Goal: Transaction & Acquisition: Purchase product/service

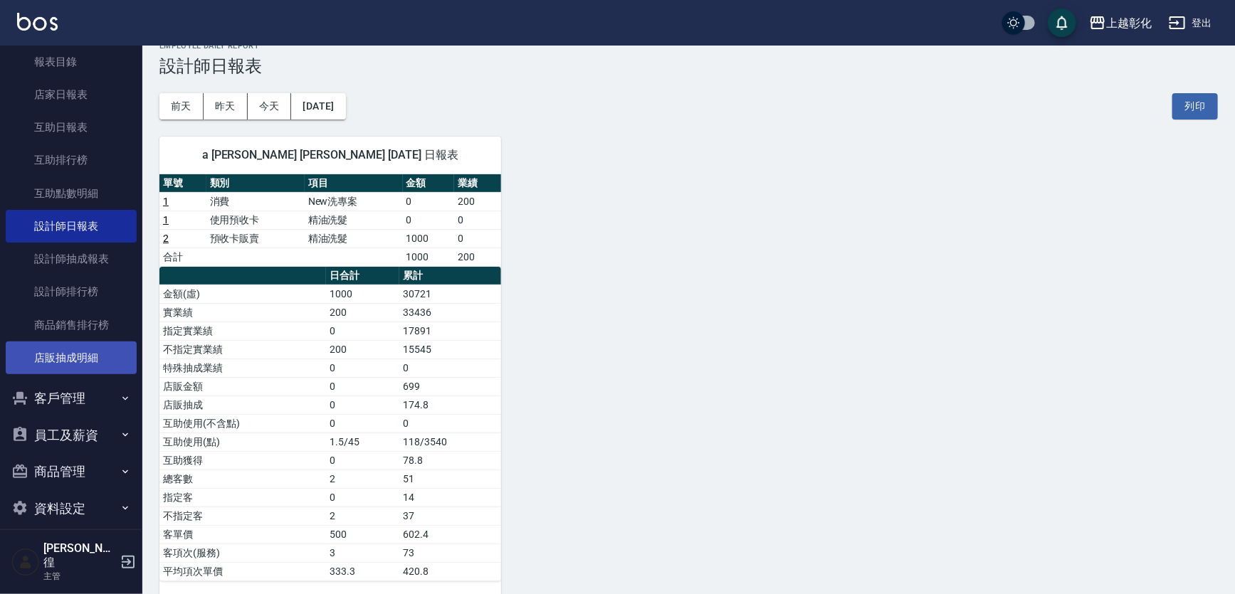
scroll to position [40, 0]
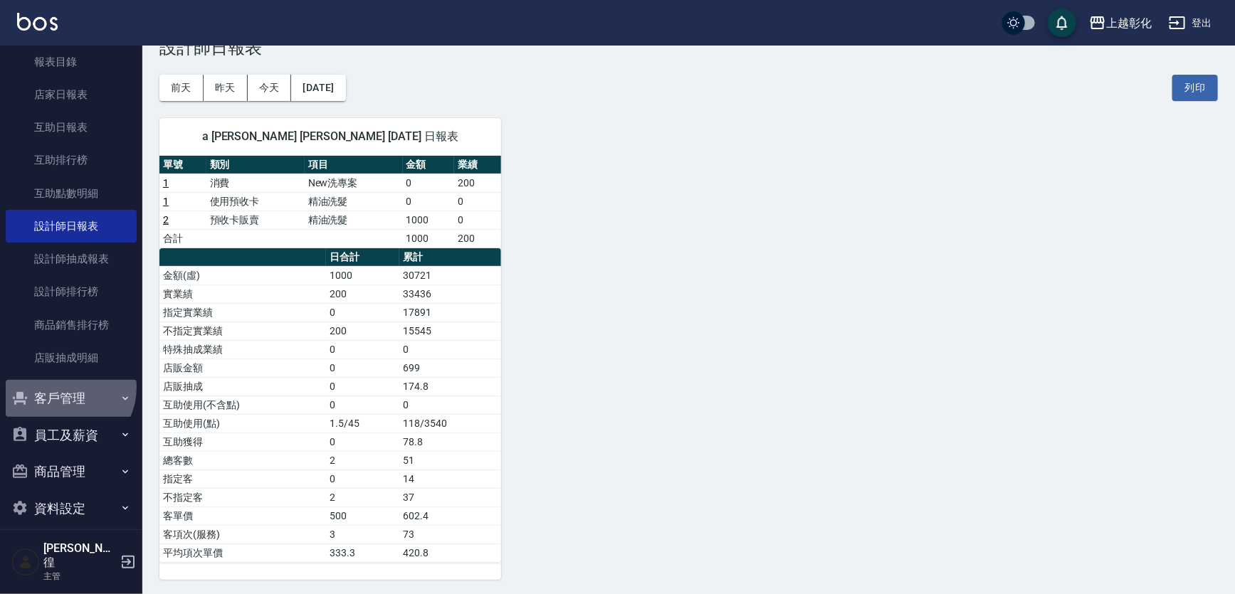
click at [62, 387] on button "客戶管理" at bounding box center [71, 398] width 131 height 37
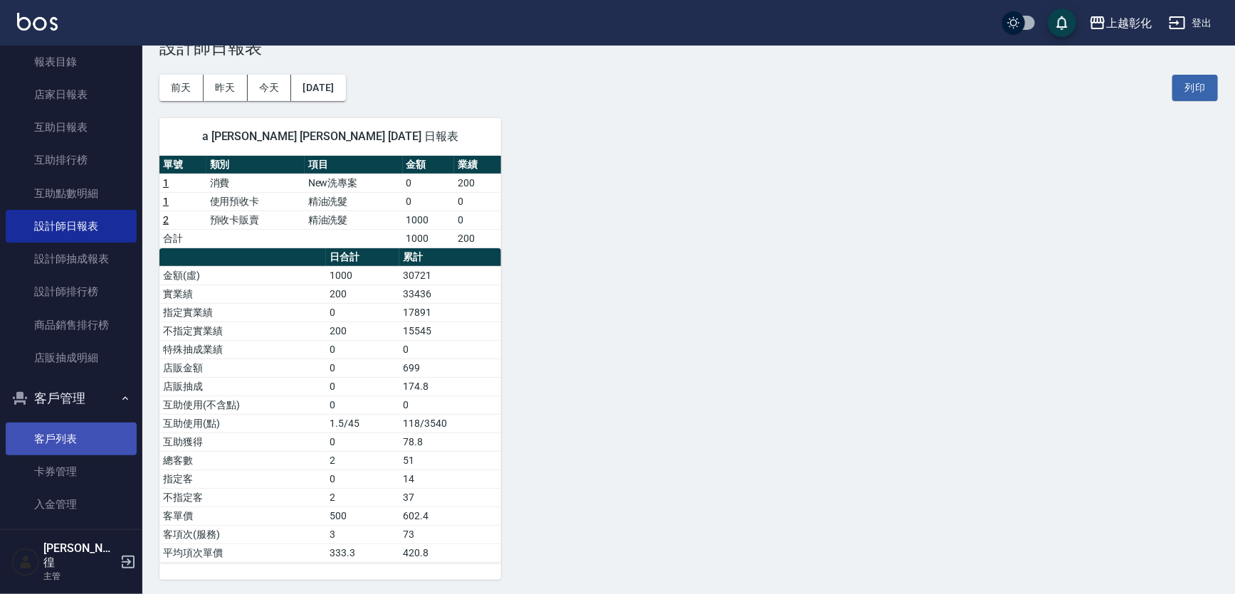
click at [53, 446] on link "客戶列表" at bounding box center [71, 439] width 131 height 33
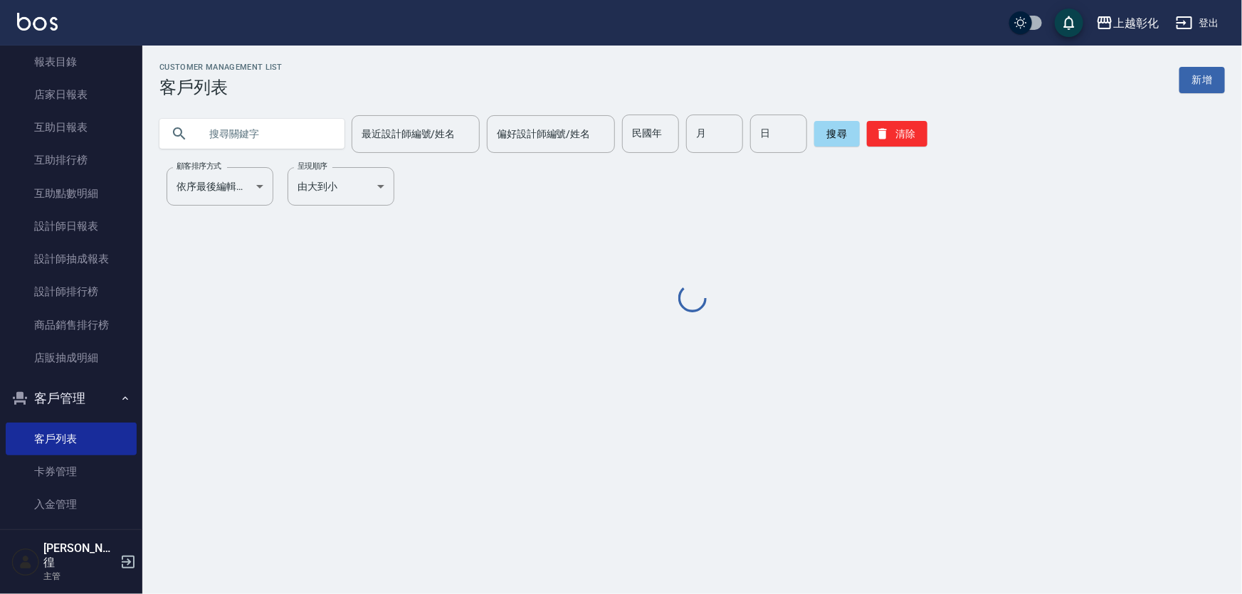
click at [320, 142] on input "text" at bounding box center [266, 134] width 134 height 38
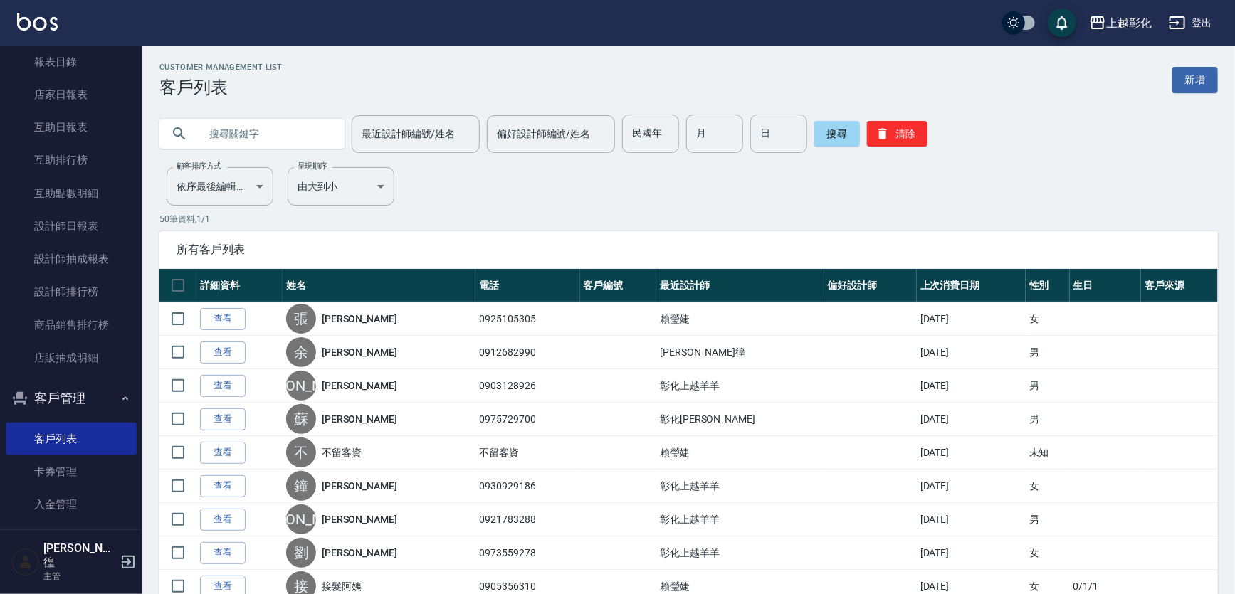
click at [283, 132] on input "text" at bounding box center [266, 134] width 134 height 38
click at [275, 147] on input "text" at bounding box center [266, 134] width 134 height 38
type input "0921723"
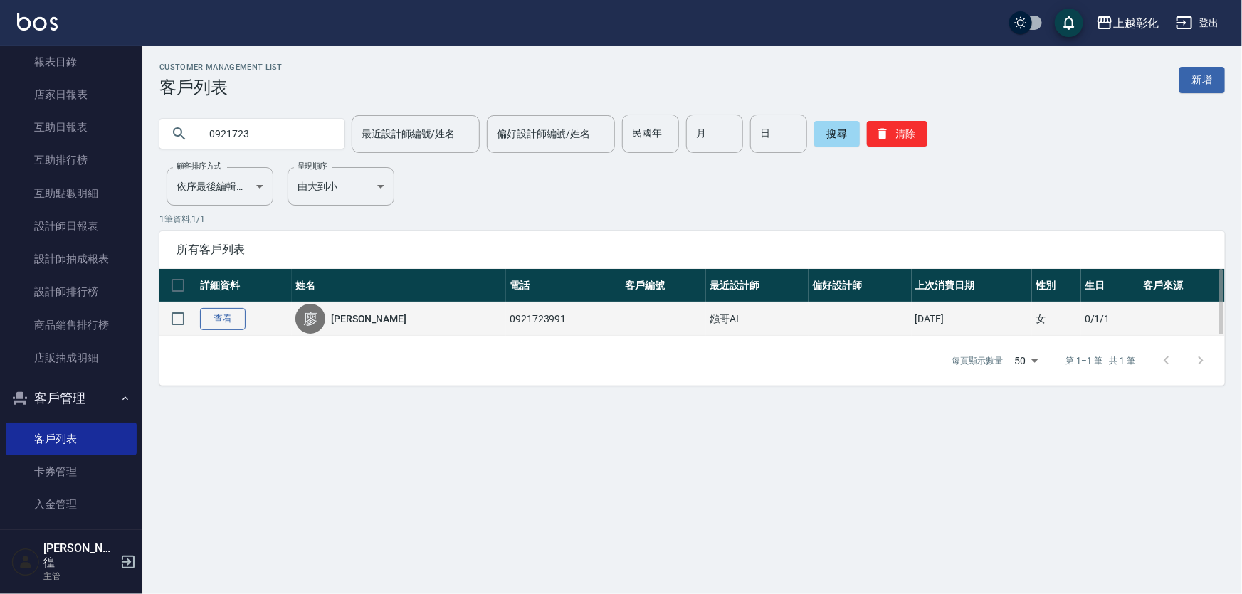
click at [240, 326] on link "查看" at bounding box center [223, 319] width 46 height 22
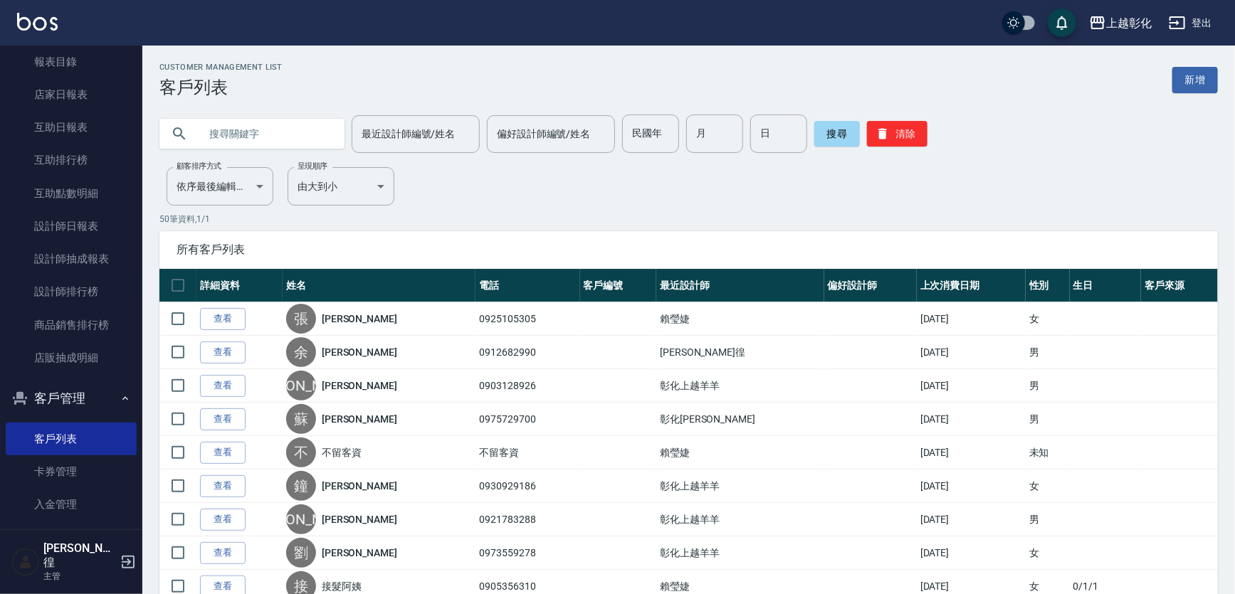
click at [251, 130] on input "text" at bounding box center [266, 134] width 134 height 38
type input "0921723"
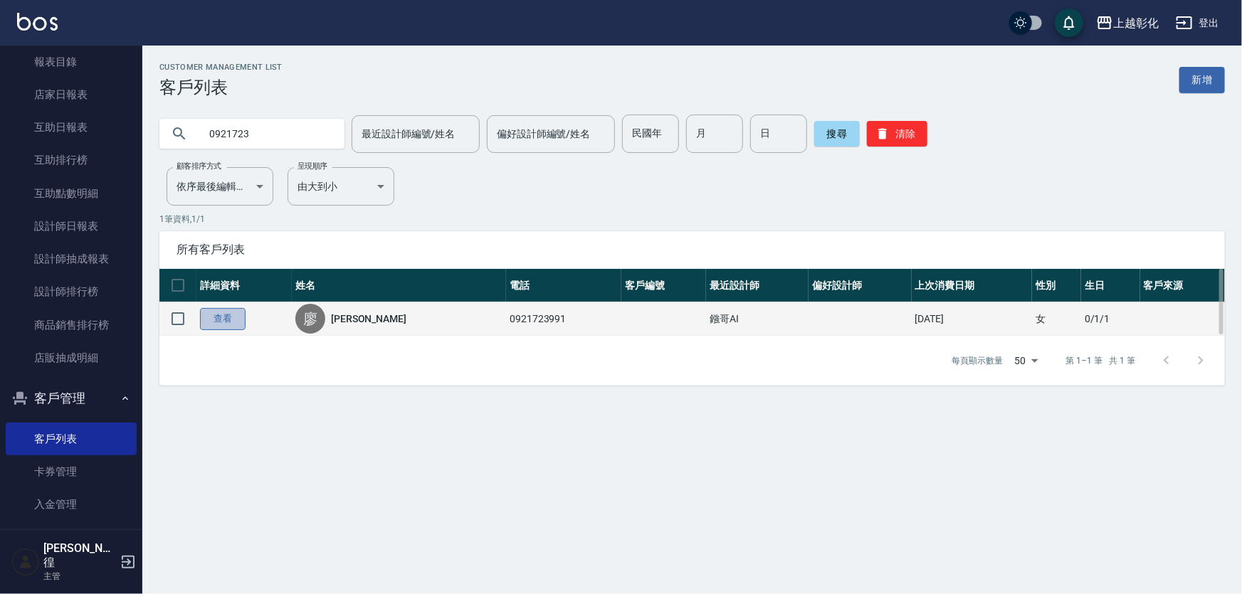
click at [227, 320] on link "查看" at bounding box center [223, 319] width 46 height 22
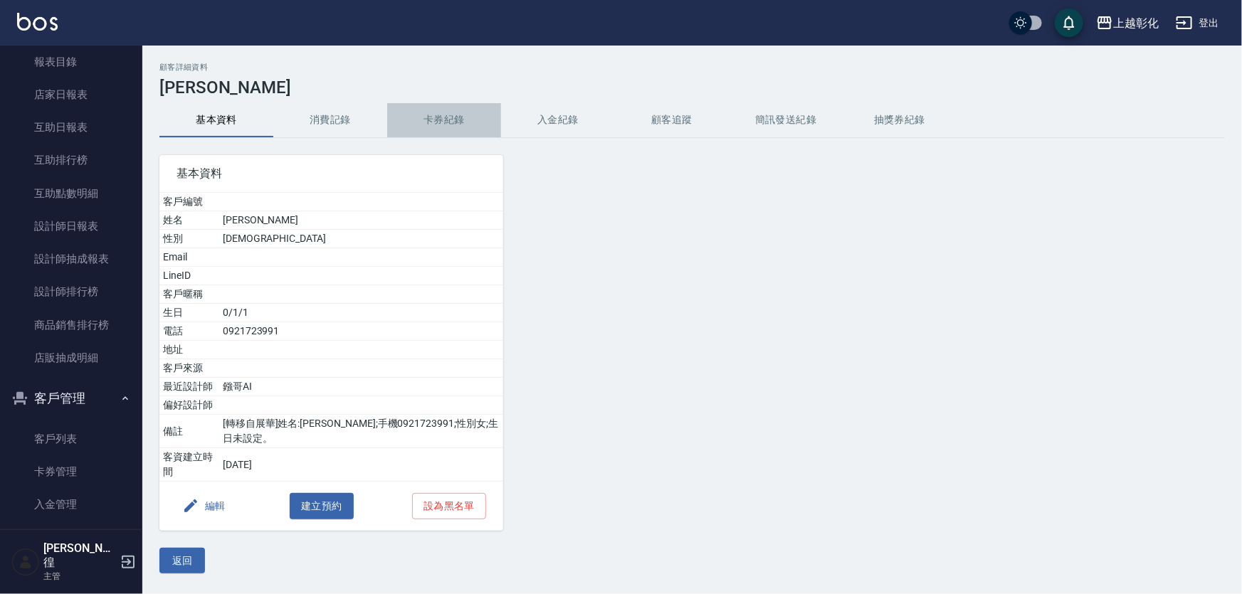
click at [481, 122] on button "卡券紀錄" at bounding box center [444, 120] width 114 height 34
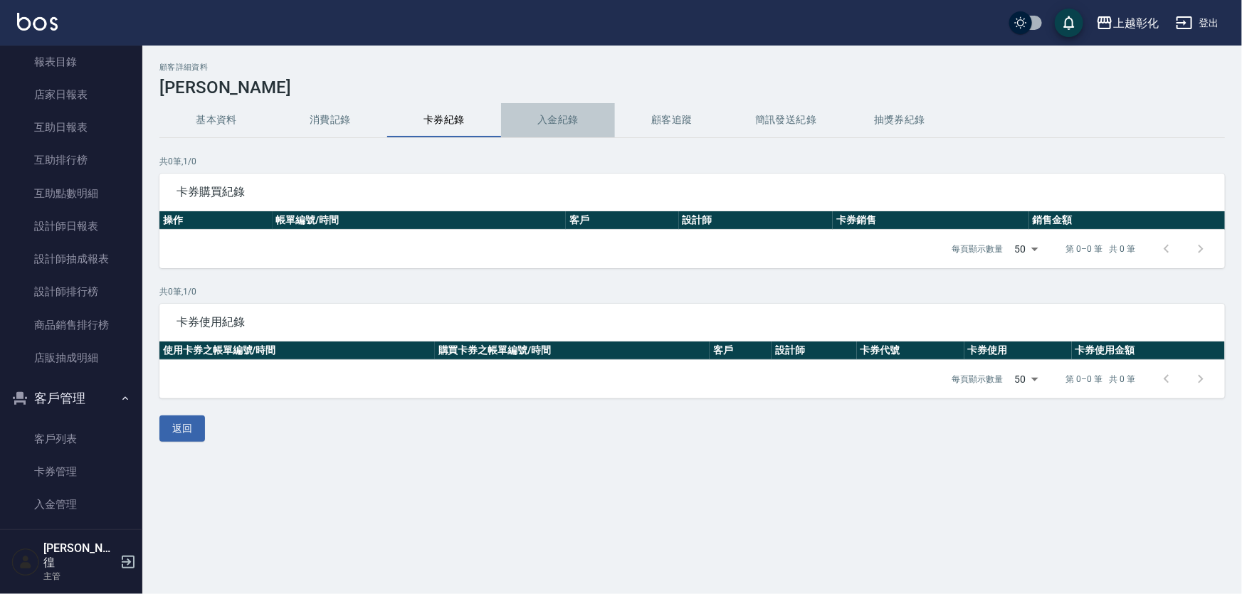
click at [562, 122] on button "入金紀錄" at bounding box center [558, 120] width 114 height 34
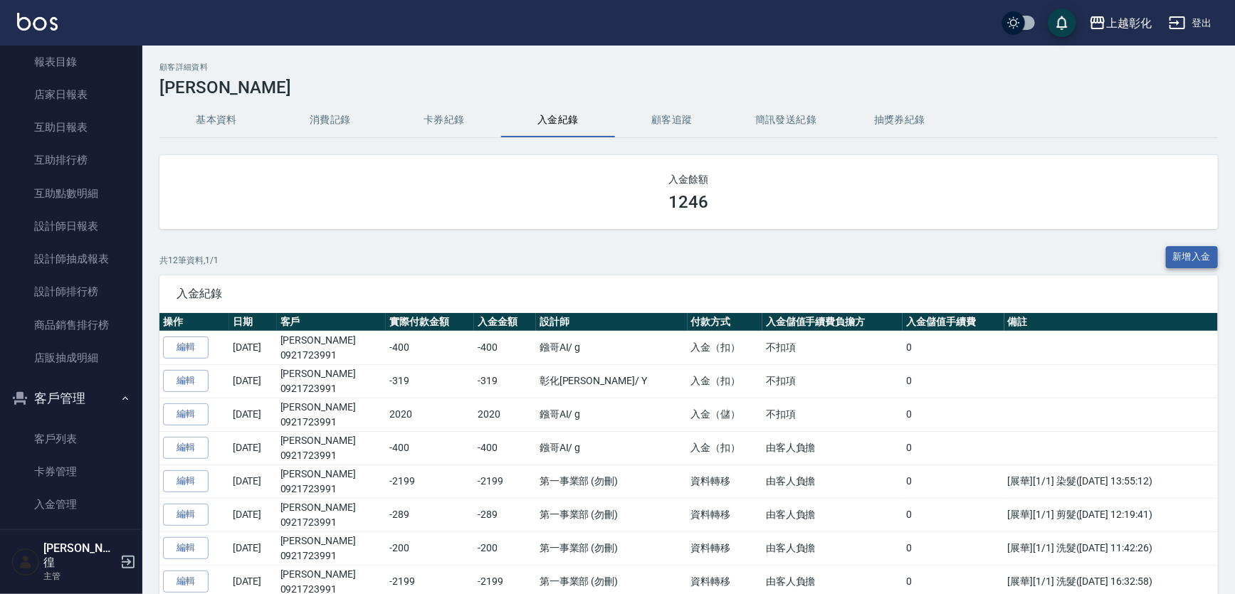
click at [1198, 256] on button "新增入金" at bounding box center [1192, 257] width 53 height 22
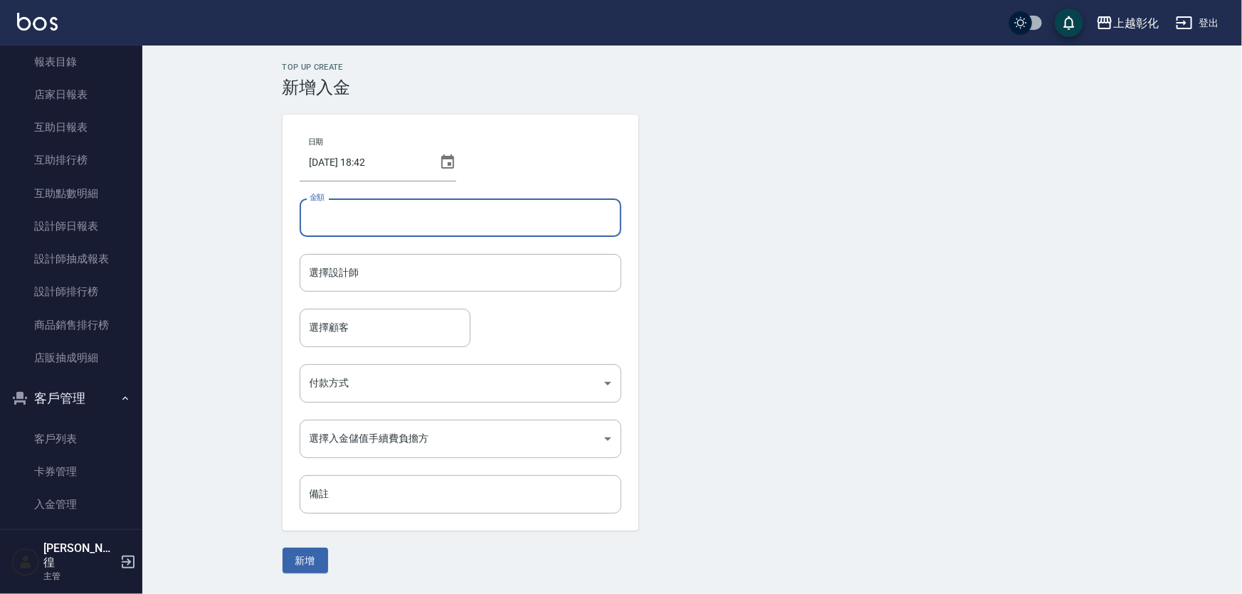
click at [491, 209] on input "金額" at bounding box center [461, 218] width 322 height 38
type input "-350"
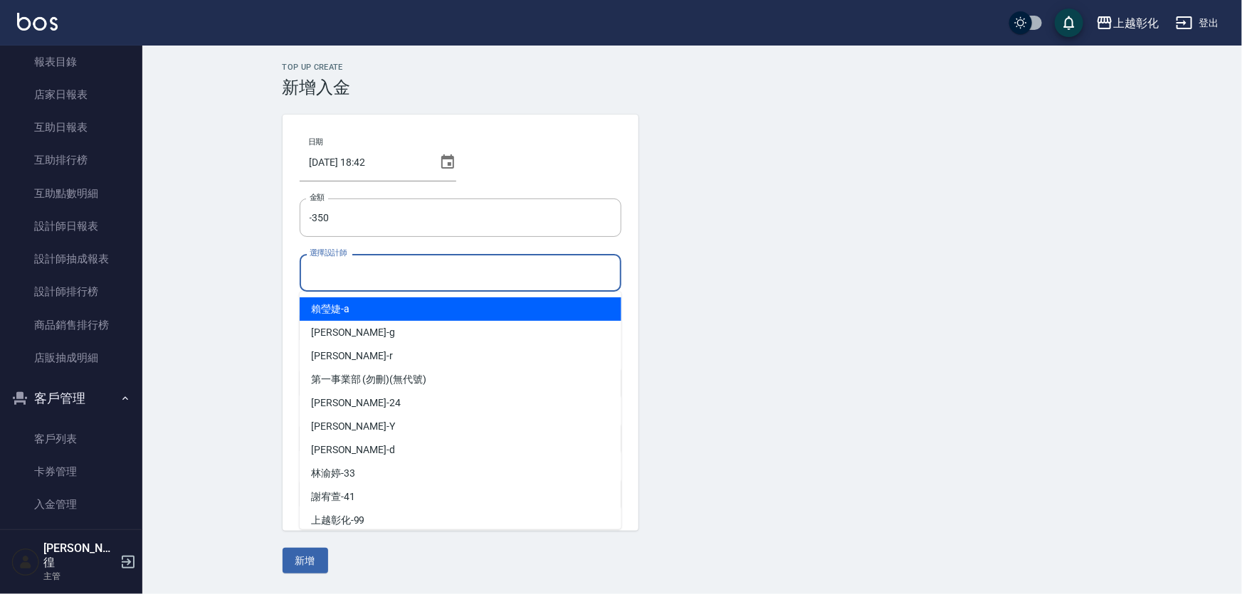
click at [498, 282] on input "選擇設計師" at bounding box center [460, 273] width 309 height 25
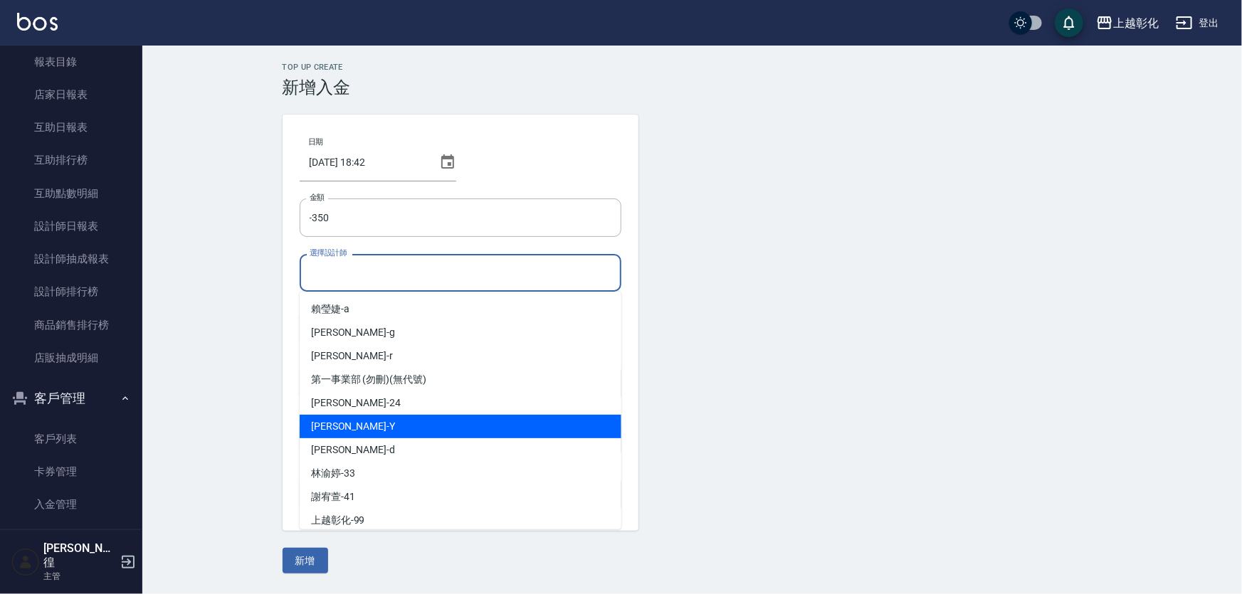
click at [348, 419] on div "YURI -Y" at bounding box center [461, 426] width 322 height 23
type input "[PERSON_NAME]-Y"
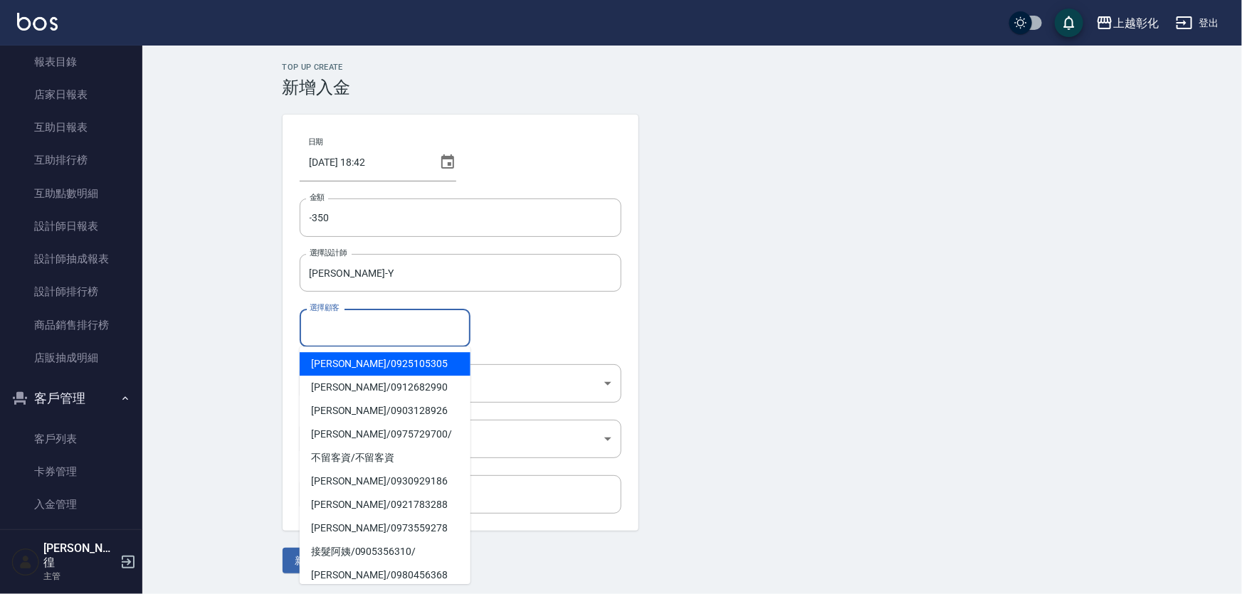
click at [343, 322] on input "選擇顧客" at bounding box center [385, 327] width 158 height 25
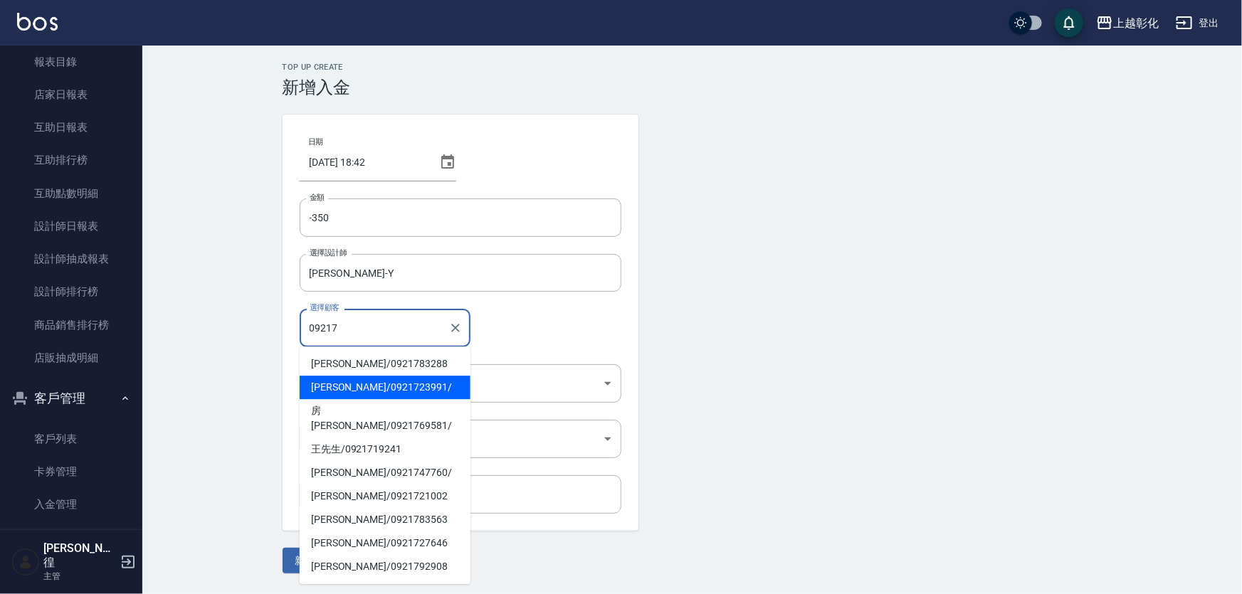
click at [351, 394] on span "廖菊花 / 0921723991 /" at bounding box center [385, 387] width 171 height 23
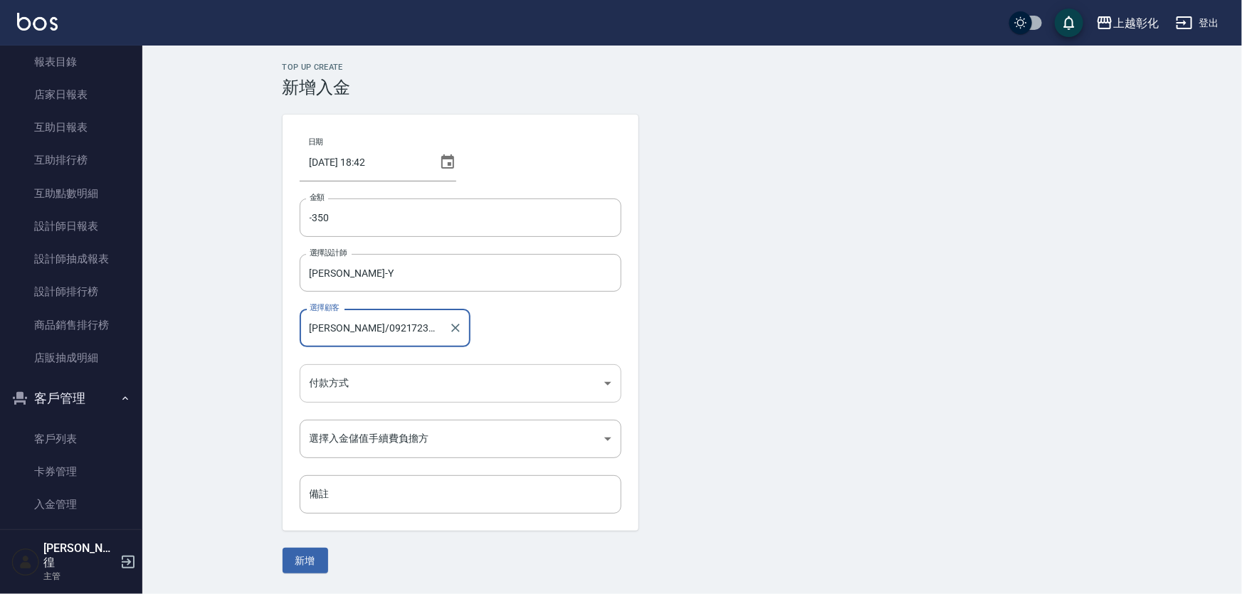
type input "[PERSON_NAME]/0921723991/"
click at [362, 379] on body "上越彰化 登出 櫃檯作業 打帳單 帳單列表 現金收支登錄 材料自購登錄 每日結帳 排班表 現場電腦打卡 預約管理 預約管理 單日預約紀錄 單週預約紀錄 報表及…" at bounding box center [621, 297] width 1242 height 594
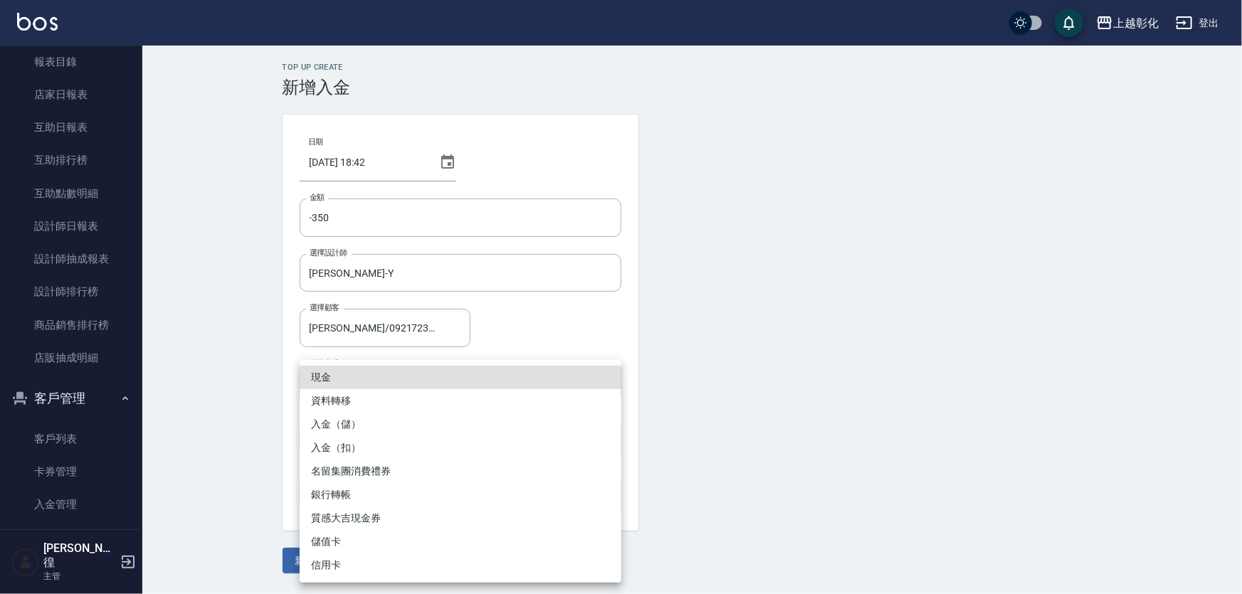
click at [340, 441] on li "入金（扣）" at bounding box center [461, 447] width 322 height 23
type input "入金（扣）"
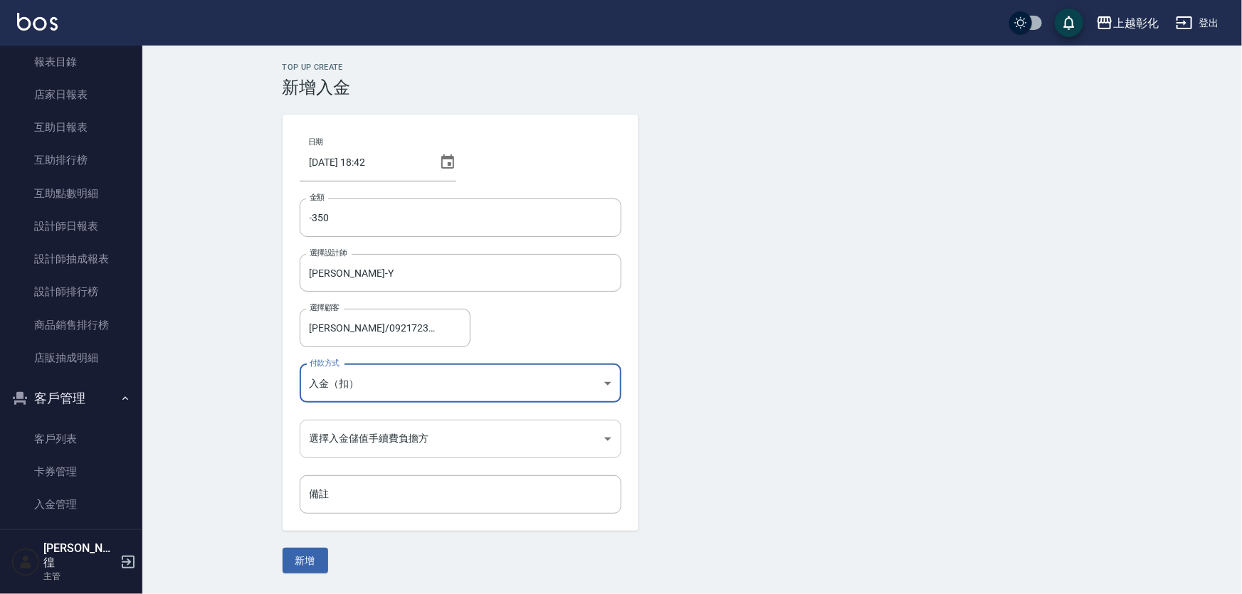
click at [327, 441] on body "上越彰化 登出 櫃檯作業 打帳單 帳單列表 現金收支登錄 材料自購登錄 每日結帳 排班表 現場電腦打卡 預約管理 預約管理 單日預約紀錄 單週預約紀錄 報表及…" at bounding box center [621, 297] width 1242 height 594
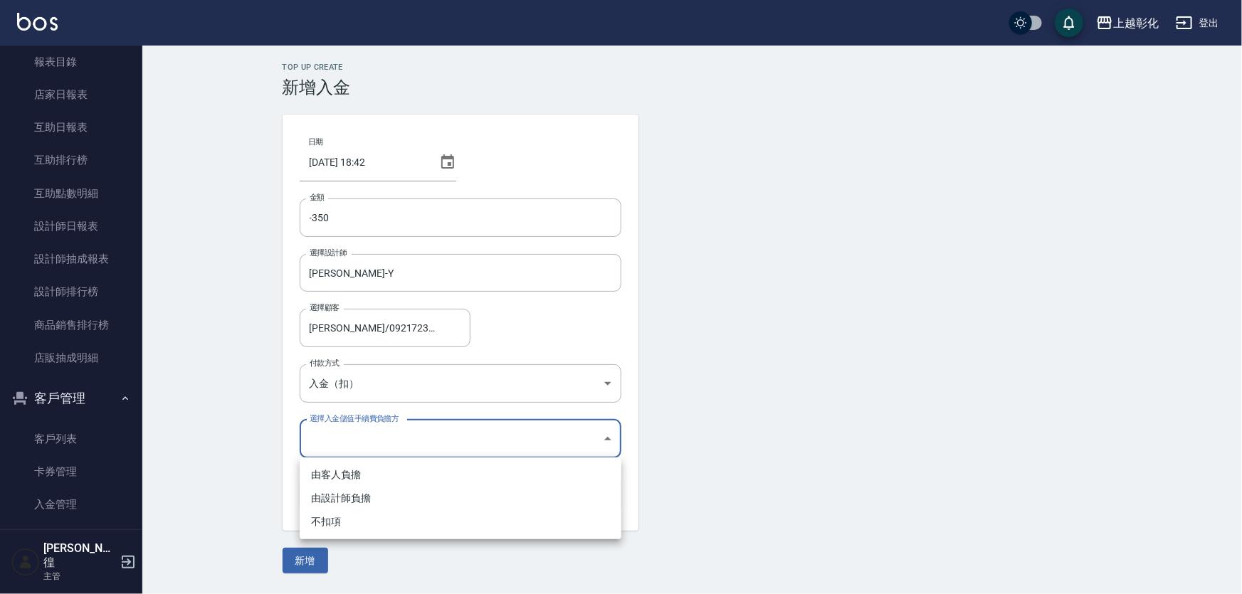
click at [339, 534] on ul "由客人負擔 由設計師負擔 不扣項" at bounding box center [461, 499] width 322 height 82
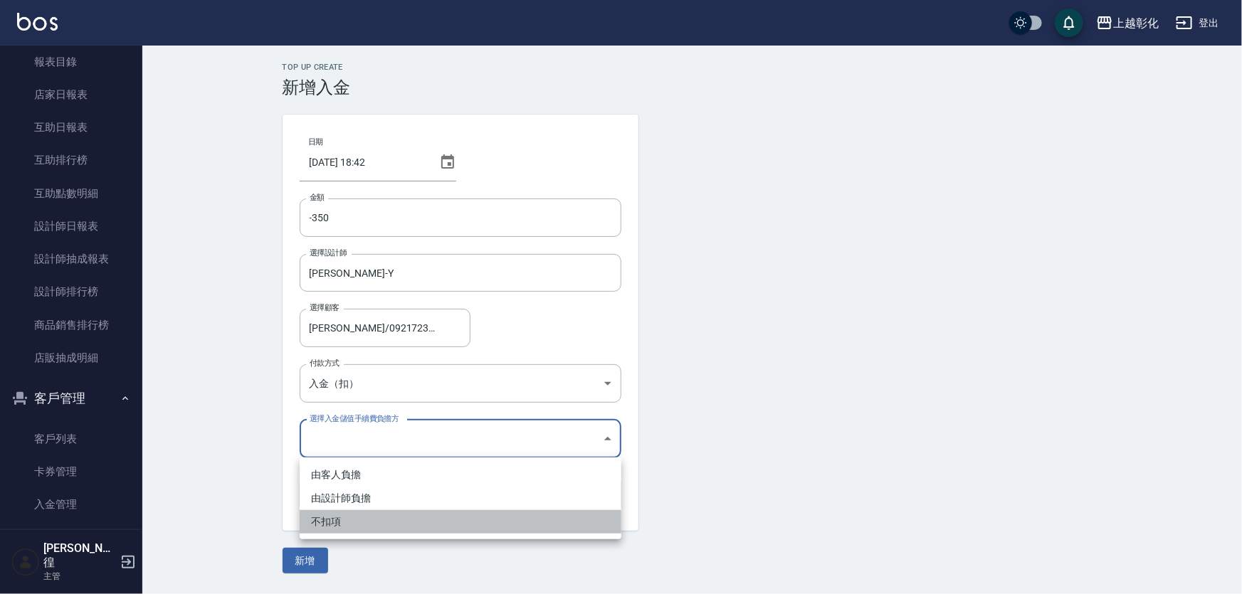
click at [339, 530] on li "不扣項" at bounding box center [461, 521] width 322 height 23
type input "WITHOUTHANDLINGFEE"
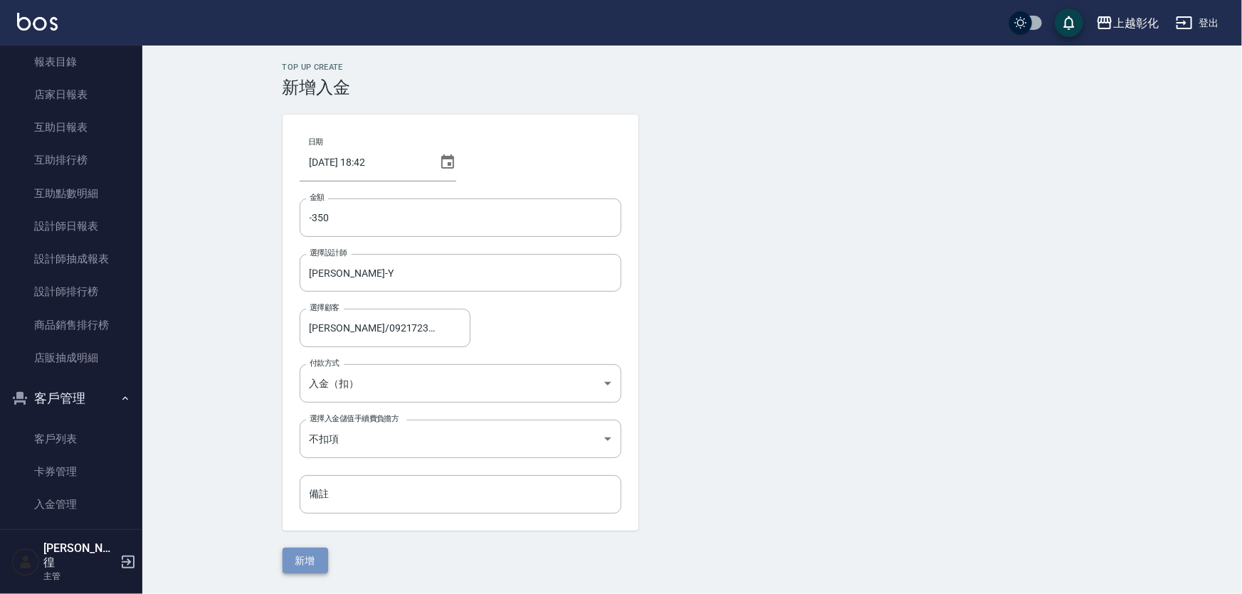
click at [308, 552] on button "新增" at bounding box center [306, 561] width 46 height 26
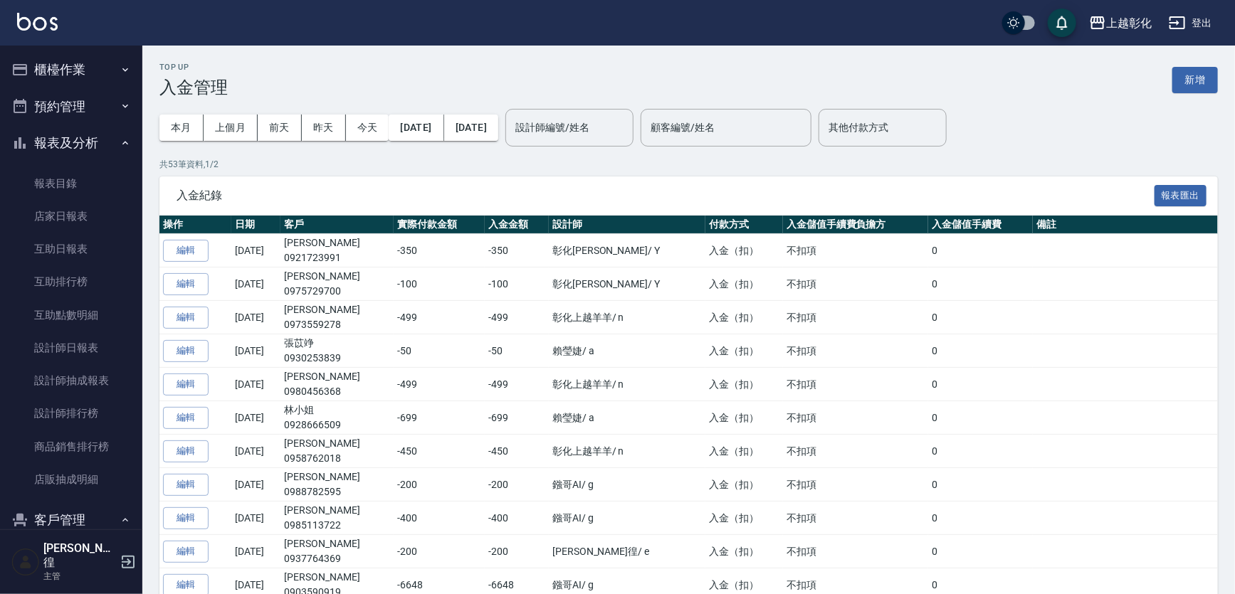
click at [86, 70] on button "櫃檯作業" at bounding box center [71, 69] width 131 height 37
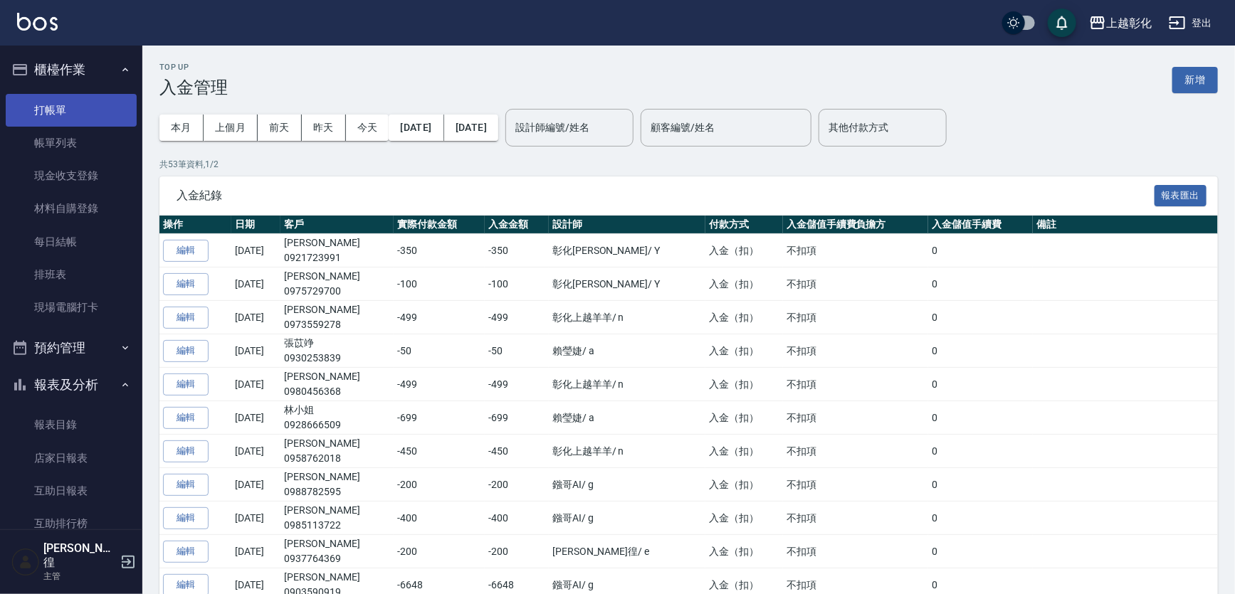
click at [52, 102] on link "打帳單" at bounding box center [71, 110] width 131 height 33
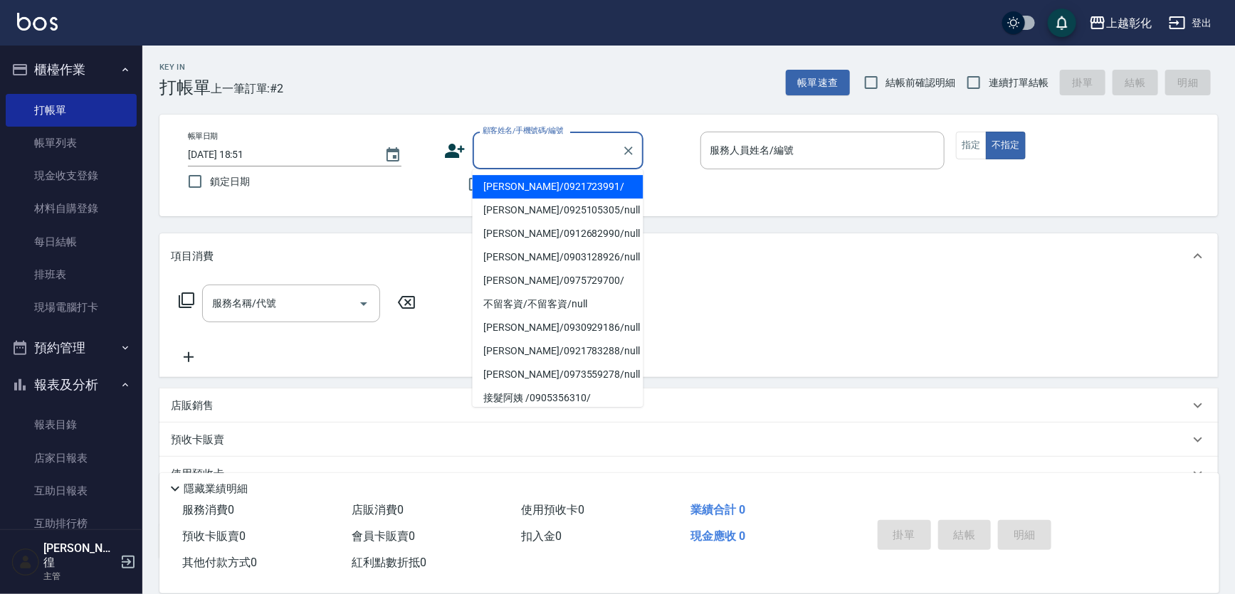
click at [523, 145] on input "顧客姓名/手機號碼/編號" at bounding box center [547, 150] width 137 height 25
click at [554, 189] on li "[PERSON_NAME]/0921723991/" at bounding box center [558, 186] width 171 height 23
type input "[PERSON_NAME]/0921723991/"
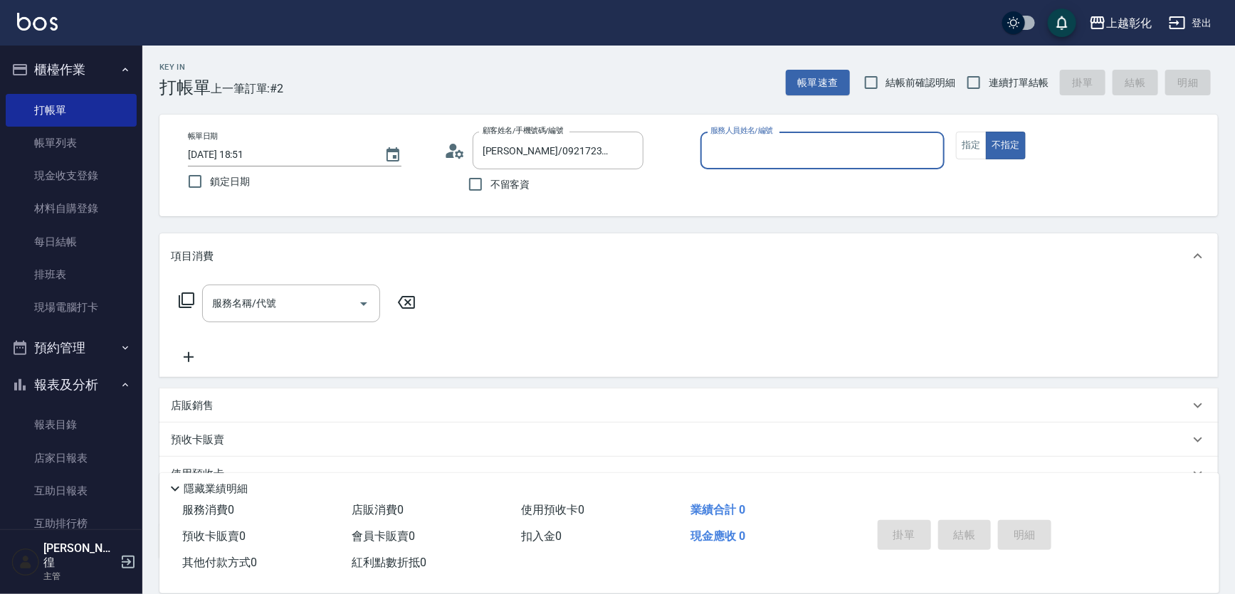
click at [722, 159] on input "服務人員姓名/編號" at bounding box center [823, 150] width 232 height 25
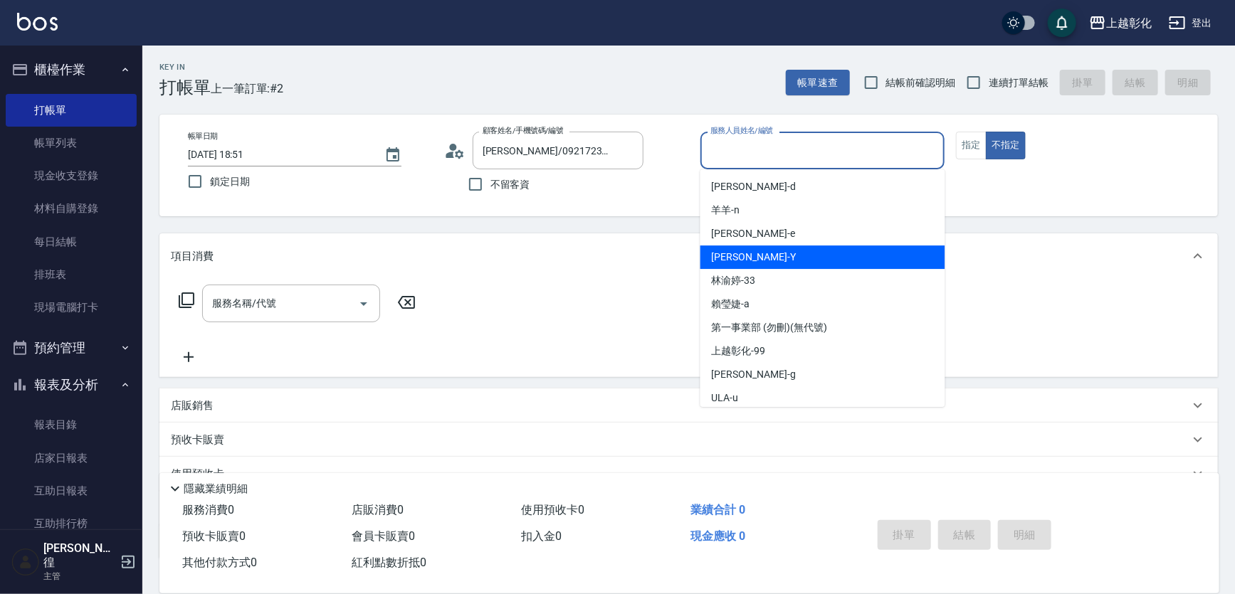
type input "[PERSON_NAME]-Y"
type button "false"
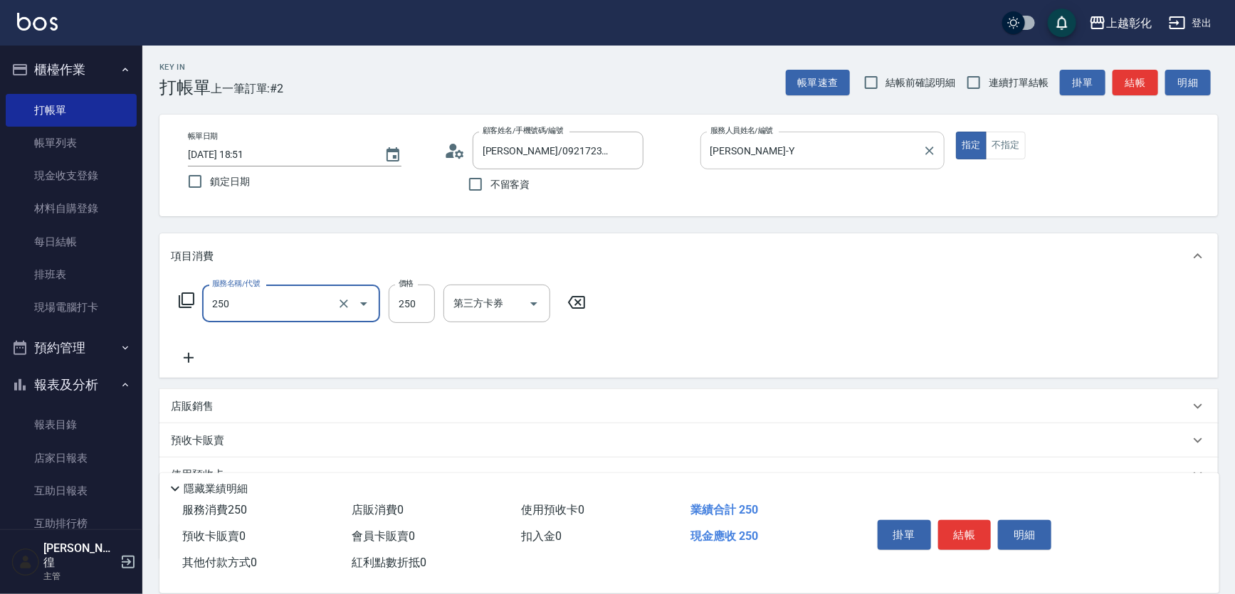
type input "B級單剪(250)"
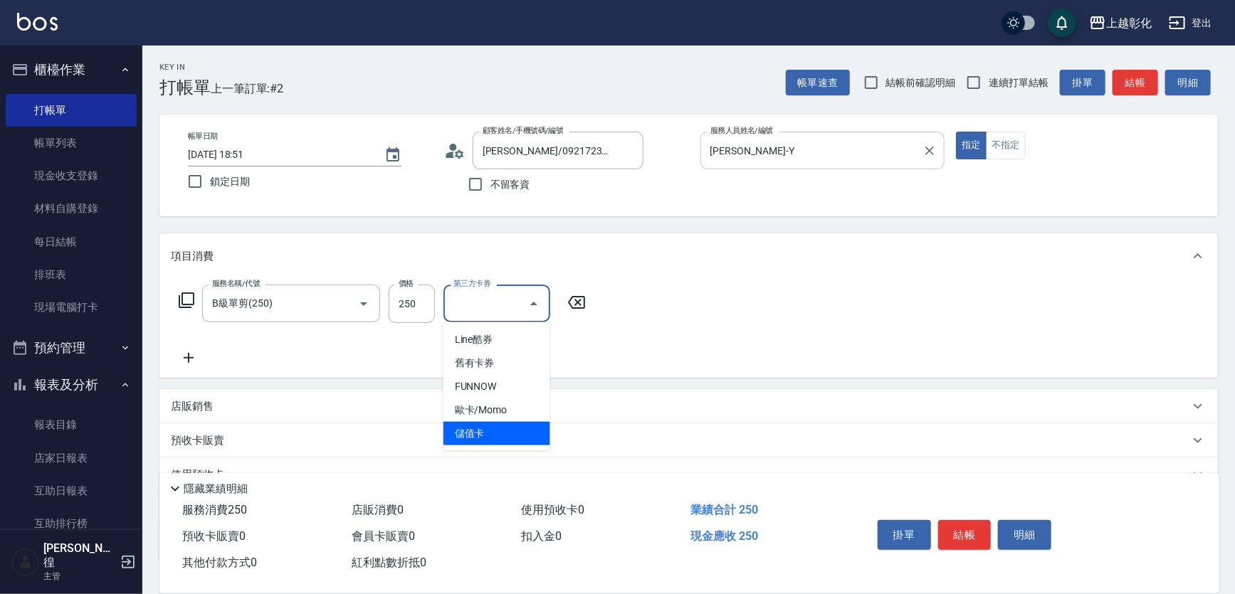
type input "儲值卡"
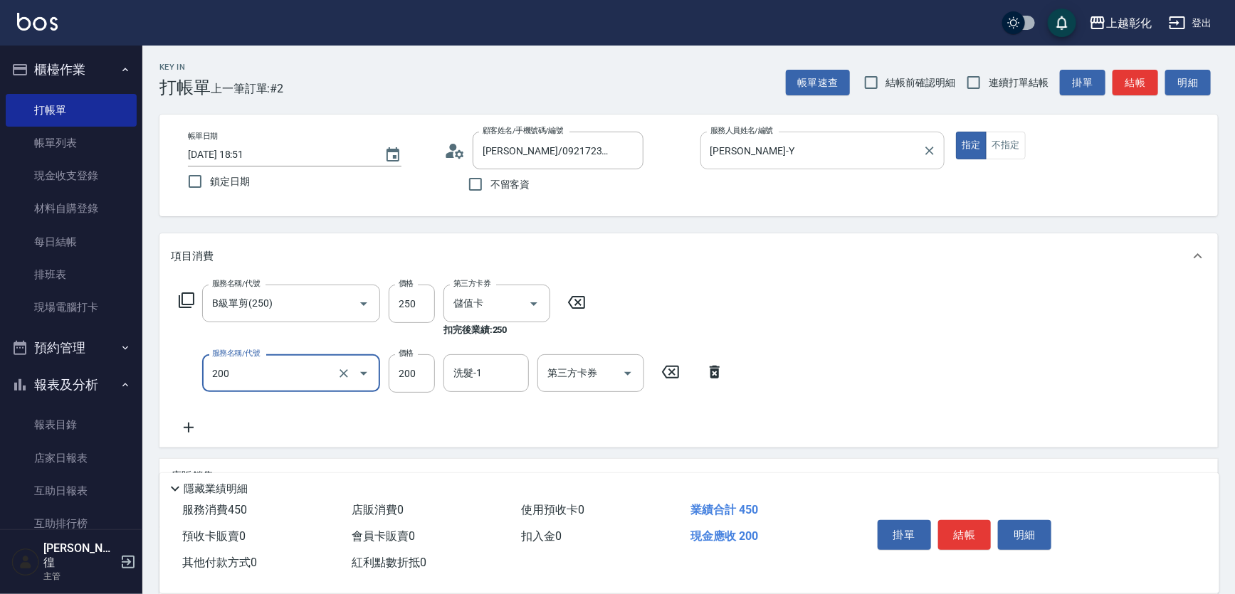
type input "New洗專案(200)"
type input "100"
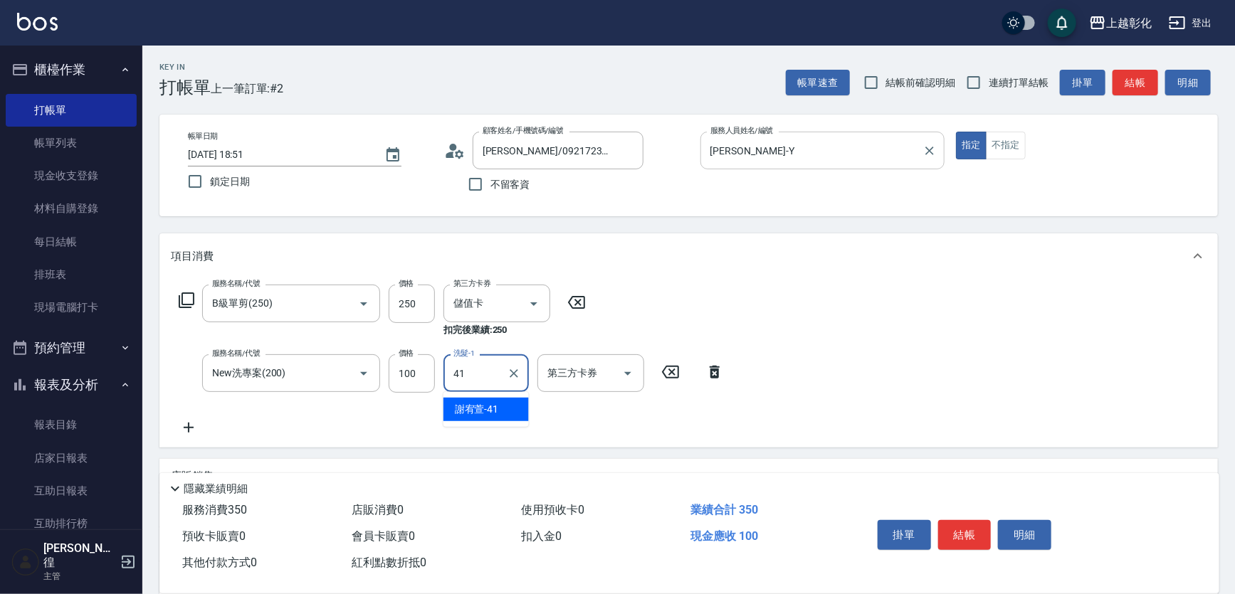
type input "[PERSON_NAME]-41"
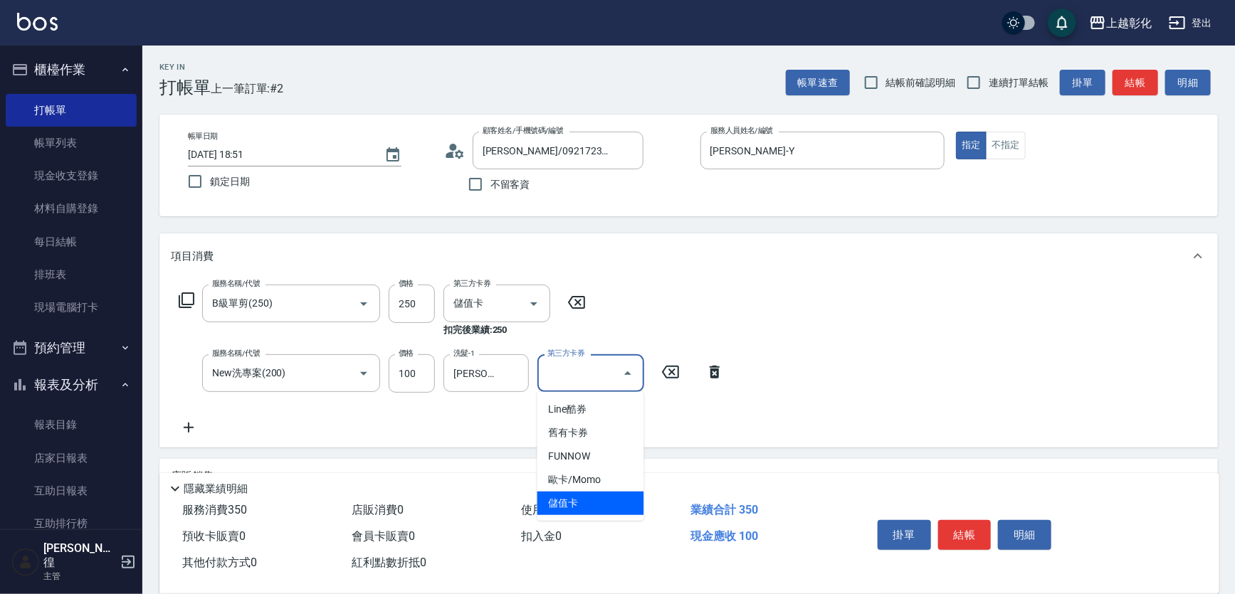
type input "儲值卡"
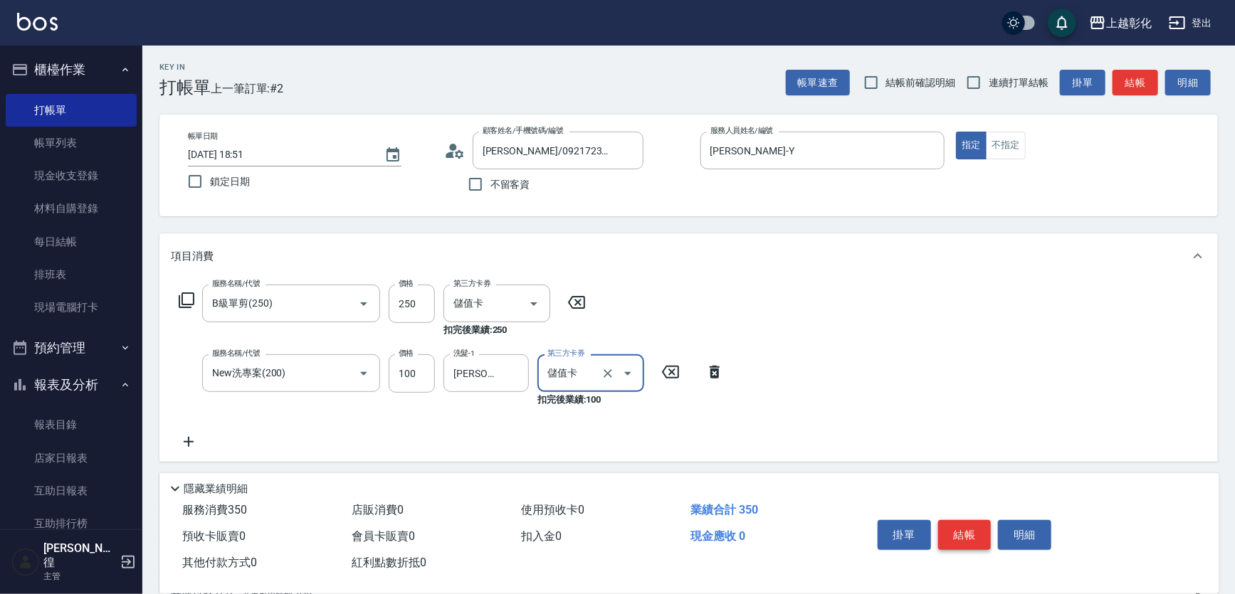
click at [960, 526] on button "結帳" at bounding box center [964, 535] width 53 height 30
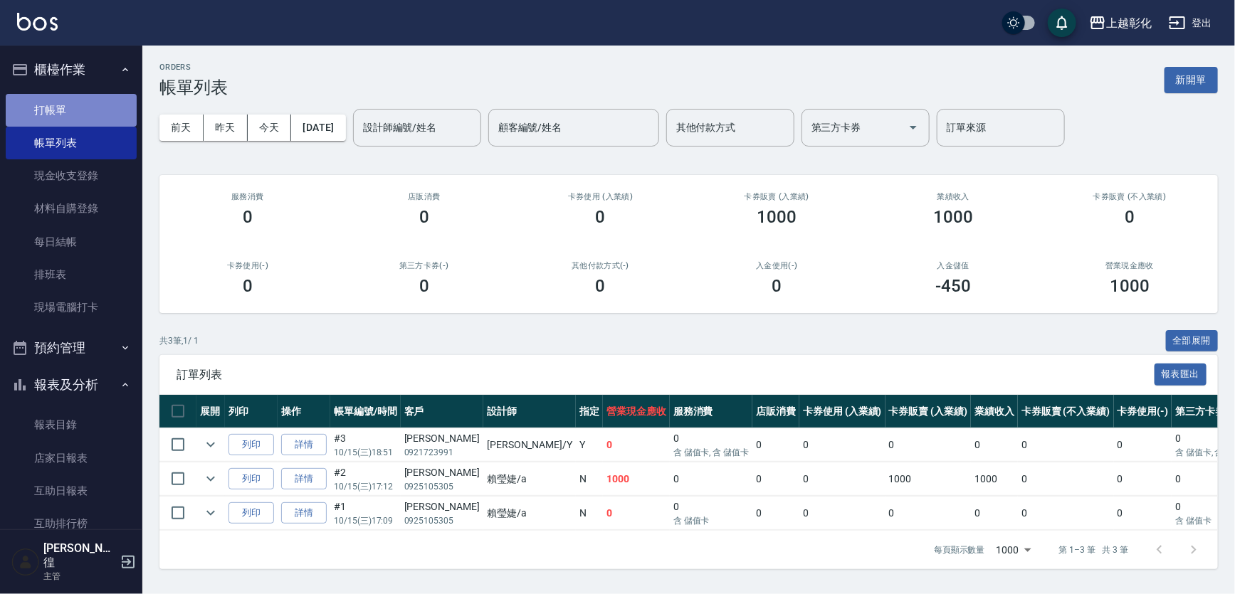
drag, startPoint x: 79, startPoint y: 99, endPoint x: 115, endPoint y: 78, distance: 42.1
click at [80, 99] on link "打帳單" at bounding box center [71, 110] width 131 height 33
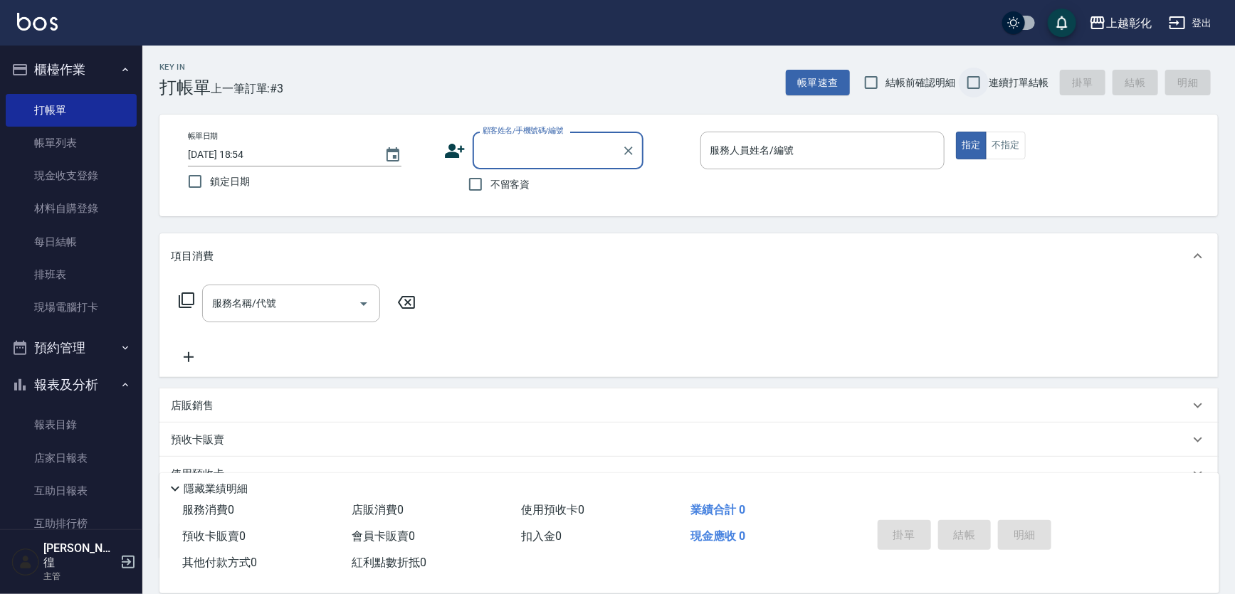
click at [975, 79] on input "連續打單結帳" at bounding box center [974, 83] width 30 height 30
checkbox input "true"
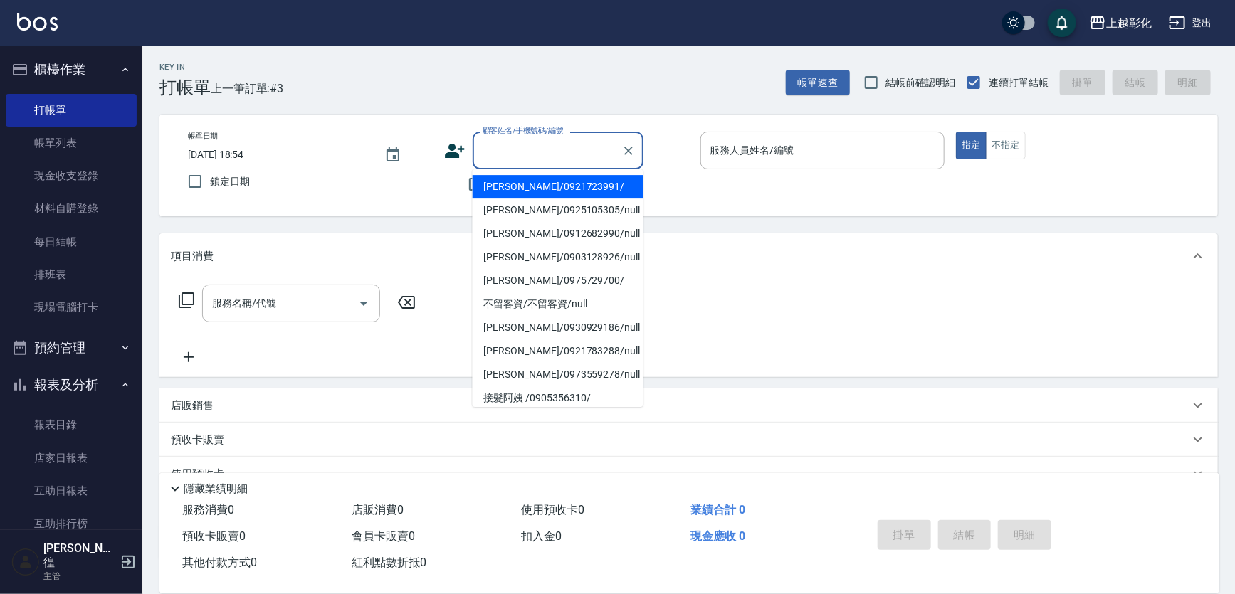
drag, startPoint x: 545, startPoint y: 148, endPoint x: 535, endPoint y: 149, distance: 10.0
click at [543, 148] on input "顧客姓名/手機號碼/編號" at bounding box center [547, 150] width 137 height 25
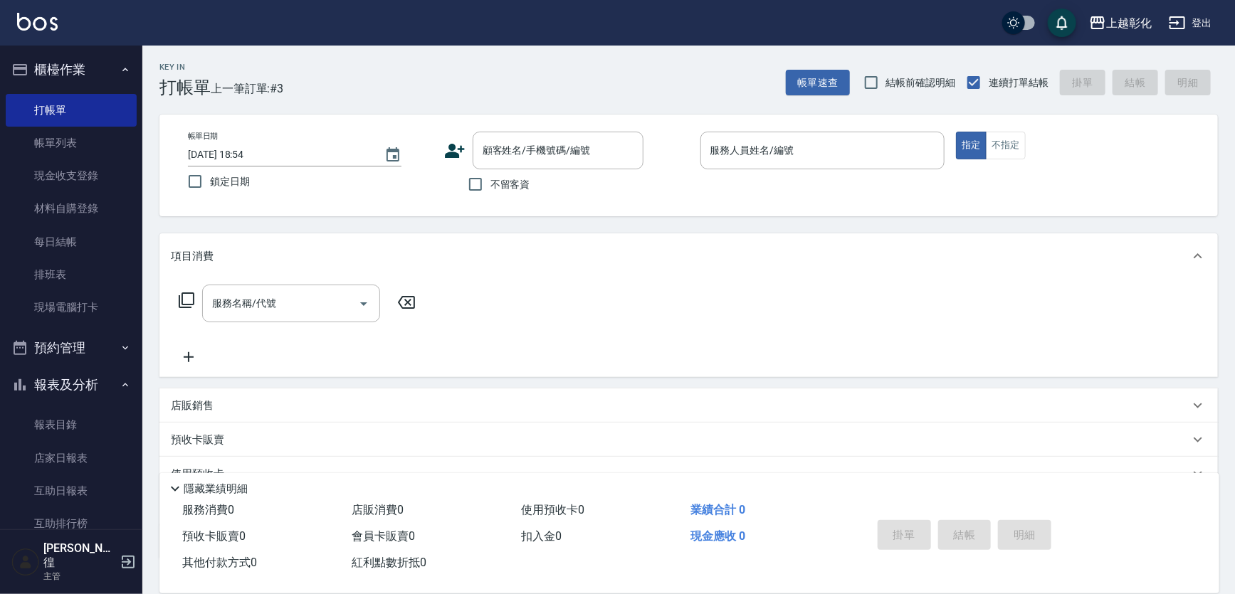
click at [667, 103] on div "Key In 打帳單 上一筆訂單:#3 帳單速查 結帳前確認明細 連續打單結帳 掛單 結帳 明細 帳單日期 2025/10/15 18:54 鎖定日期 顧客姓…" at bounding box center [688, 370] width 1093 height 648
click at [471, 187] on input "不留客資" at bounding box center [476, 184] width 30 height 30
checkbox input "true"
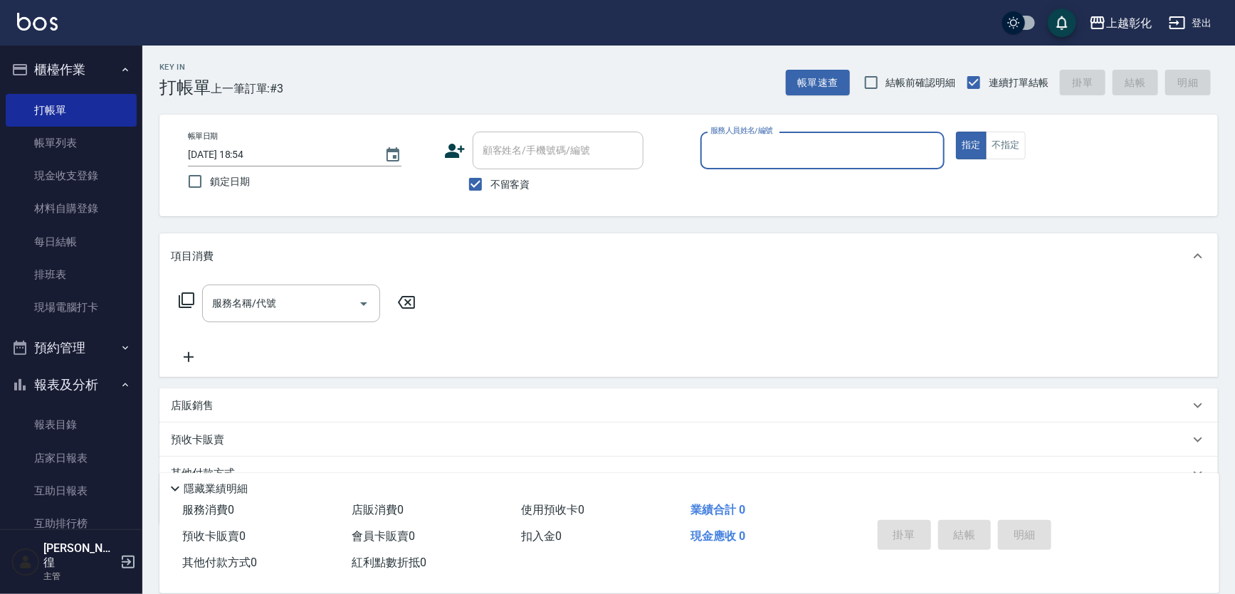
click at [748, 157] on input "服務人員姓名/編號" at bounding box center [823, 150] width 232 height 25
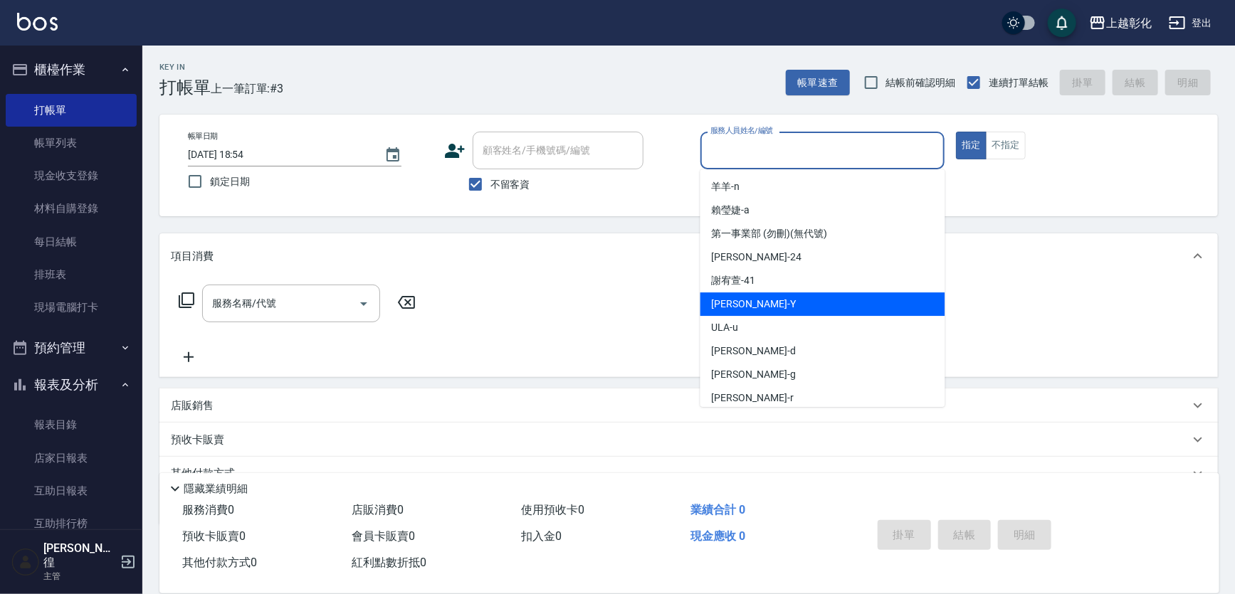
click at [747, 307] on div "YURI -Y" at bounding box center [823, 304] width 245 height 23
type input "[PERSON_NAME]-Y"
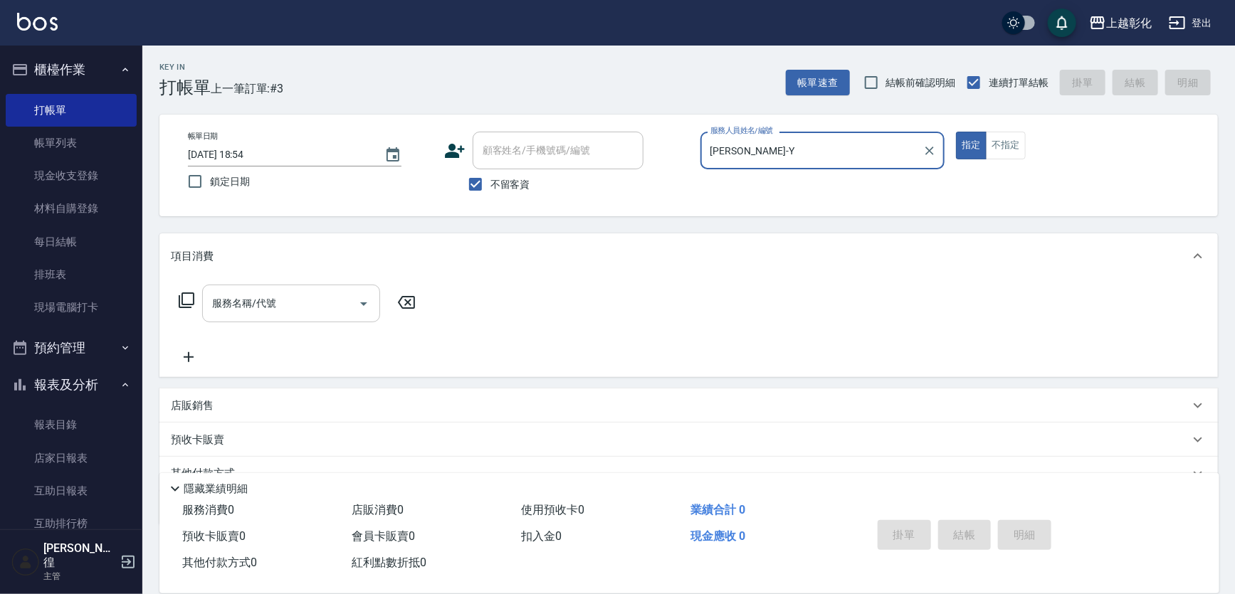
click at [295, 302] on input "服務名稱/代號" at bounding box center [281, 303] width 144 height 25
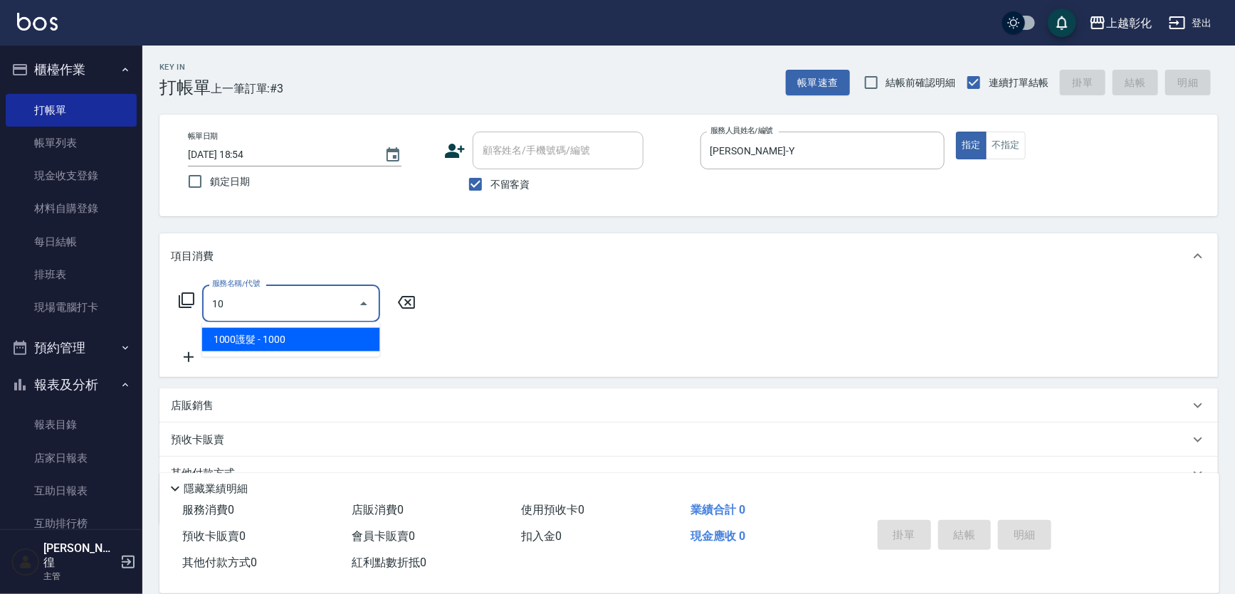
type input "1"
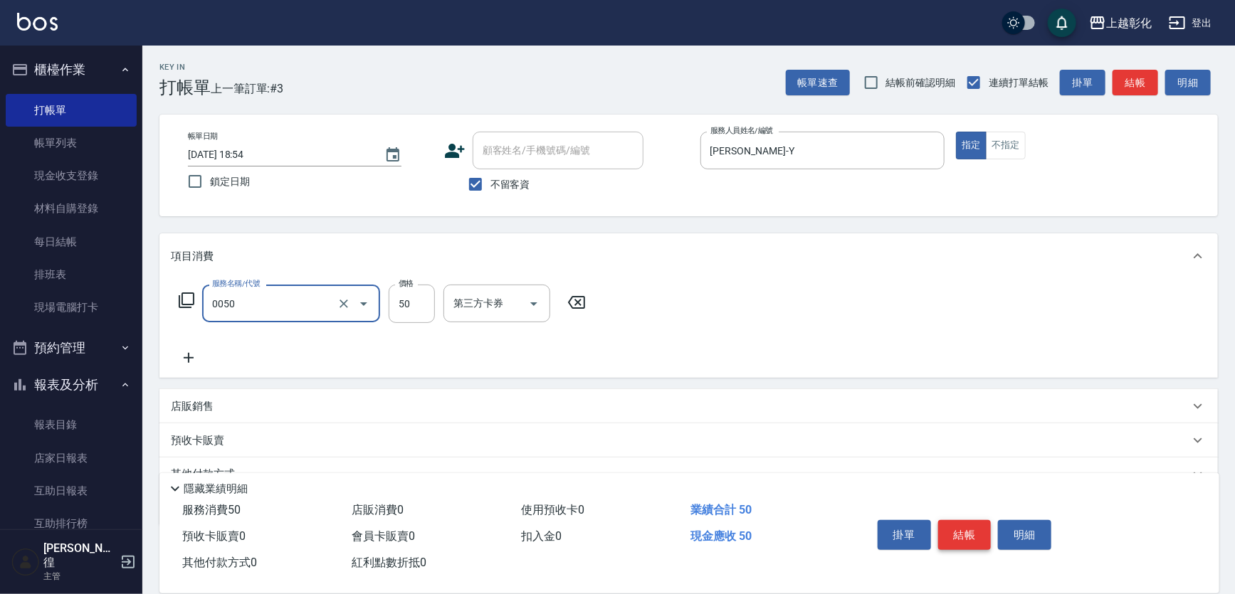
type input "剪瀏海(0050)"
click at [972, 533] on button "結帳" at bounding box center [964, 535] width 53 height 30
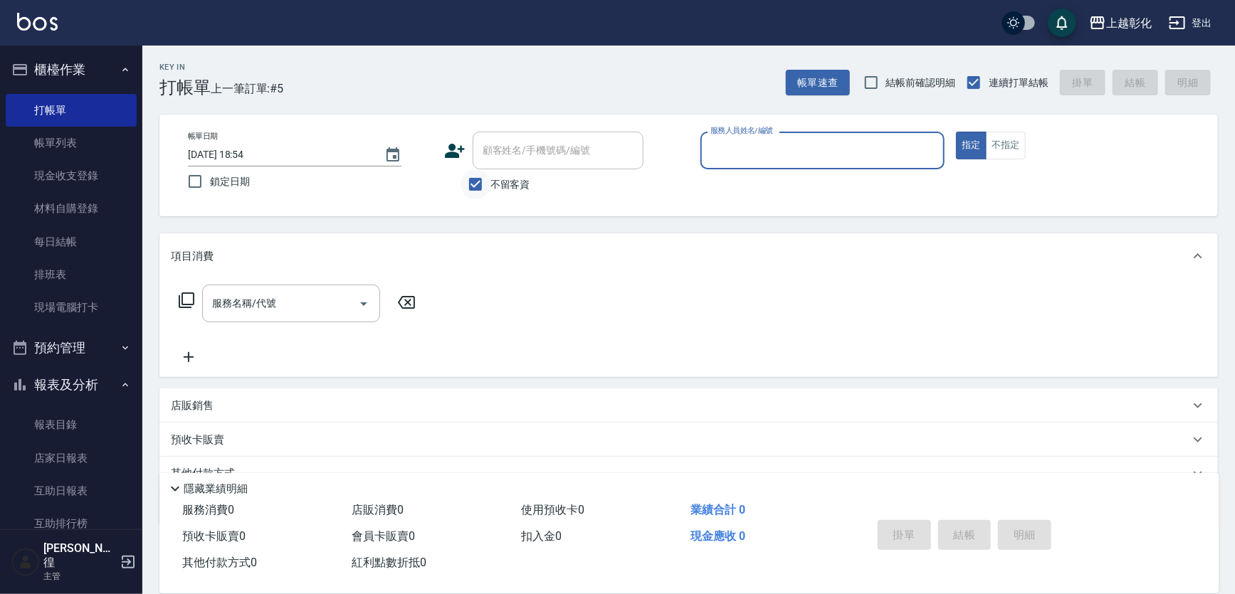
click at [478, 183] on input "不留客資" at bounding box center [476, 184] width 30 height 30
checkbox input "false"
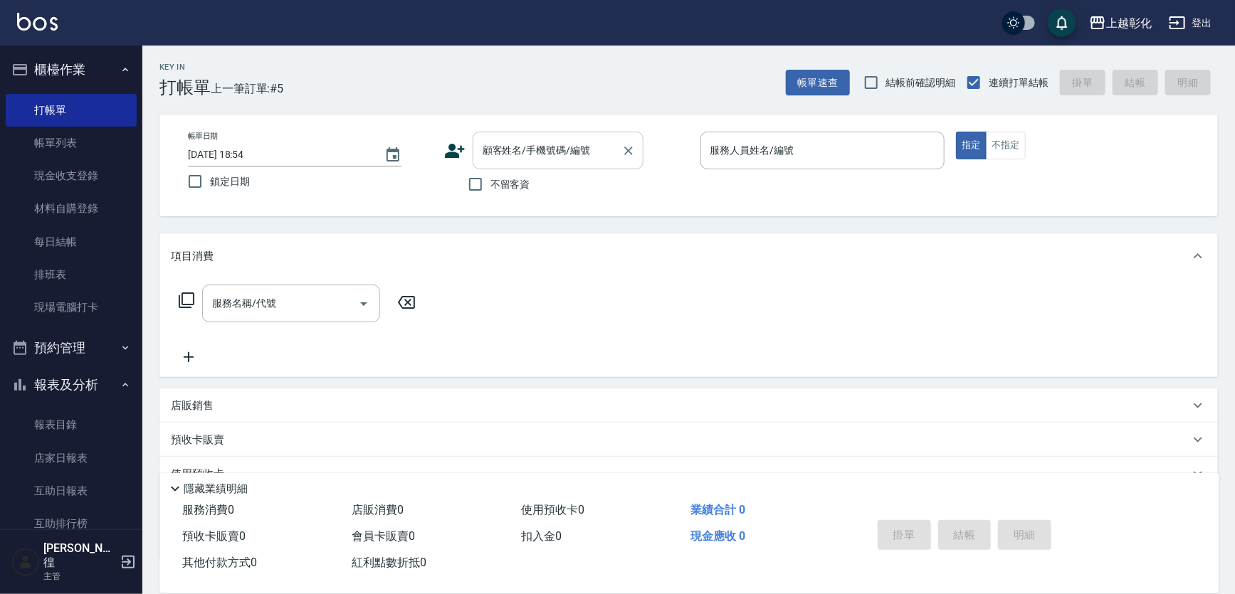
click at [508, 154] on input "顧客姓名/手機號碼/編號" at bounding box center [547, 150] width 137 height 25
type input "[PERSON_NAME]/0918596552/null"
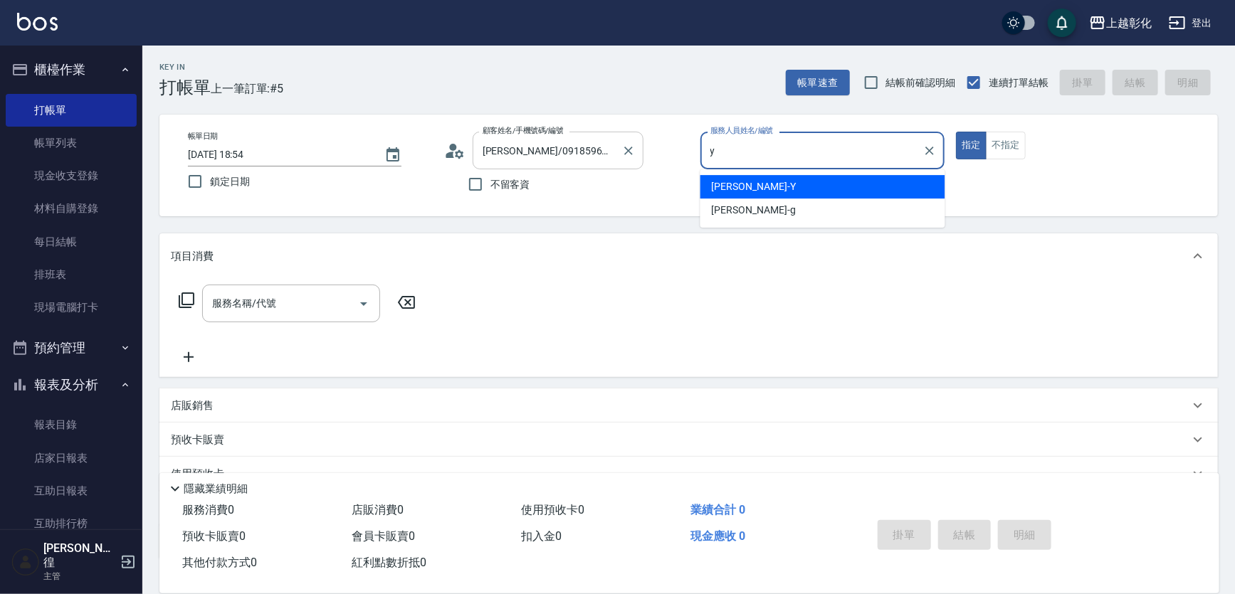
type input "[PERSON_NAME]-Y"
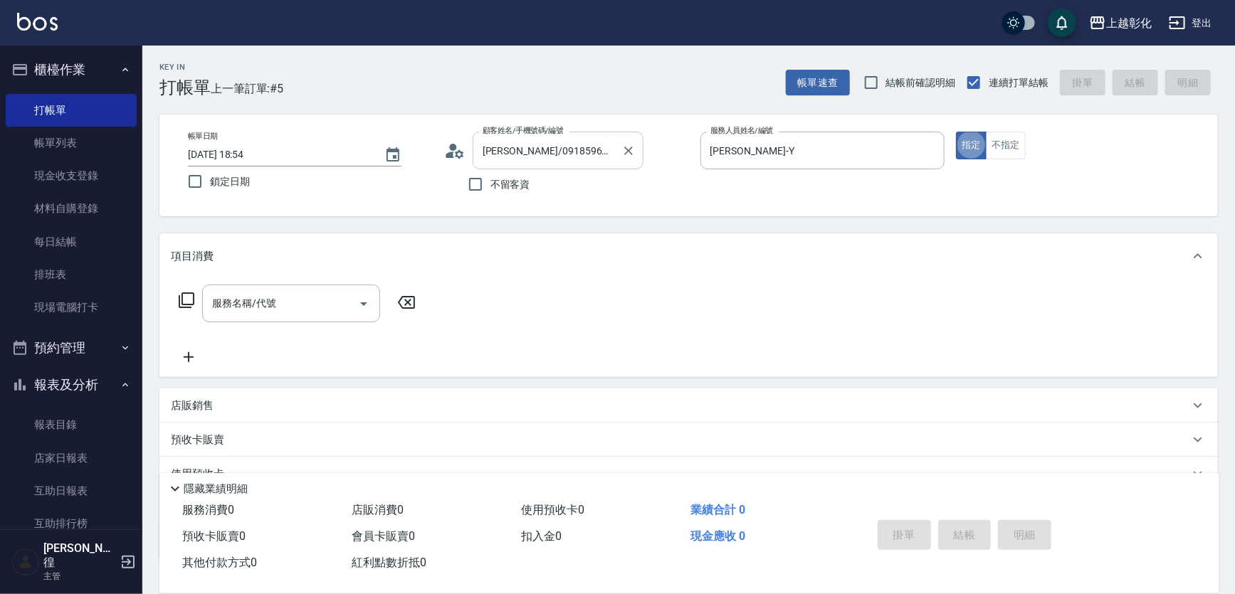
type button "true"
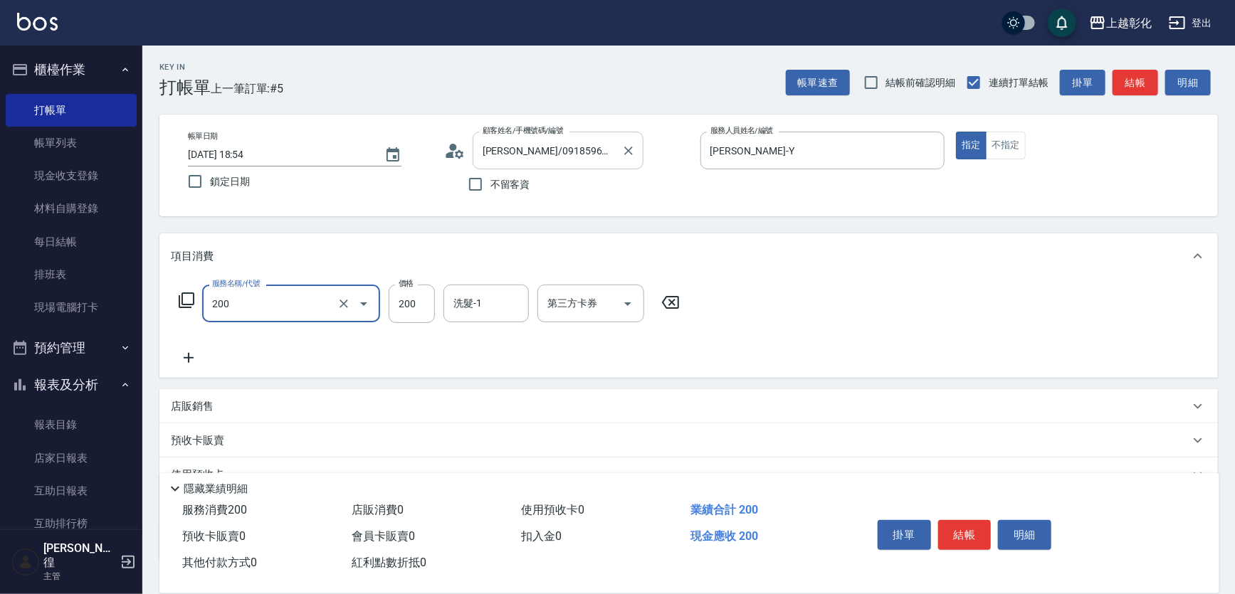
type input "New洗專案(200)"
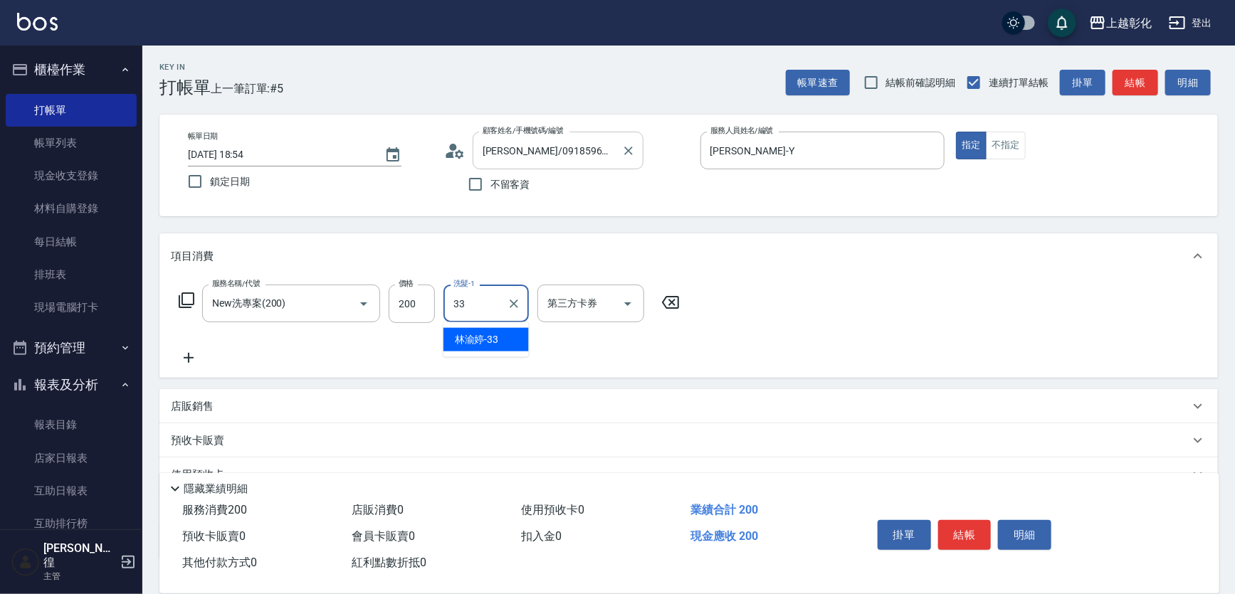
type input "林渝婷-33"
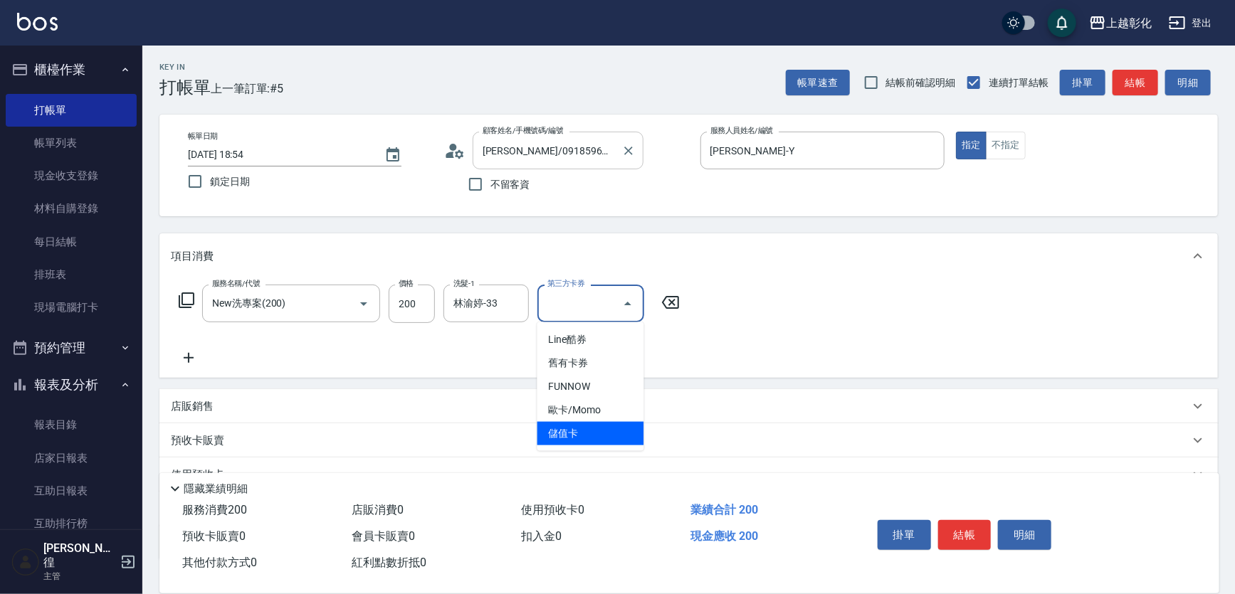
type input "儲值卡"
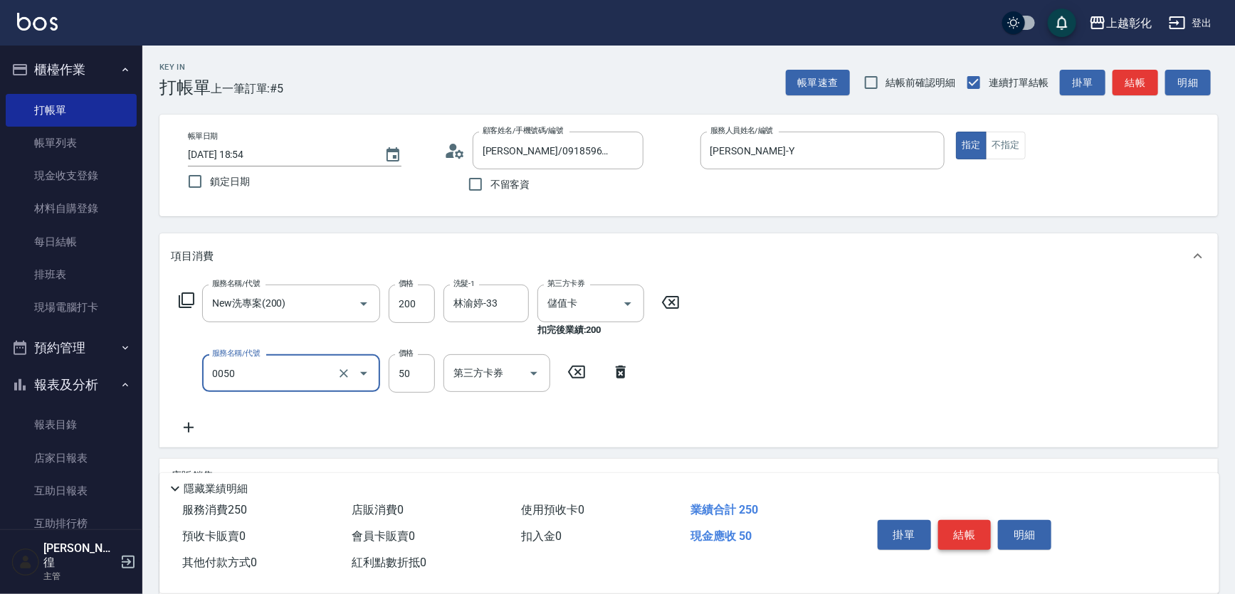
type input "剪瀏海(0050)"
click at [953, 526] on button "結帳" at bounding box center [964, 535] width 53 height 30
type input "2025/10/15 18:55"
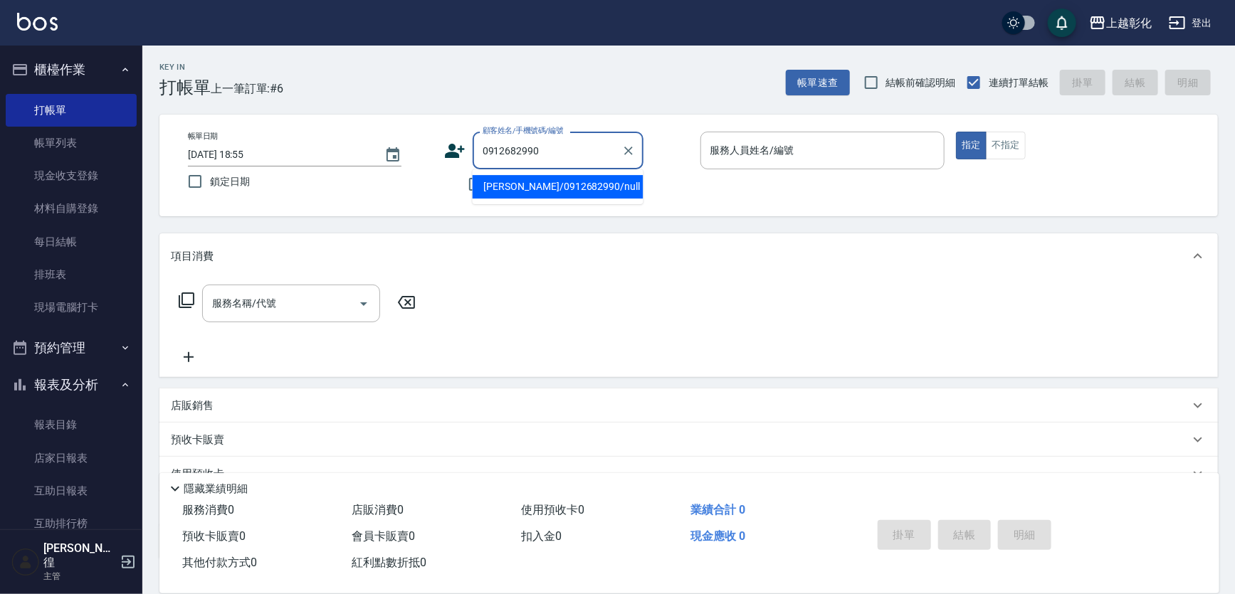
type input "[PERSON_NAME]/0912682990/null"
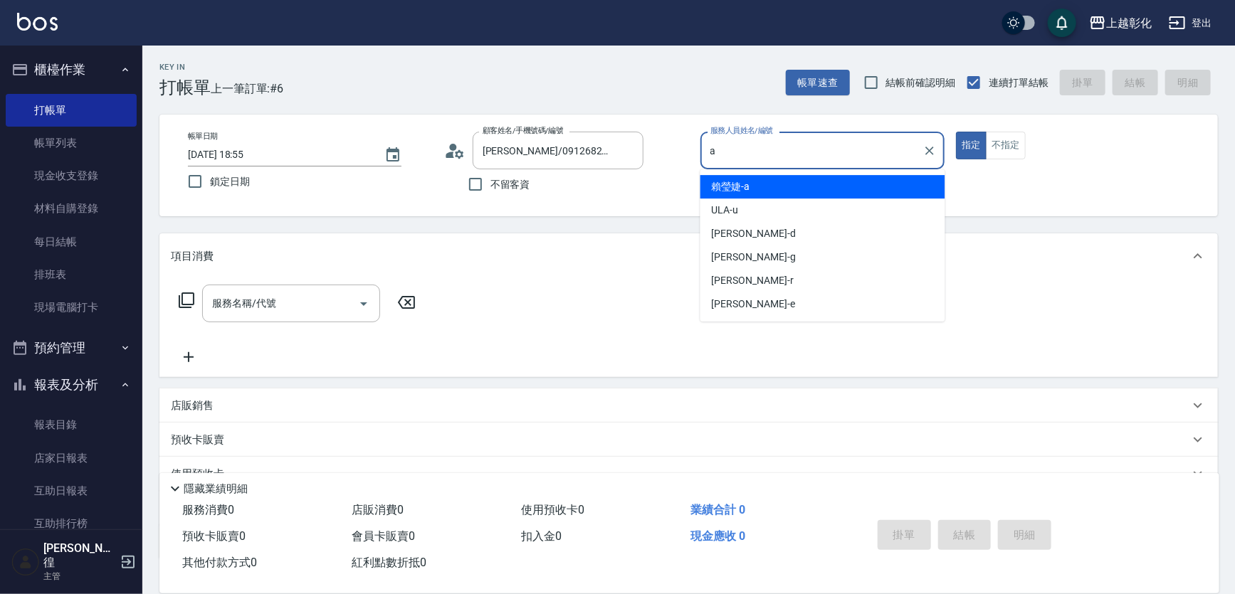
type input "賴瑩婕-a"
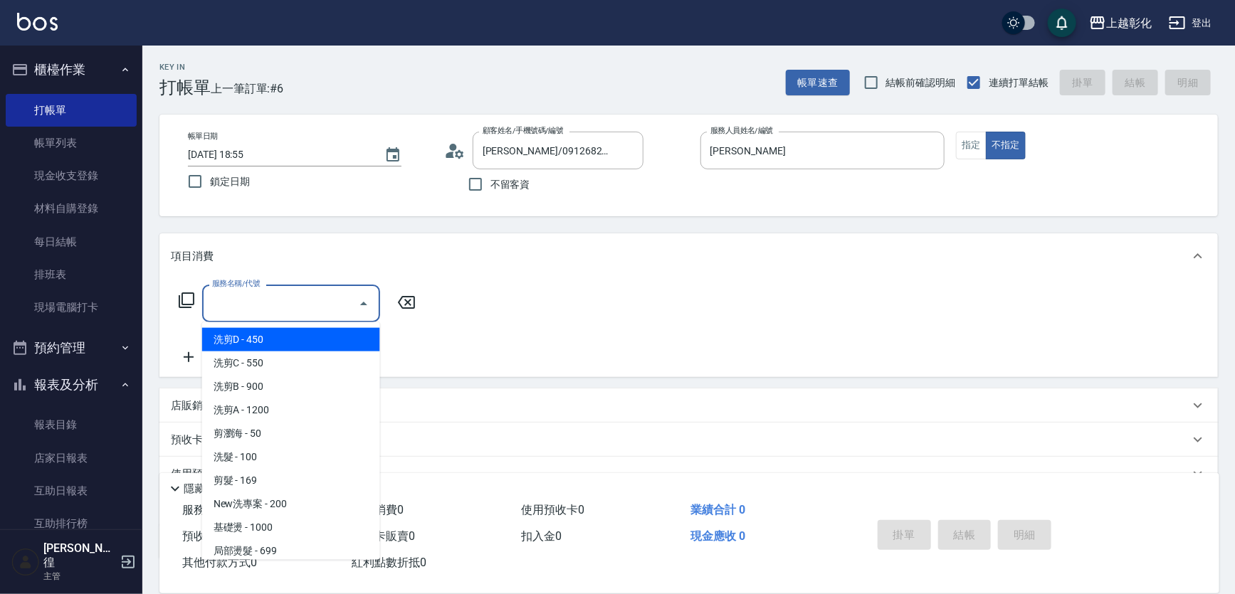
type input "洗剪D(002)"
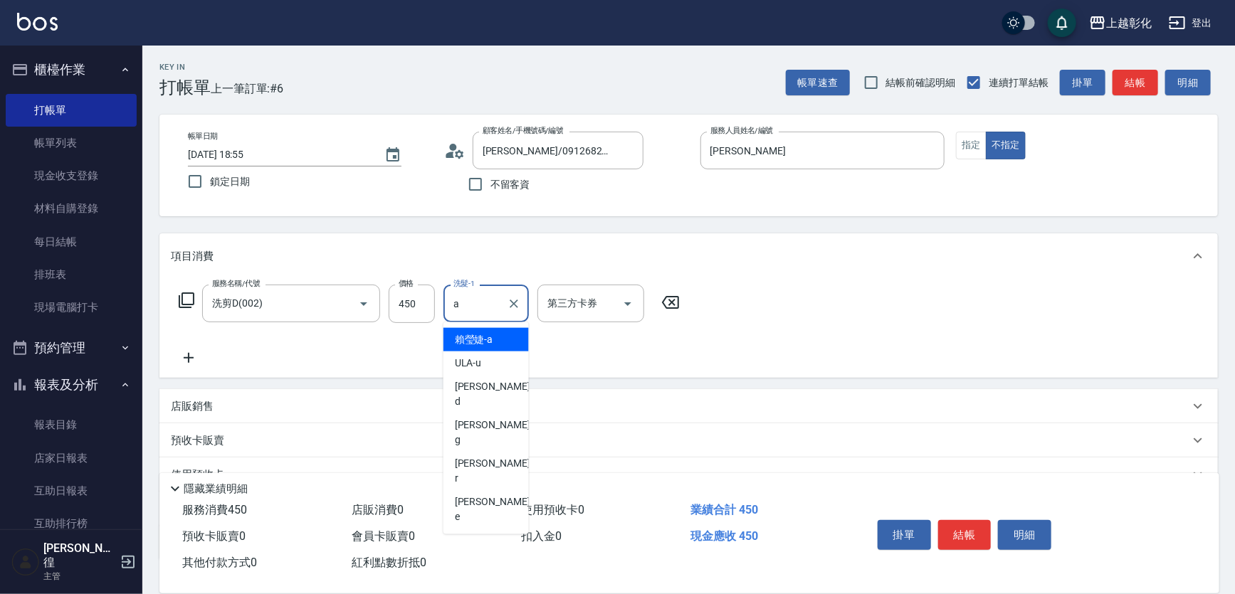
type input "賴瑩婕-a"
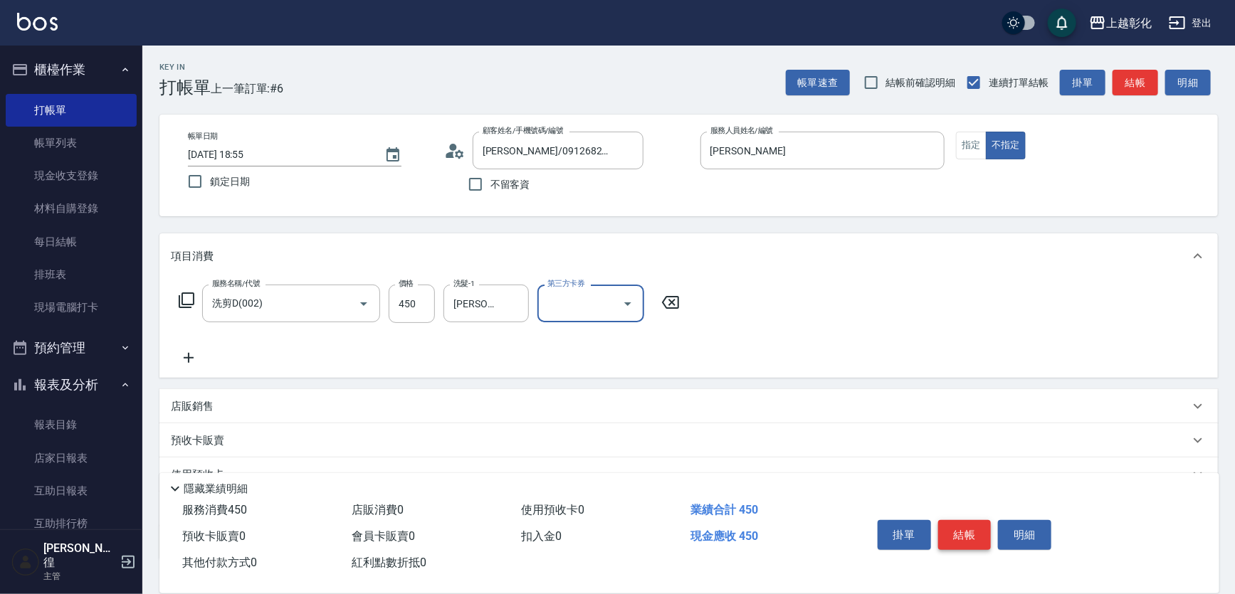
click at [974, 534] on button "結帳" at bounding box center [964, 535] width 53 height 30
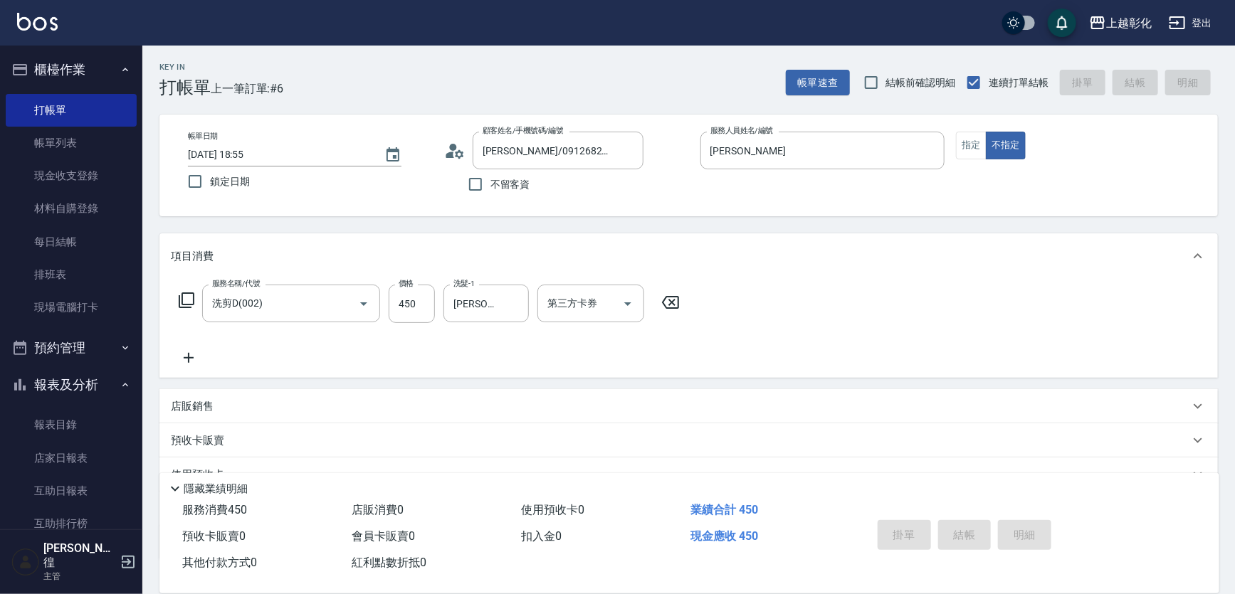
type input "2025/10/15 18:56"
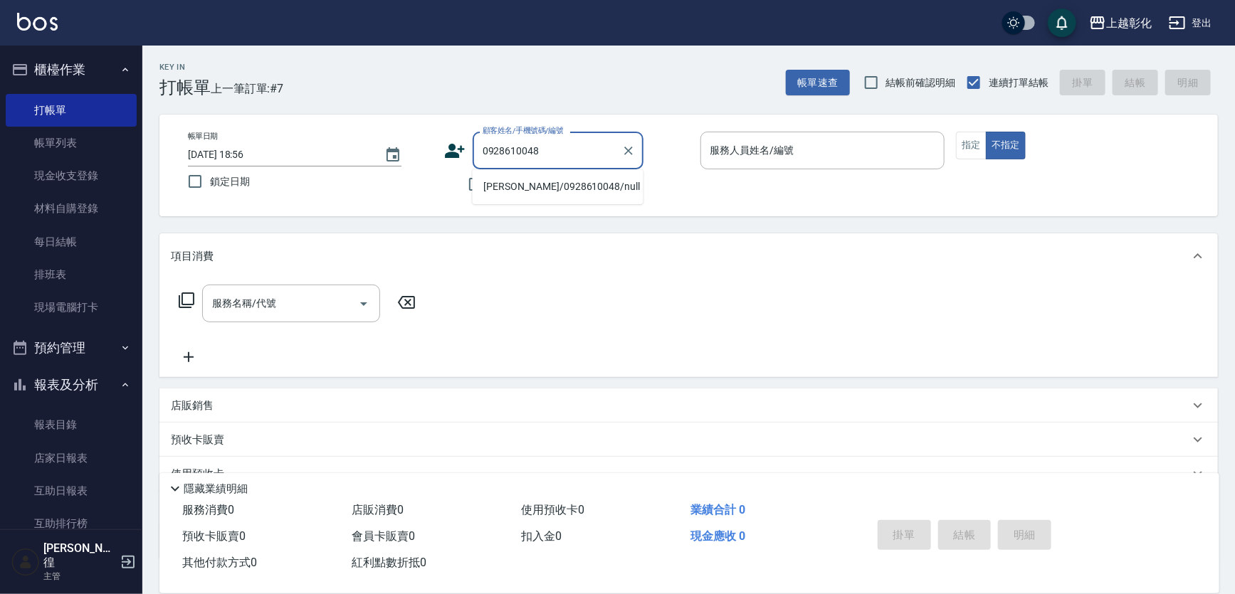
type input "[PERSON_NAME]/0928610048/null"
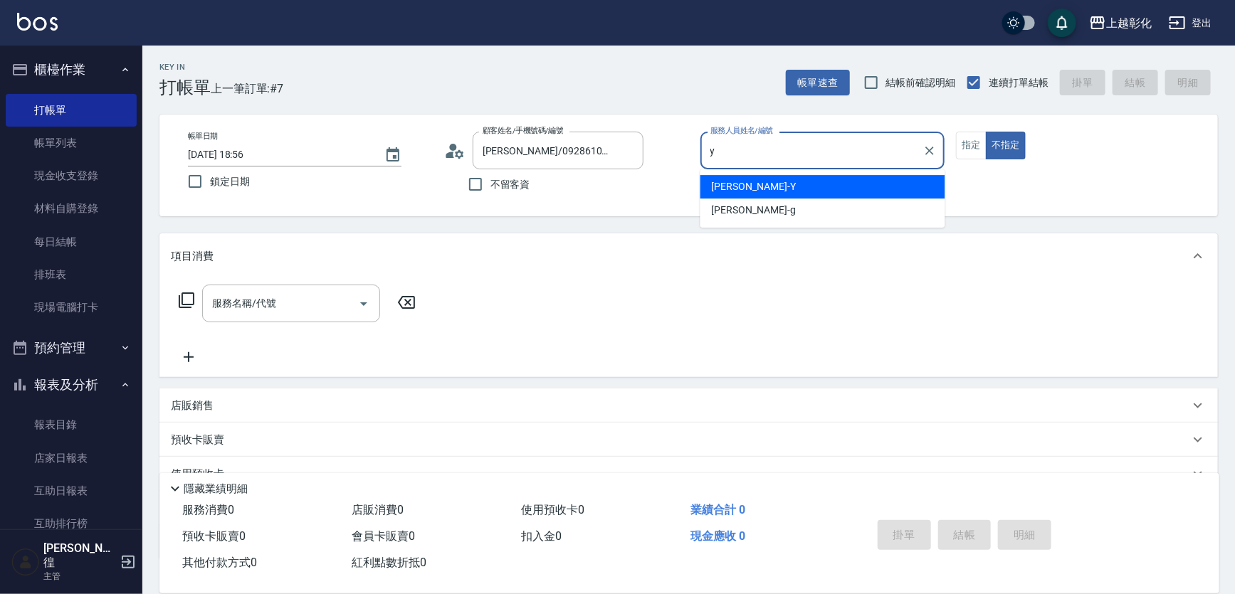
type input "[PERSON_NAME]-Y"
type button "false"
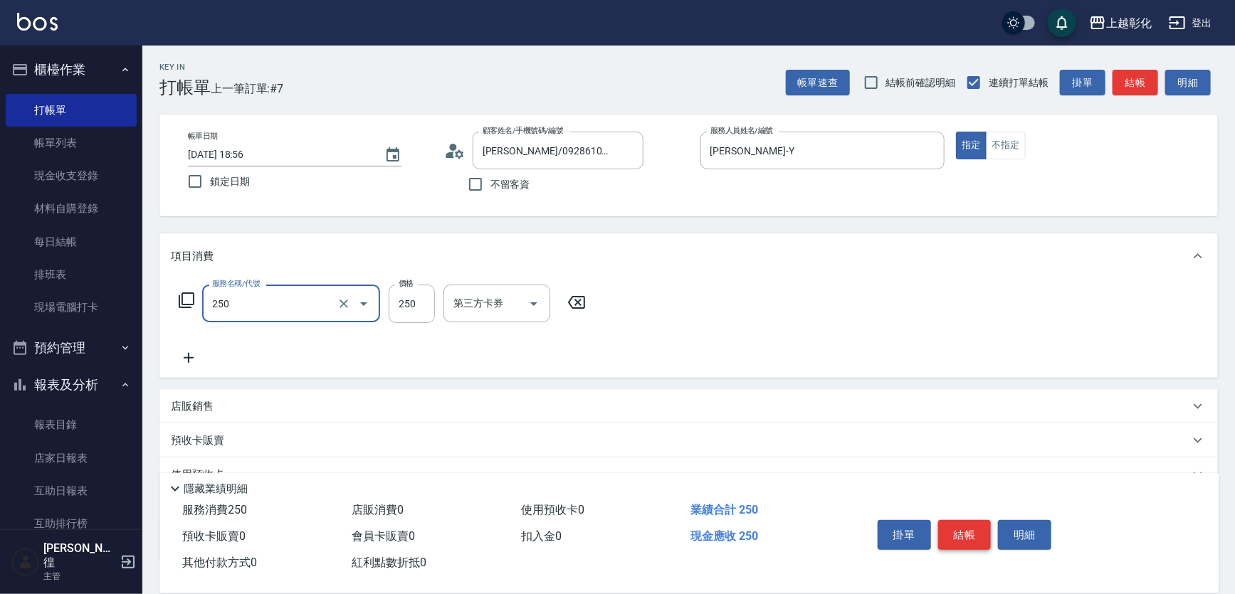
type input "B級單剪(250)"
click at [980, 525] on button "結帳" at bounding box center [964, 535] width 53 height 30
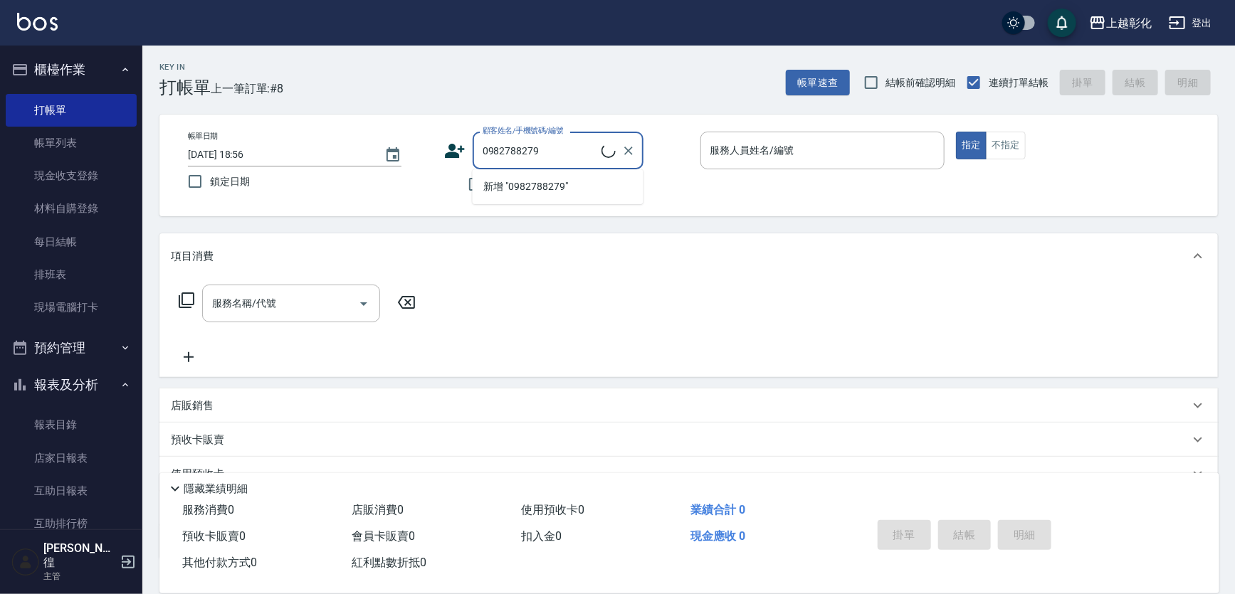
type input "[PERSON_NAME]/0982788279/null"
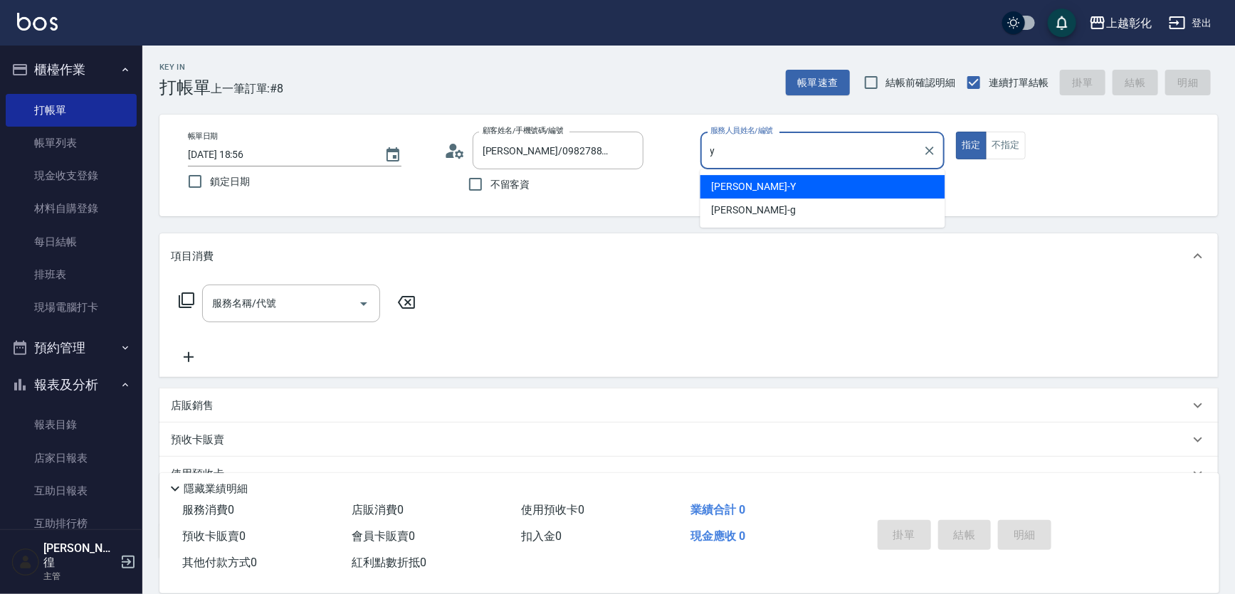
type input "[PERSON_NAME]-Y"
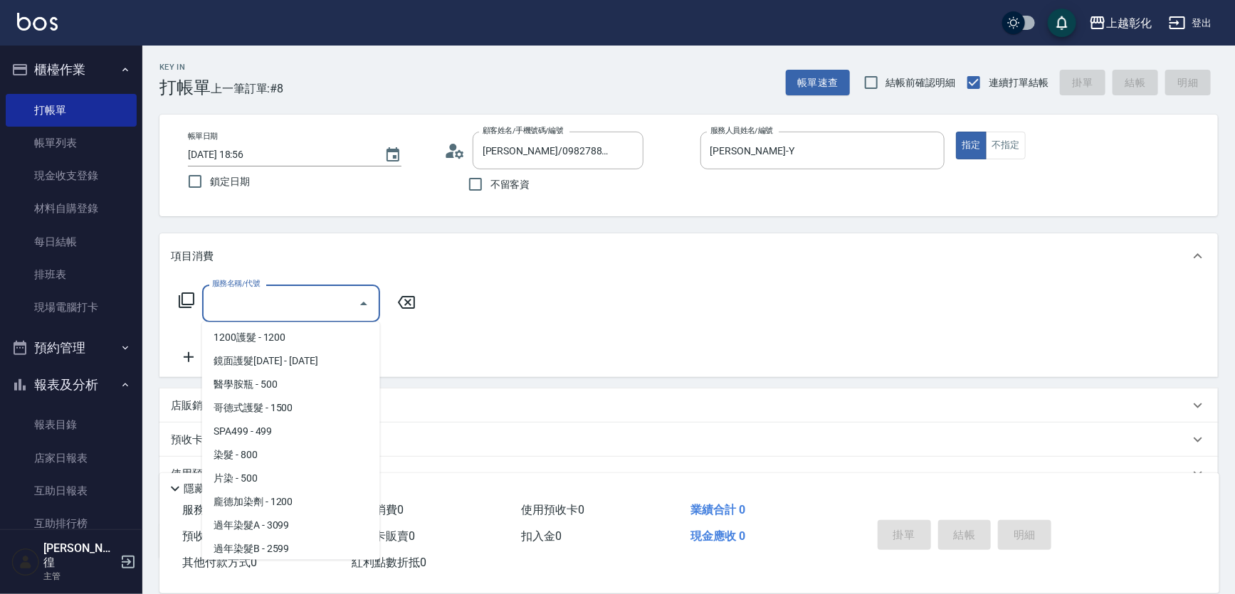
scroll to position [683, 0]
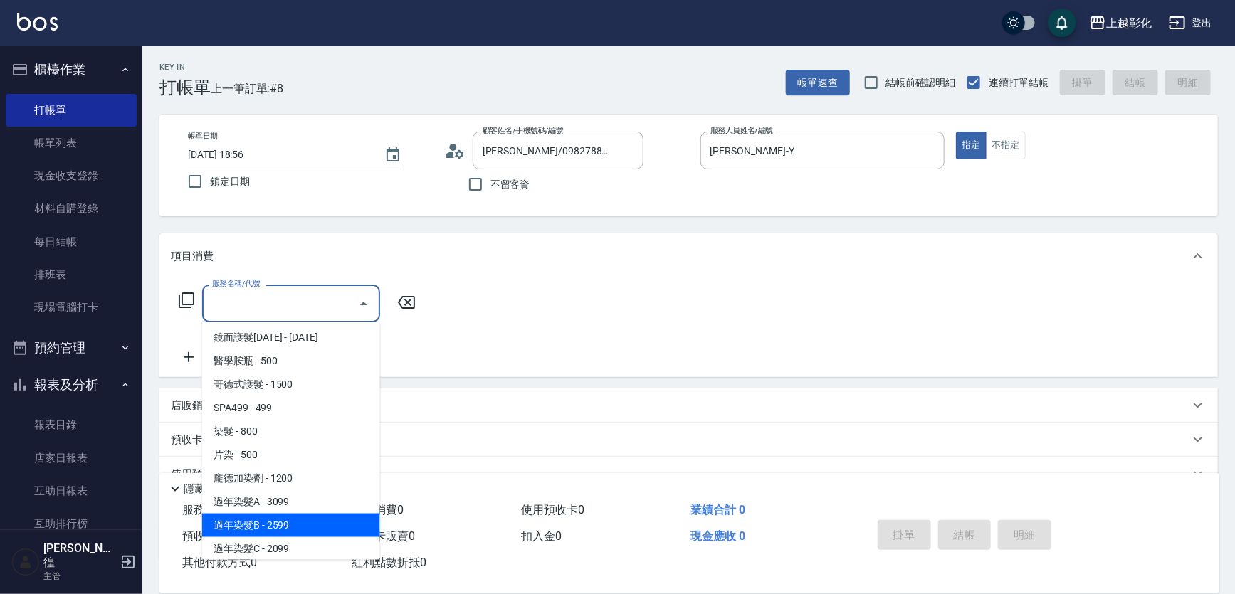
type input "過年染髮B(512)"
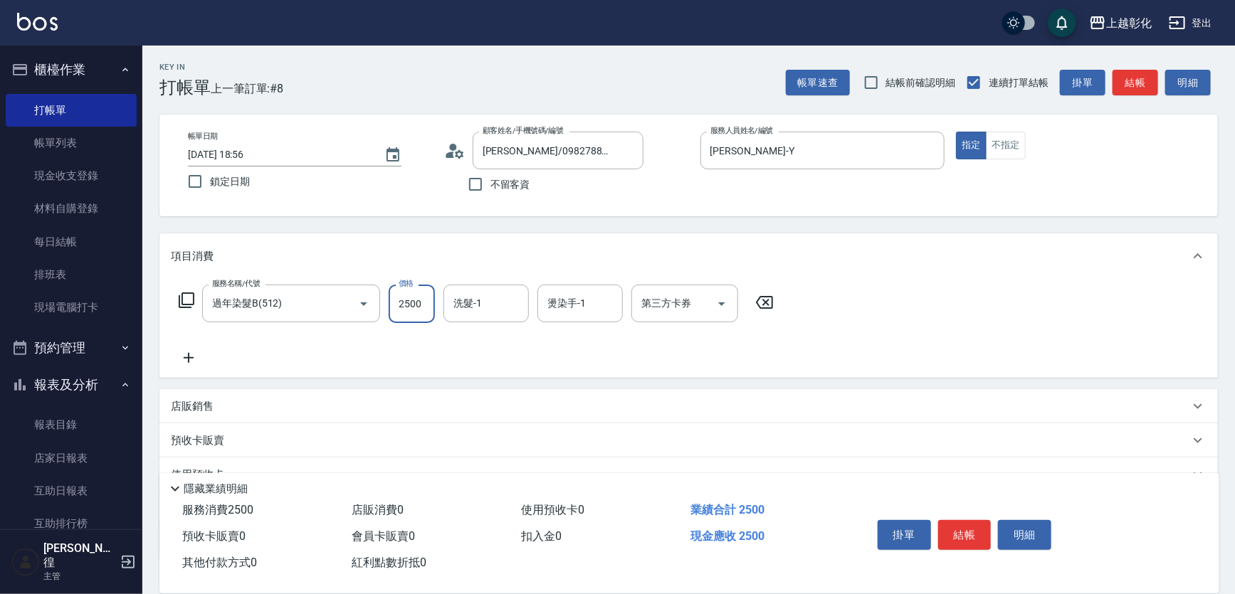
type input "2500"
type input "[PERSON_NAME]-41"
click at [425, 305] on input "2500" at bounding box center [412, 304] width 46 height 38
type input "3100"
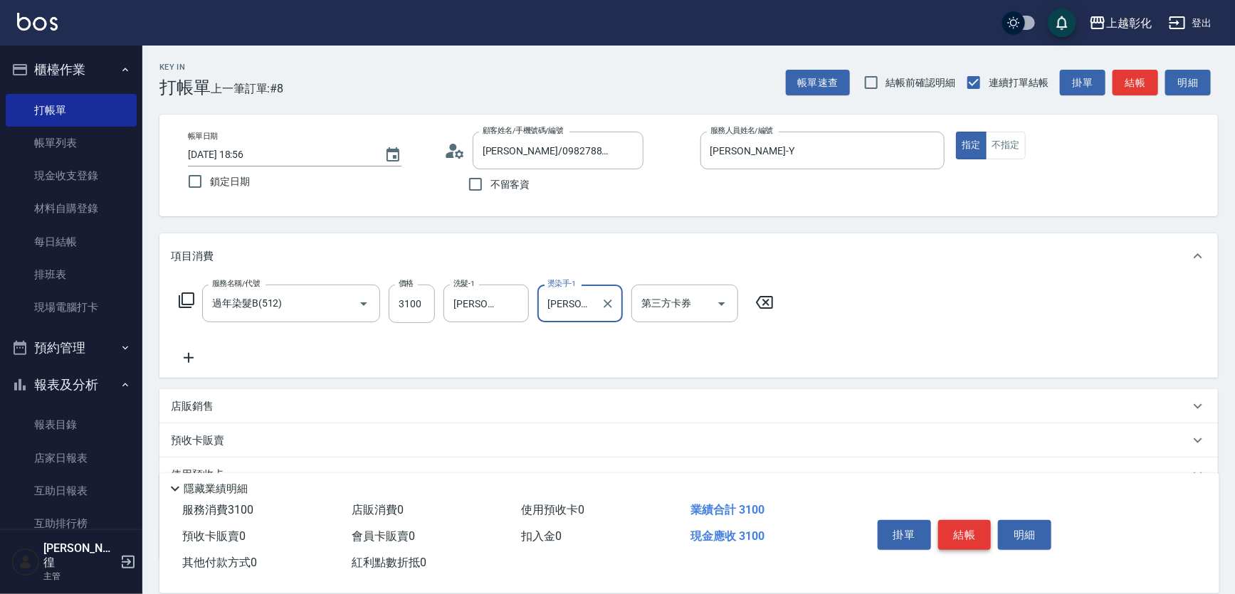
click at [962, 520] on button "結帳" at bounding box center [964, 535] width 53 height 30
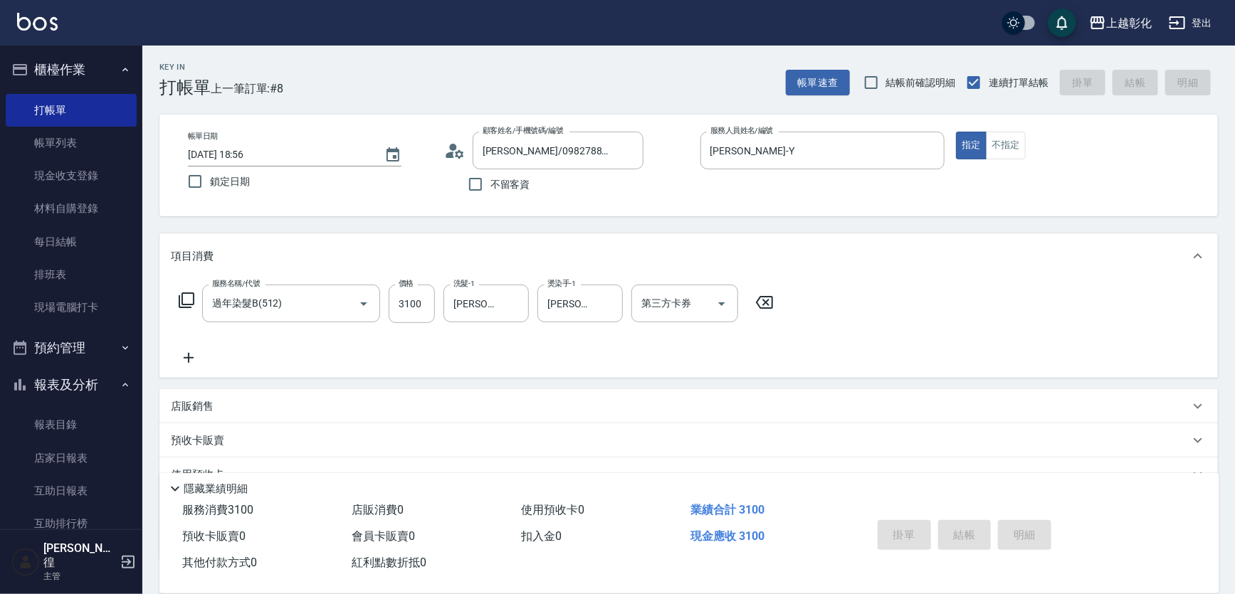
type input "2025/10/15 18:57"
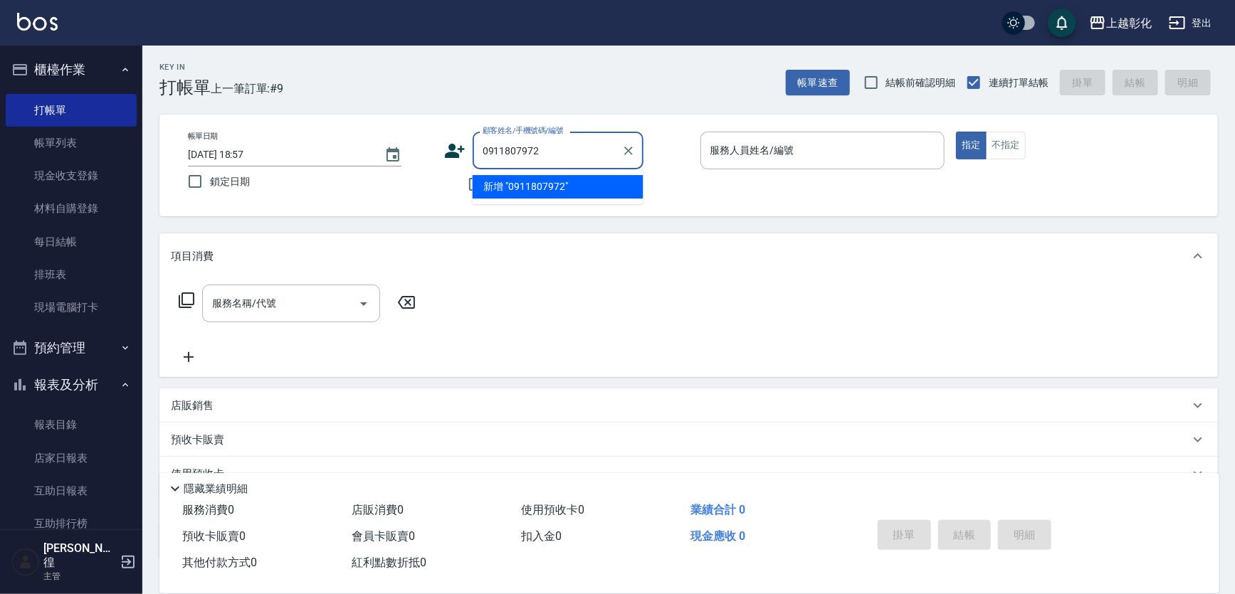
type input "0911807972"
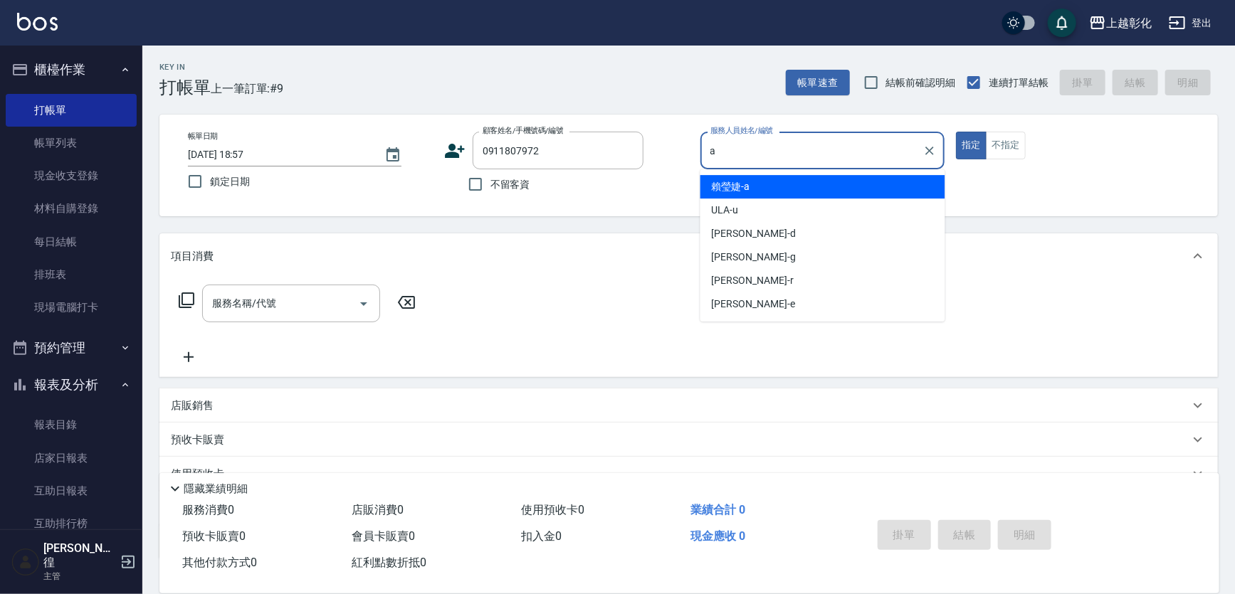
type input "賴瑩婕-a"
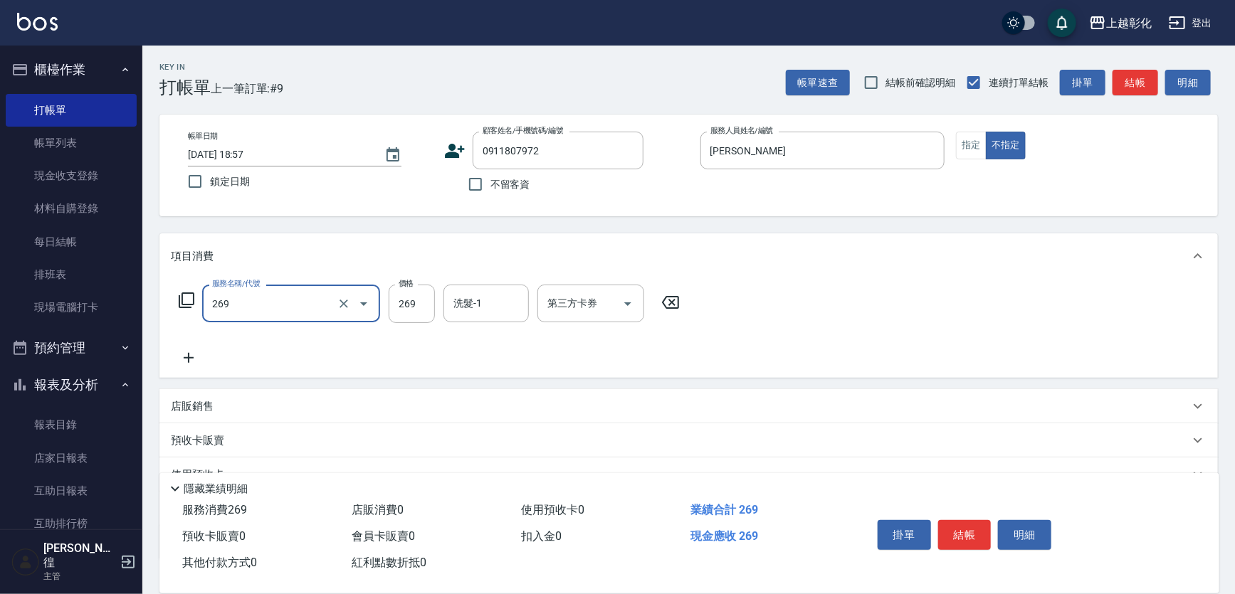
type input "一般洗剪(269)"
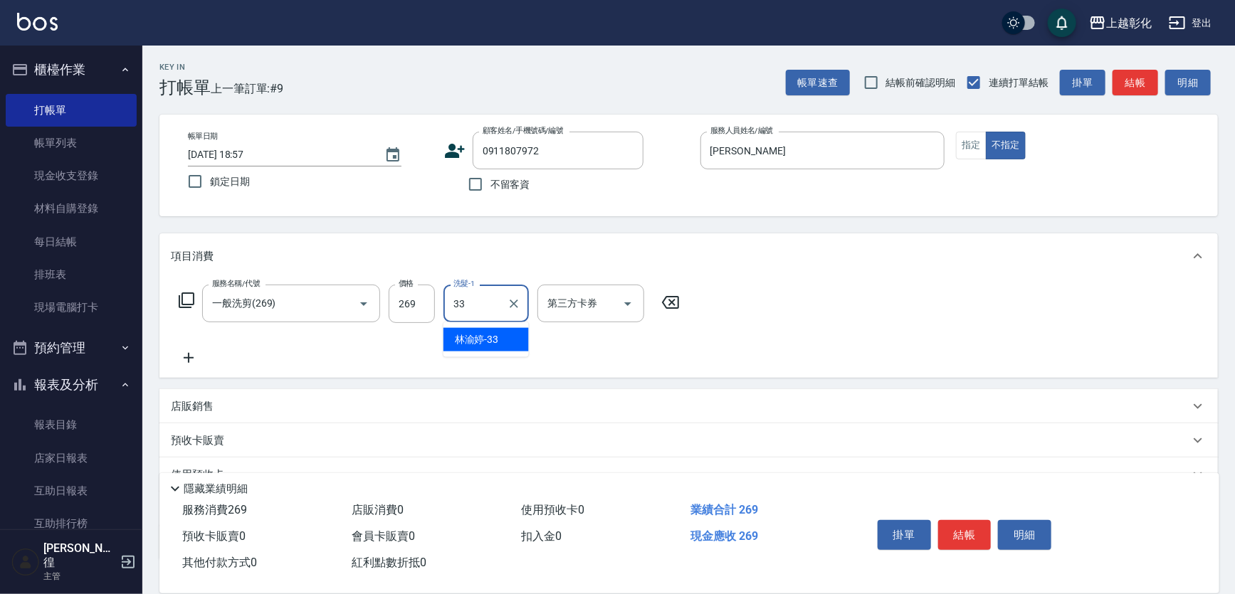
type input "林渝婷-33"
click at [967, 534] on button "結帳" at bounding box center [964, 535] width 53 height 30
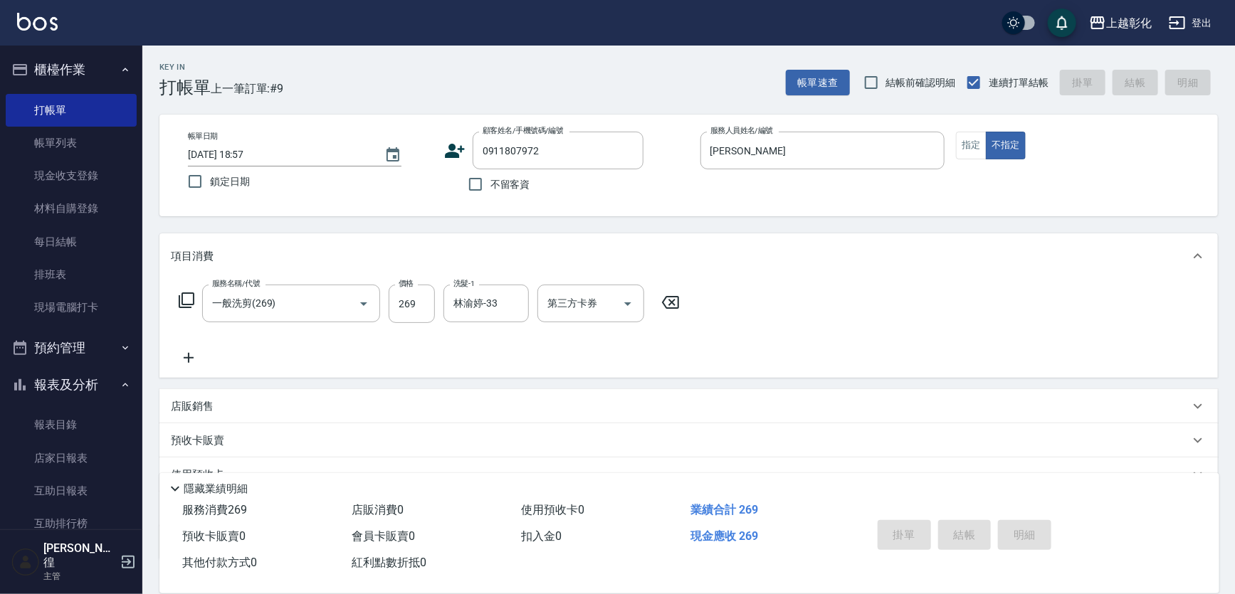
type input "2025/10/15 18:58"
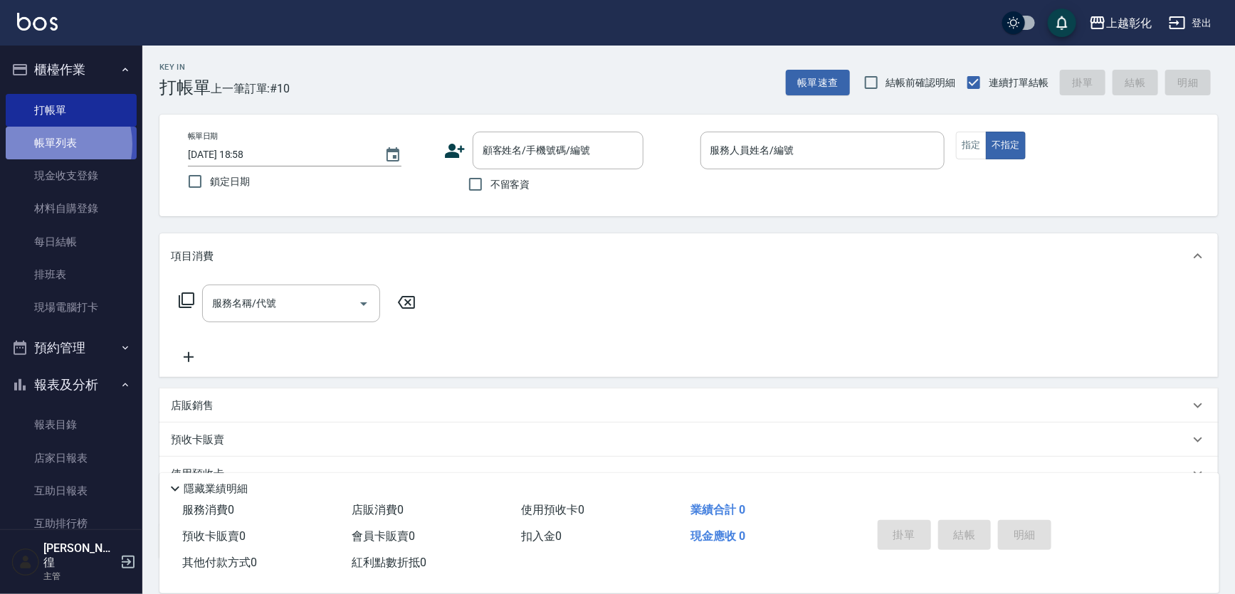
click at [49, 145] on link "帳單列表" at bounding box center [71, 143] width 131 height 33
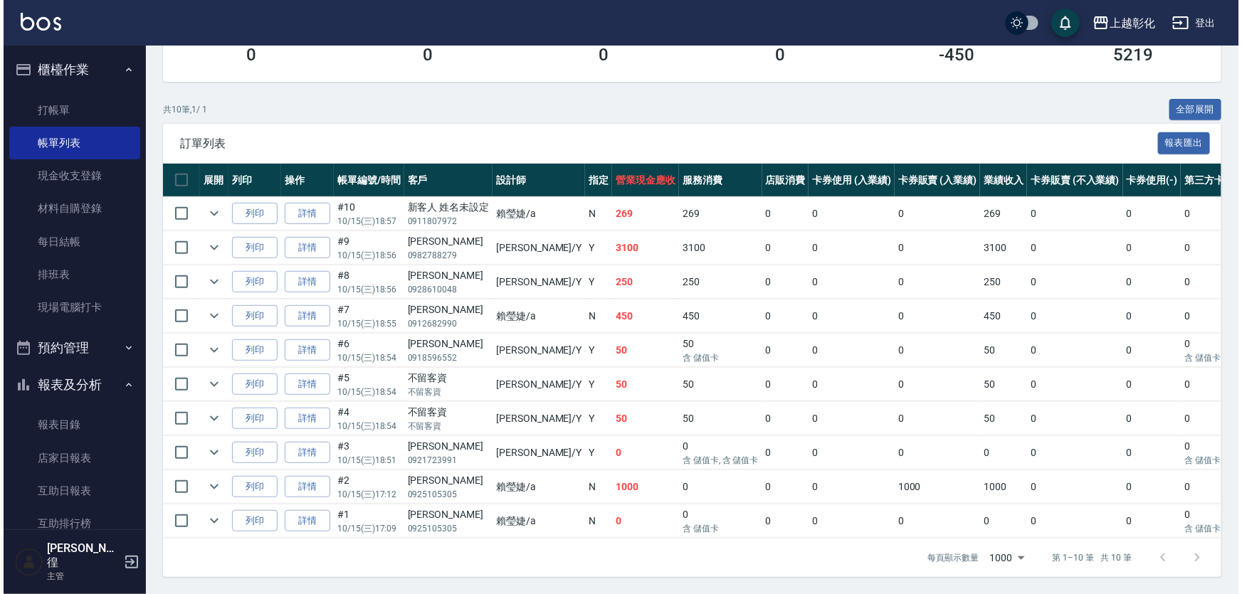
scroll to position [238, 0]
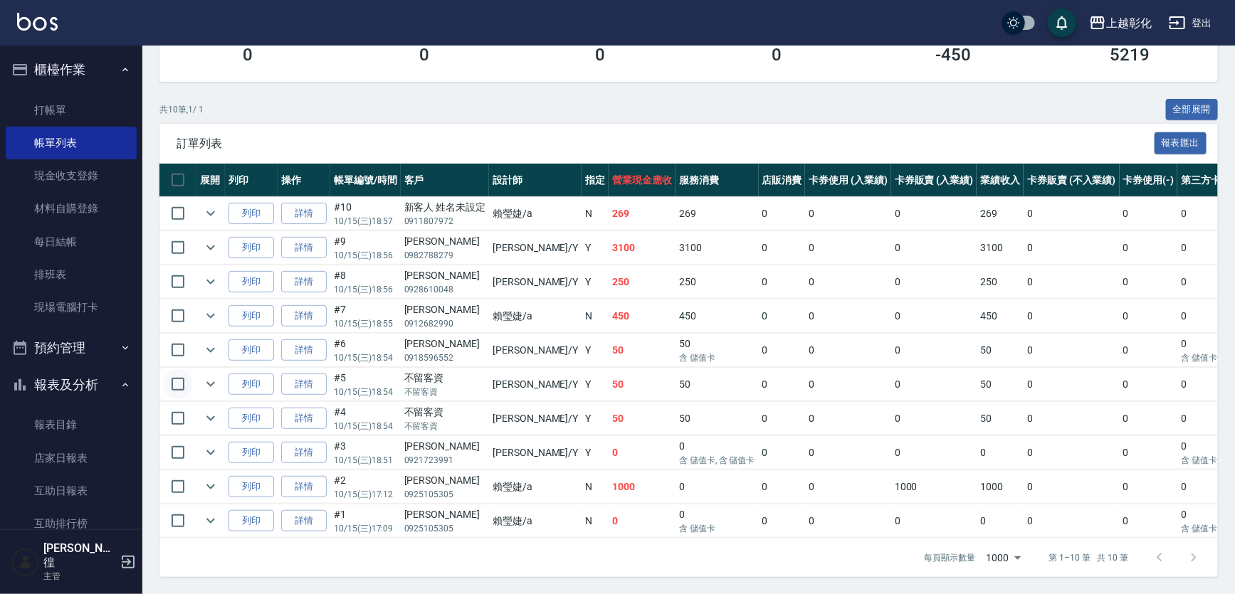
click at [178, 379] on input "checkbox" at bounding box center [178, 384] width 30 height 30
checkbox input "true"
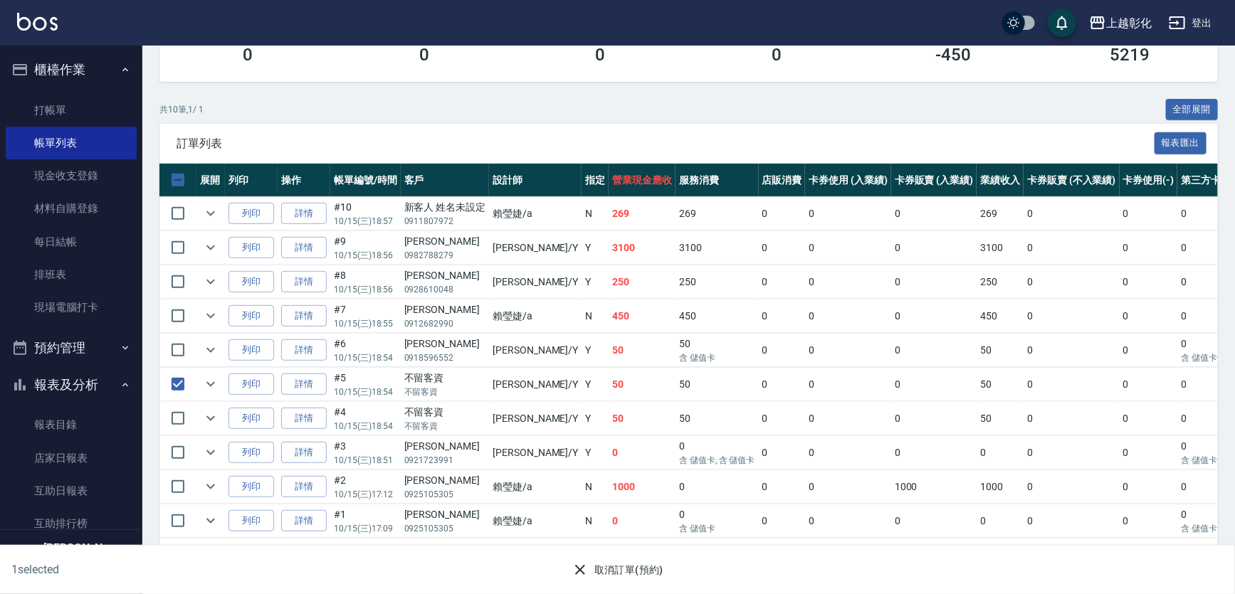
click at [578, 571] on icon "button" at bounding box center [580, 570] width 10 height 10
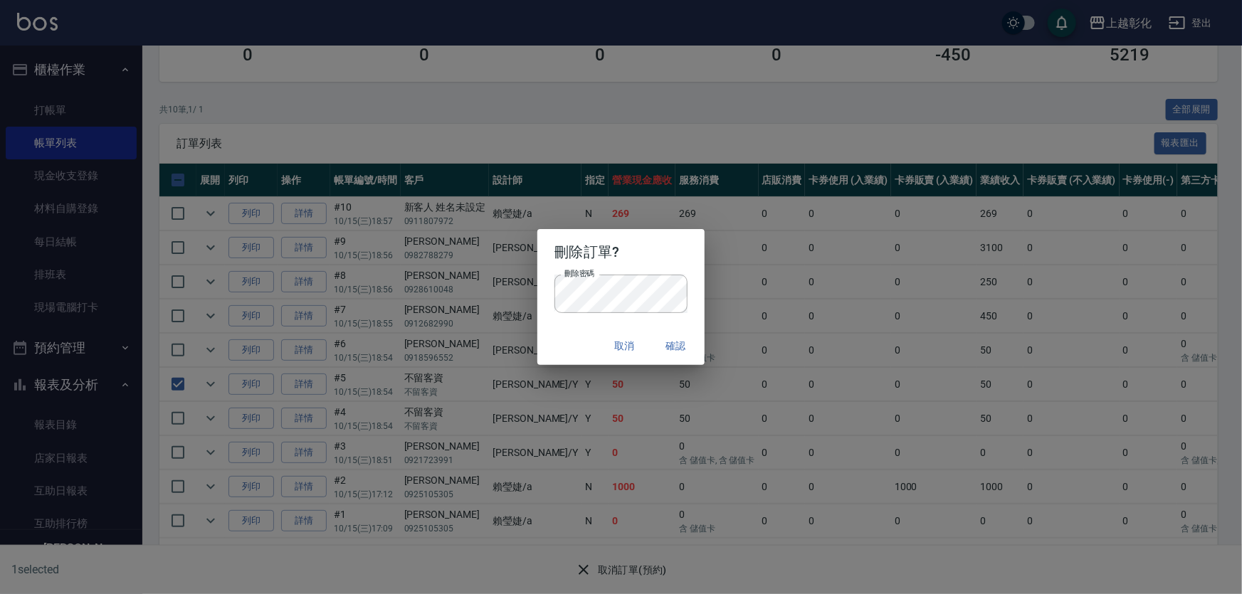
click at [683, 352] on button "確認" at bounding box center [677, 346] width 46 height 26
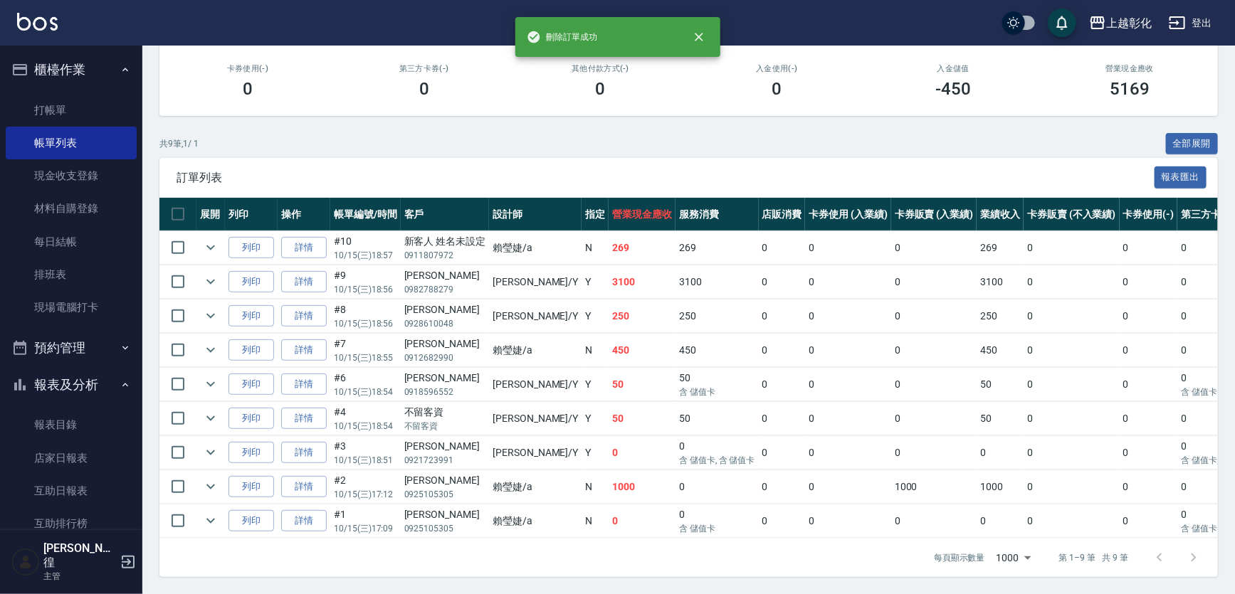
scroll to position [205, 0]
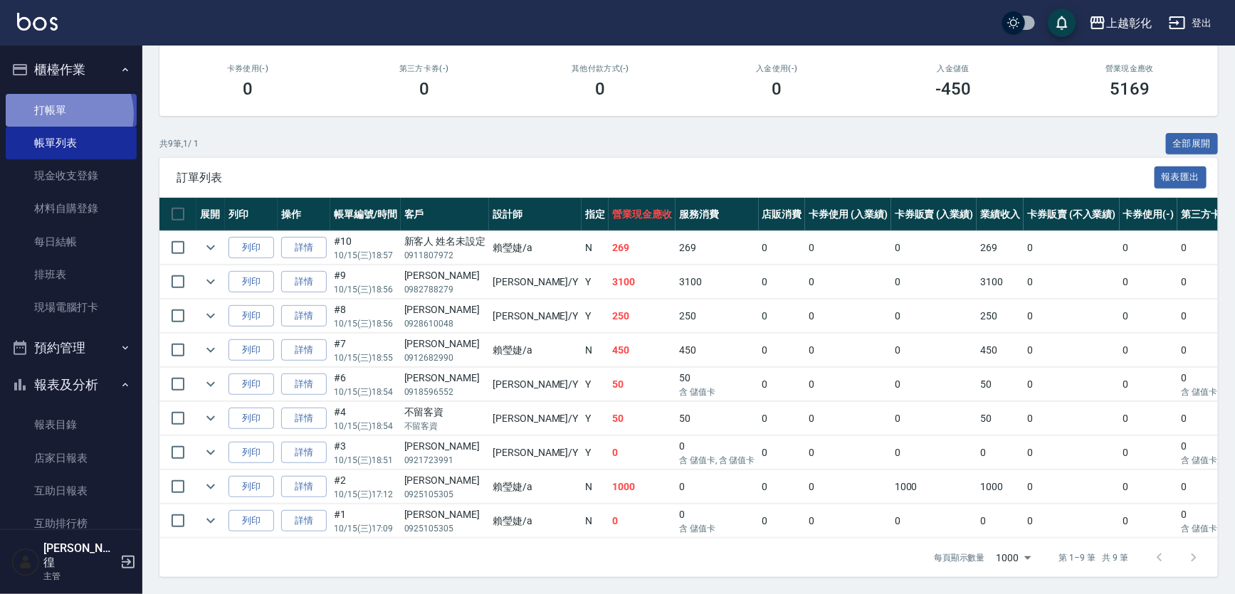
click at [64, 114] on link "打帳單" at bounding box center [71, 110] width 131 height 33
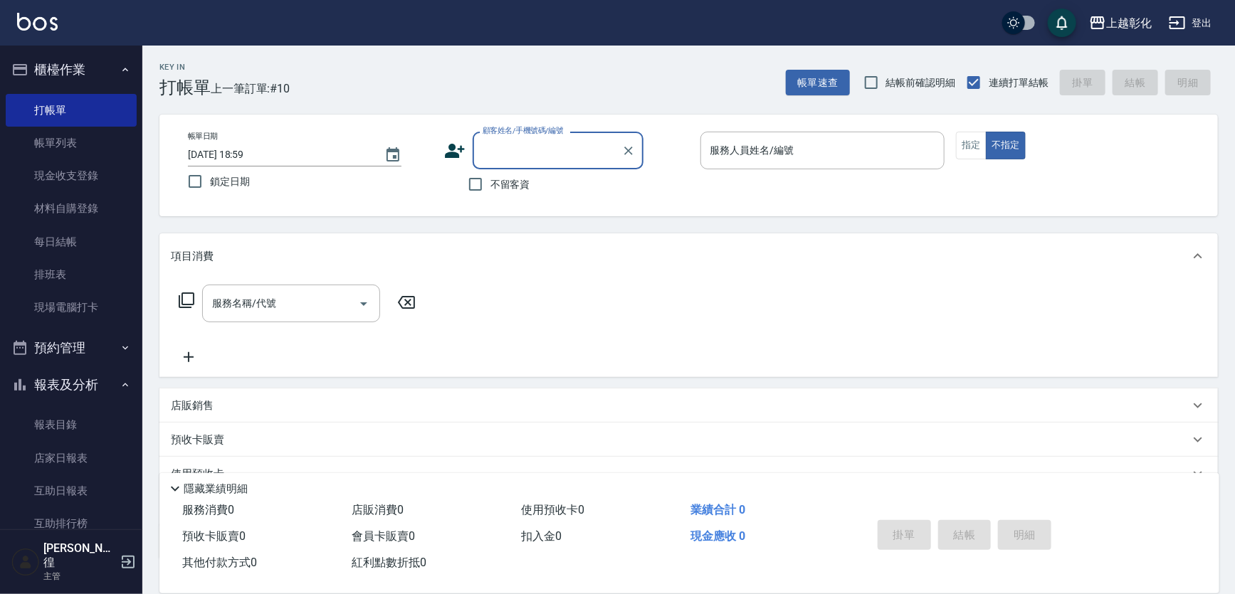
click at [530, 161] on input "顧客姓名/手機號碼/編號" at bounding box center [547, 150] width 137 height 25
type input "[PERSON_NAME]/0908319072/null"
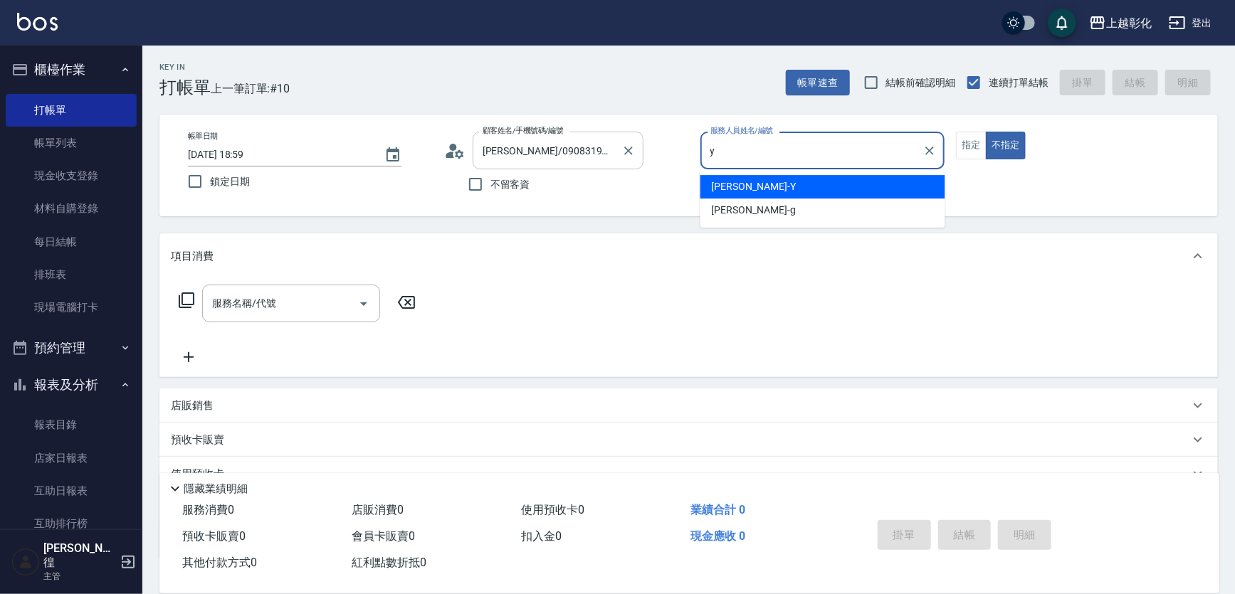
type input "[PERSON_NAME]-Y"
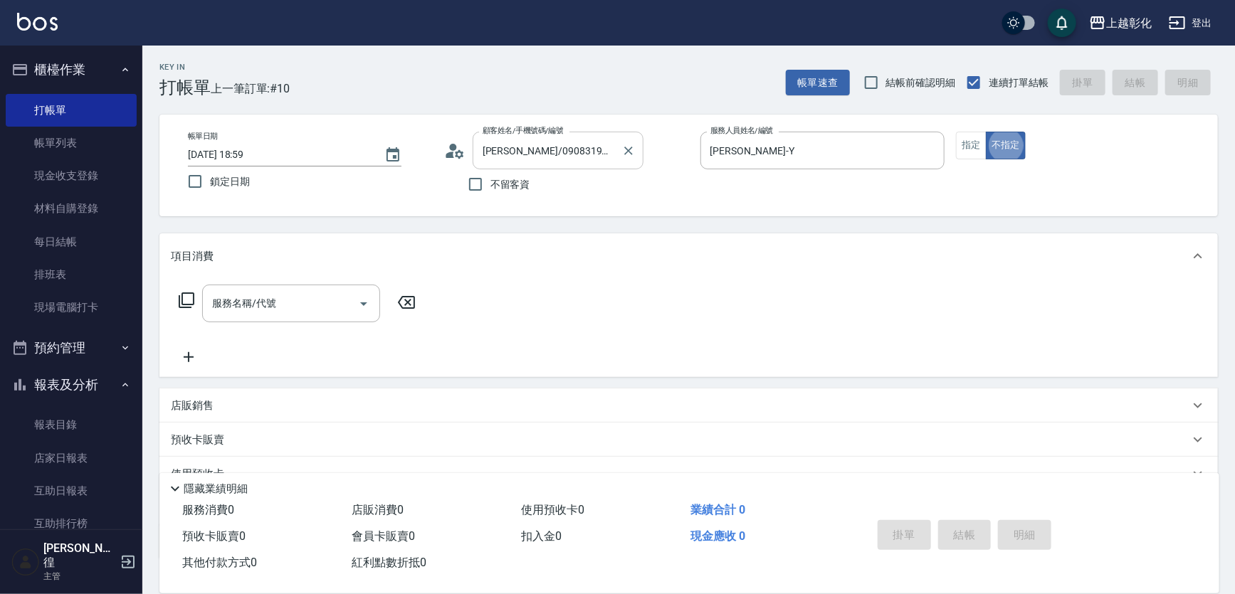
type button "false"
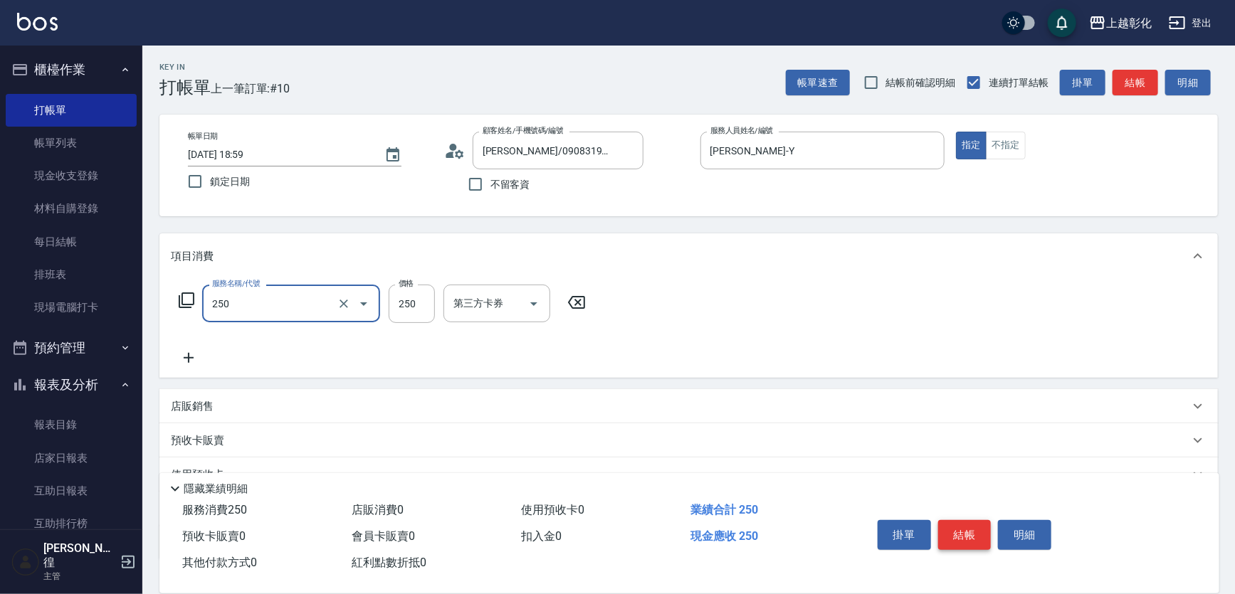
type input "B級單剪(250)"
click at [975, 540] on button "結帳" at bounding box center [964, 535] width 53 height 30
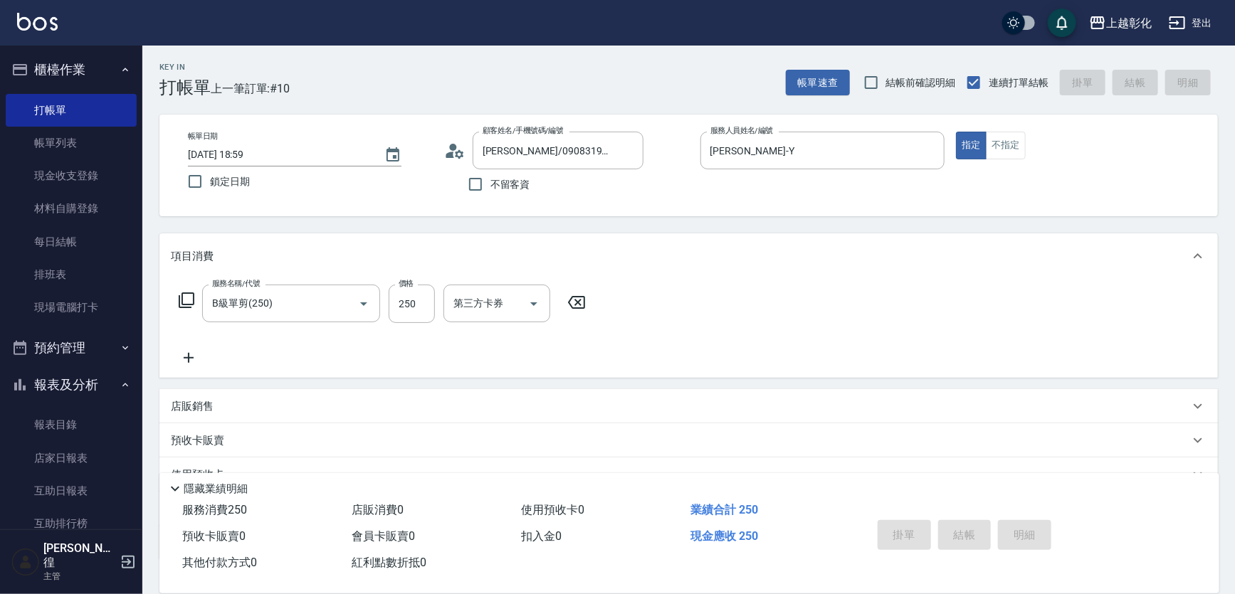
type input "2025/10/15 19:00"
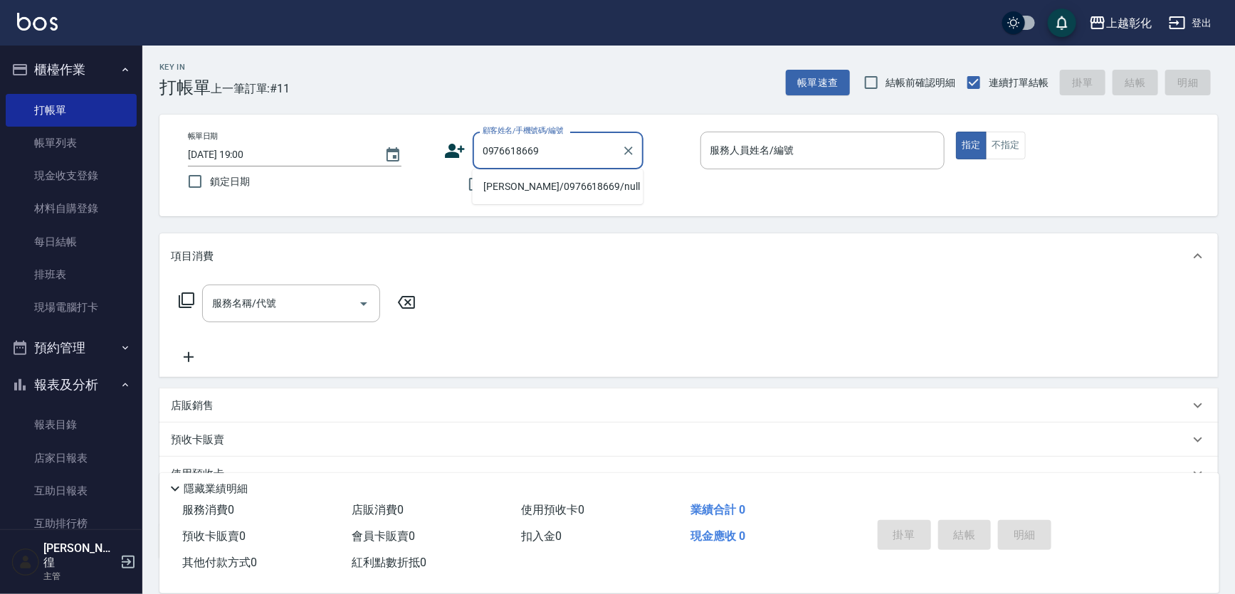
type input "[PERSON_NAME]/0976618669/null"
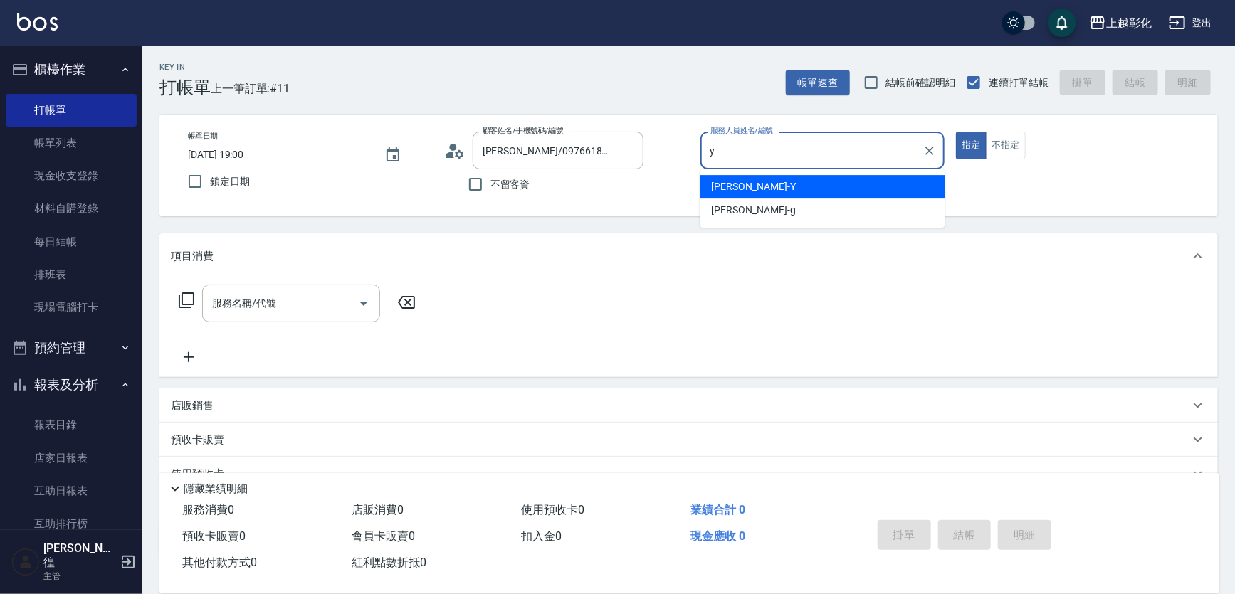
type input "[PERSON_NAME]-Y"
type button "true"
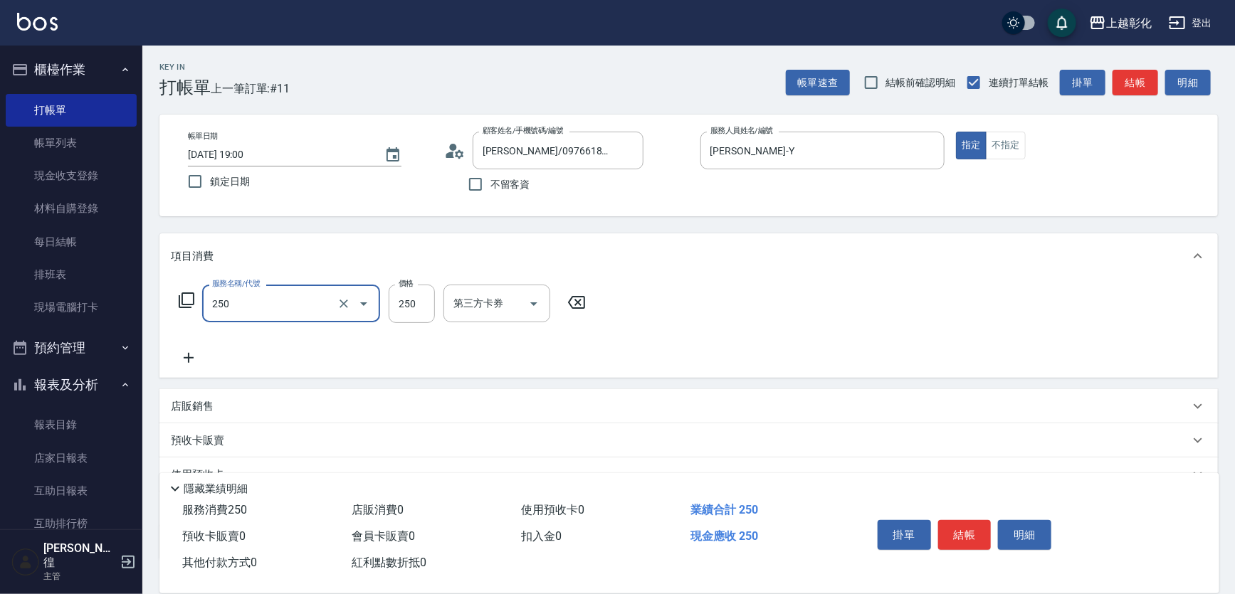
type input "B級單剪(250)"
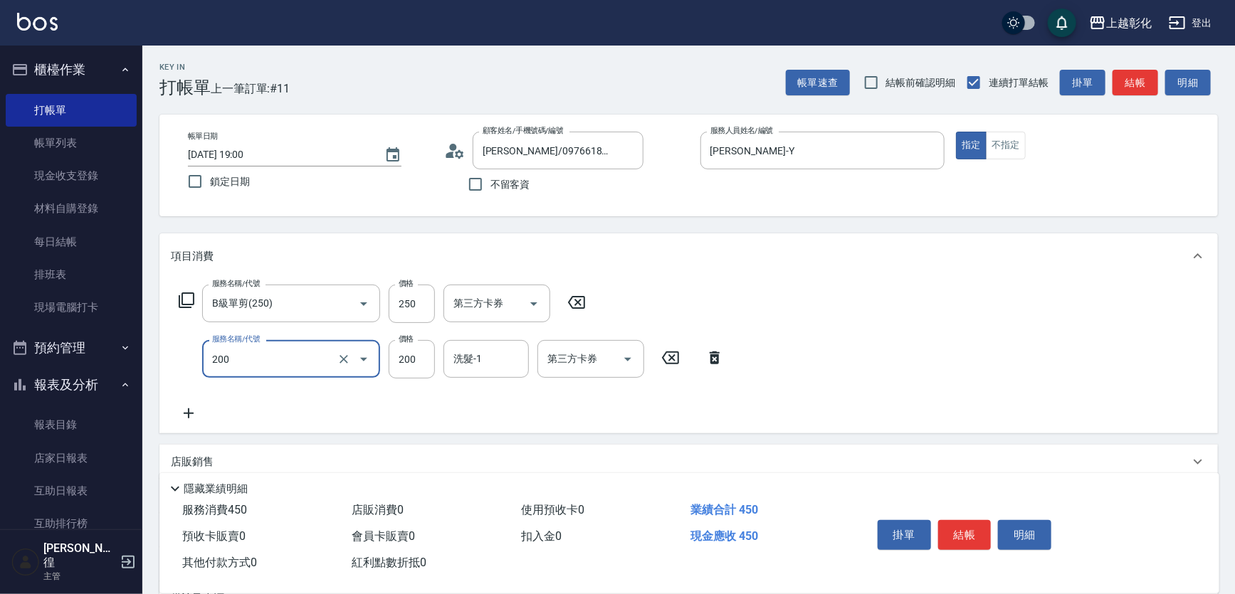
type input "New洗專案(200)"
type input "100"
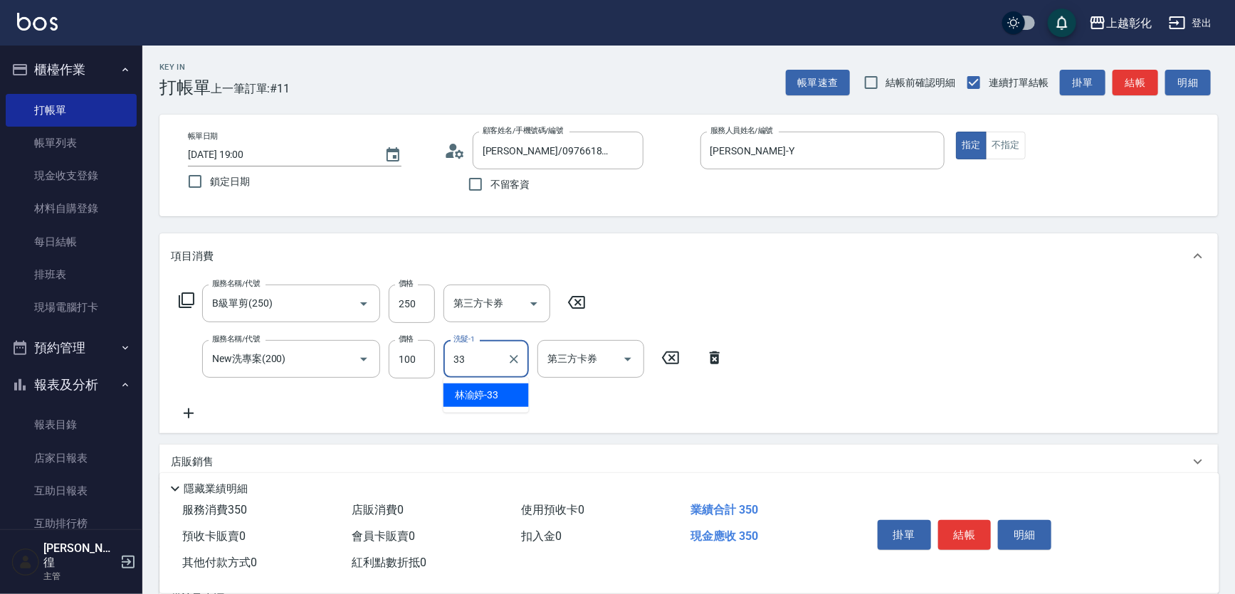
type input "林渝婷-33"
click at [954, 530] on button "結帳" at bounding box center [964, 535] width 53 height 30
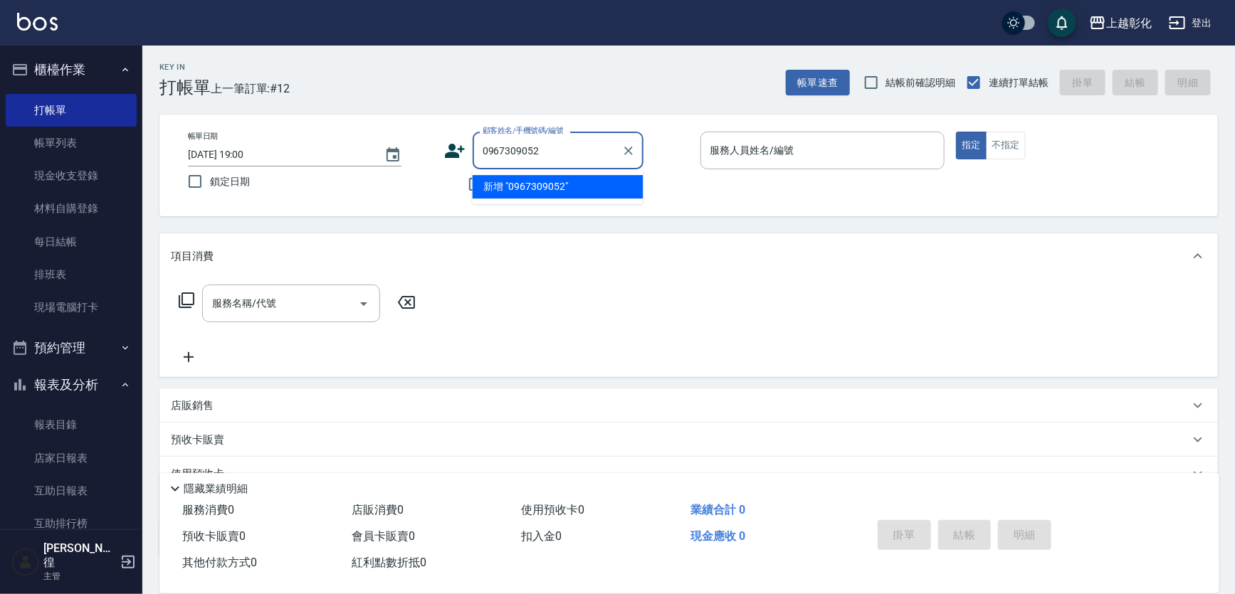
type input "0967309052"
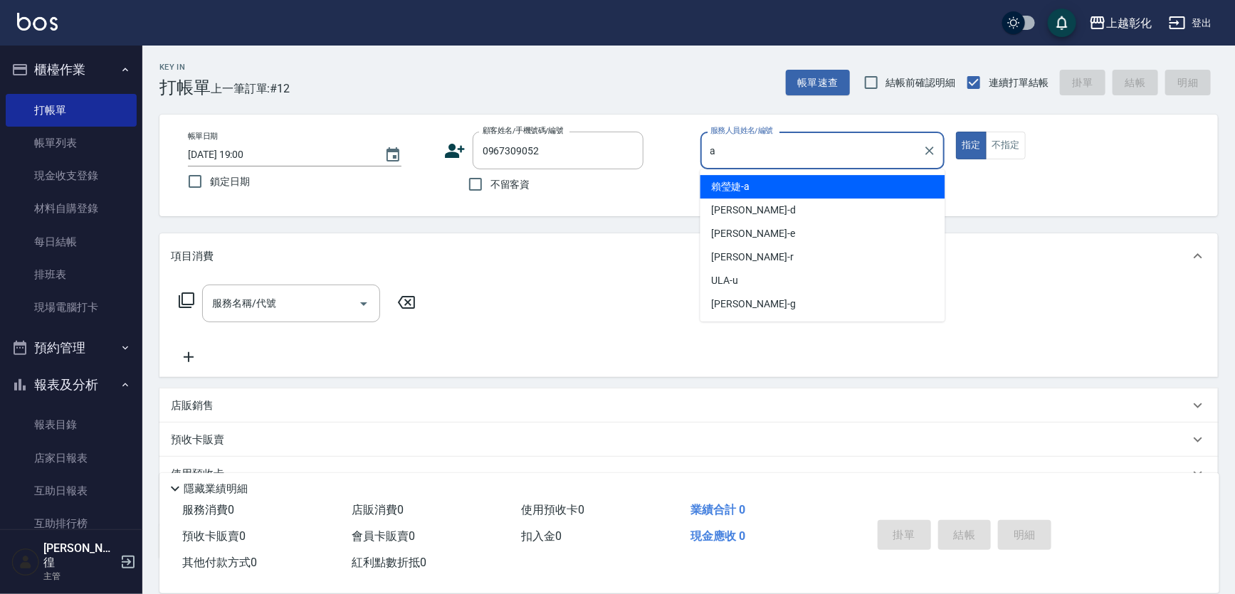
type input "賴瑩婕-a"
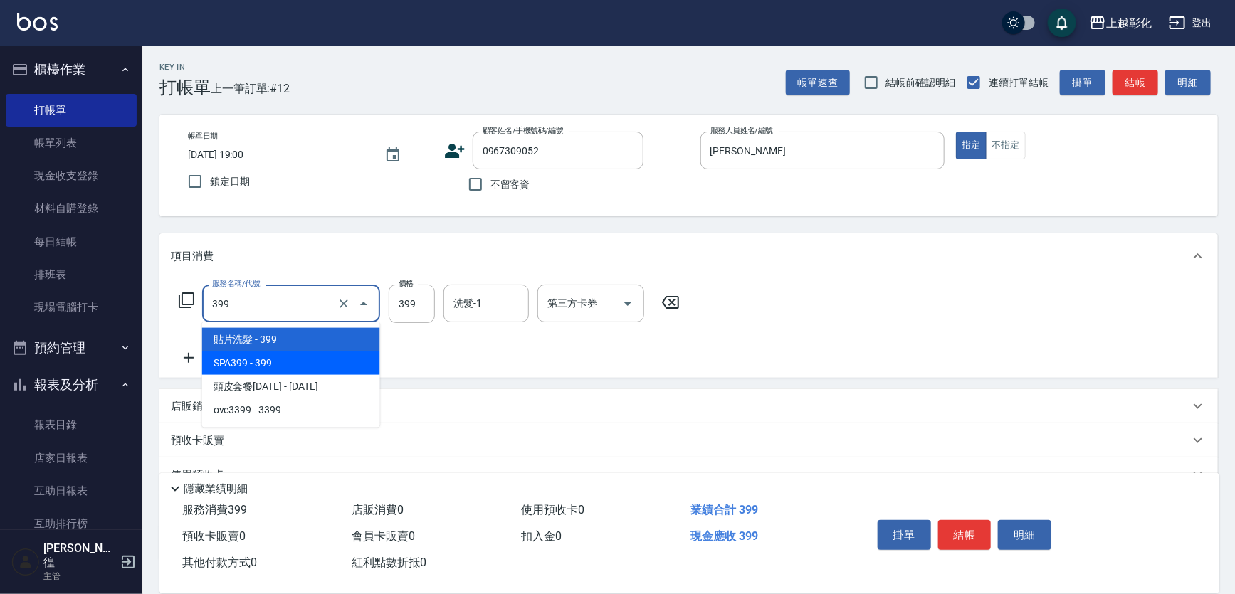
type input "SPA399(0399)"
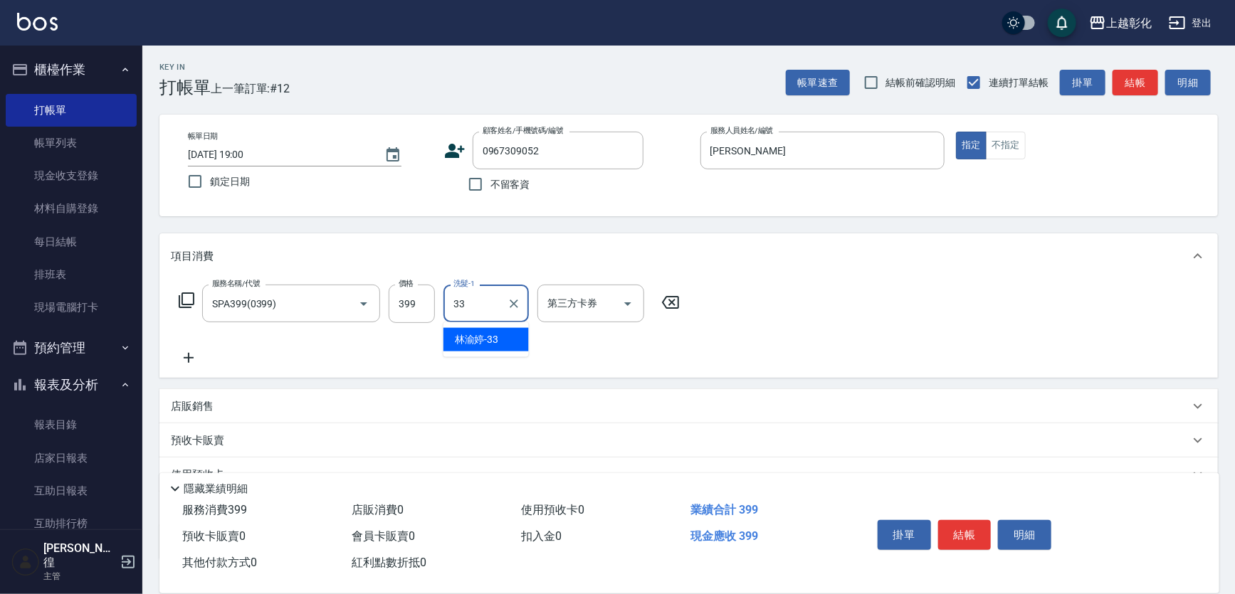
type input "林渝婷-33"
click at [960, 530] on button "結帳" at bounding box center [964, 535] width 53 height 30
type input "[DATE] 19:01"
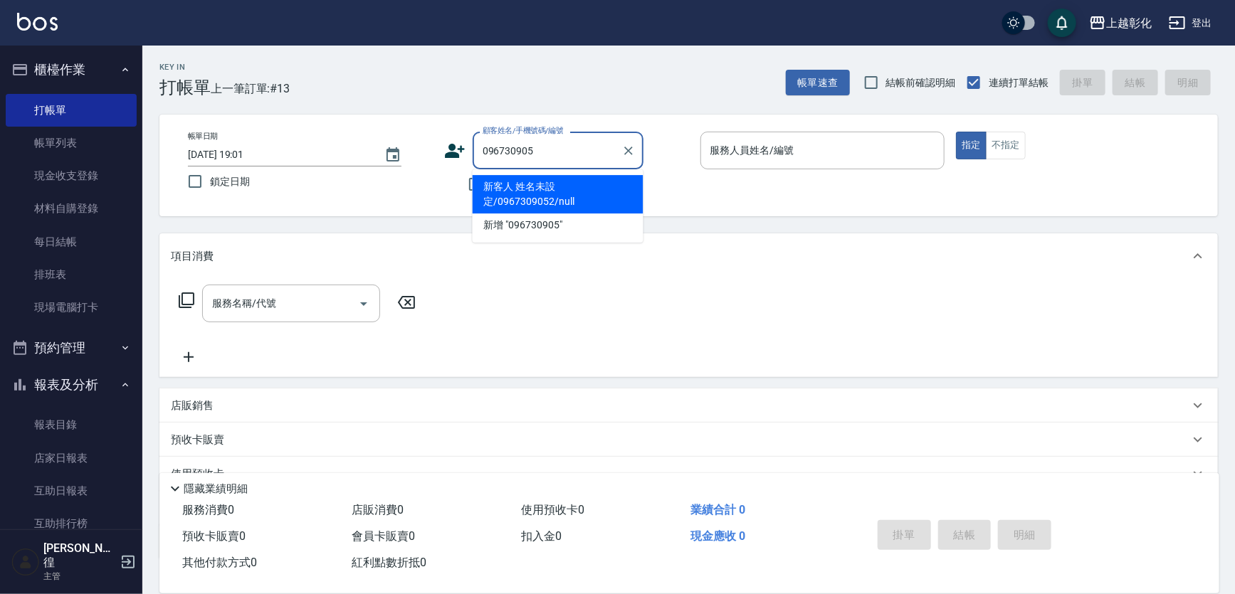
type input "0967309052"
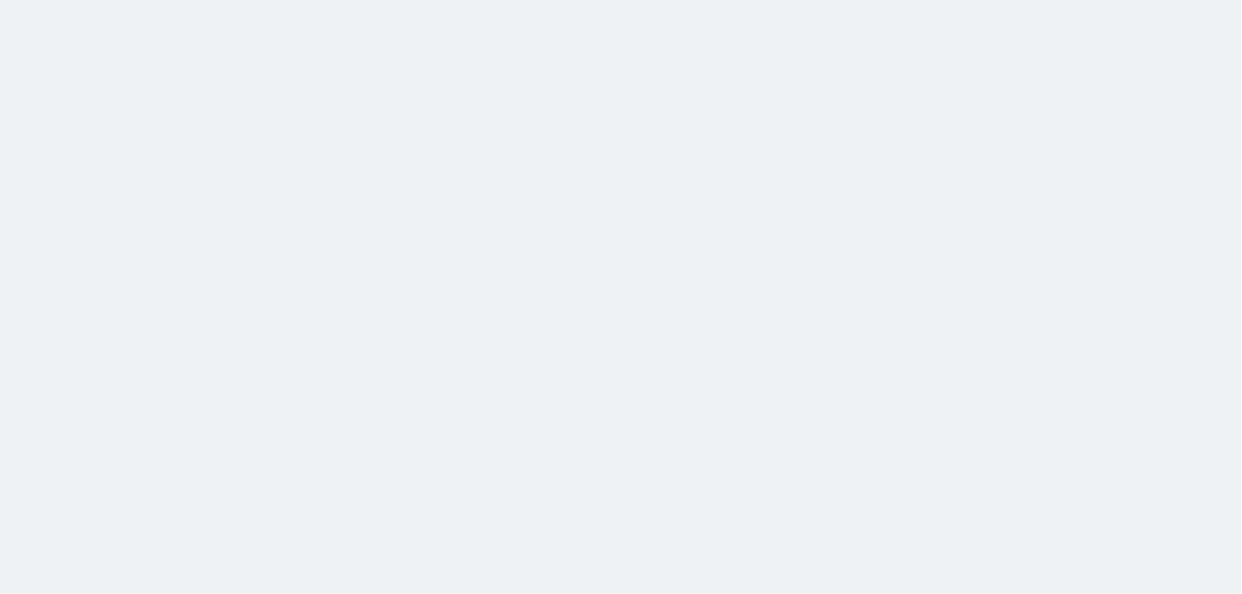
click at [168, 0] on html at bounding box center [621, 0] width 1242 height 0
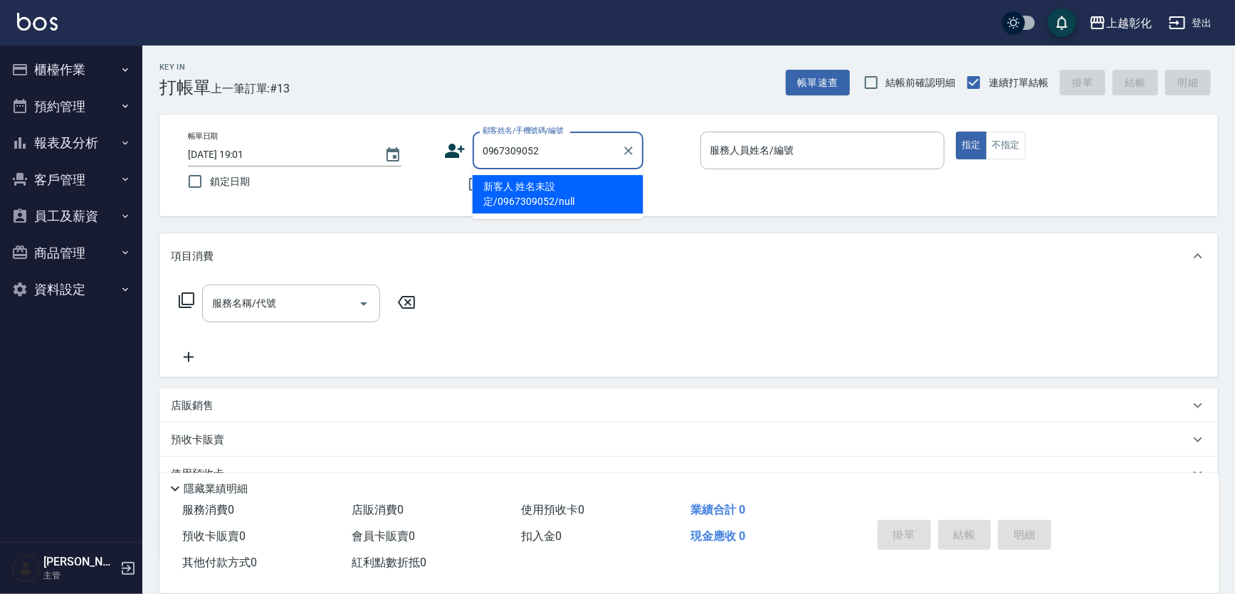
type input "新客人 姓名未設定/0967309052/null"
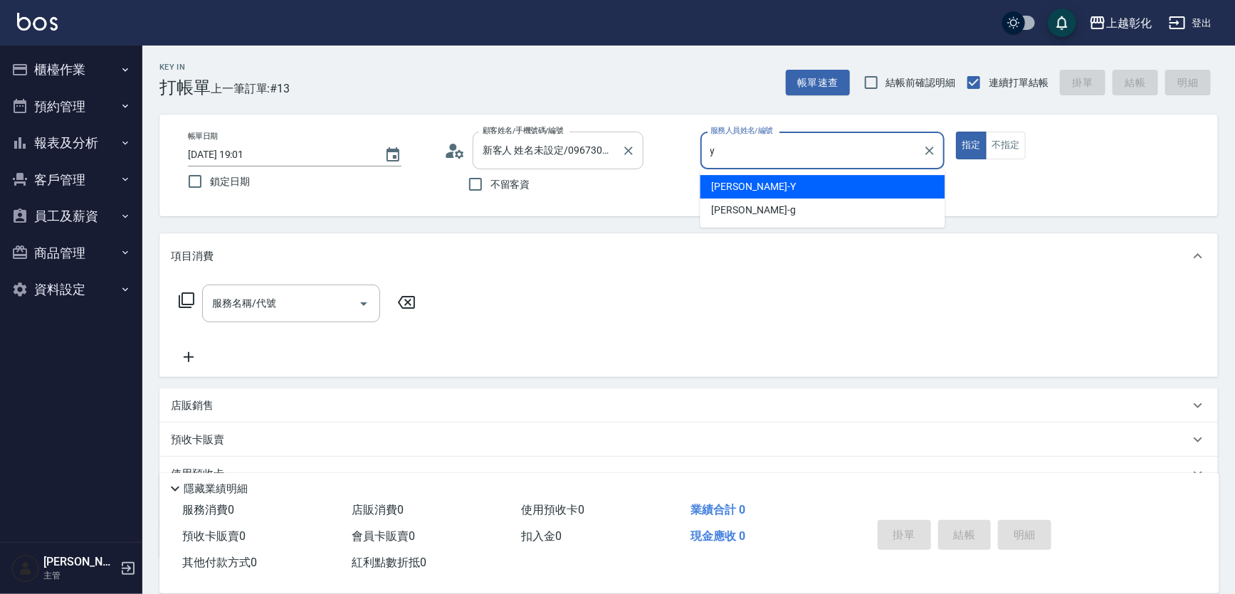
type input "[PERSON_NAME]-Y"
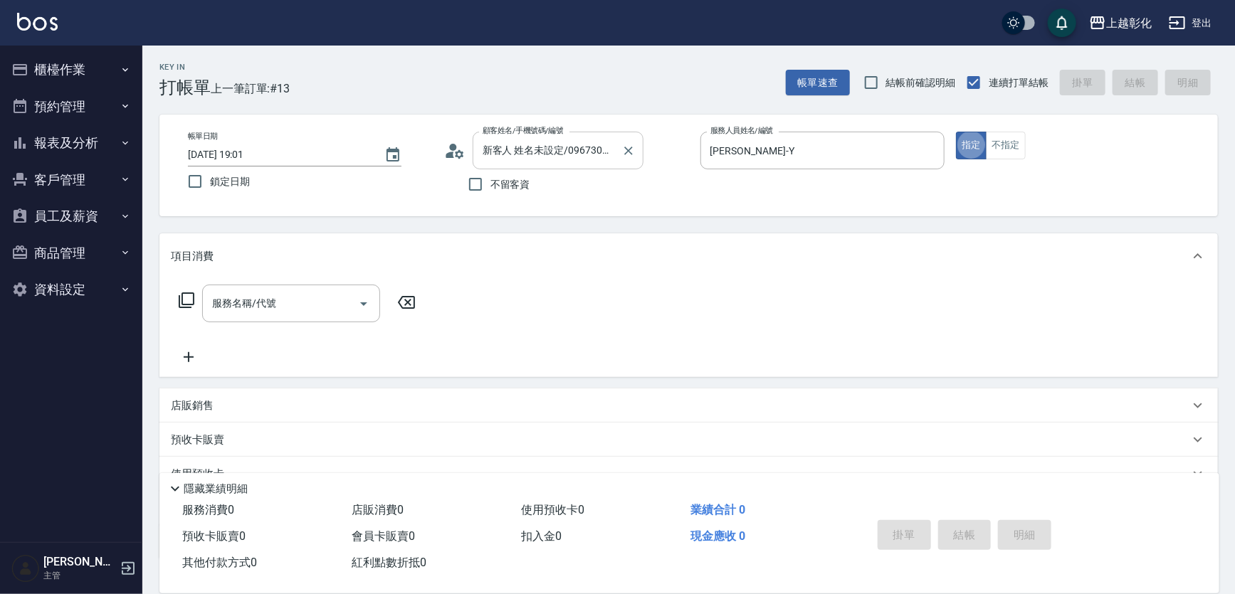
type button "true"
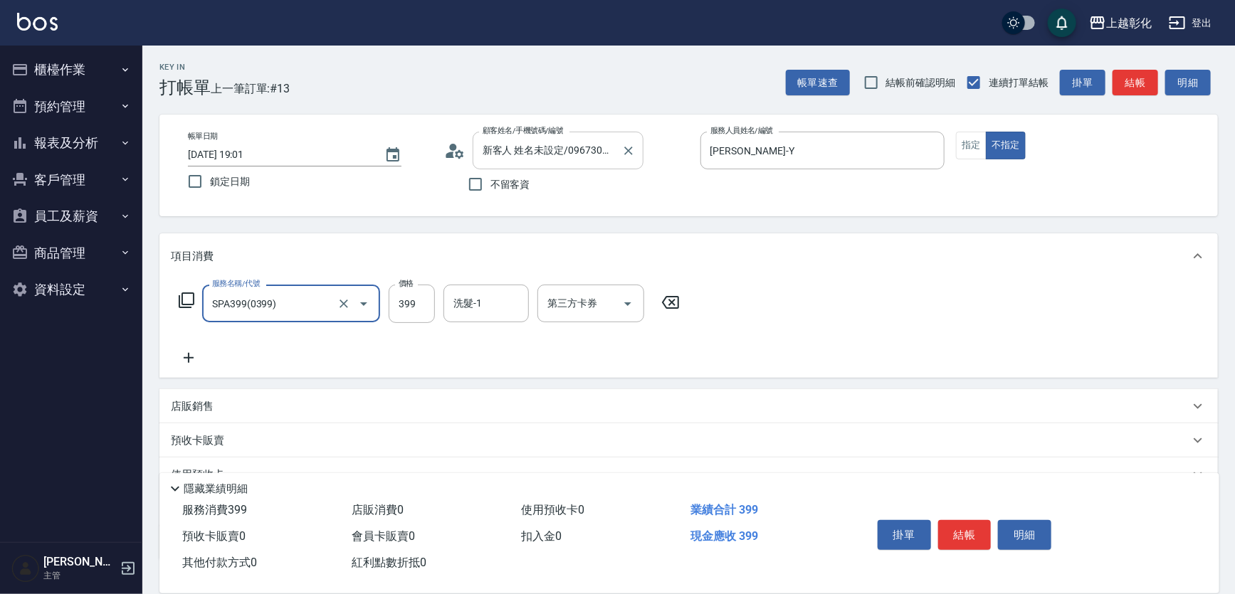
type input "SPA399(0399)"
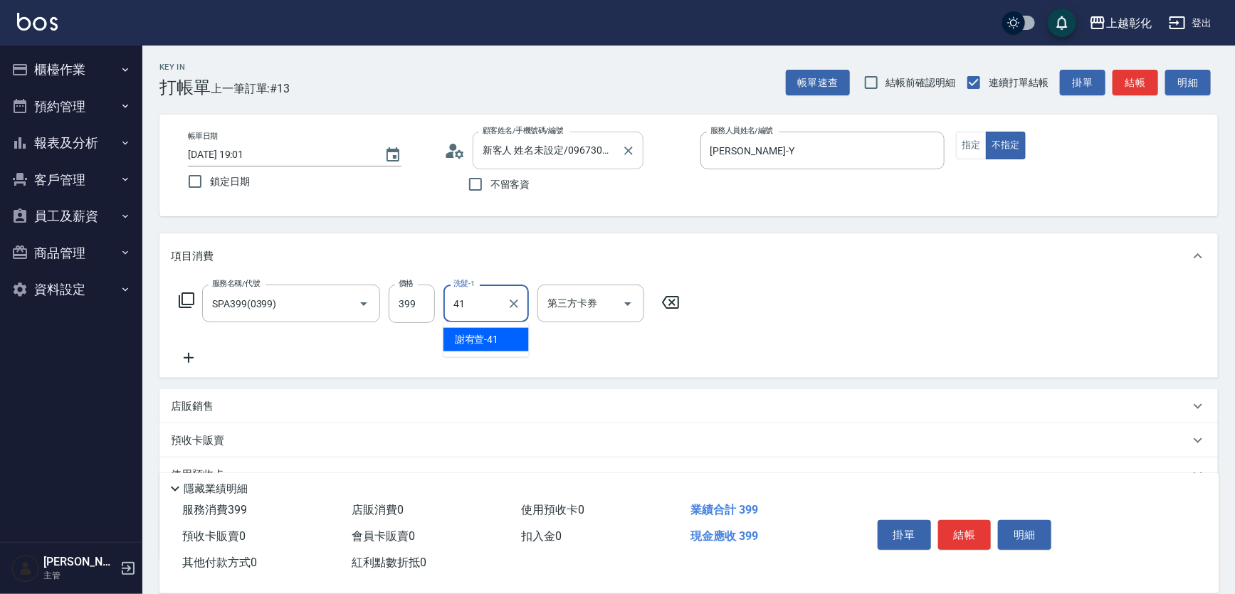
type input "[PERSON_NAME]-41"
click at [968, 537] on button "結帳" at bounding box center [964, 535] width 53 height 30
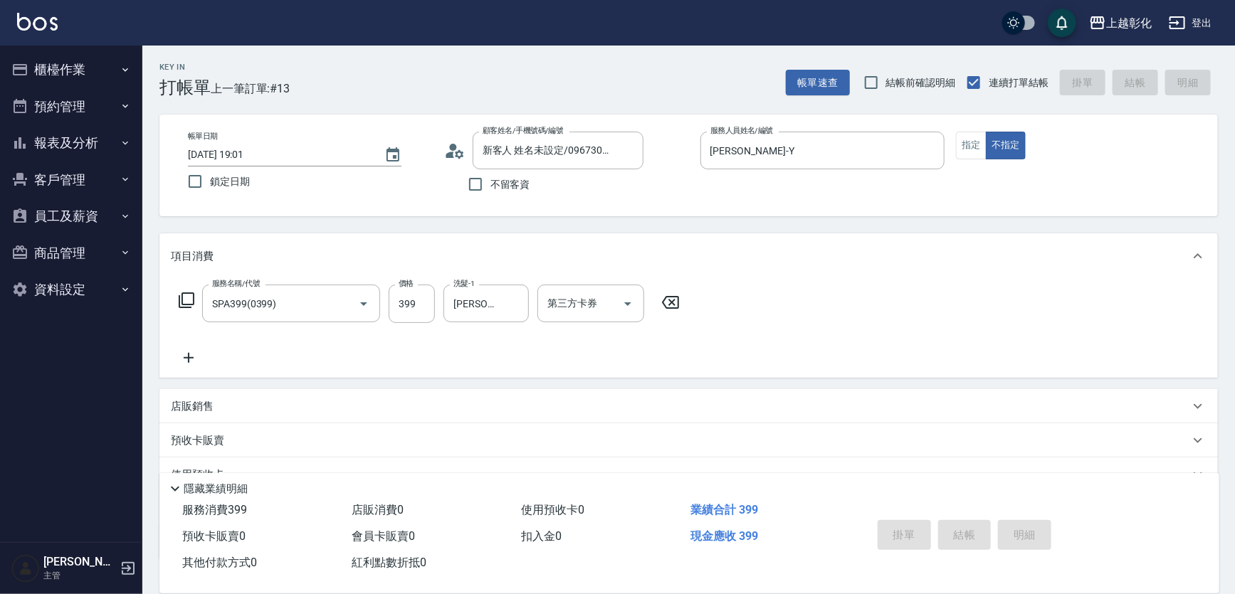
type input "[DATE] 19:02"
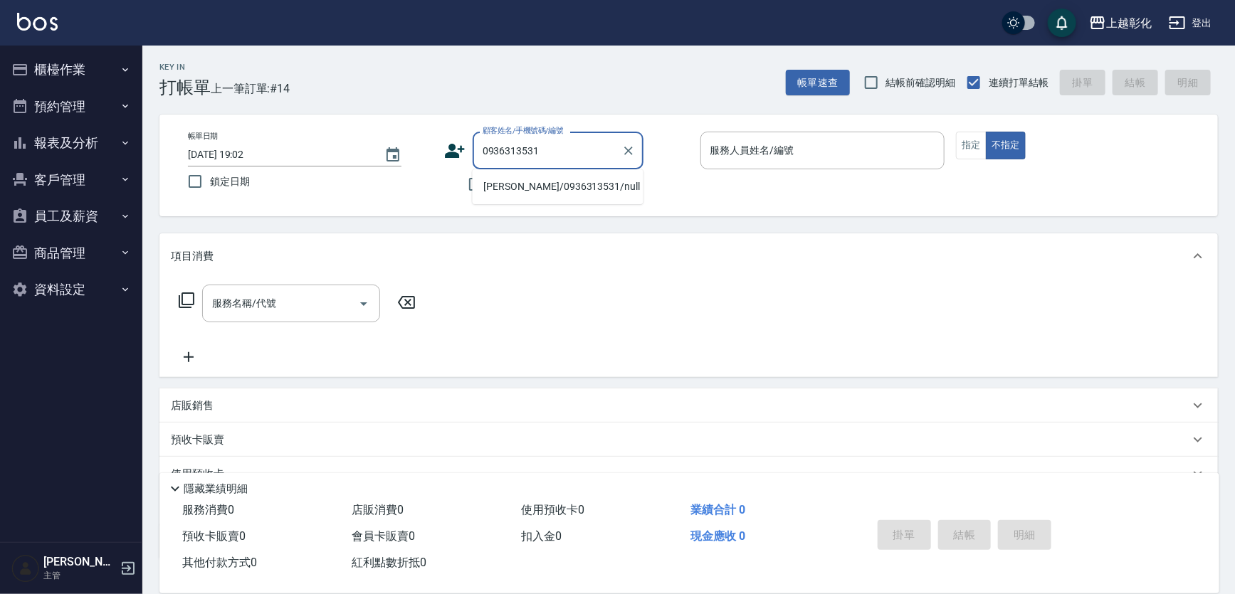
type input "[PERSON_NAME]/0936313531/null"
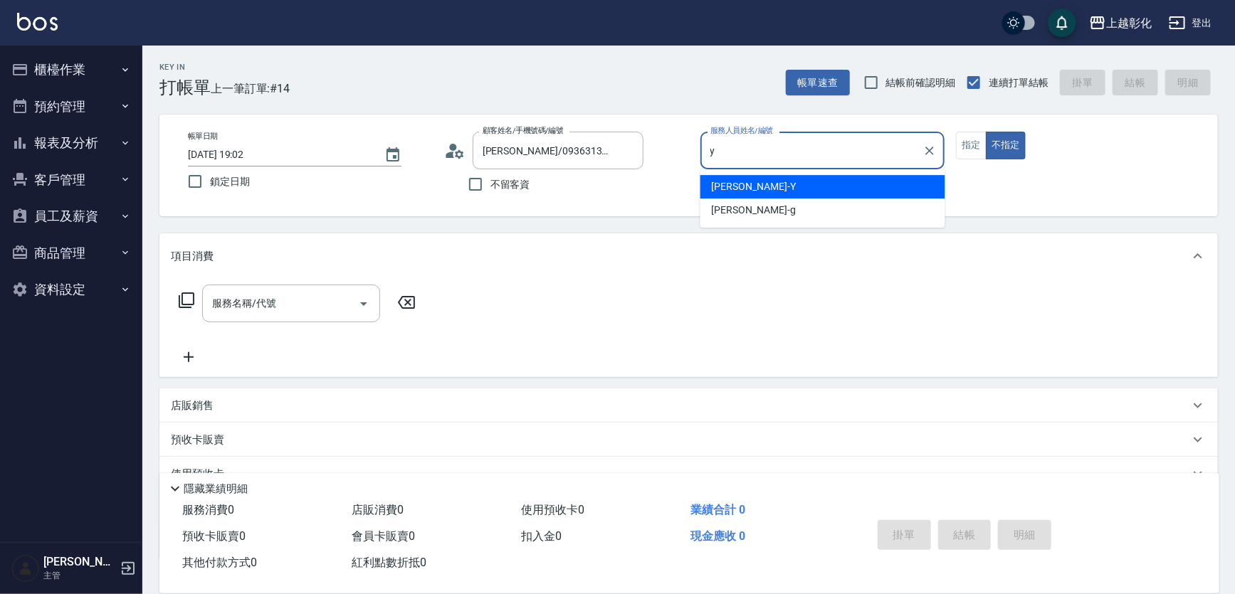
type input "[PERSON_NAME]-Y"
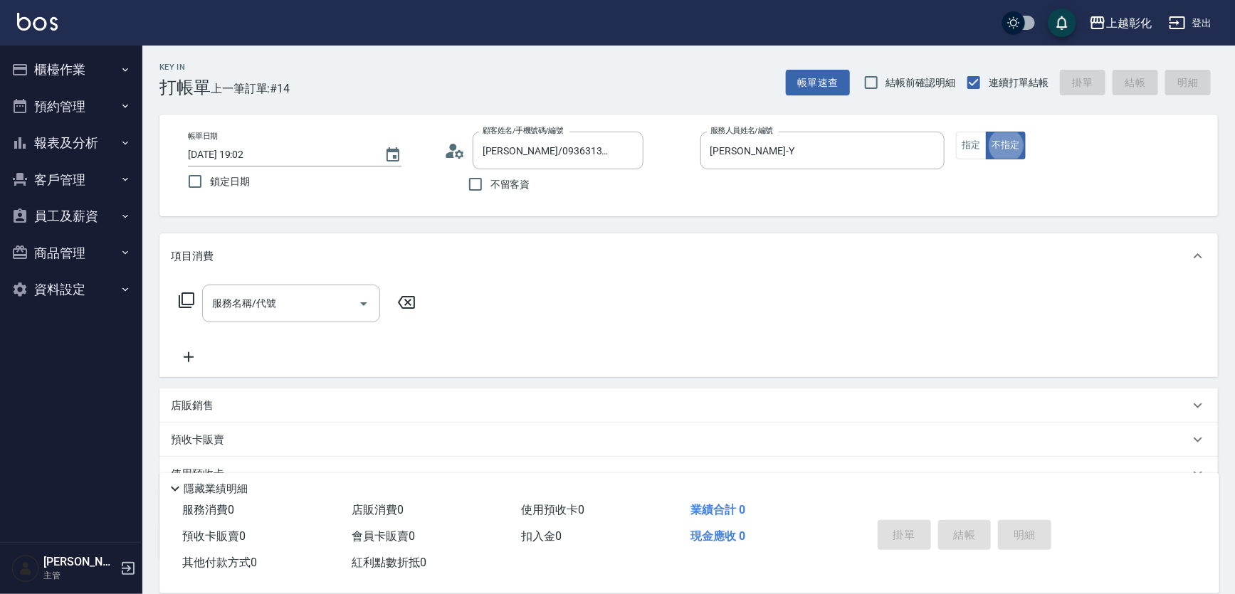
type button "false"
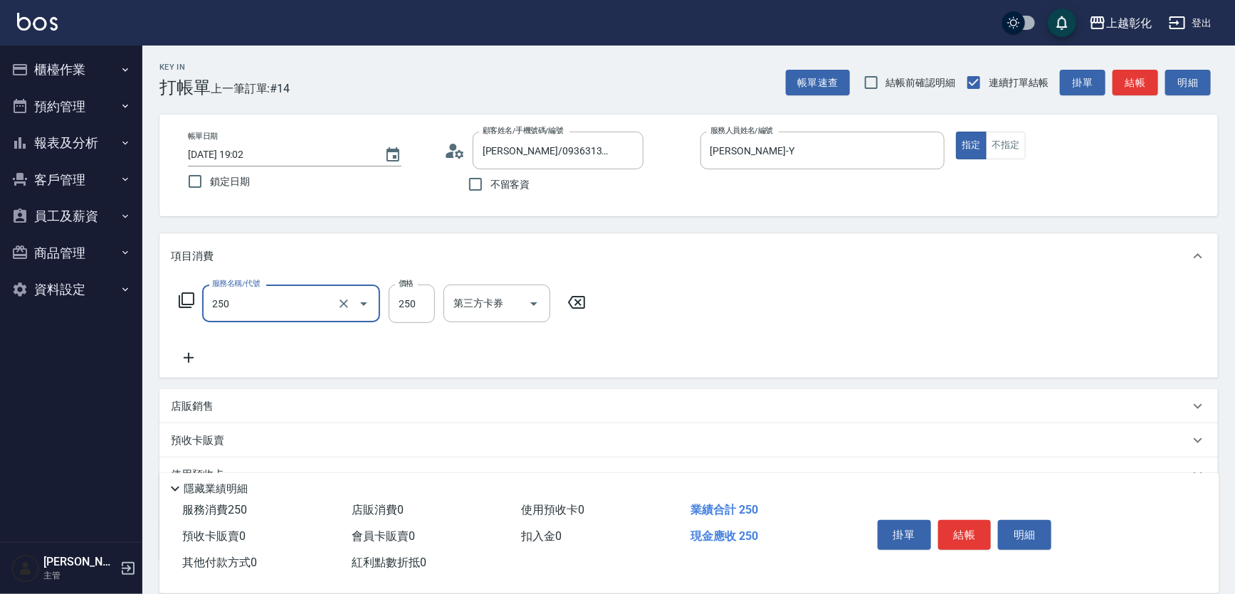
type input "B級單剪(250)"
click at [968, 537] on button "結帳" at bounding box center [964, 535] width 53 height 30
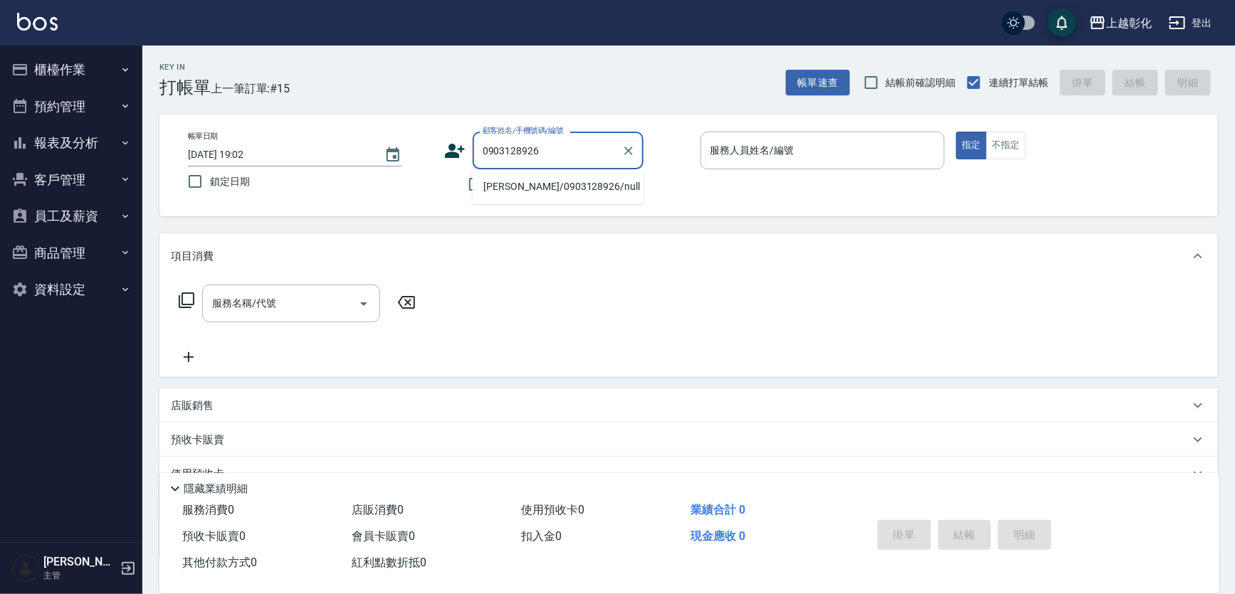
type input "[PERSON_NAME]/0903128926/null"
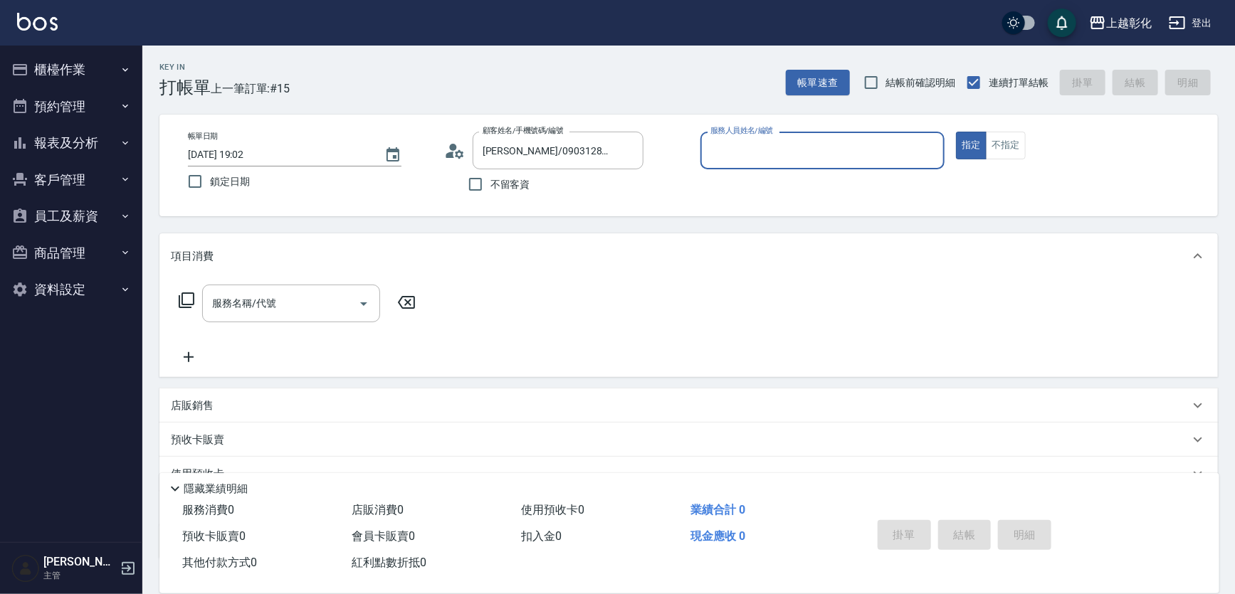
click at [956, 132] on button "指定" at bounding box center [971, 146] width 31 height 28
click at [755, 155] on input "服務人員姓名/編號" at bounding box center [823, 150] width 232 height 25
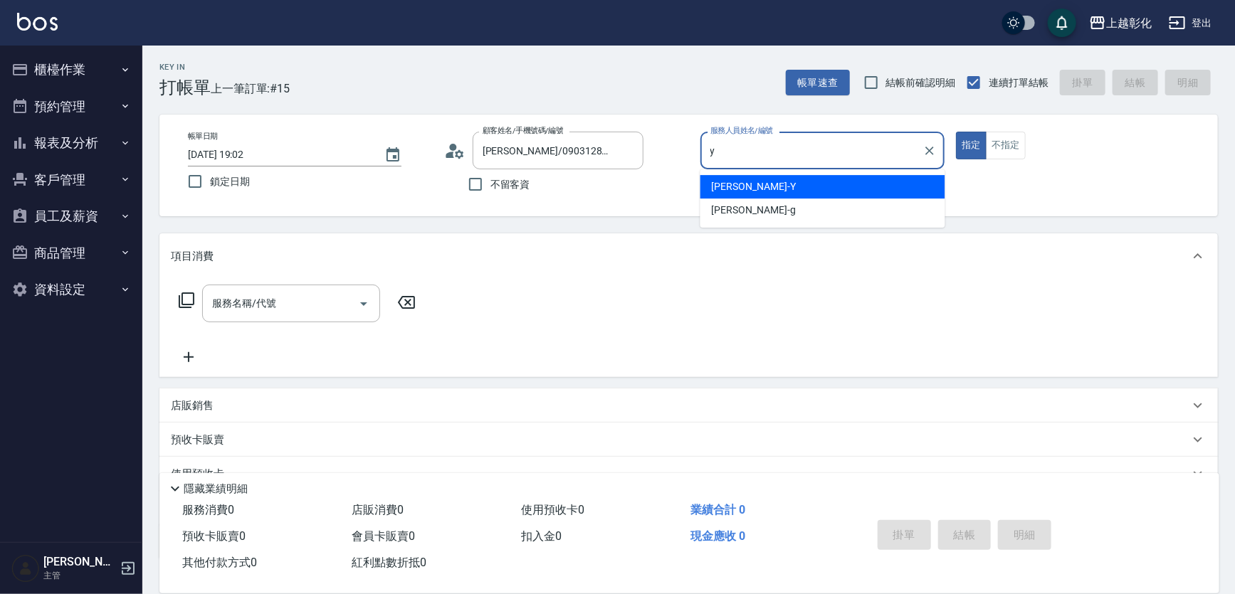
type input "[PERSON_NAME]-Y"
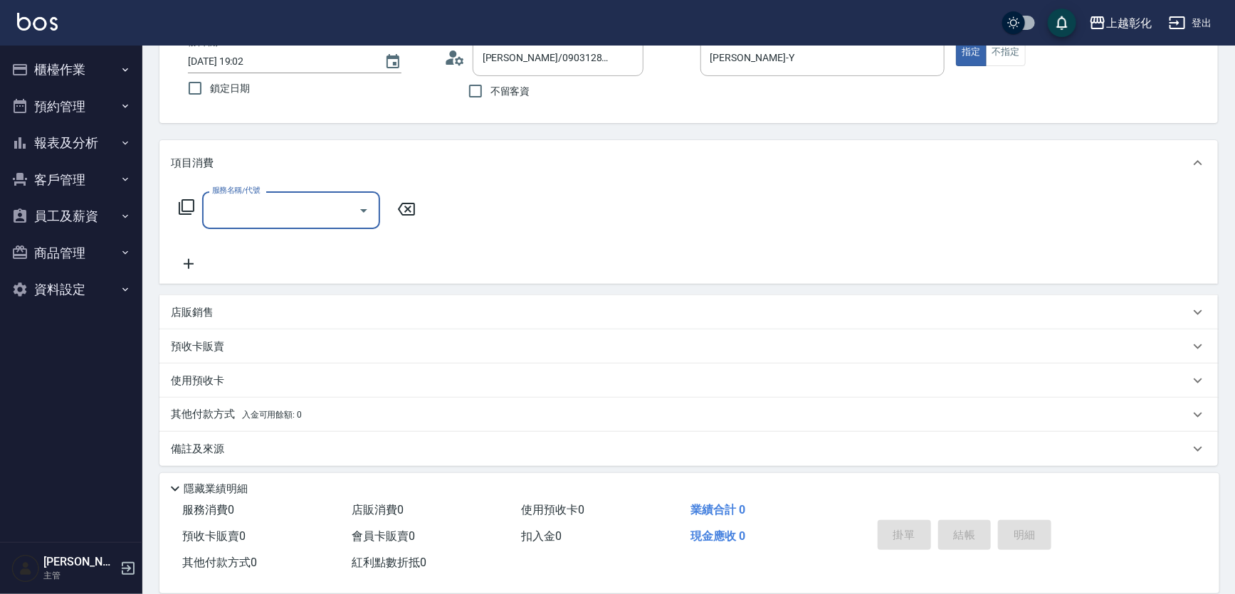
scroll to position [98, 0]
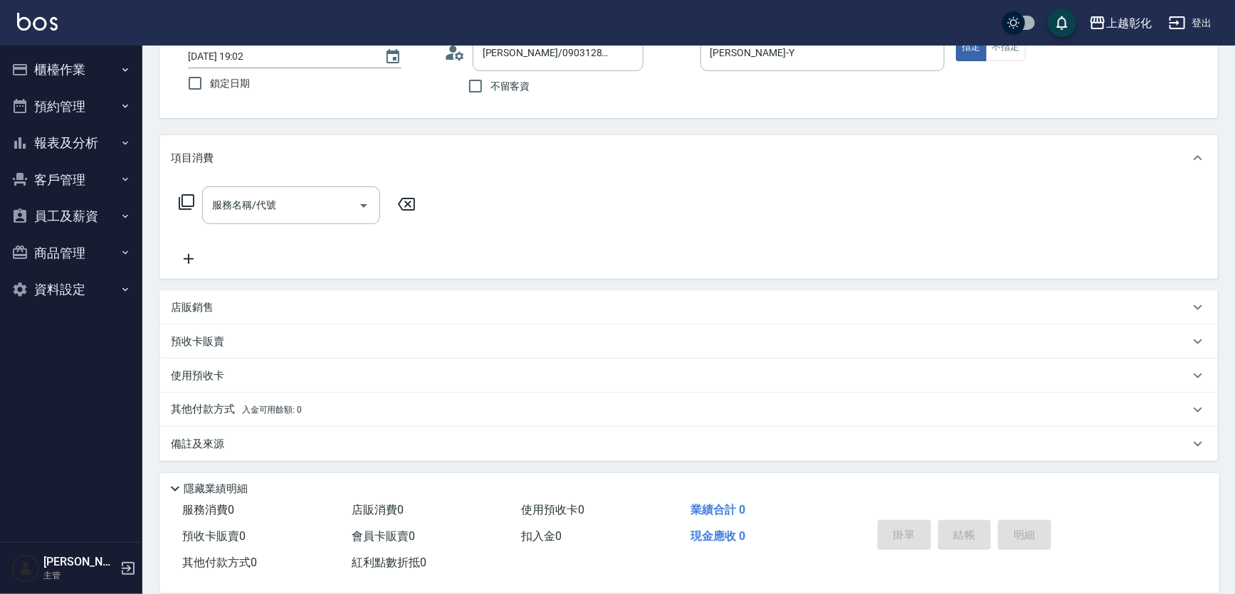
click at [187, 312] on p "店販銷售" at bounding box center [192, 307] width 43 height 15
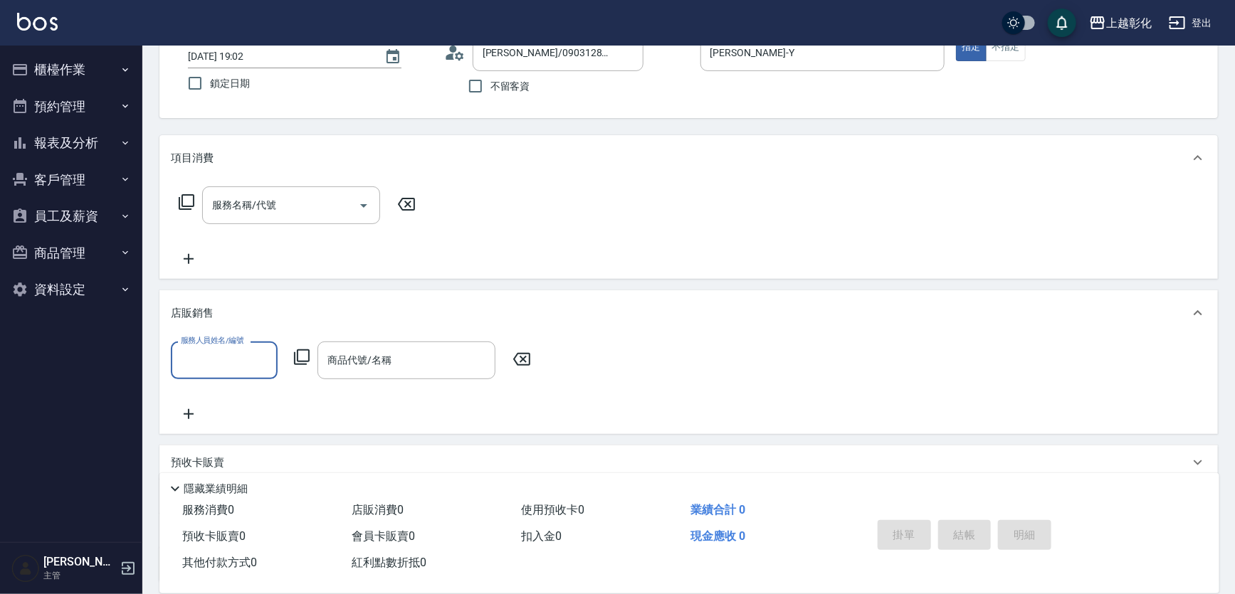
scroll to position [0, 0]
type input "[PERSON_NAME]-Y"
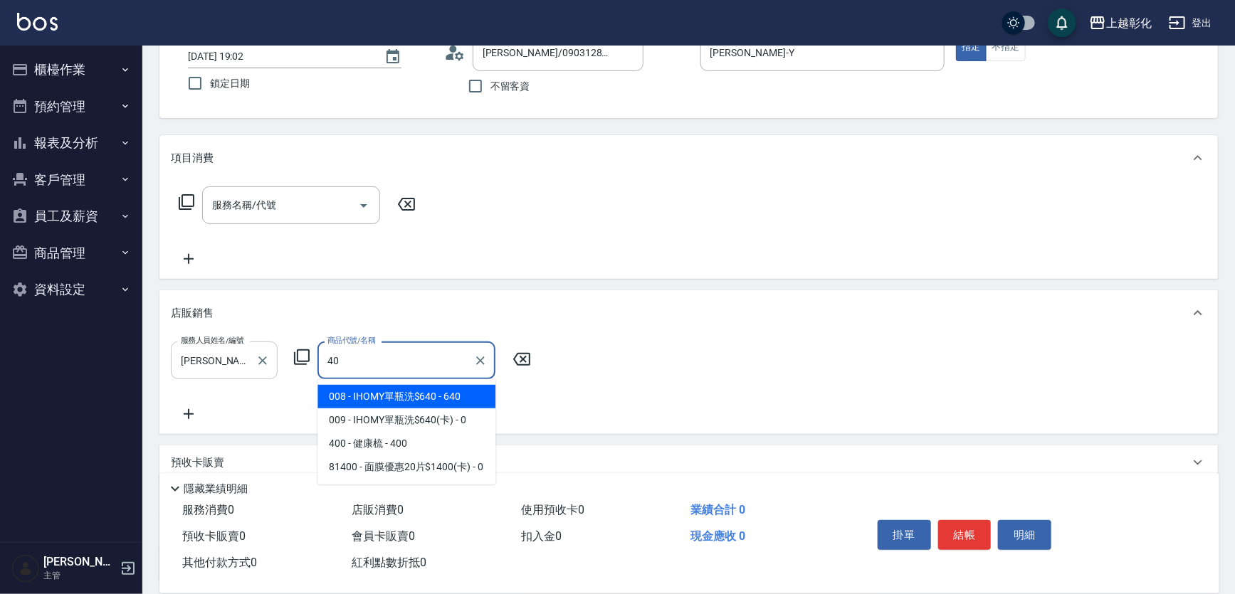
type input "4"
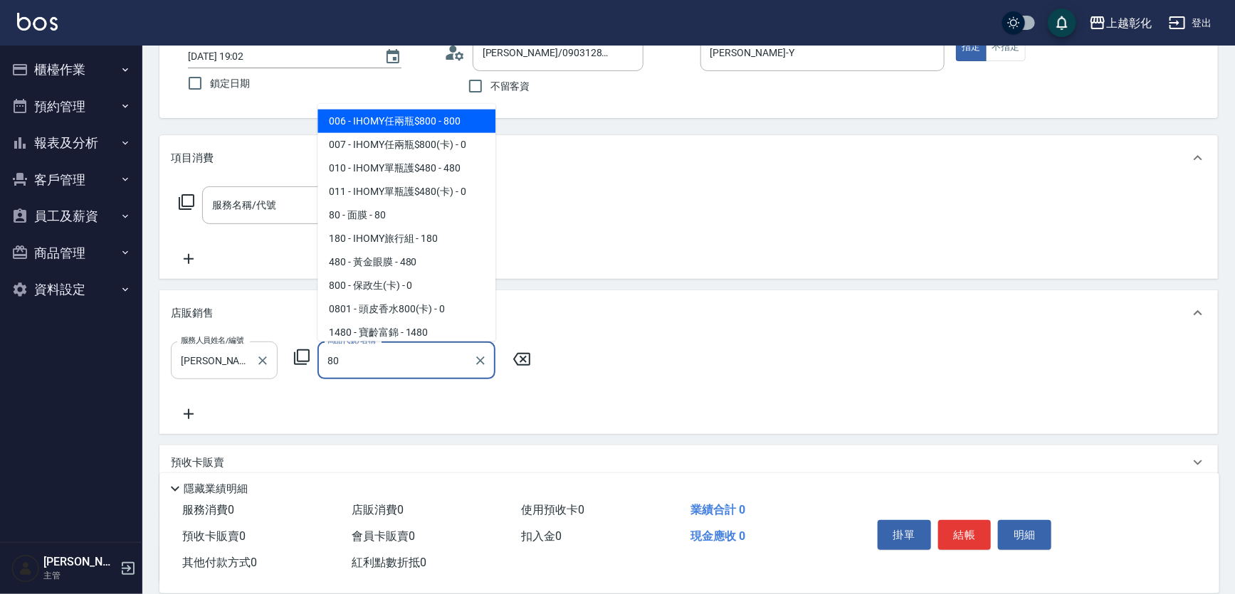
type input "8"
type input "1"
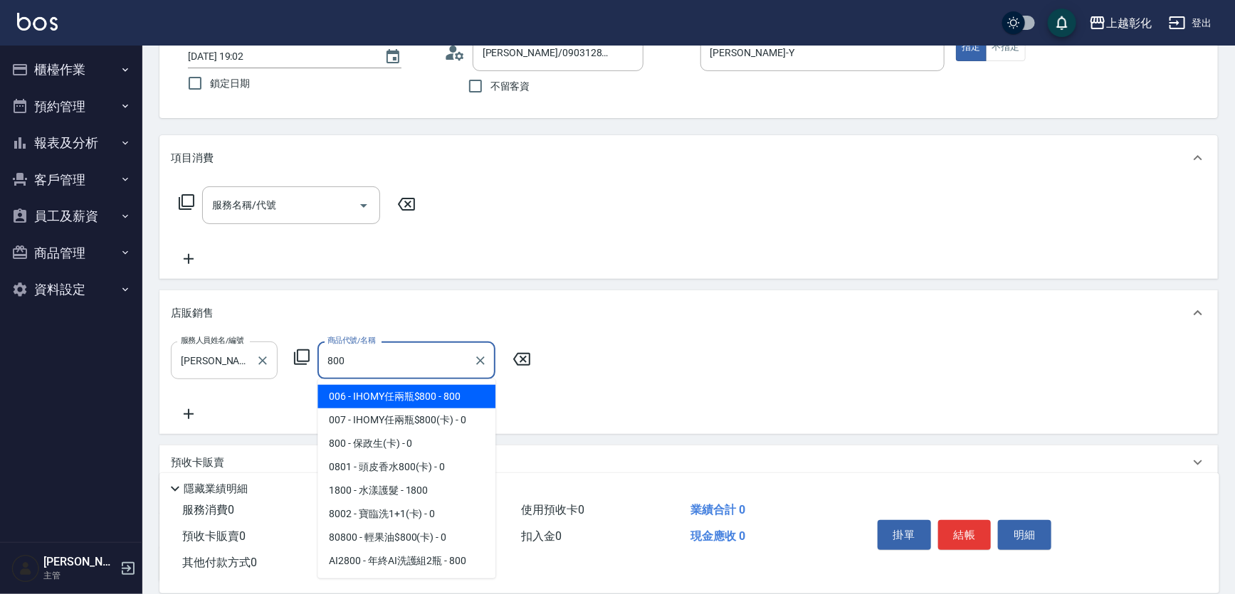
type input "IHOMY任兩瓶$800"
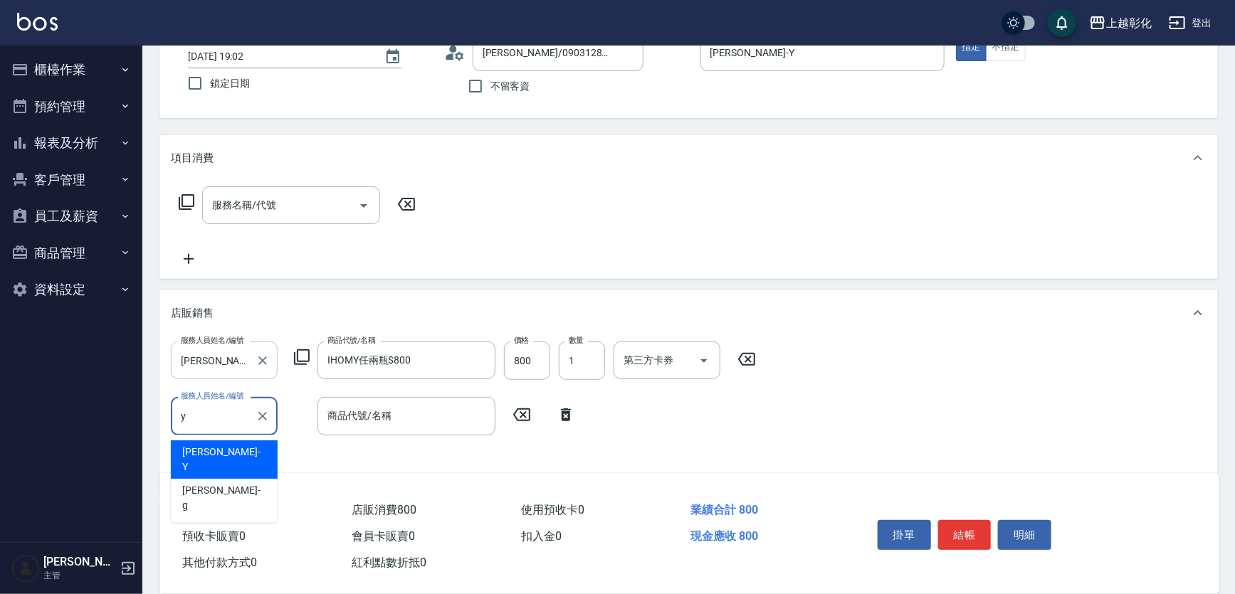
type input "[PERSON_NAME]-Y"
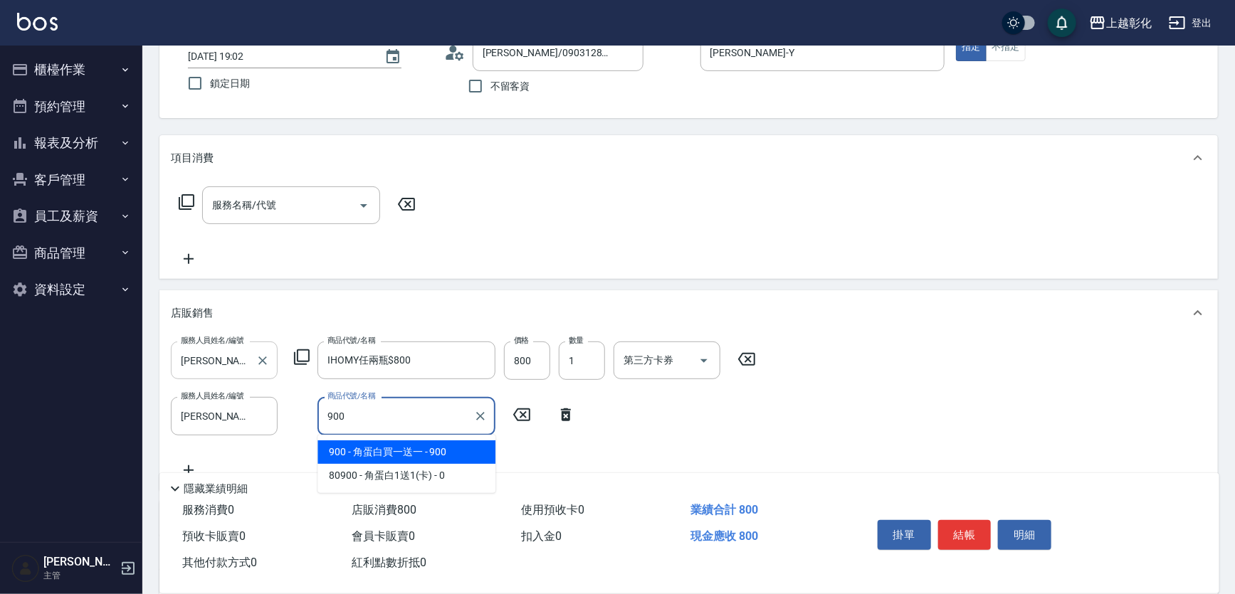
type input "角蛋白買一送一"
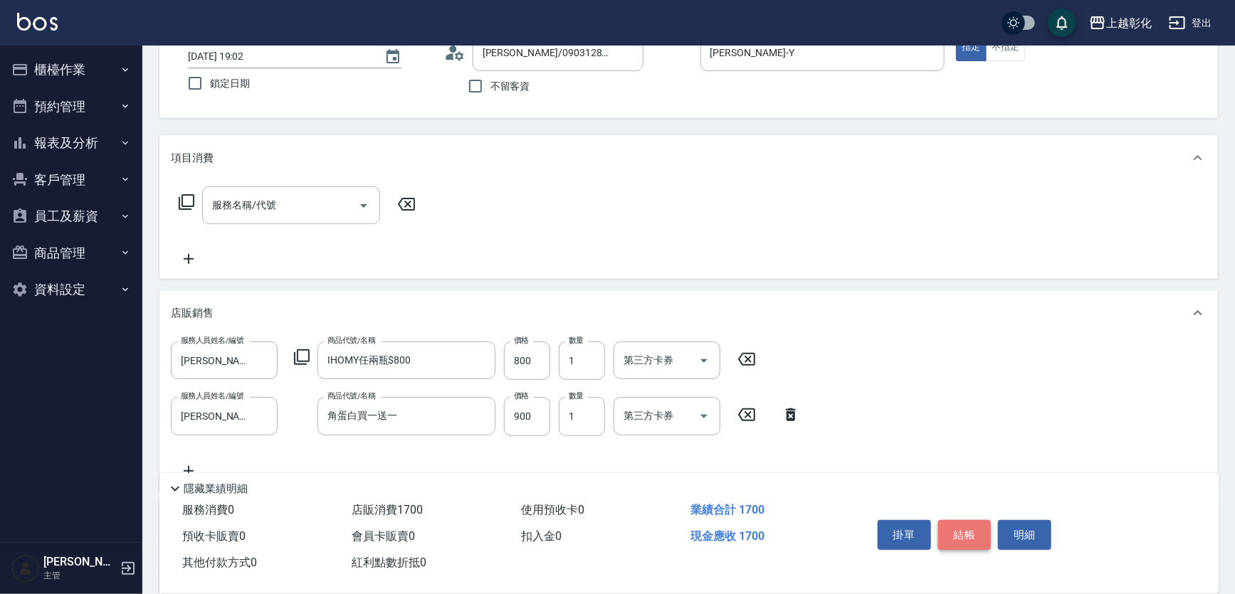
click at [950, 530] on button "結帳" at bounding box center [964, 535] width 53 height 30
type input "[DATE] 19:04"
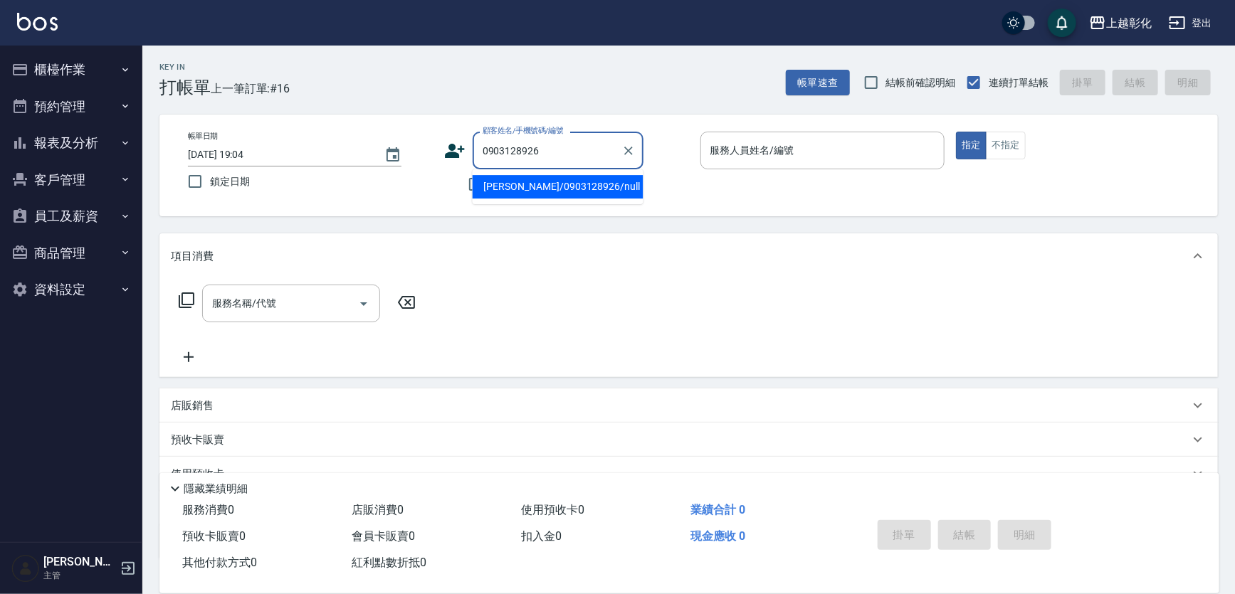
type input "[PERSON_NAME]/0903128926/null"
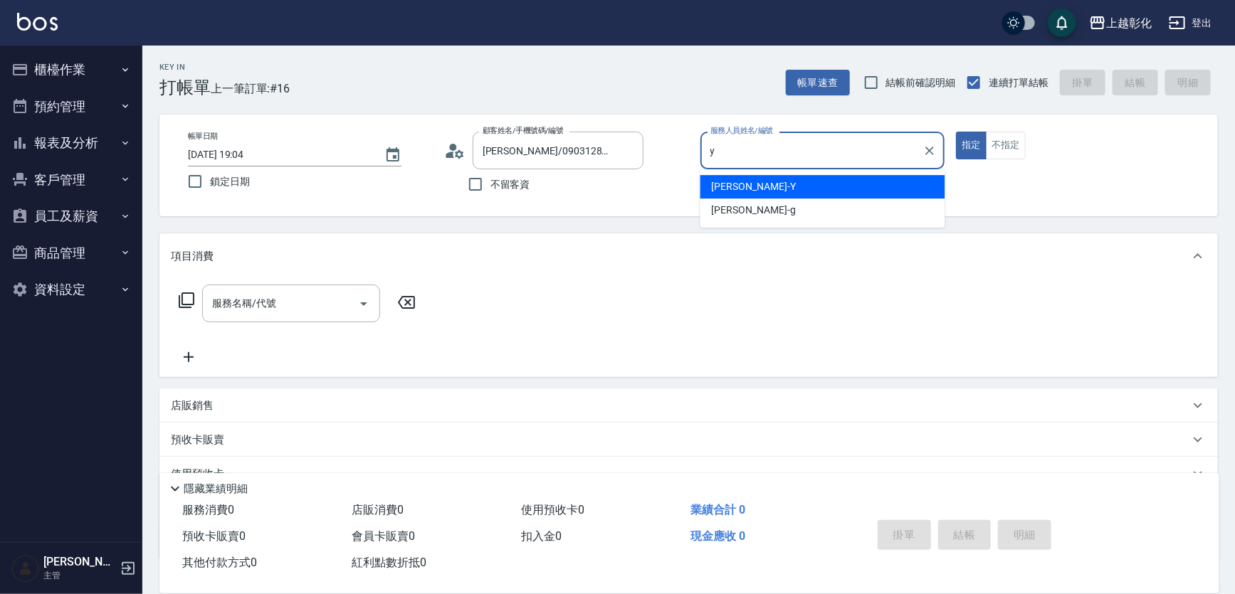
type input "[PERSON_NAME]-Y"
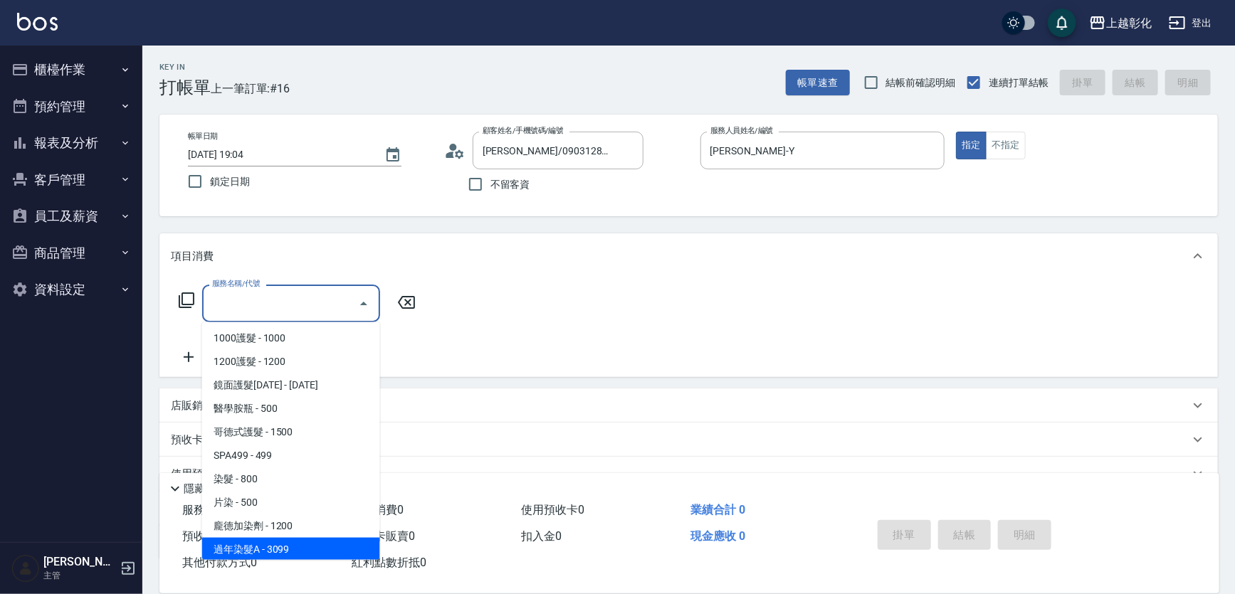
scroll to position [660, 0]
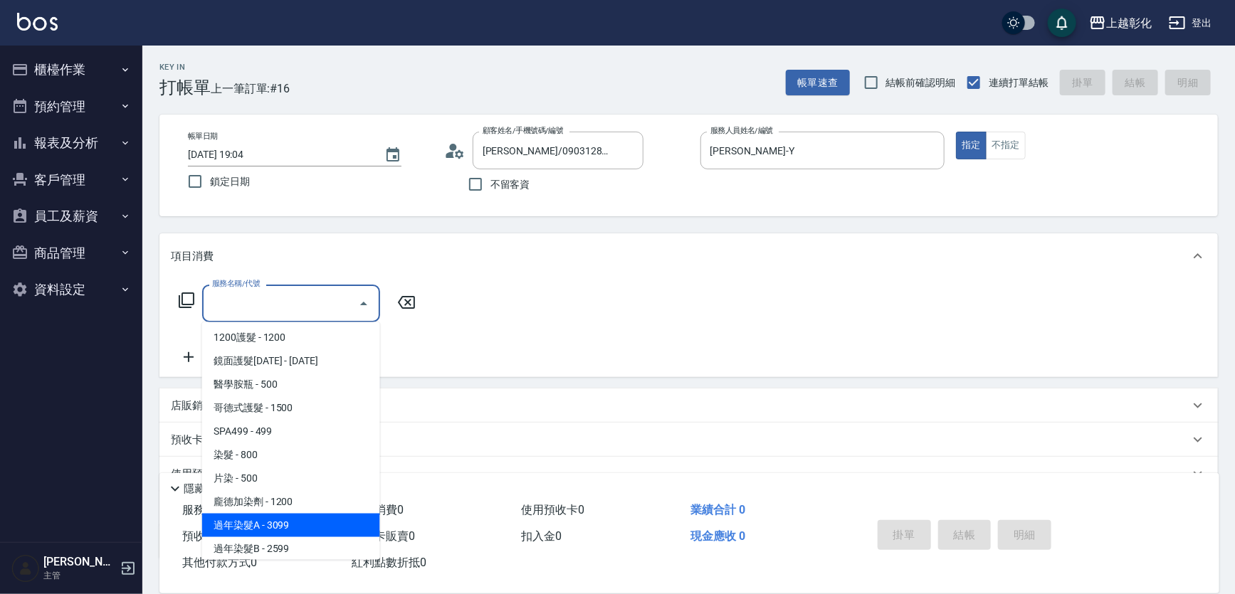
type input "過年染髮A(511)"
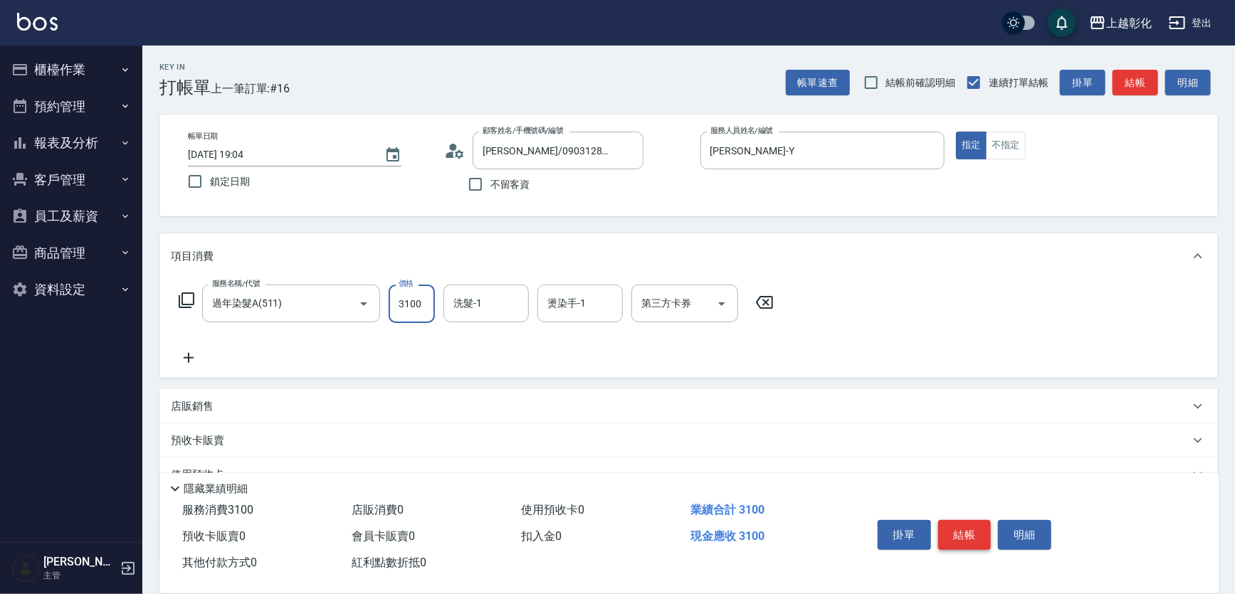
type input "3100"
type input "[PERSON_NAME]-41"
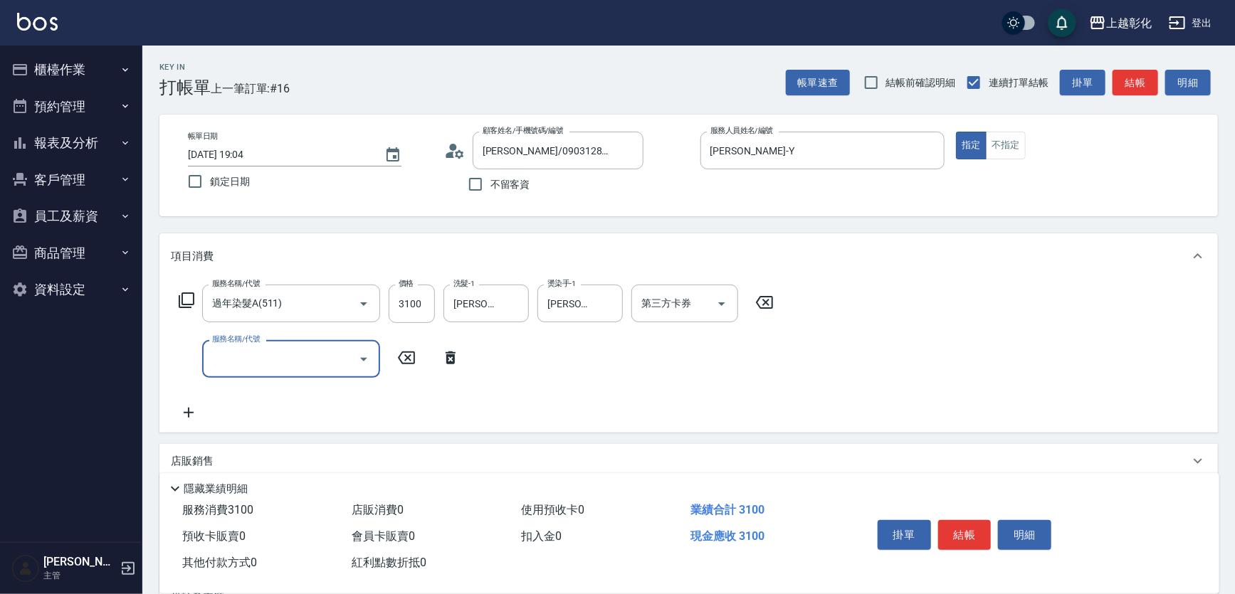
click at [446, 359] on icon at bounding box center [451, 358] width 36 height 17
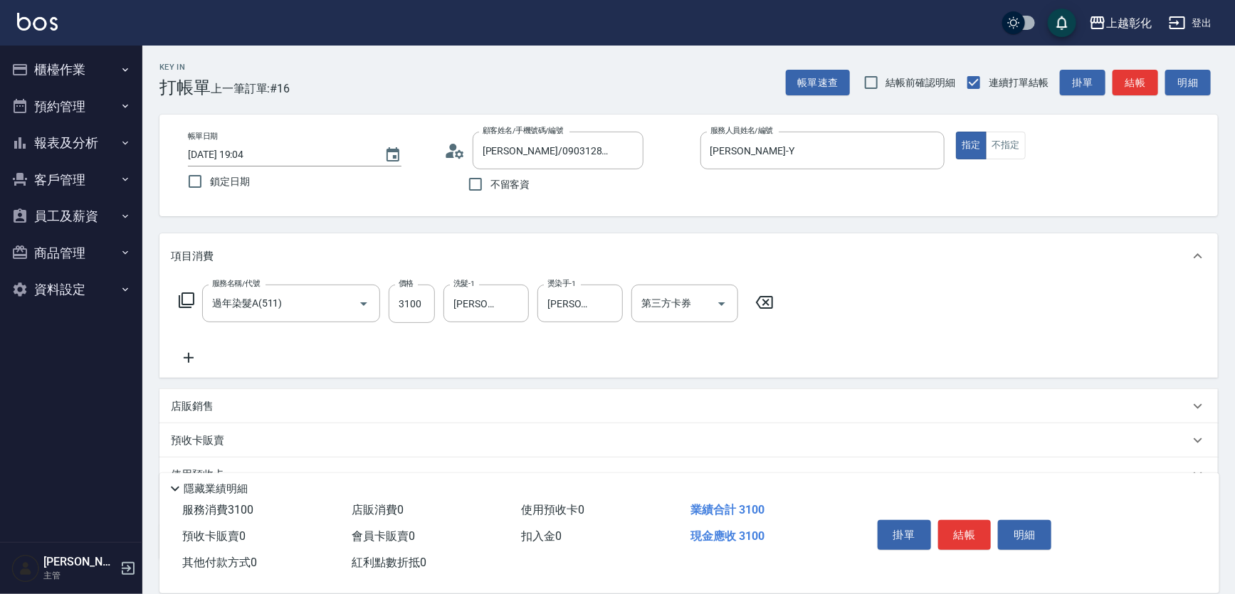
click at [206, 399] on p "店販銷售" at bounding box center [192, 406] width 43 height 15
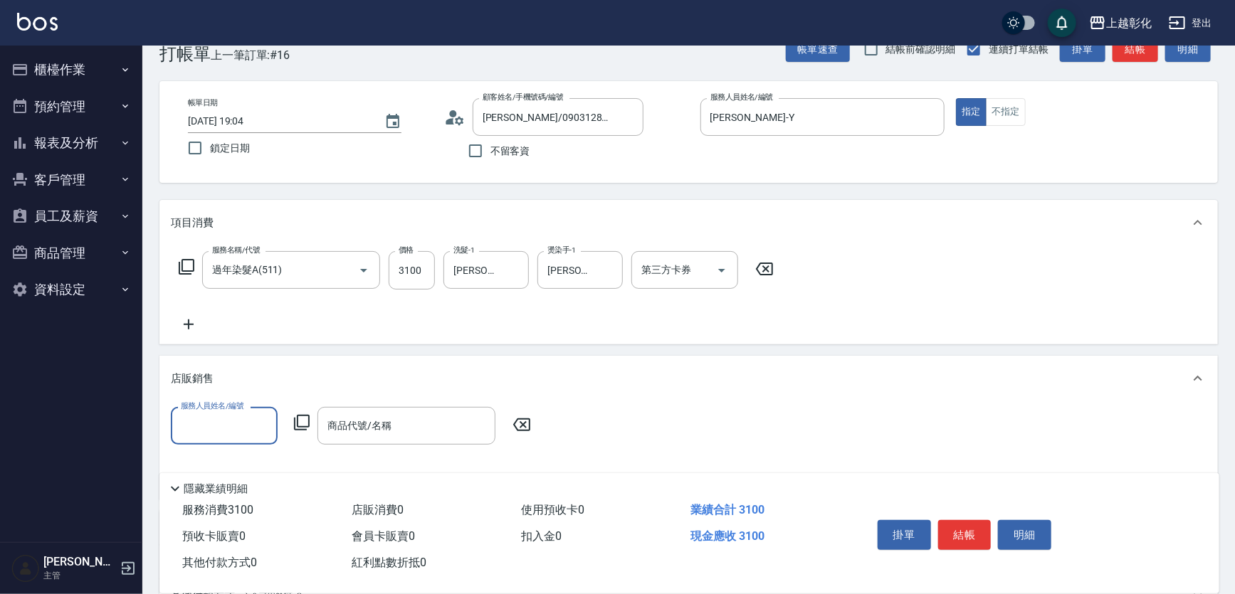
scroll to position [64, 0]
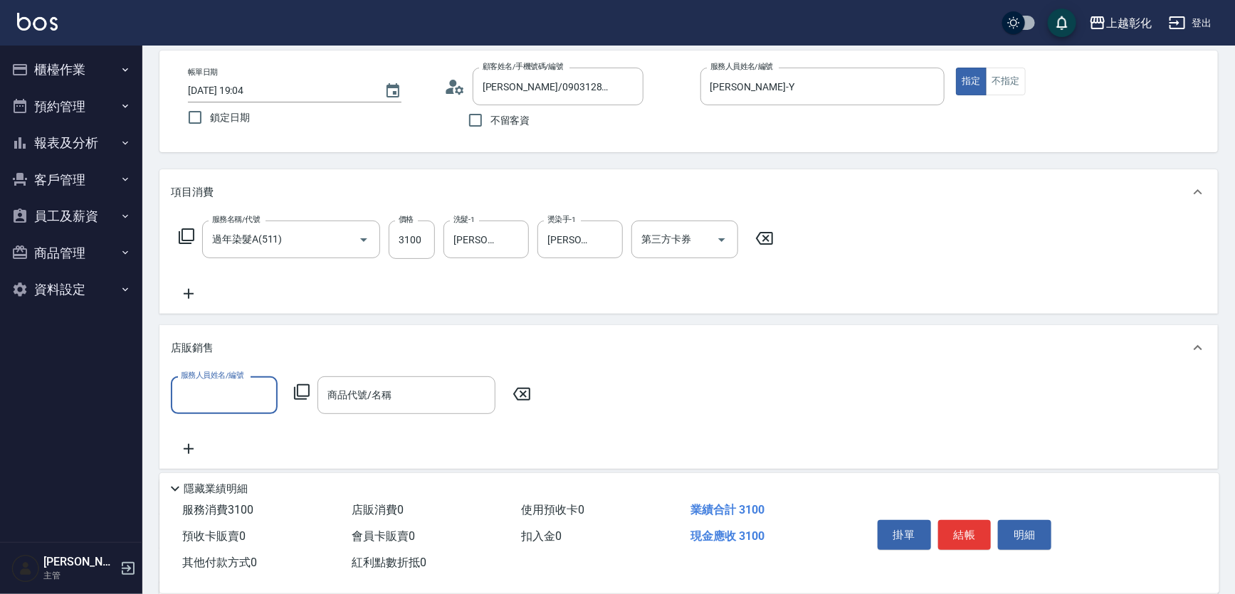
click at [251, 392] on input "服務人員姓名/編號" at bounding box center [224, 395] width 94 height 25
type input "[PERSON_NAME]-41"
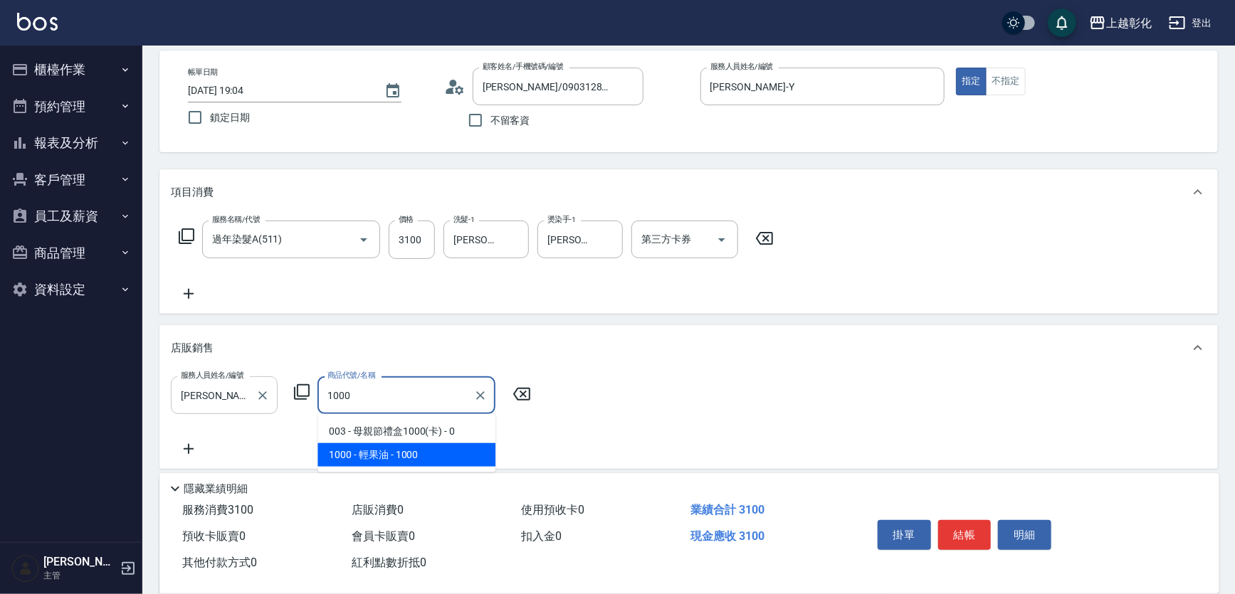
type input "輕果油"
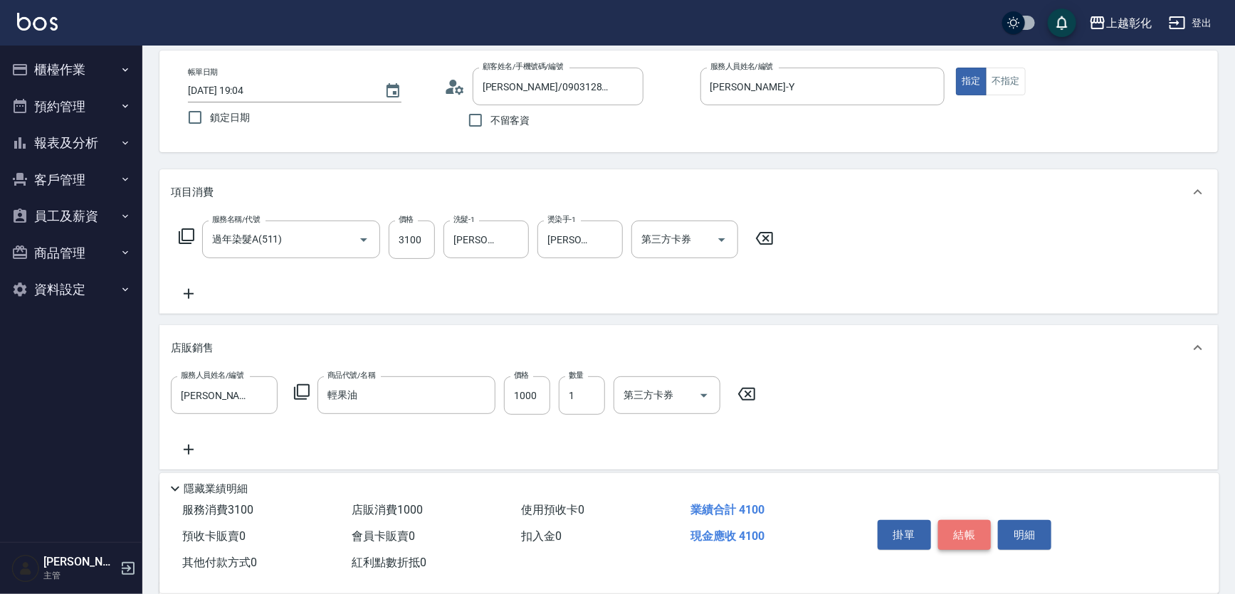
click at [971, 528] on button "結帳" at bounding box center [964, 535] width 53 height 30
type input "[DATE] 19:05"
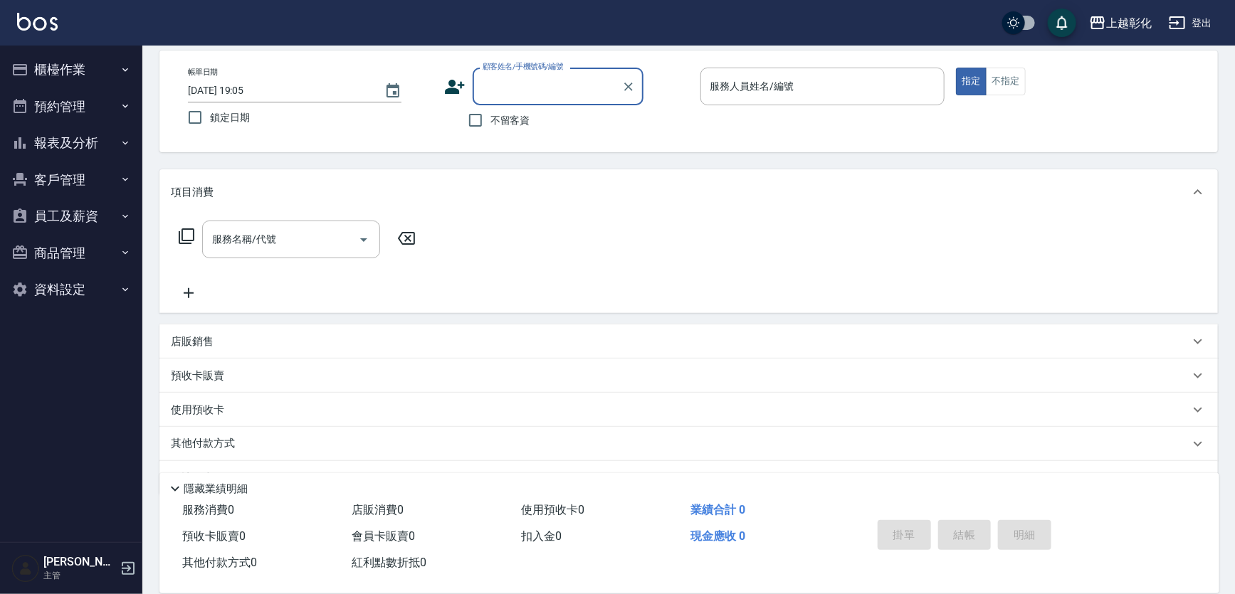
scroll to position [0, 0]
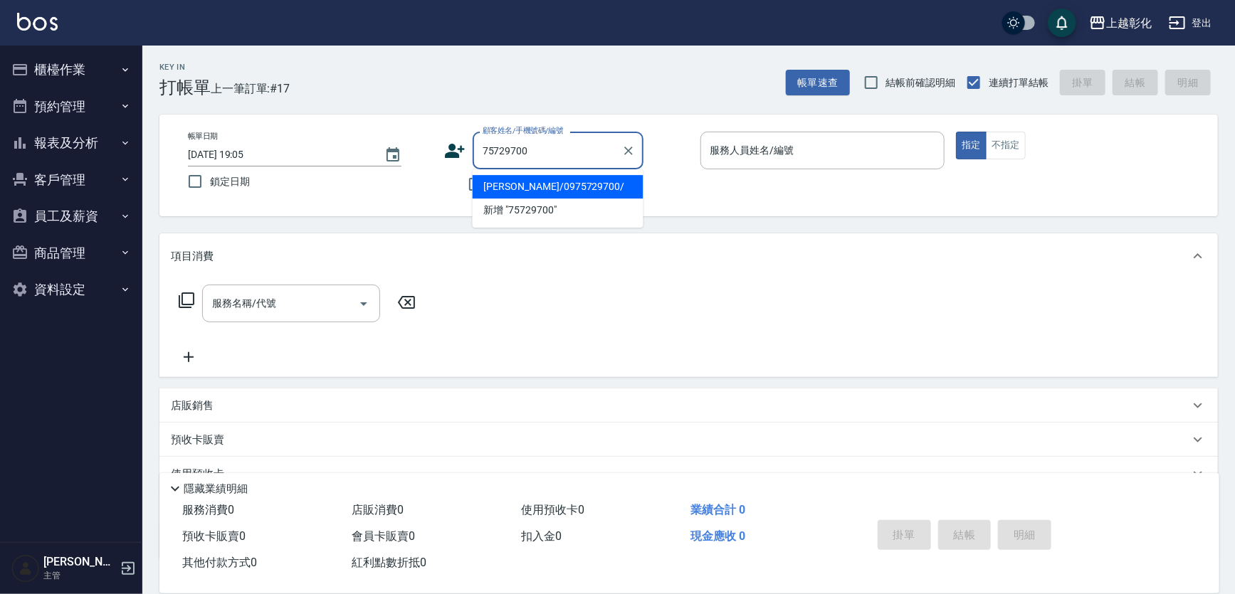
type input "[PERSON_NAME]/0975729700/"
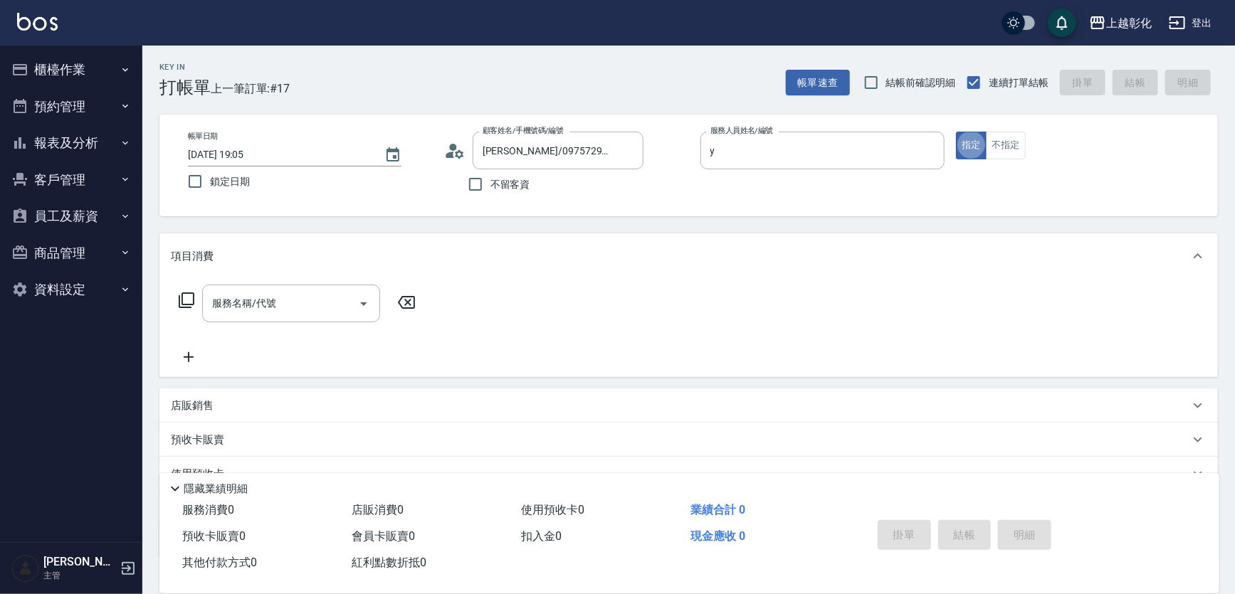
type input "[PERSON_NAME]-Y"
type input "3"
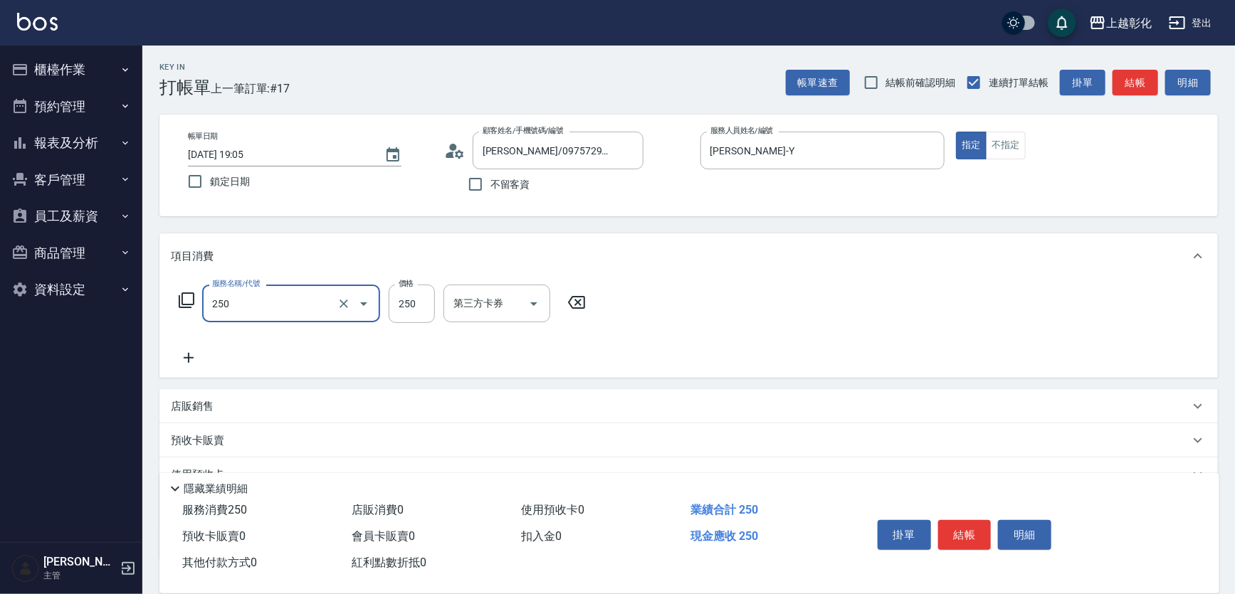
type input "B級單剪(250)"
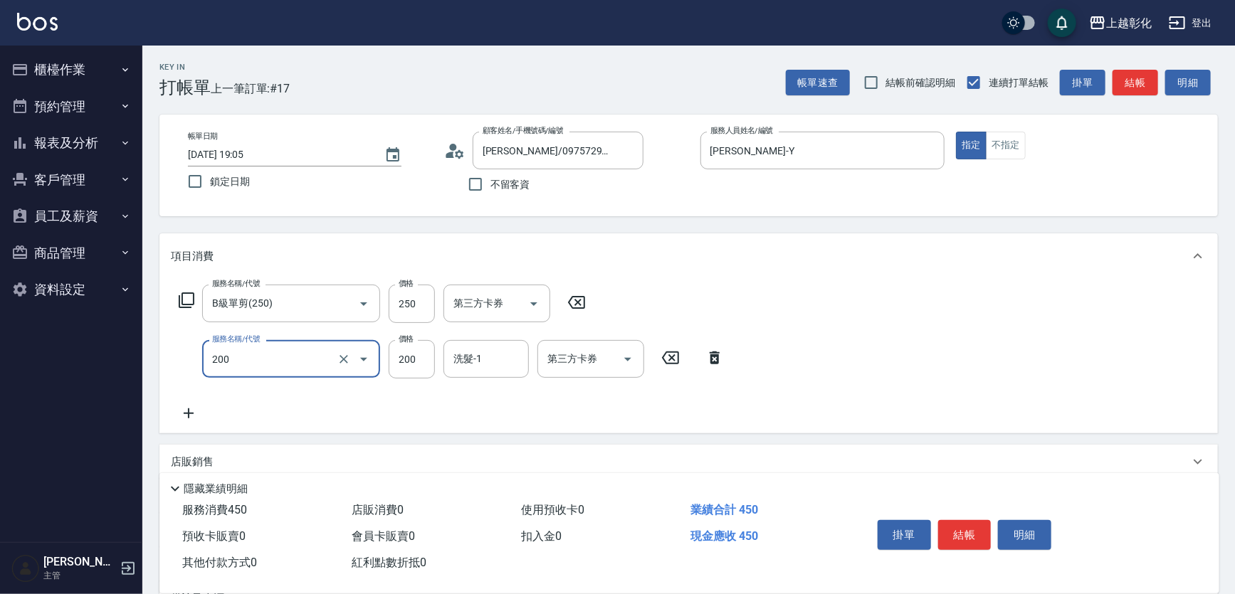
type input "New洗專案(200)"
type input "100"
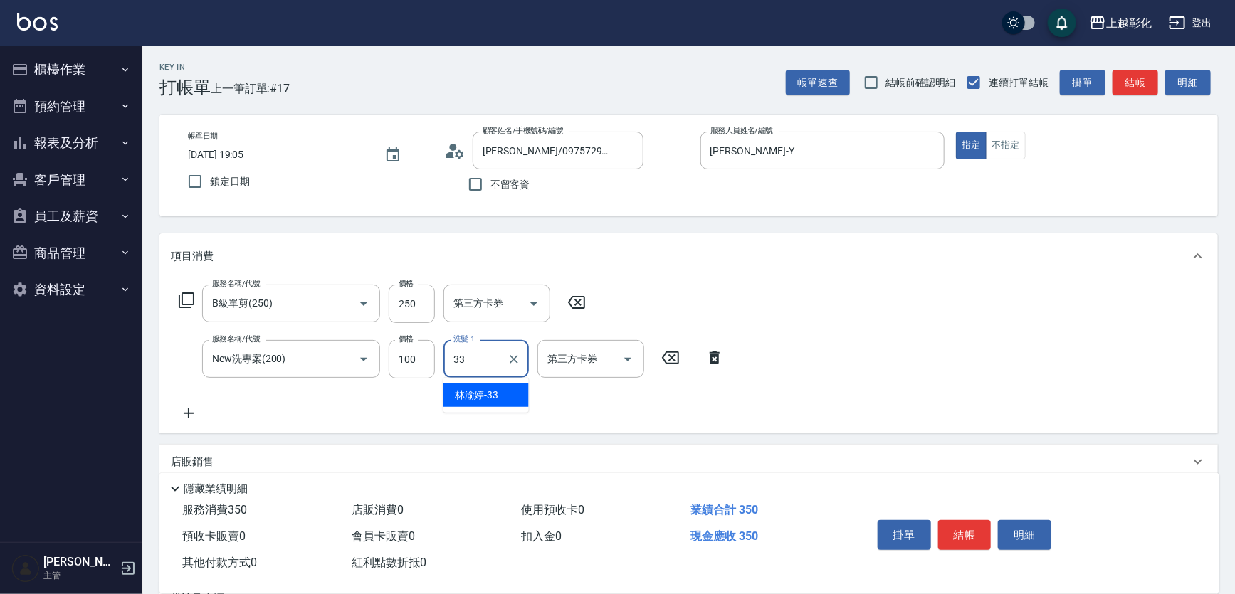
type input "林渝婷-33"
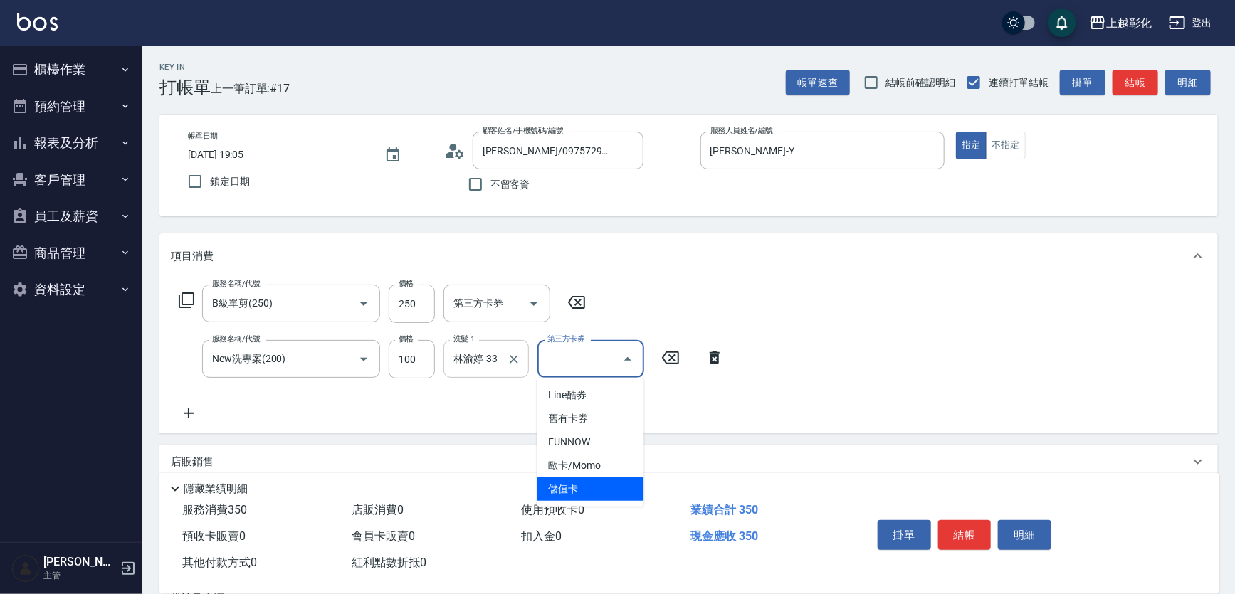
type input "儲值卡"
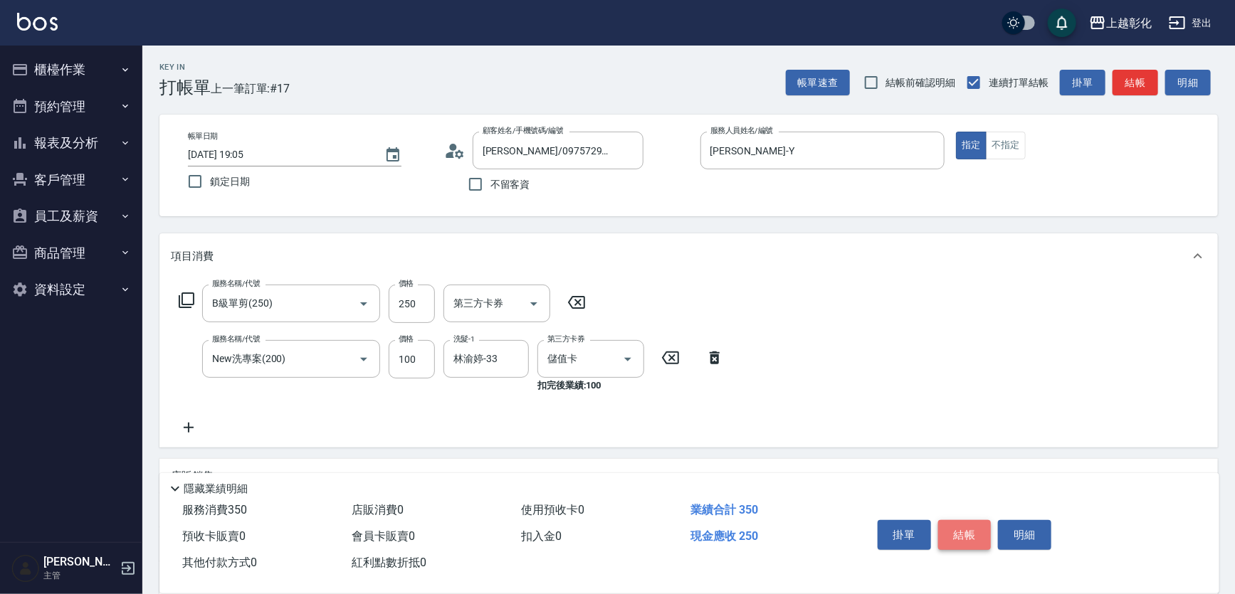
click at [953, 535] on button "結帳" at bounding box center [964, 535] width 53 height 30
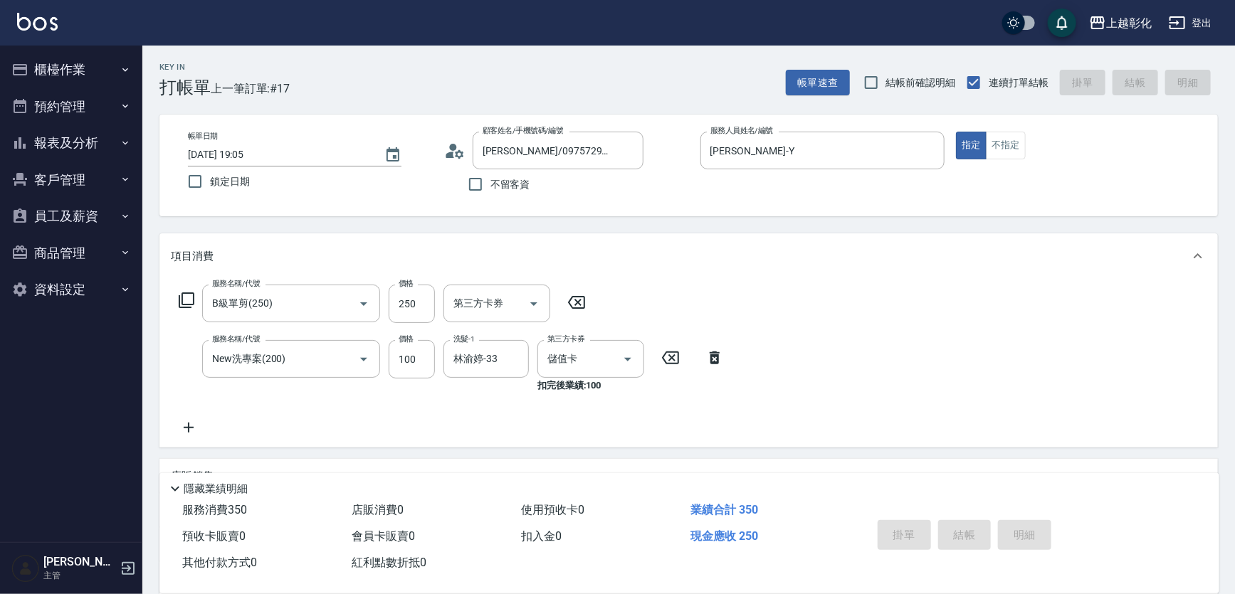
type input "[DATE] 19:07"
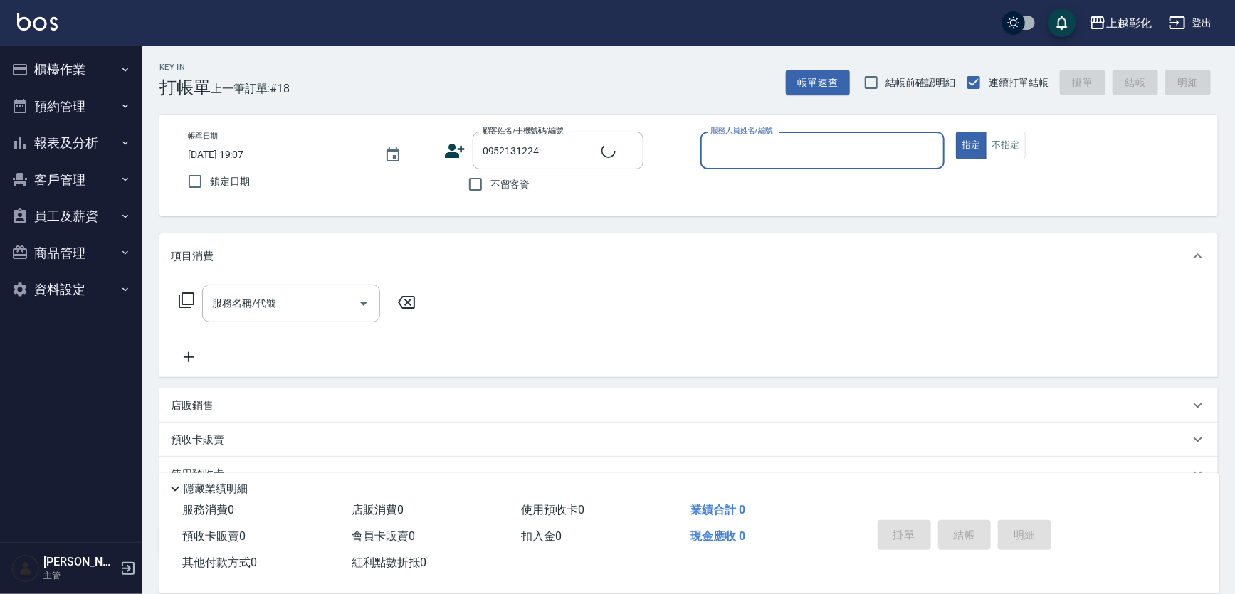
type input "[PERSON_NAME]/0952131224/null"
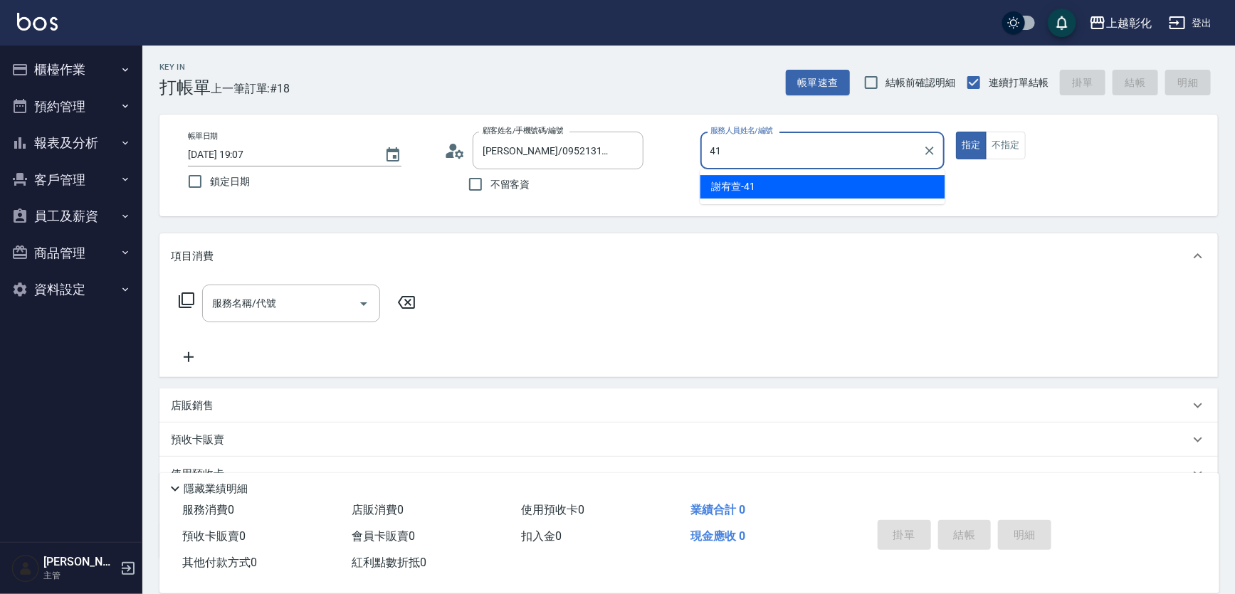
type input "4"
type input "[PERSON_NAME]-Y"
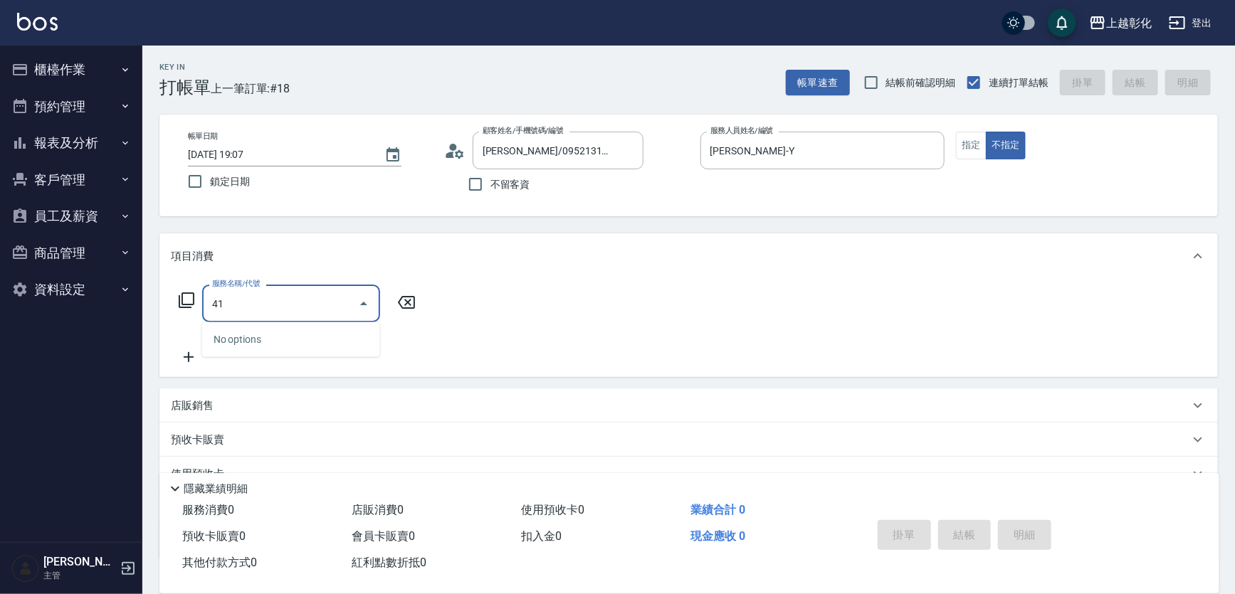
type input "4"
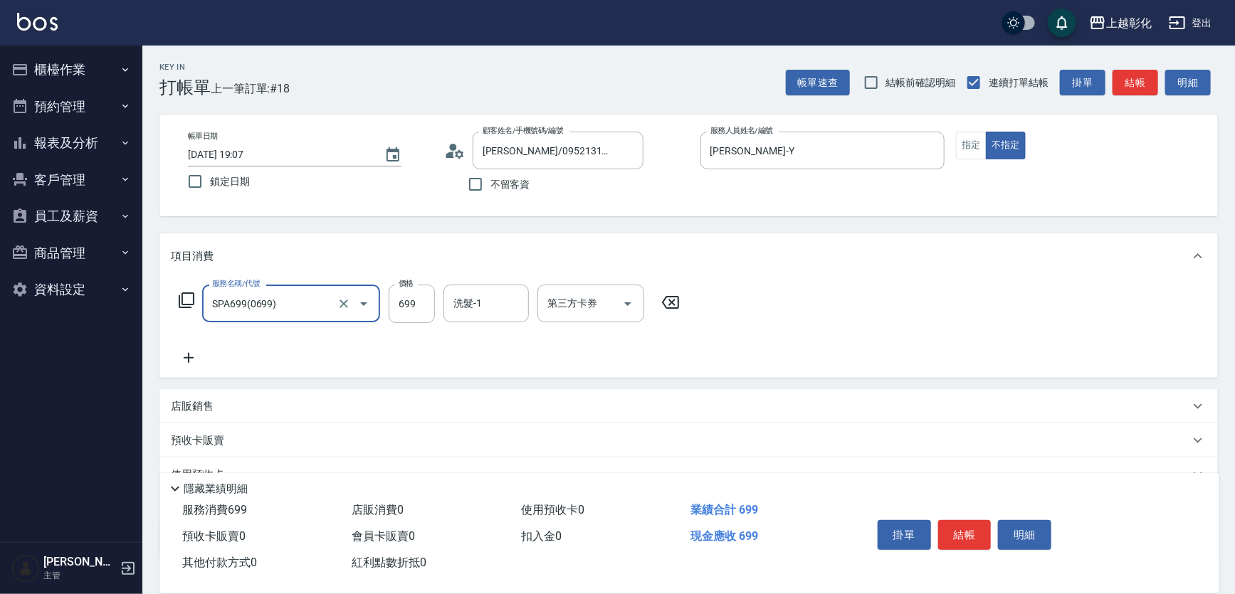
type input "SPA699(0699)"
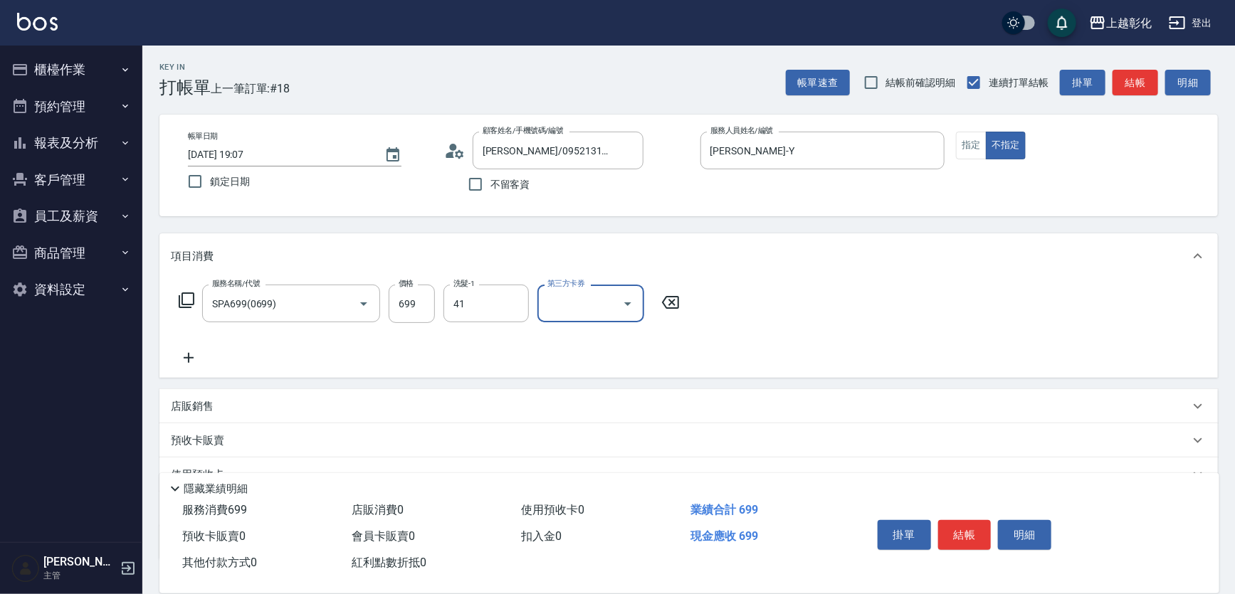
type input "[PERSON_NAME]-41"
click at [975, 528] on button "結帳" at bounding box center [964, 535] width 53 height 30
type input "[DATE] 19:08"
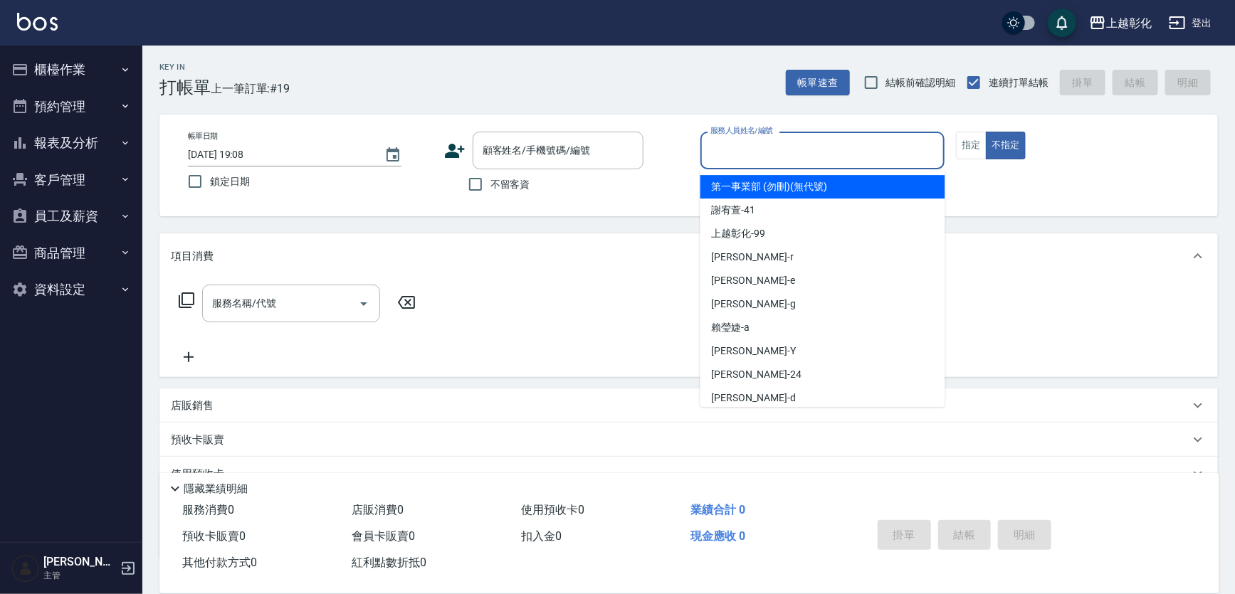
click at [765, 154] on input "服務人員姓名/編號" at bounding box center [823, 150] width 232 height 25
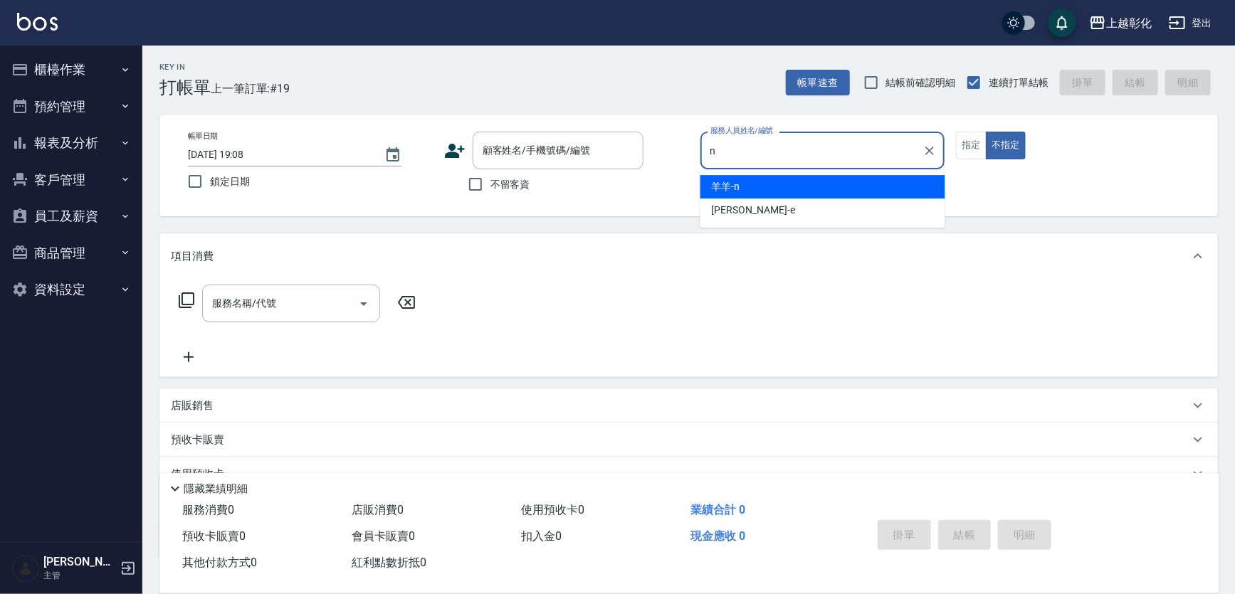
type input "羊羊-n"
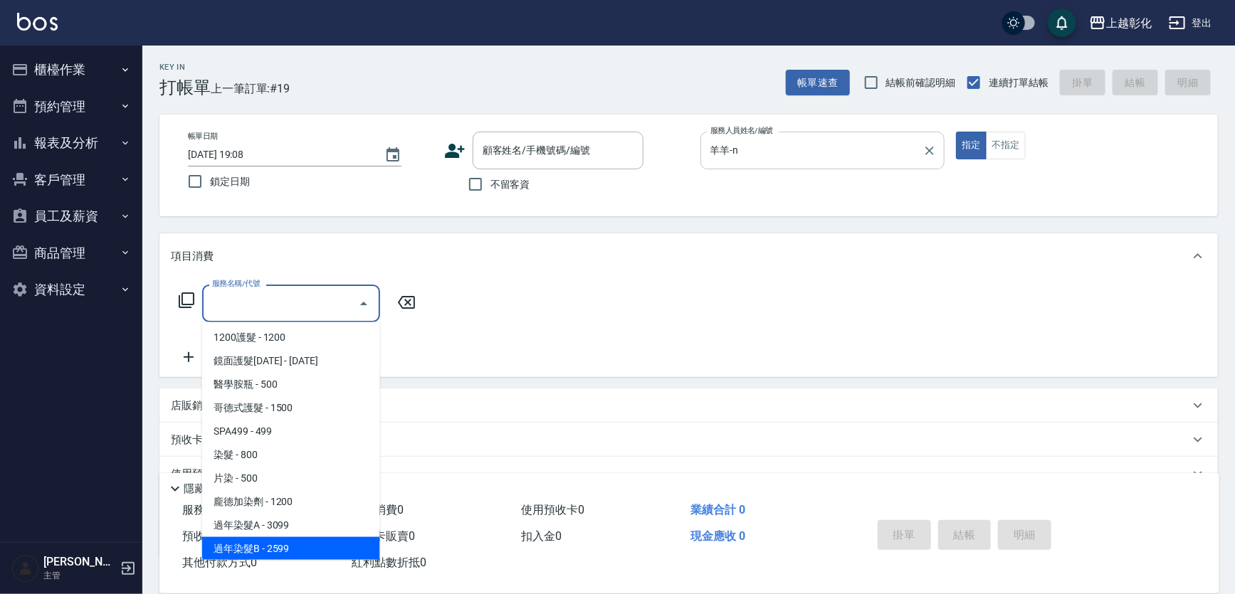
scroll to position [683, 0]
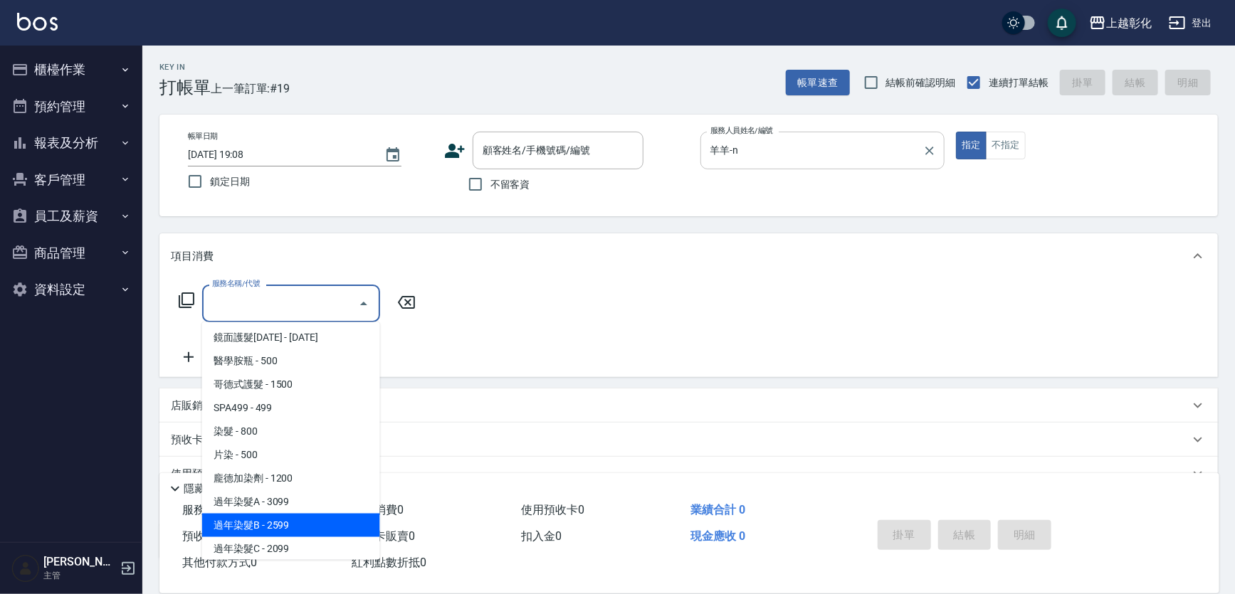
type input "過年染髮B(512)"
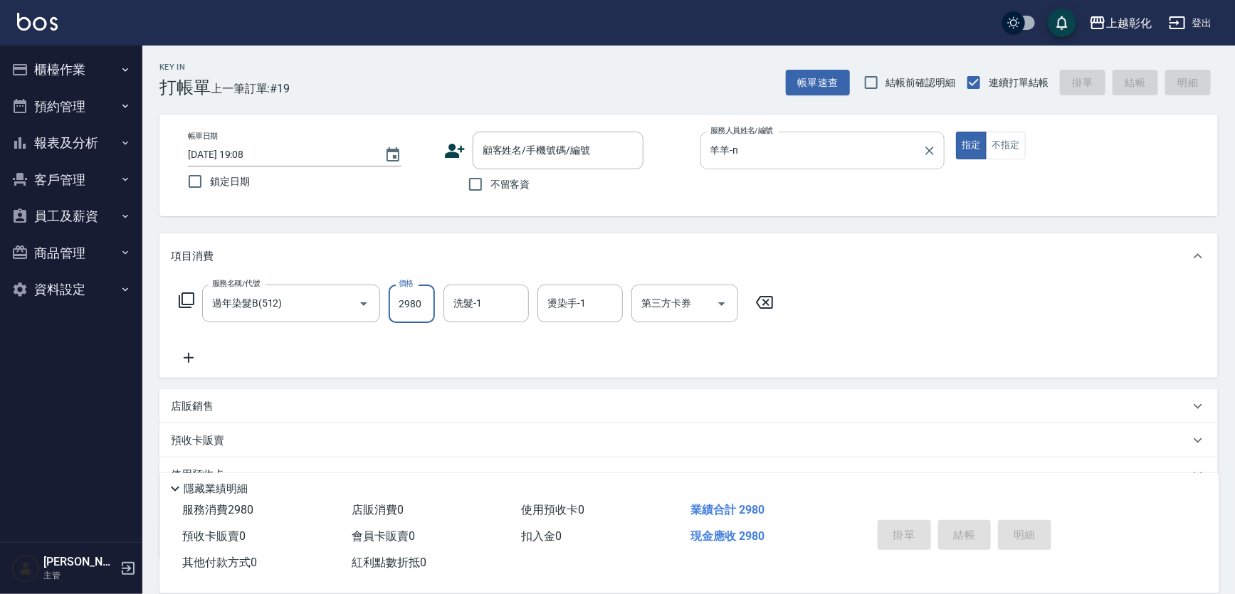
type input "2980"
type input "[PERSON_NAME]-41"
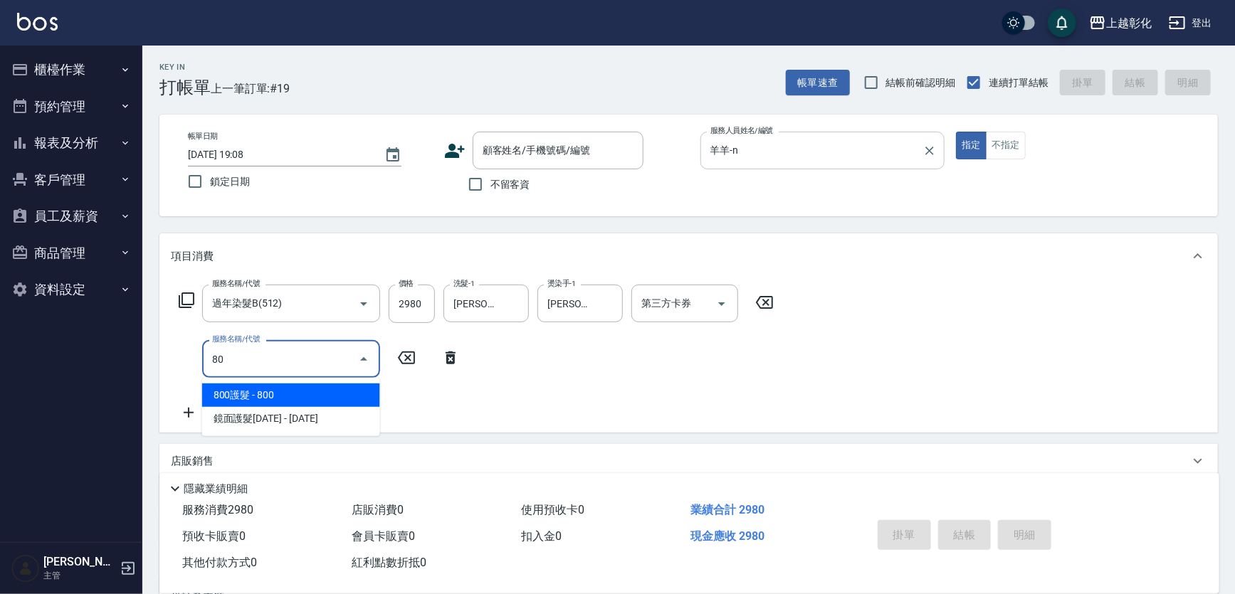
type input "8"
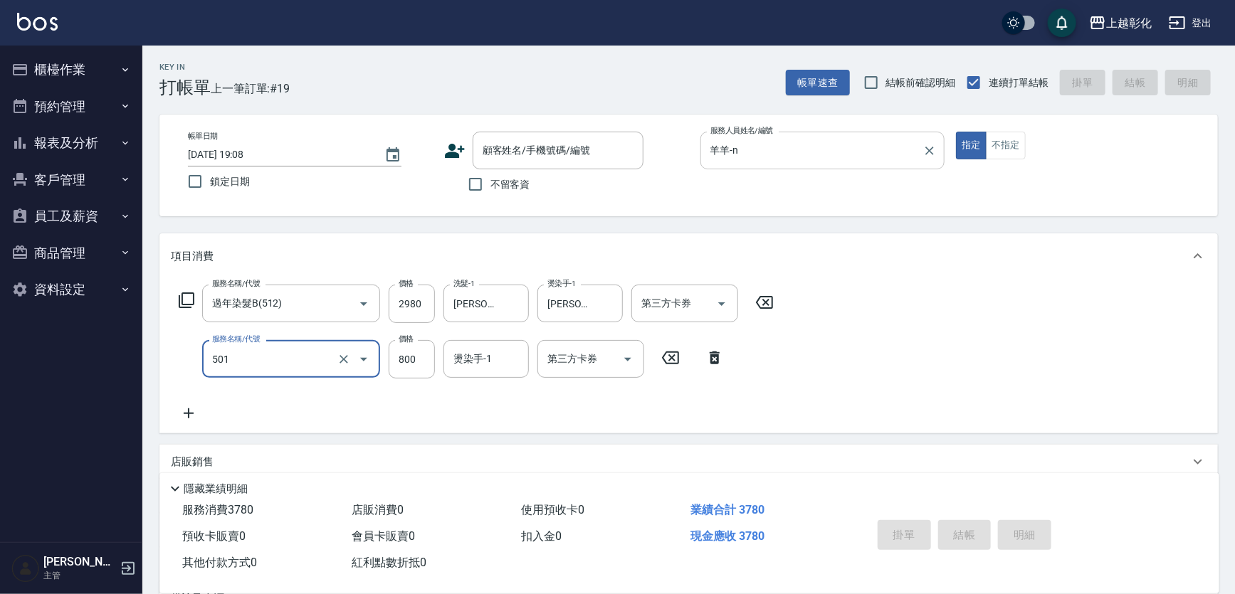
type input "染髮(501)"
type input "2000"
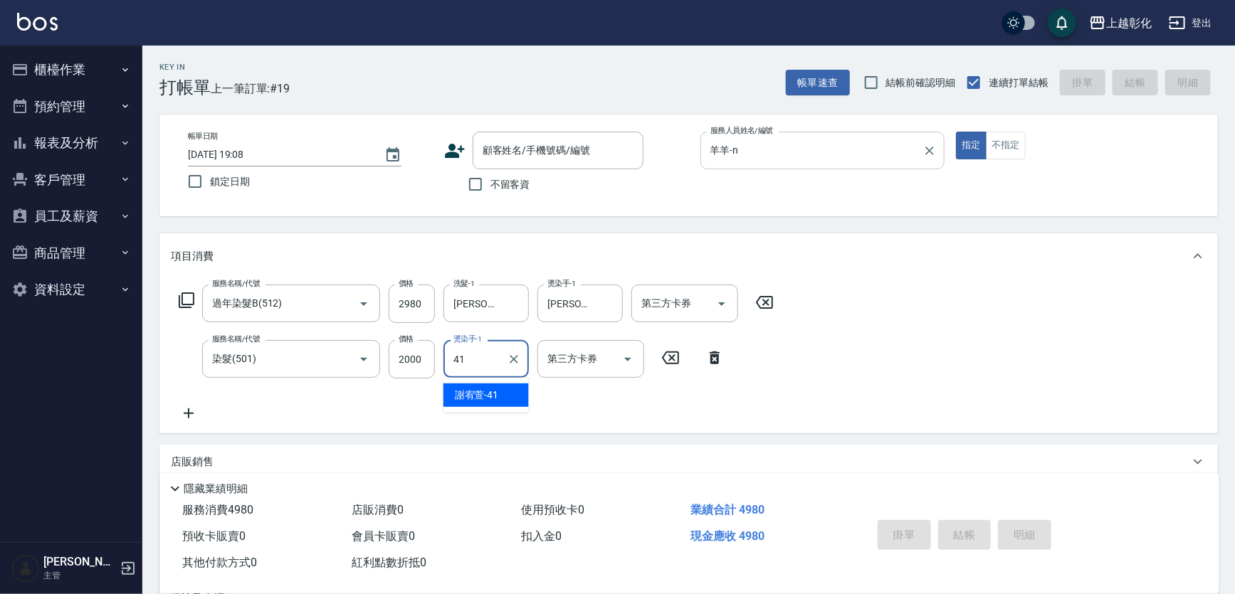
type input "[PERSON_NAME]-41"
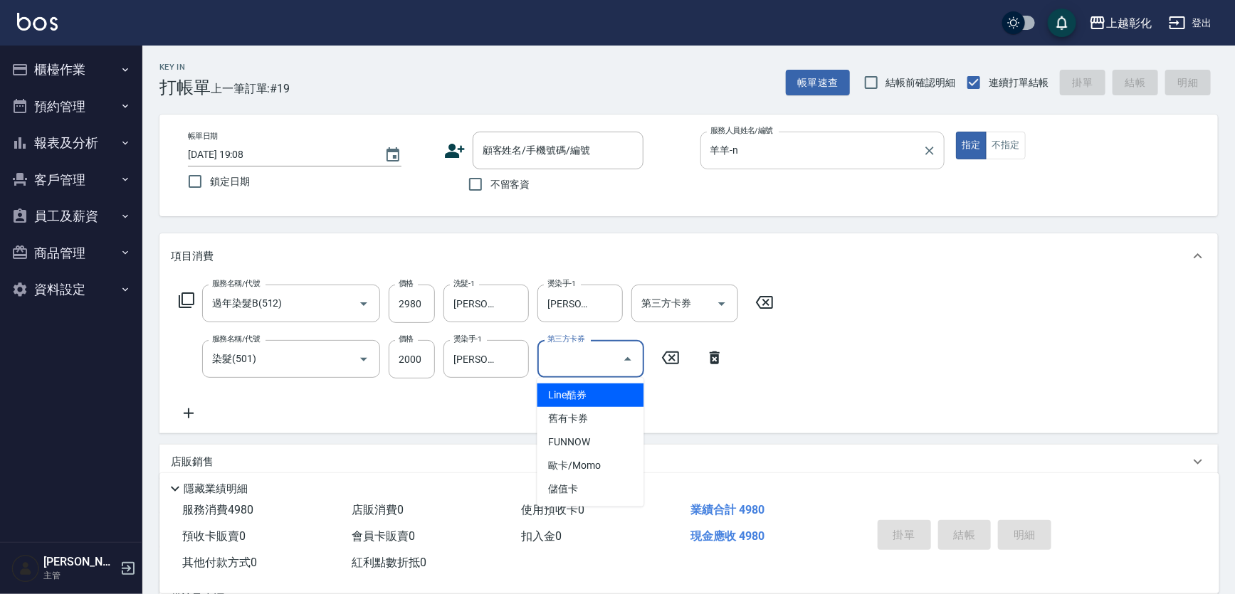
type input "Line酷券"
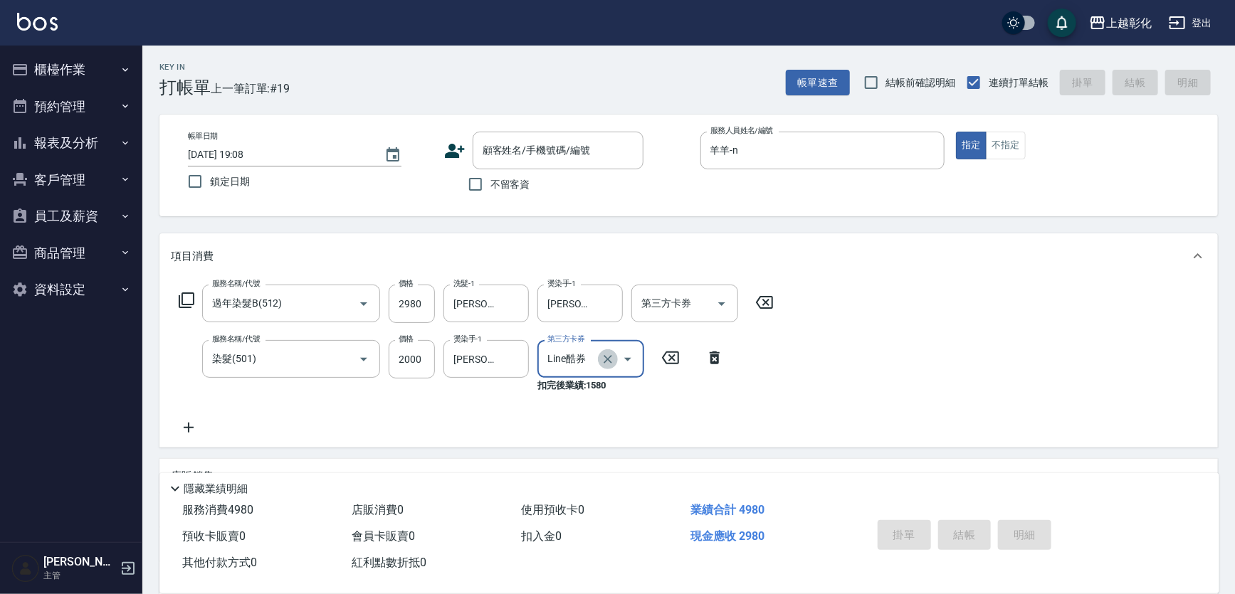
click at [612, 363] on icon "Clear" at bounding box center [608, 359] width 14 height 14
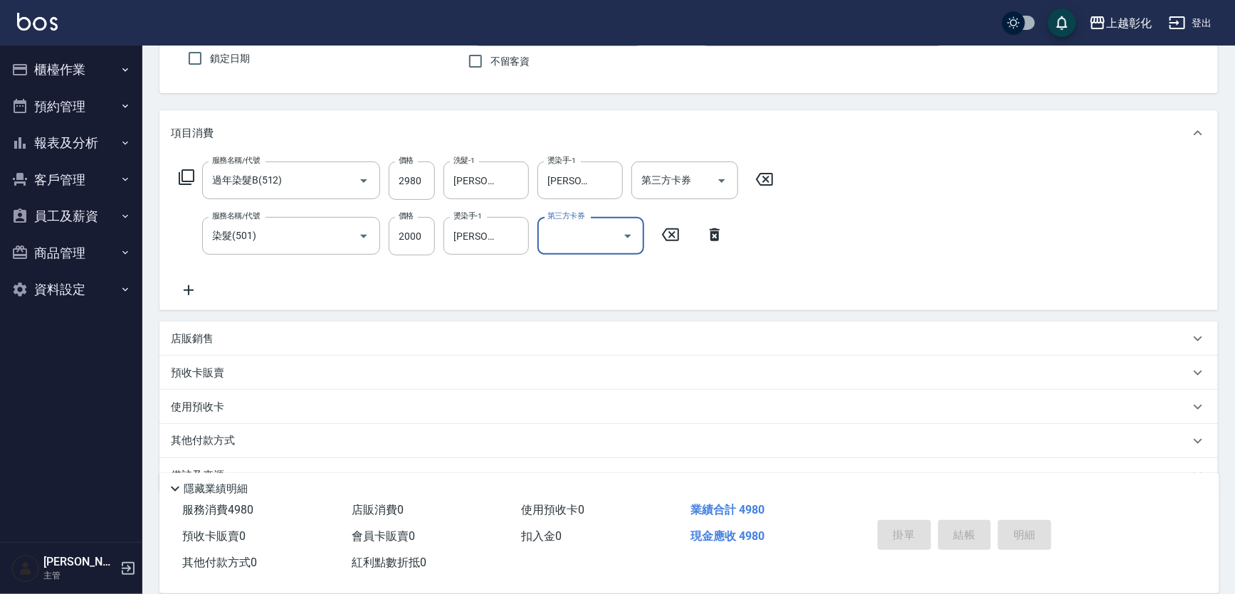
scroll to position [129, 0]
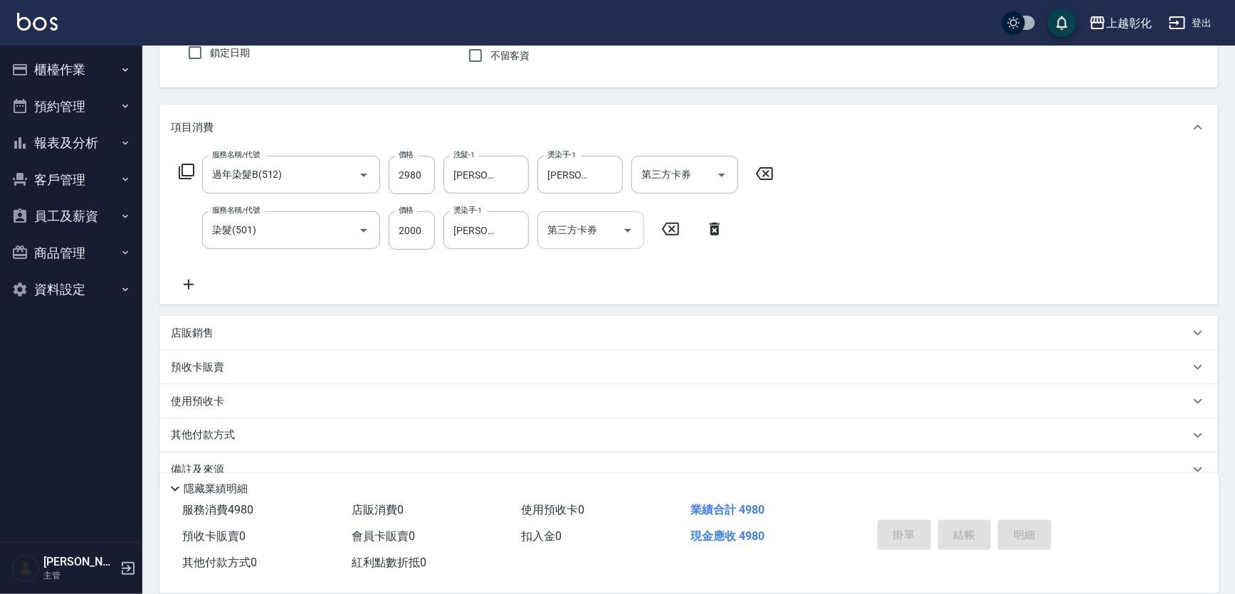
click at [207, 331] on p "店販銷售" at bounding box center [192, 333] width 43 height 15
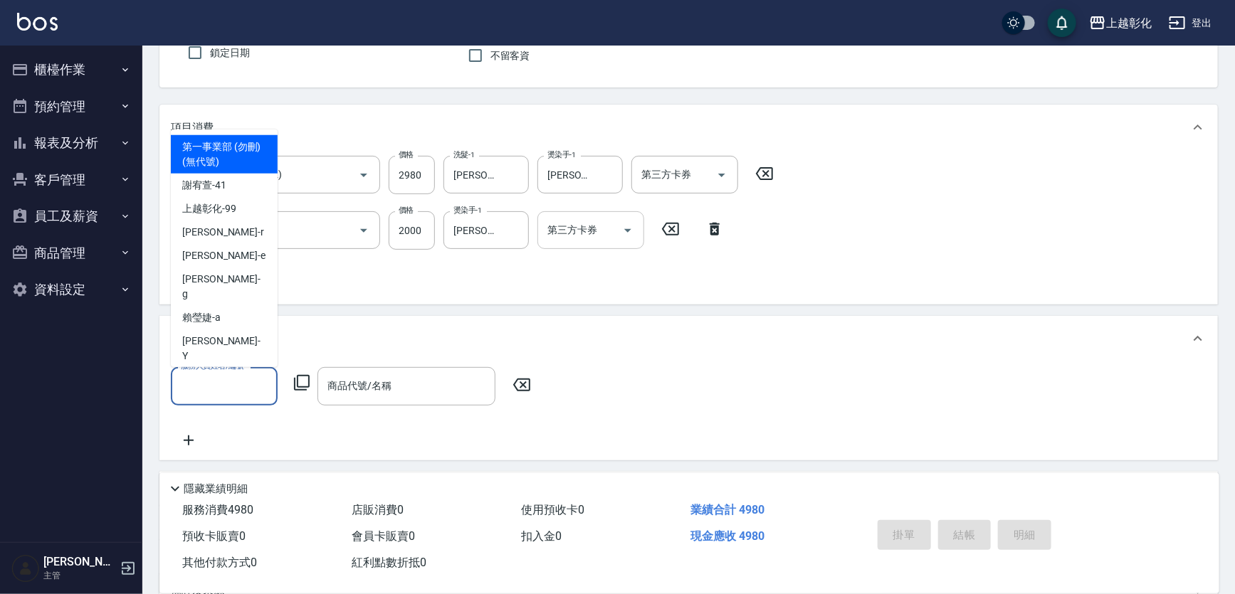
click at [229, 385] on input "服務人員姓名/編號" at bounding box center [224, 386] width 94 height 25
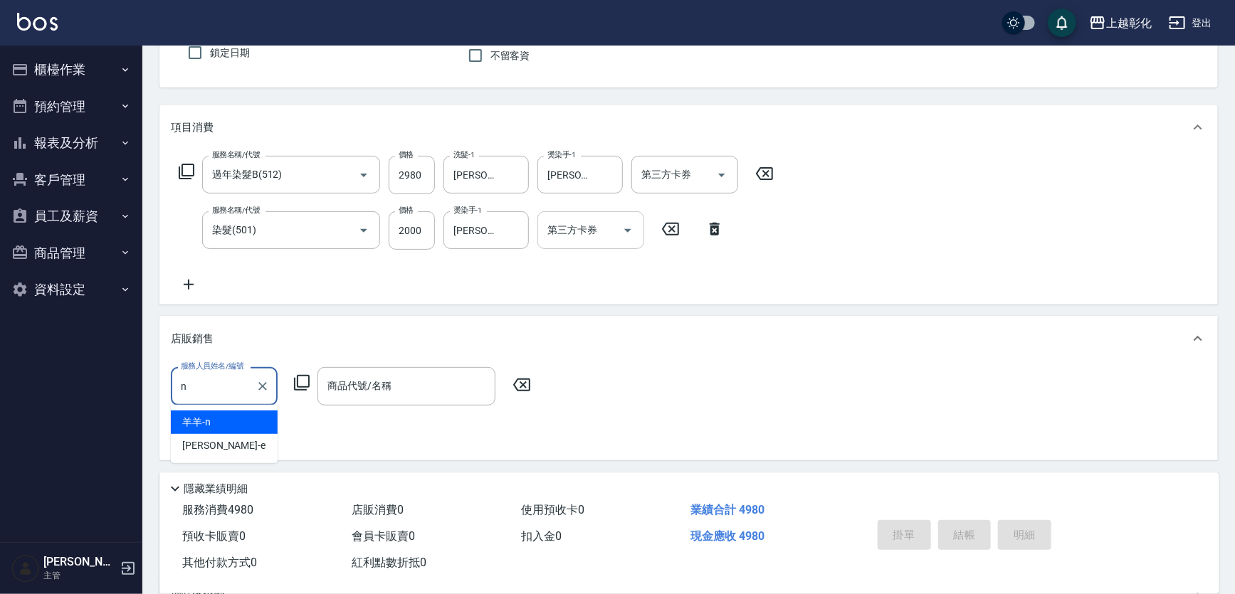
type input "羊羊-n"
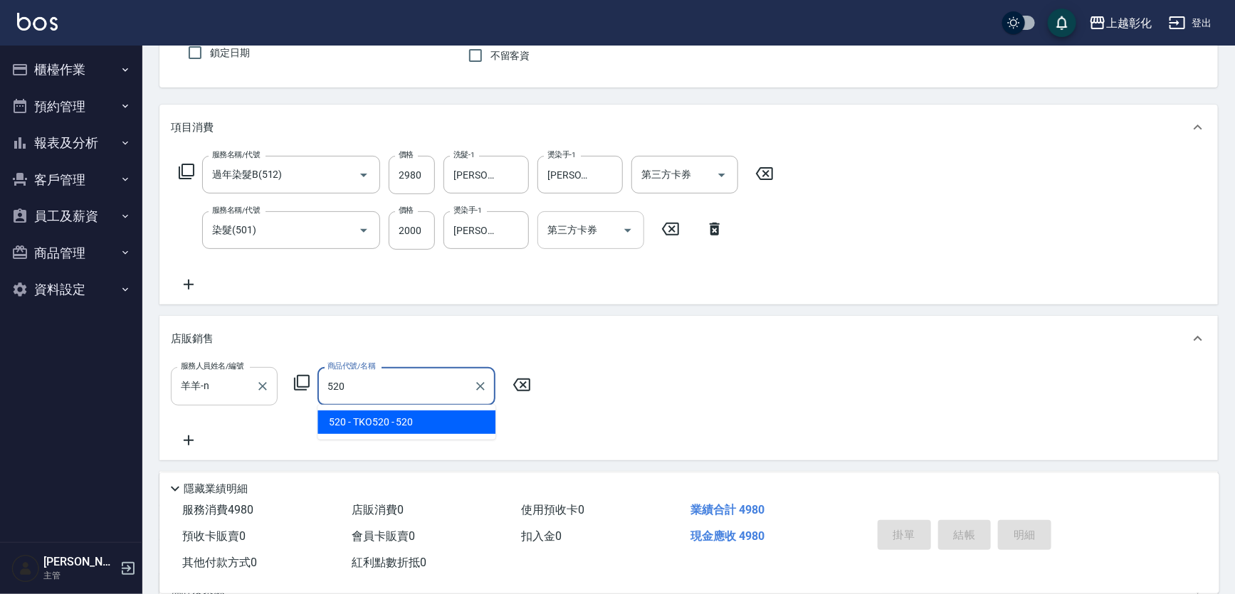
type input "TKO520"
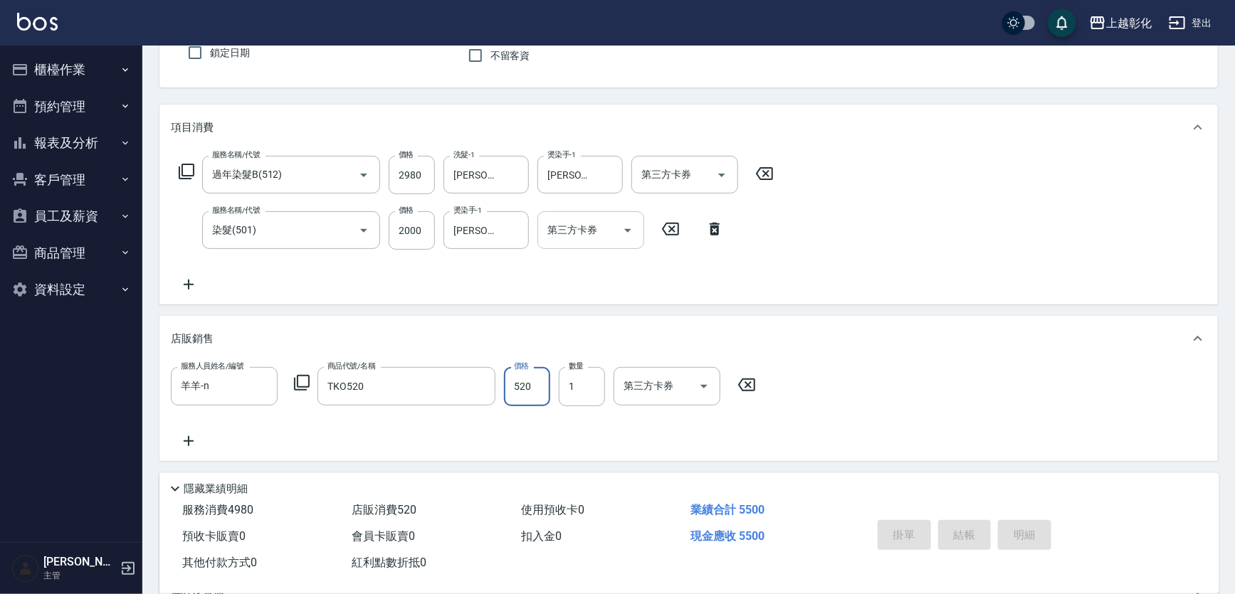
click at [876, 359] on div "店販銷售" at bounding box center [688, 339] width 1059 height 46
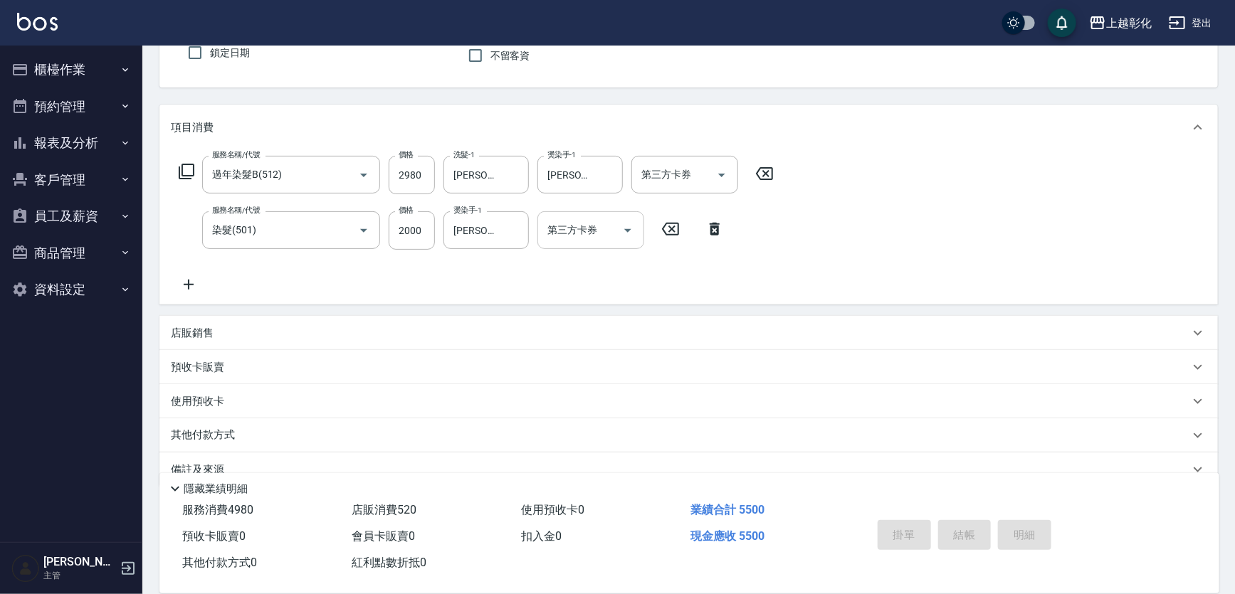
click at [256, 330] on div "店販銷售" at bounding box center [680, 333] width 1019 height 15
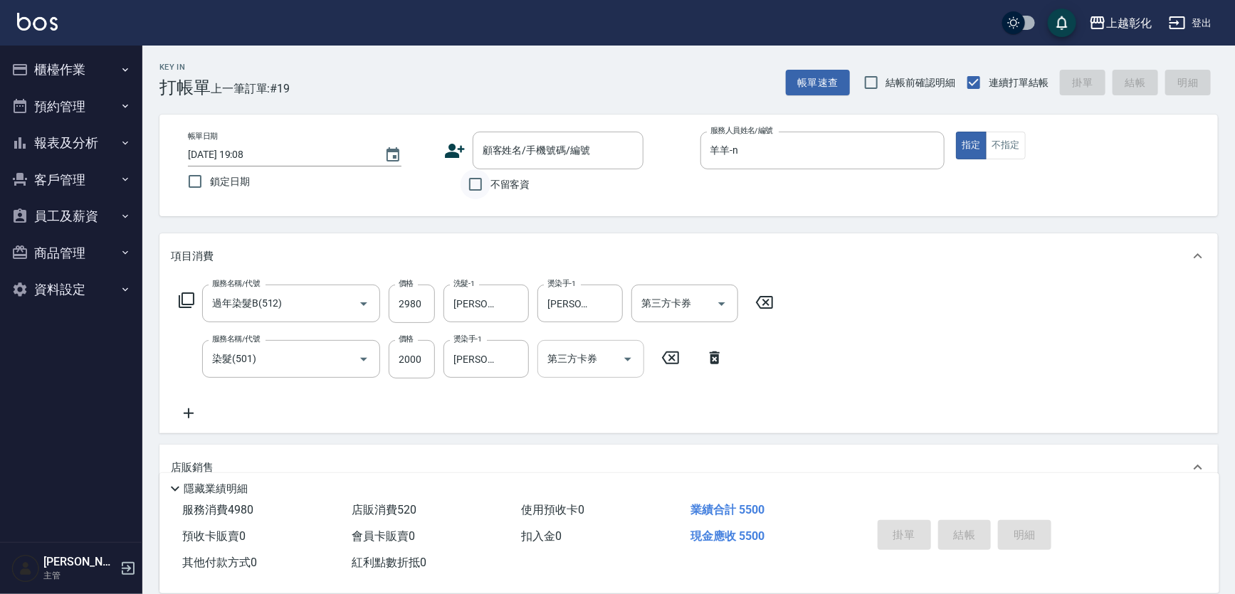
click at [475, 185] on input "不留客資" at bounding box center [476, 184] width 30 height 30
checkbox input "true"
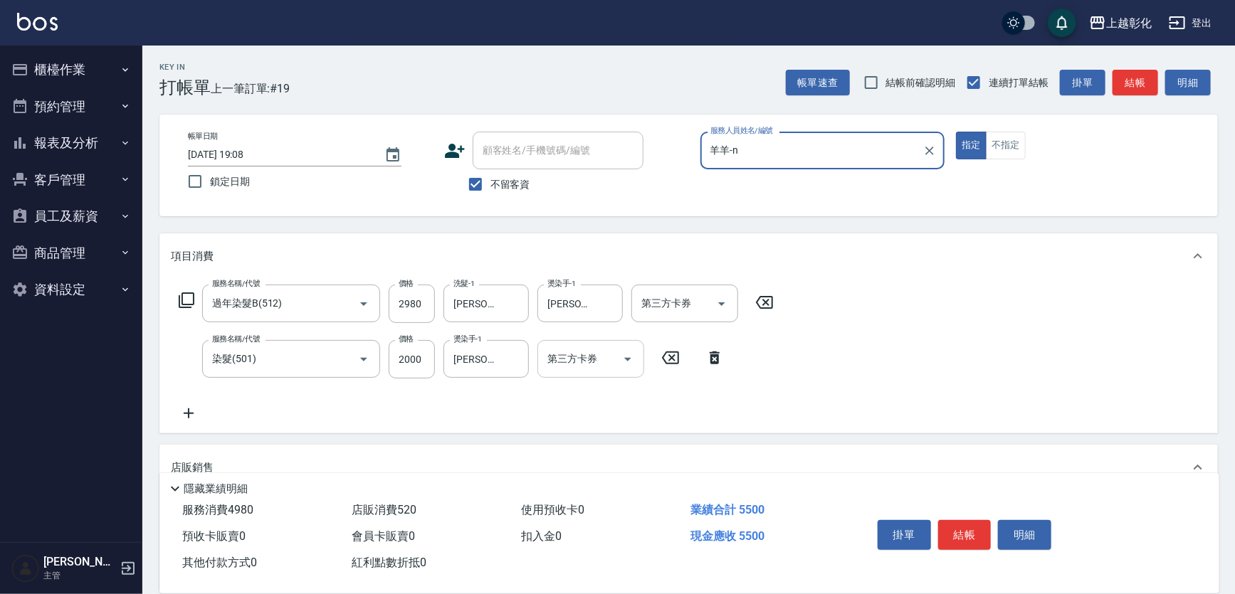
type input "接髮阿姨 /0905356310/"
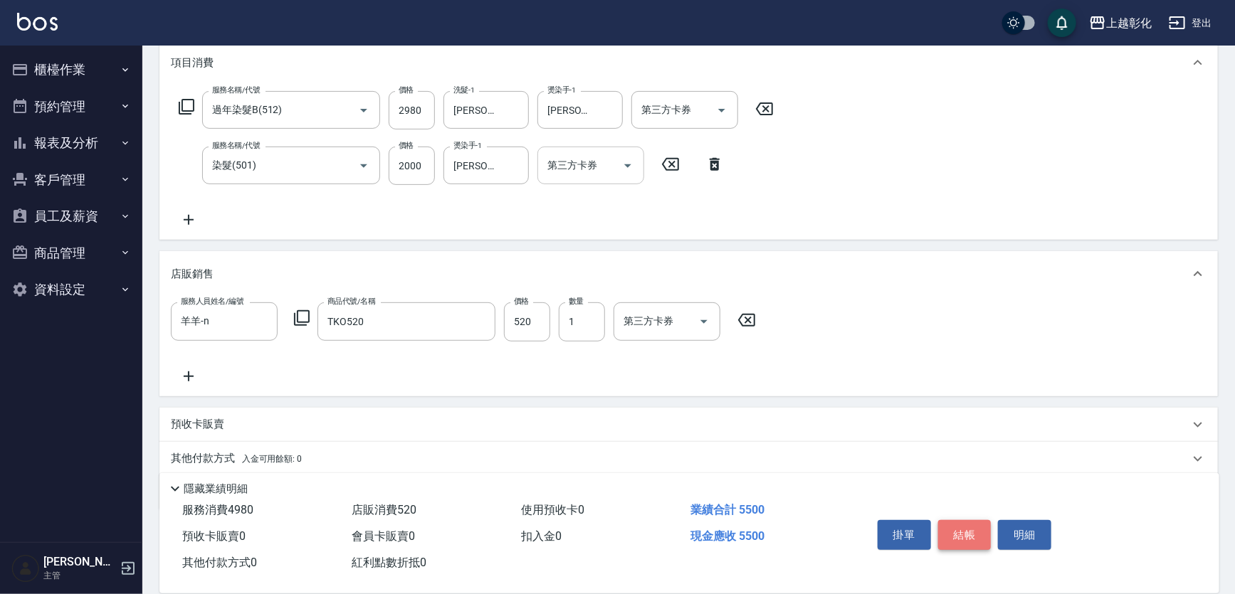
click at [955, 520] on button "結帳" at bounding box center [964, 535] width 53 height 30
type input "[DATE] 19:10"
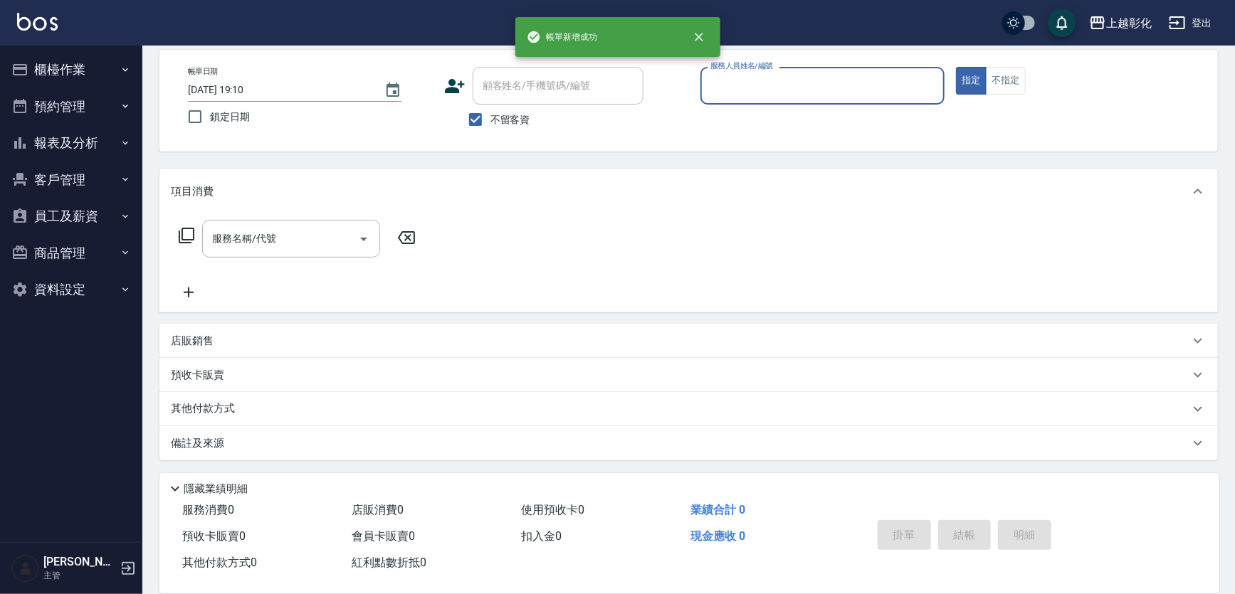
scroll to position [0, 0]
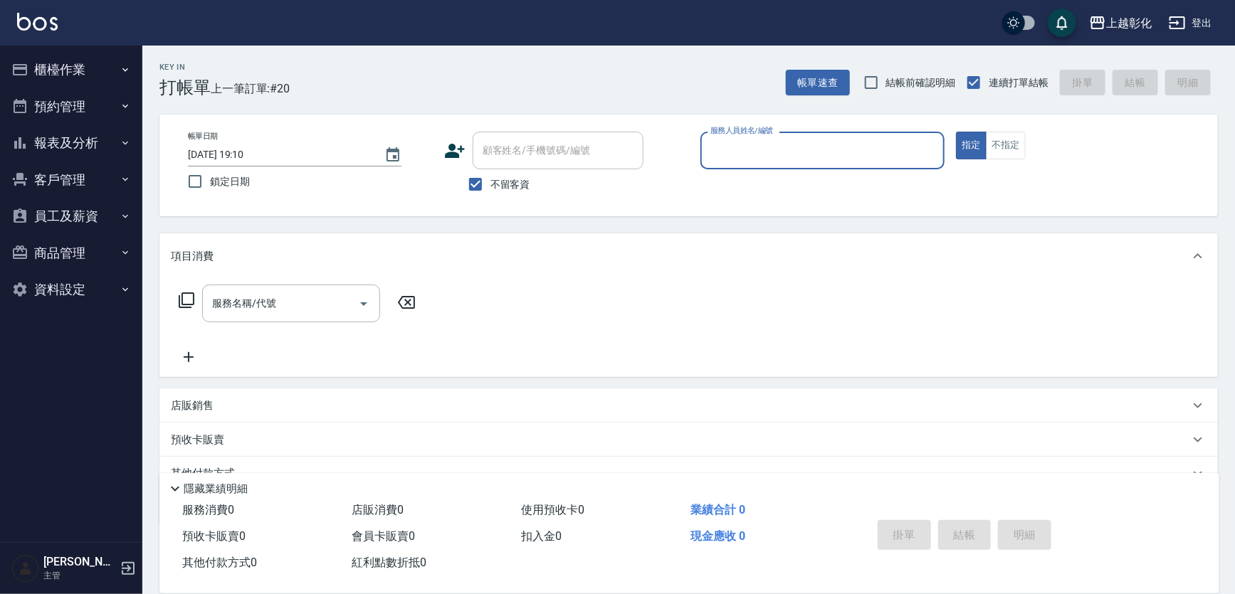
click at [65, 214] on button "員工及薪資" at bounding box center [71, 216] width 131 height 37
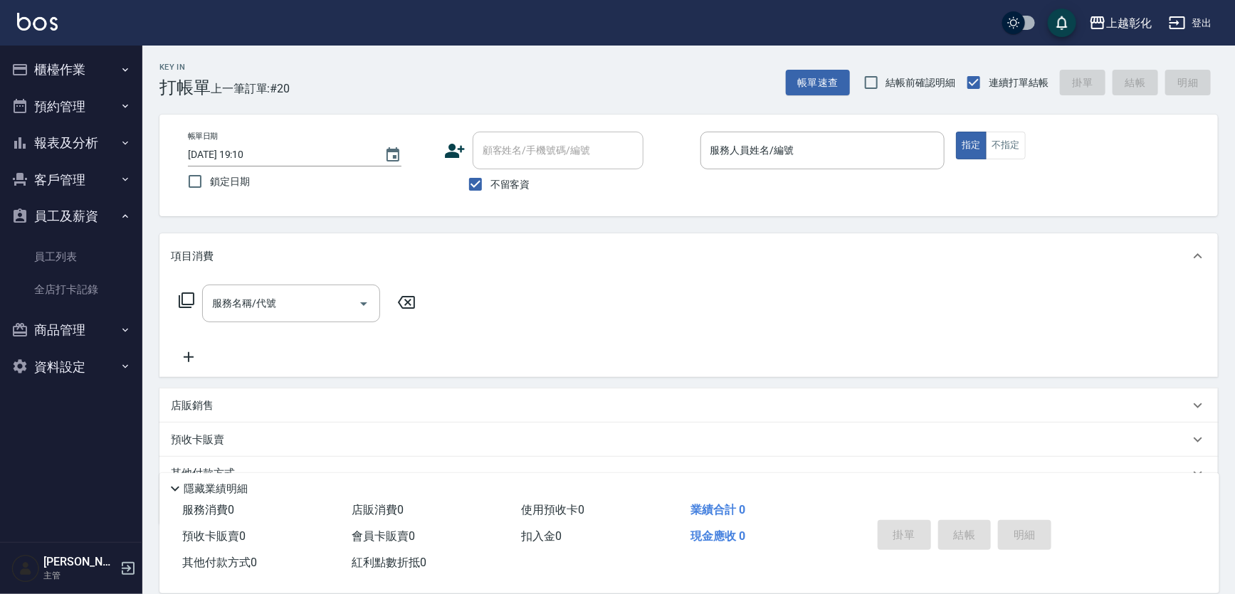
click at [70, 234] on li "員工及薪資 員工列表 全店打卡記錄" at bounding box center [71, 255] width 131 height 114
click at [70, 224] on button "員工及薪資" at bounding box center [71, 216] width 131 height 37
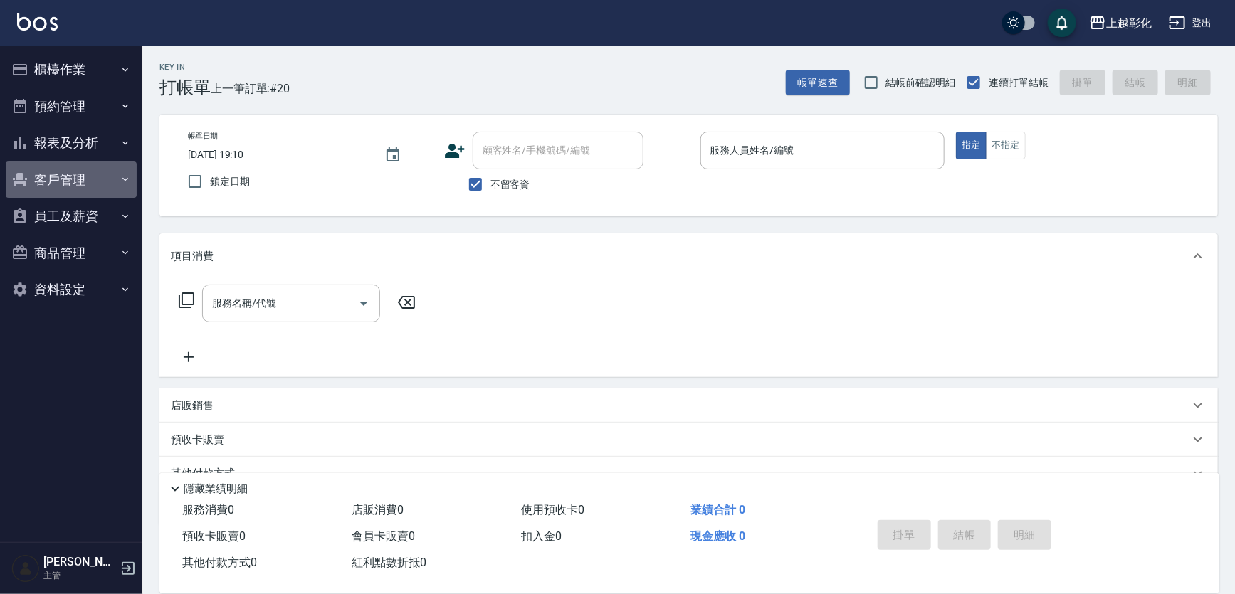
click at [79, 174] on button "客戶管理" at bounding box center [71, 180] width 131 height 37
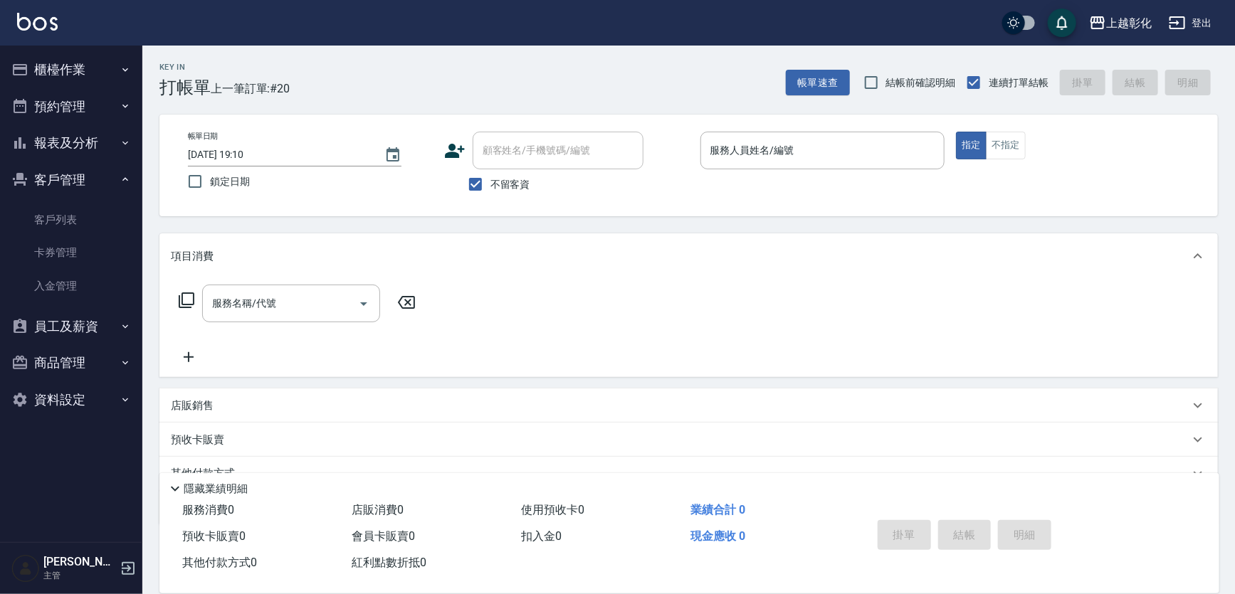
click at [88, 177] on button "客戶管理" at bounding box center [71, 180] width 131 height 37
click at [110, 132] on button "報表及分析" at bounding box center [71, 143] width 131 height 37
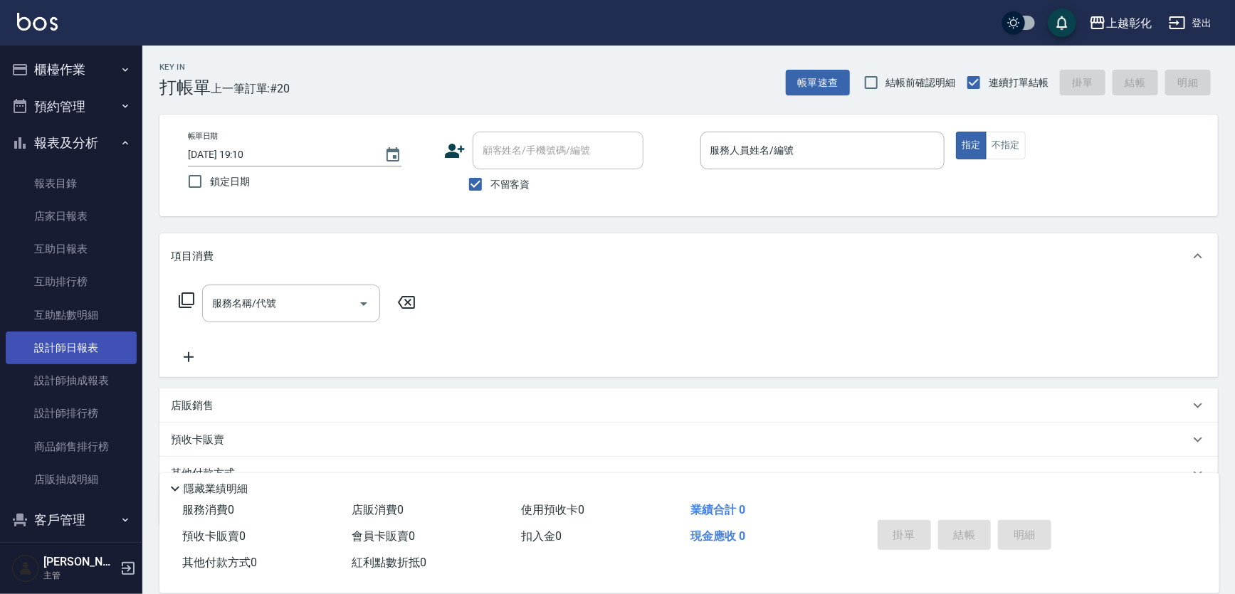
click at [82, 349] on link "設計師日報表" at bounding box center [71, 348] width 131 height 33
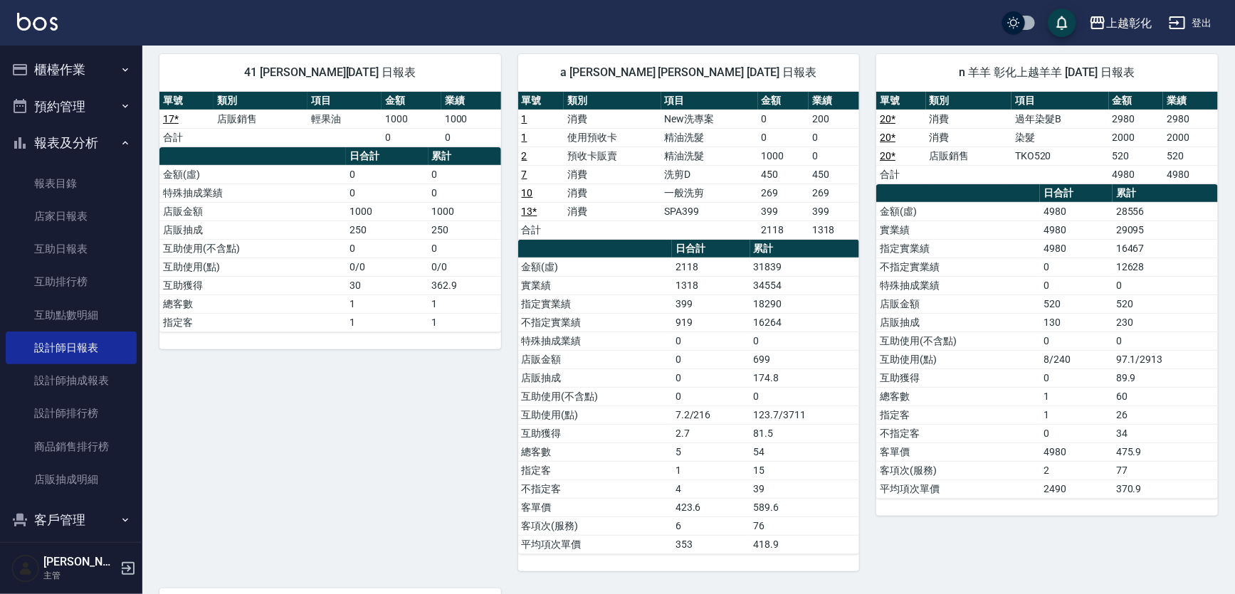
scroll to position [64, 0]
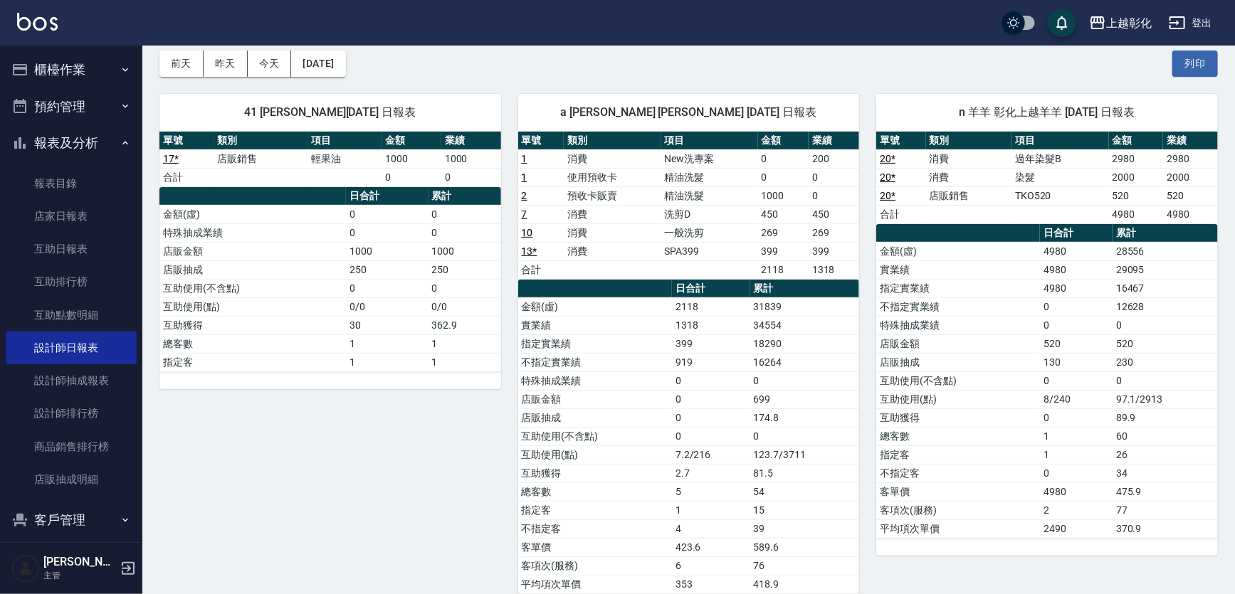
click at [48, 65] on button "櫃檯作業" at bounding box center [71, 69] width 131 height 37
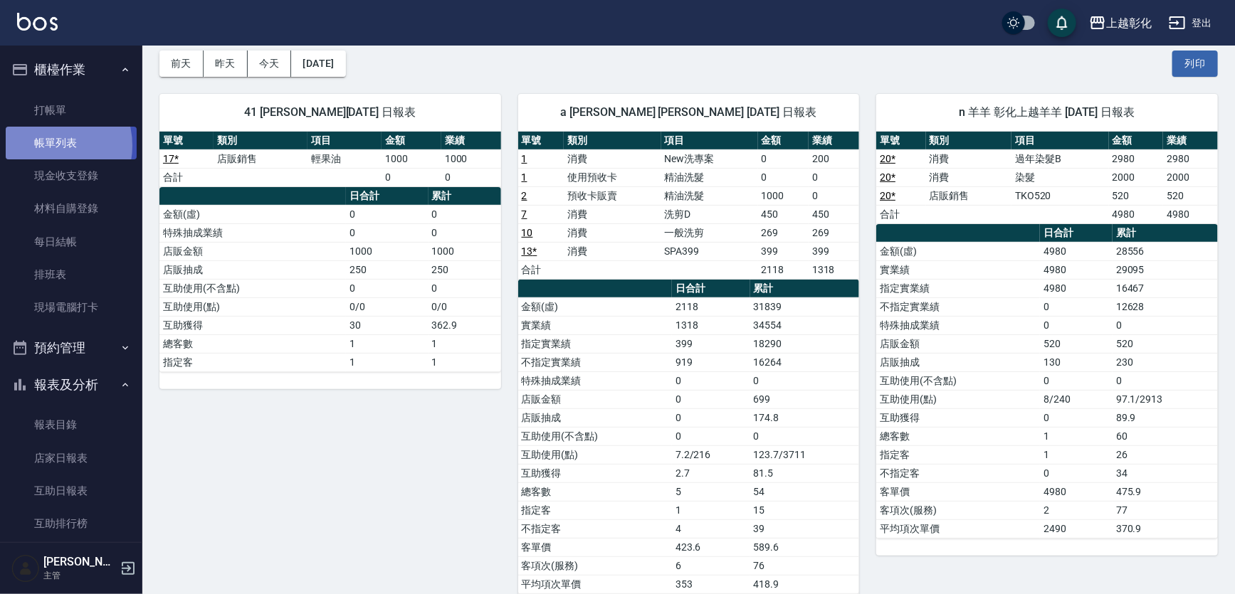
click at [49, 146] on link "帳單列表" at bounding box center [71, 143] width 131 height 33
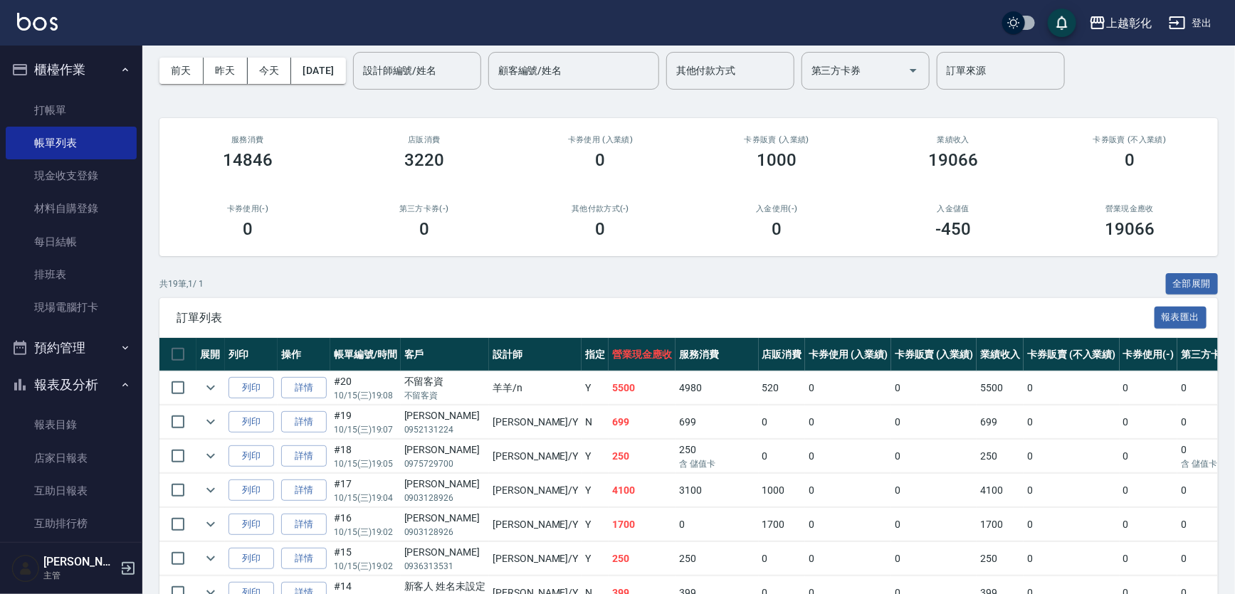
scroll to position [129, 0]
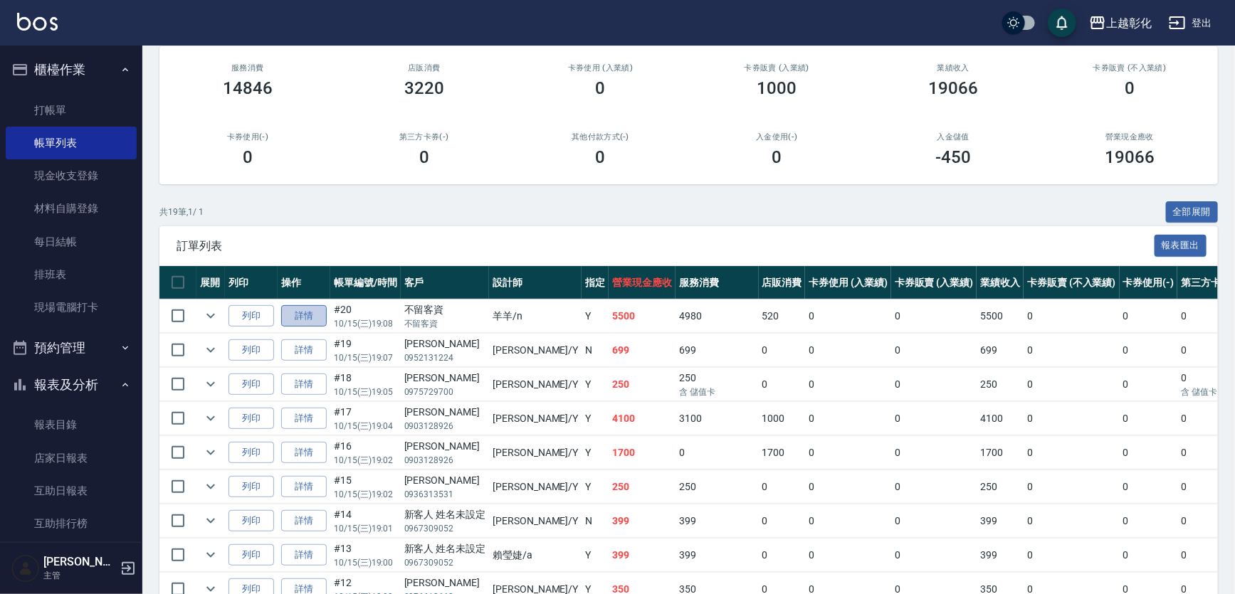
click at [306, 320] on link "詳情" at bounding box center [304, 316] width 46 height 22
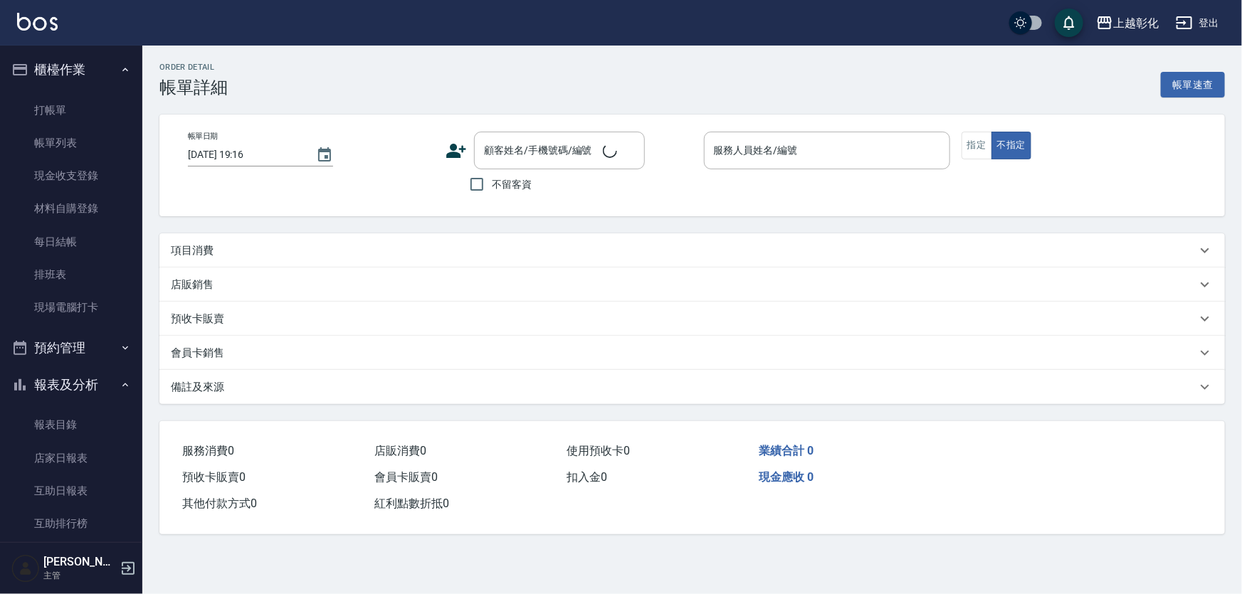
type input "[DATE] 19:08"
checkbox input "true"
type input "羊羊-n"
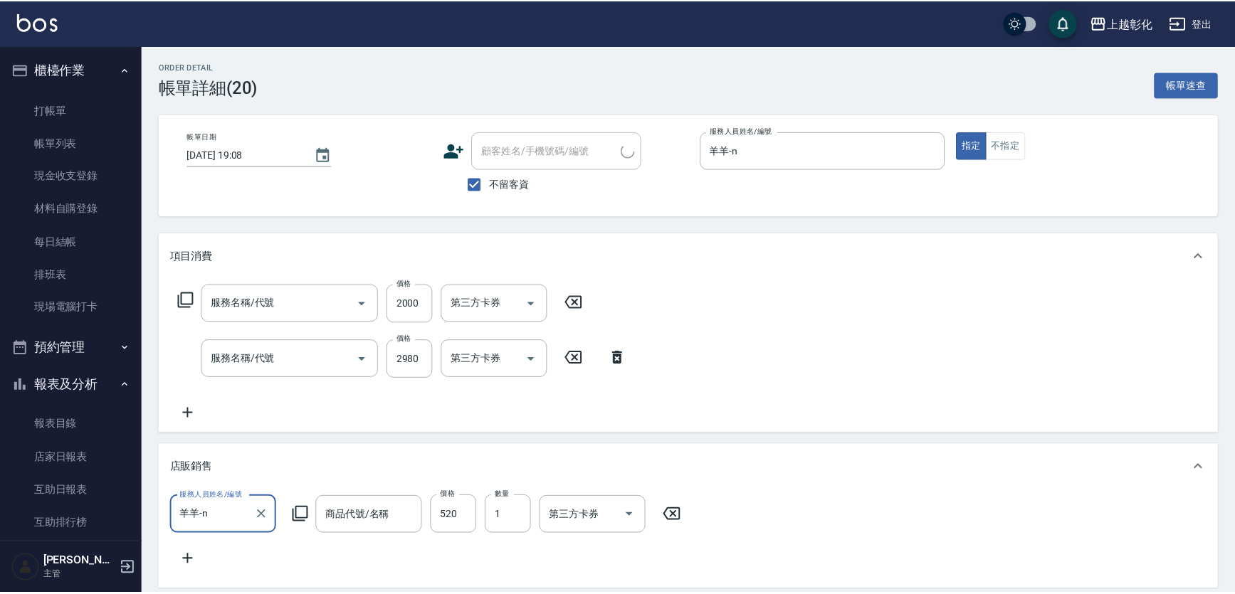
scroll to position [25, 0]
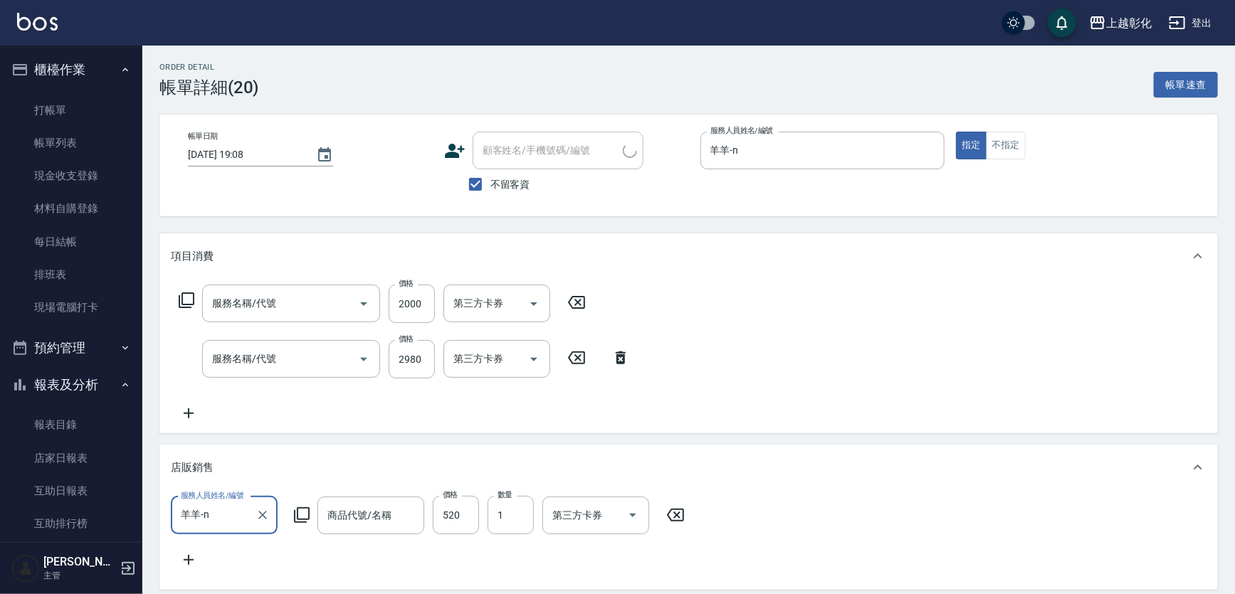
type input "染髮(501)"
type input "過年染髮B(512)"
type input "TKO520"
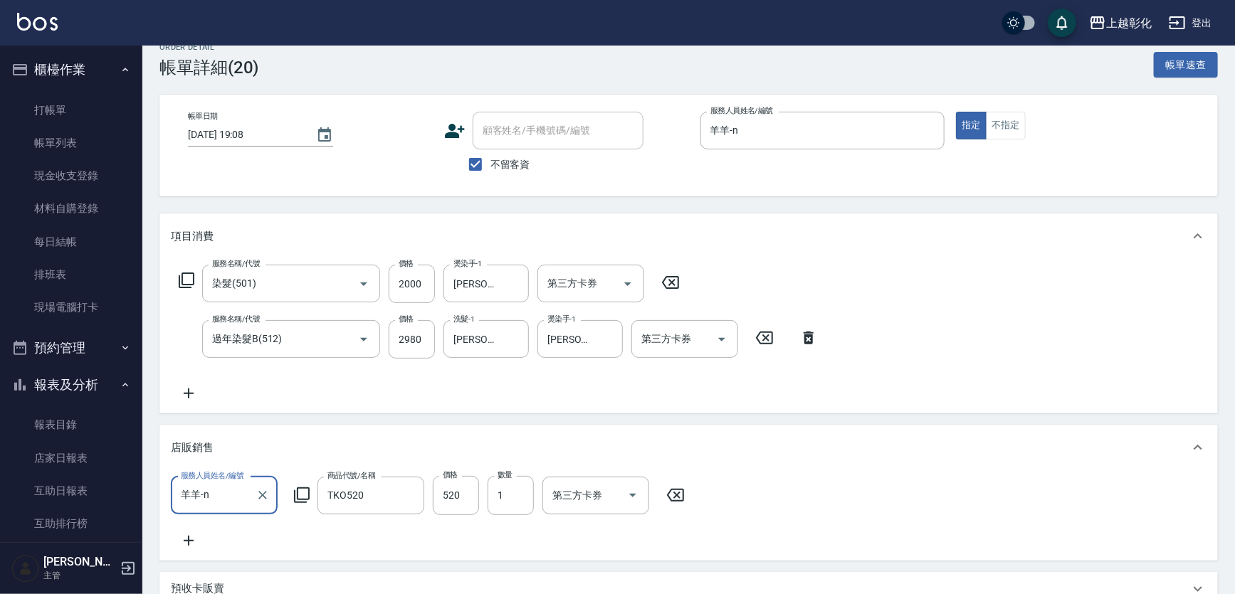
scroll to position [0, 0]
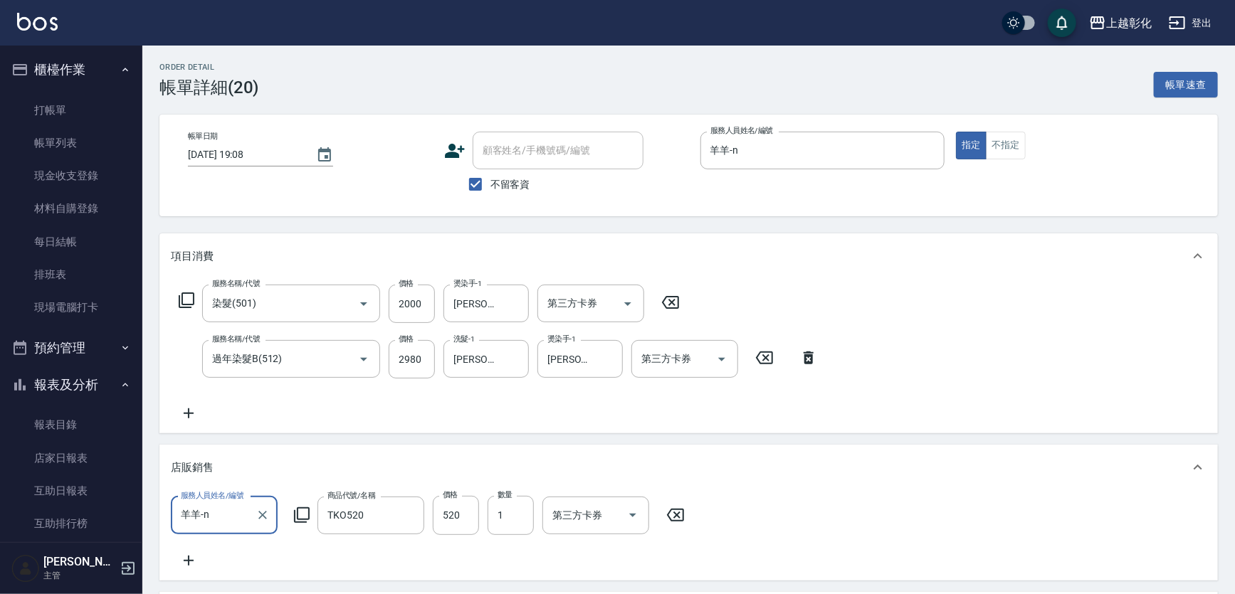
click at [46, 64] on button "櫃檯作業" at bounding box center [71, 69] width 131 height 37
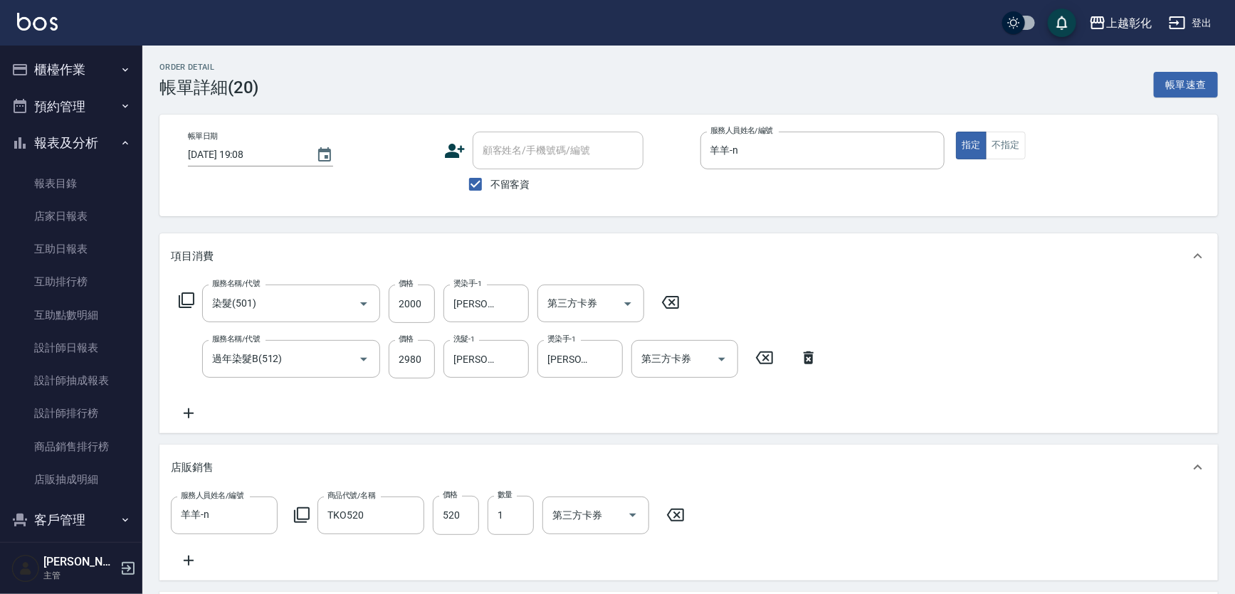
click at [302, 87] on div "Order detail 帳單詳細 (20) 帳單速查" at bounding box center [688, 80] width 1059 height 35
click at [84, 342] on link "設計師日報表" at bounding box center [71, 348] width 131 height 33
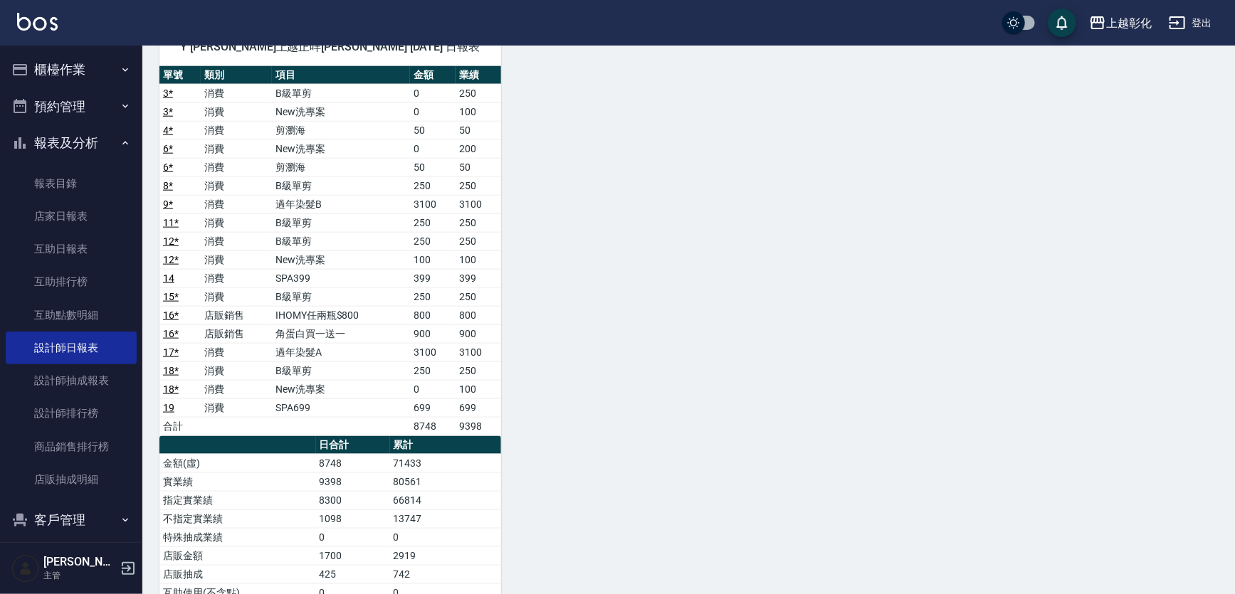
scroll to position [647, 0]
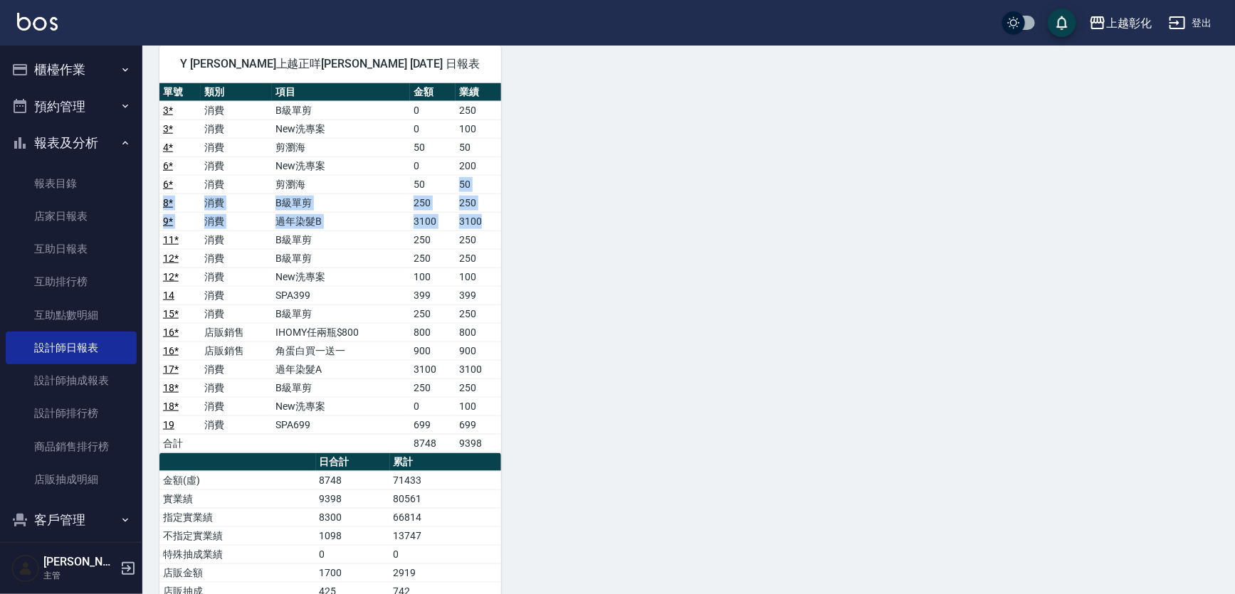
drag, startPoint x: 440, startPoint y: 183, endPoint x: 631, endPoint y: 224, distance: 195.1
click at [500, 227] on tbody "3 * 消費 B級單剪 0 250 3 * 消費 New洗專案 0 100 4 * 消費 剪瀏海 50 50 6 * 消費 New洗專案 0 200 6 * …" at bounding box center [330, 277] width 342 height 352
click at [720, 226] on div "41 [PERSON_NAME][DATE] 日報表 單號 類別 項目 金額 業績 17 * 店販銷售 輕果油 1000 1000 合計 0 0 日合計 累計…" at bounding box center [680, 139] width 1076 height 1291
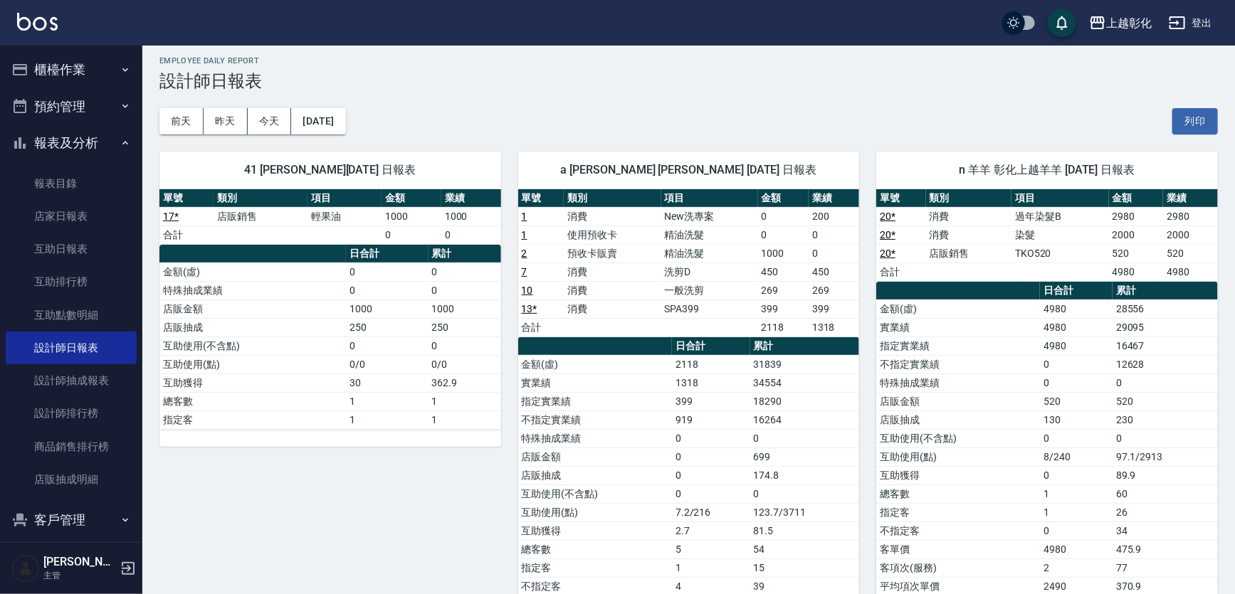
scroll to position [0, 0]
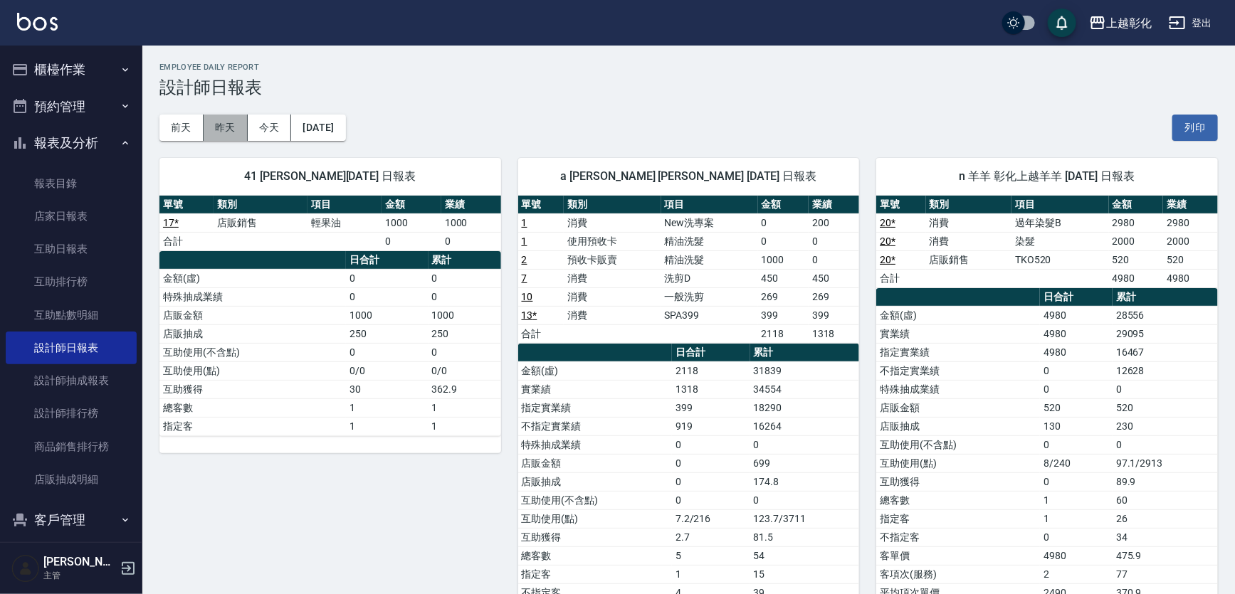
click at [224, 115] on button "昨天" at bounding box center [226, 128] width 44 height 26
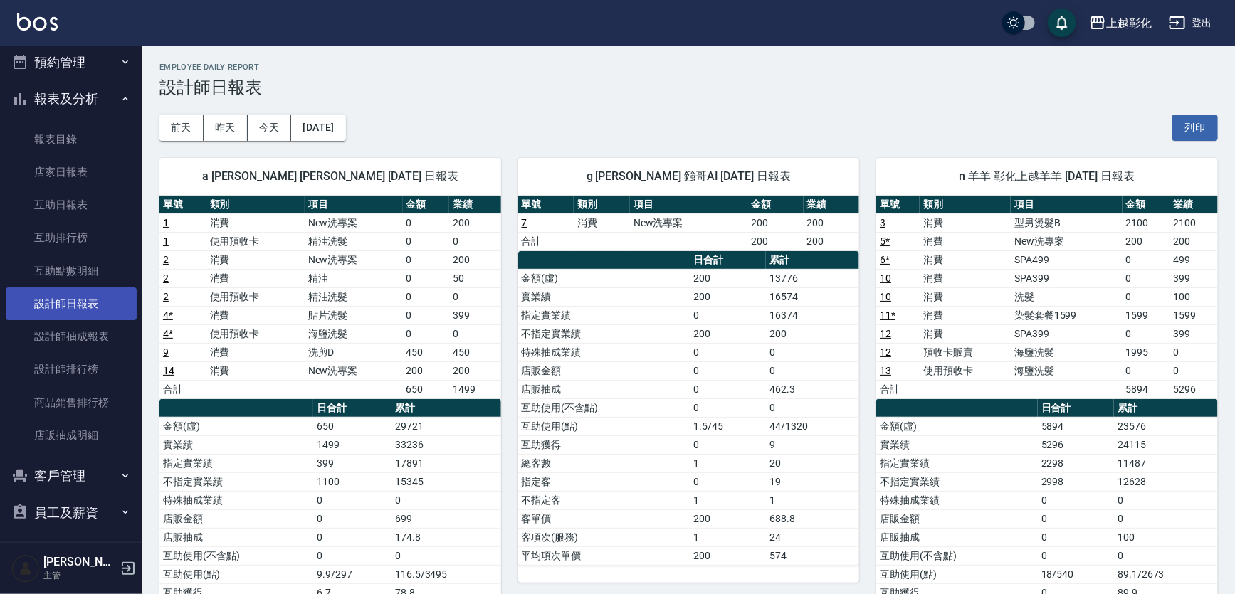
scroll to position [64, 0]
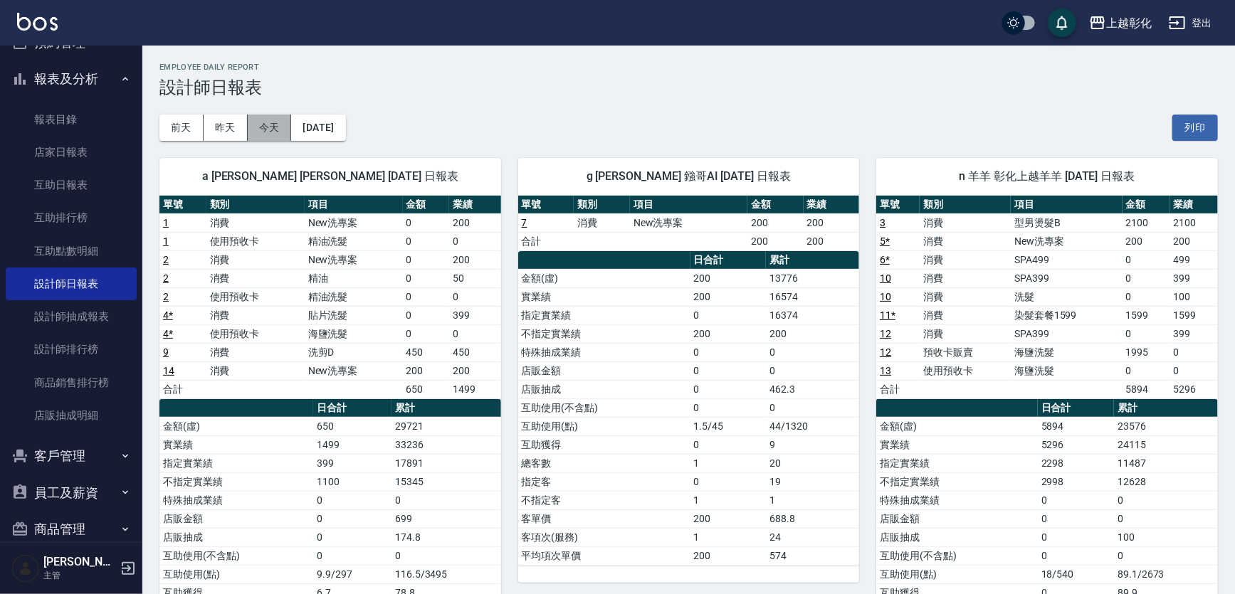
click at [275, 128] on button "今天" at bounding box center [270, 128] width 44 height 26
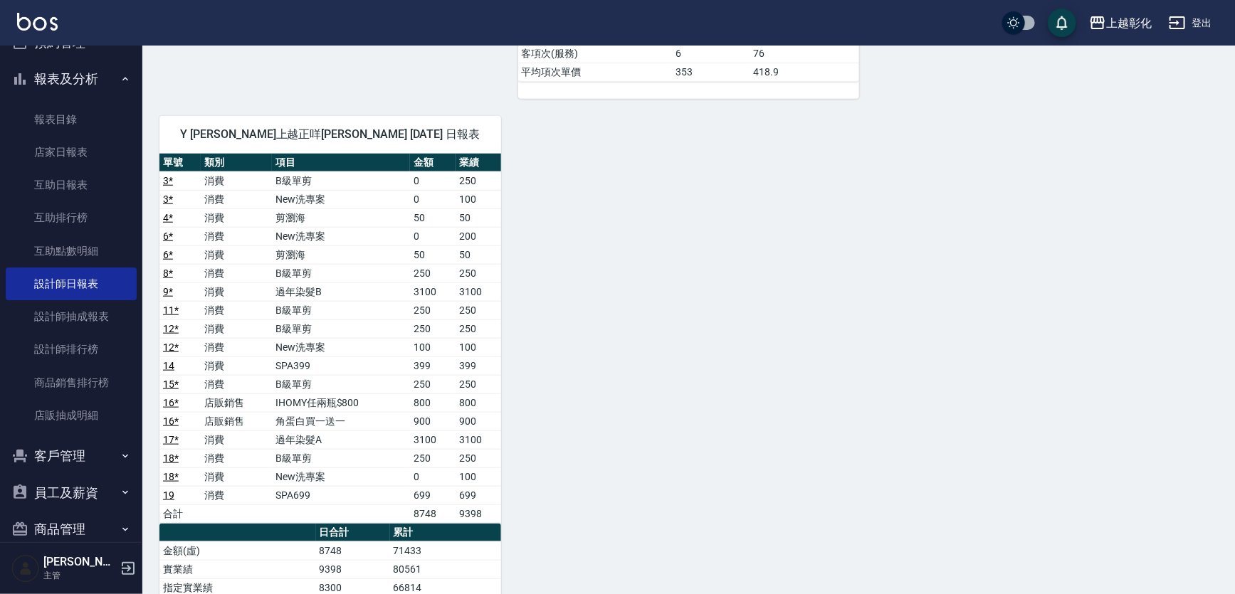
scroll to position [582, 0]
